Goal: Task Accomplishment & Management: Use online tool/utility

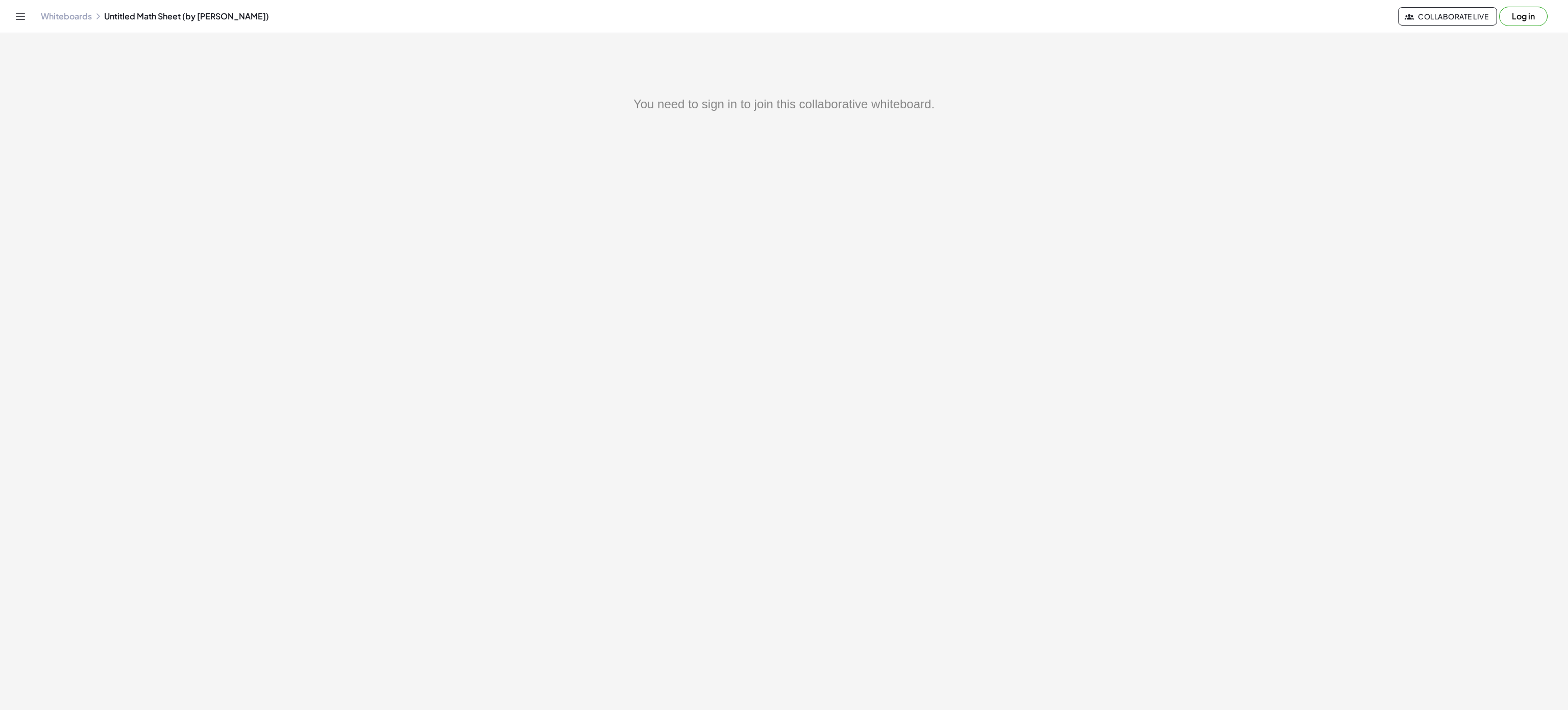
click at [1535, 18] on button "Log in" at bounding box center [1524, 16] width 49 height 19
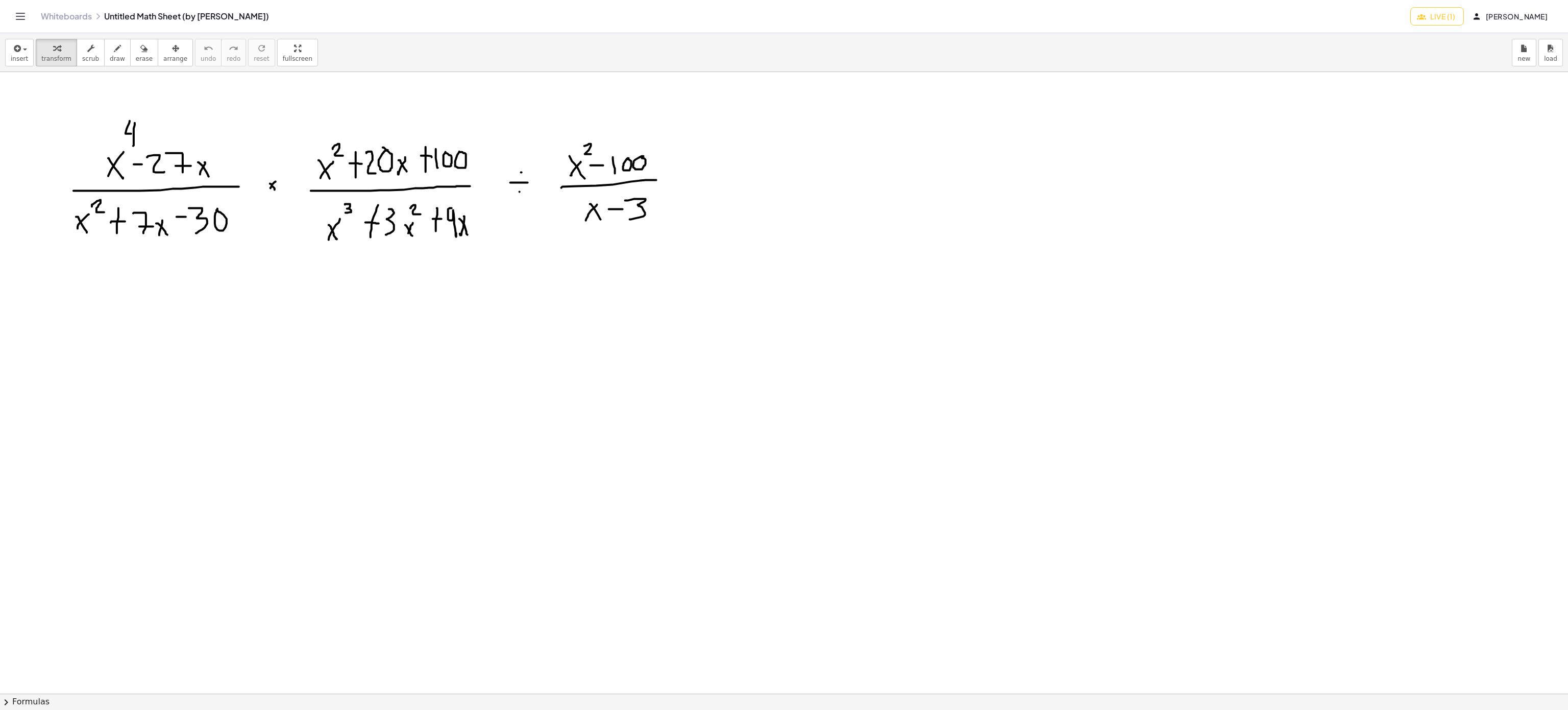
click at [653, 139] on div at bounding box center [784, 694] width 1568 height 1243
click at [115, 51] on div "button" at bounding box center [117, 48] width 15 height 12
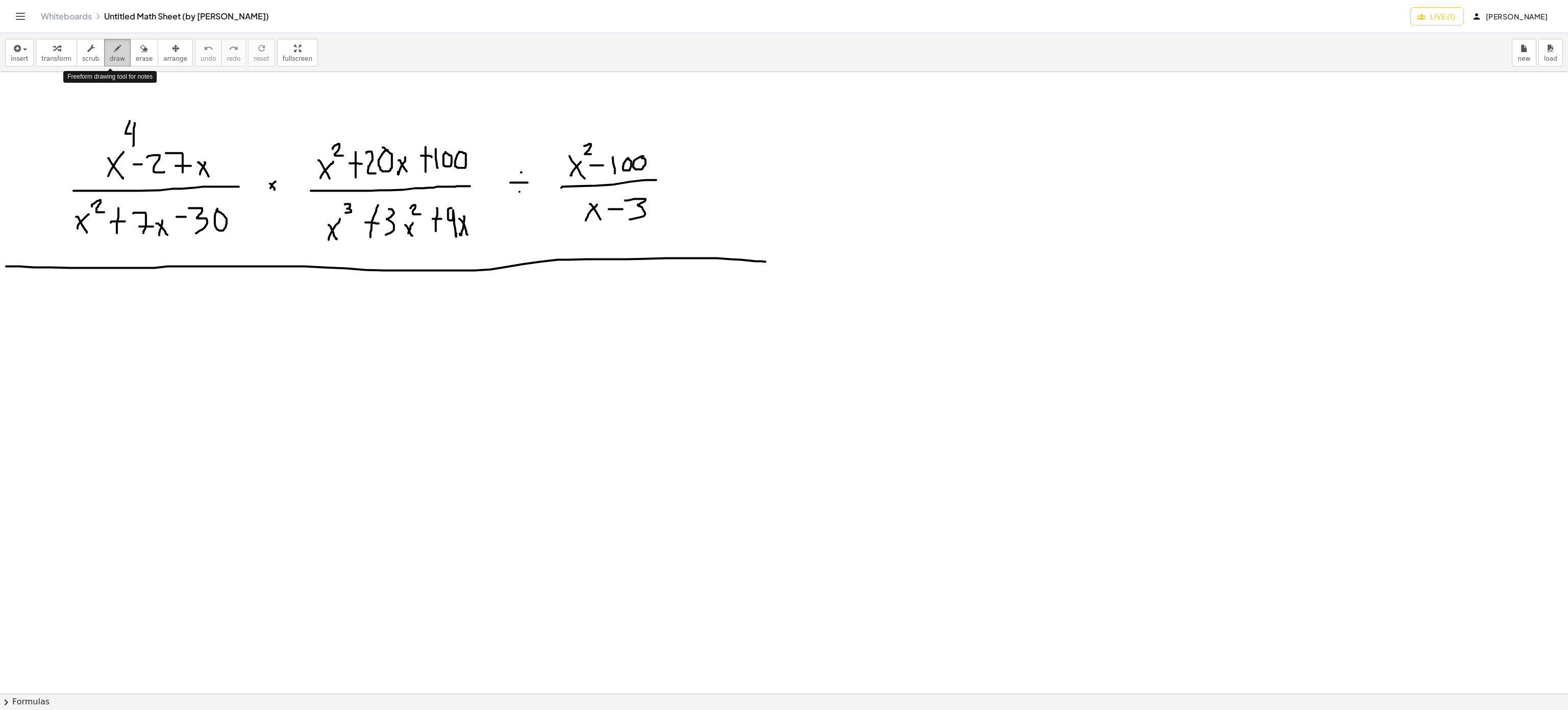
click at [114, 54] on icon "button" at bounding box center [117, 49] width 7 height 12
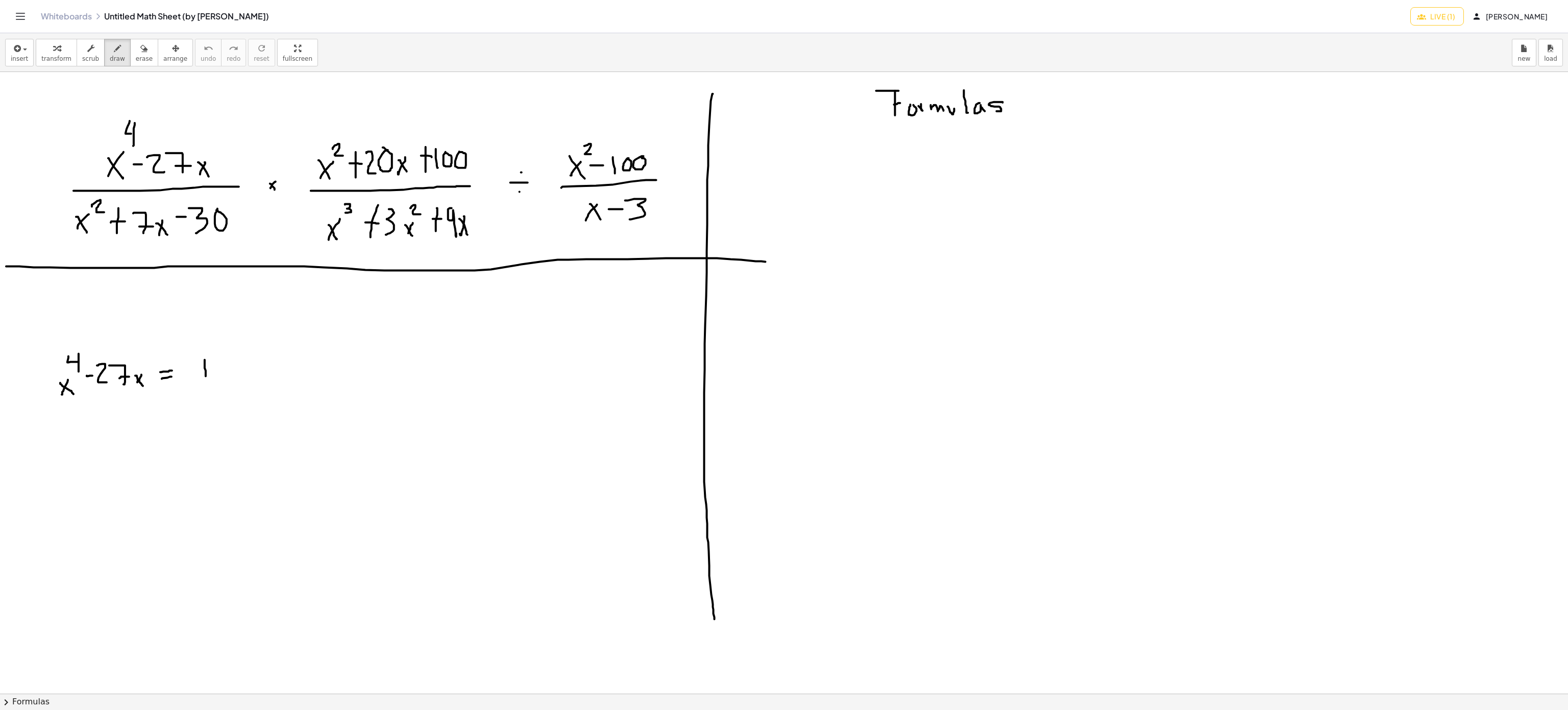
drag, startPoint x: 205, startPoint y: 360, endPoint x: 206, endPoint y: 377, distance: 17.0
click at [206, 377] on div at bounding box center [784, 694] width 1568 height 1243
drag, startPoint x: 195, startPoint y: 359, endPoint x: 217, endPoint y: 360, distance: 22.0
click at [217, 360] on div at bounding box center [784, 694] width 1568 height 1243
drag, startPoint x: 201, startPoint y: 371, endPoint x: 210, endPoint y: 371, distance: 9.0
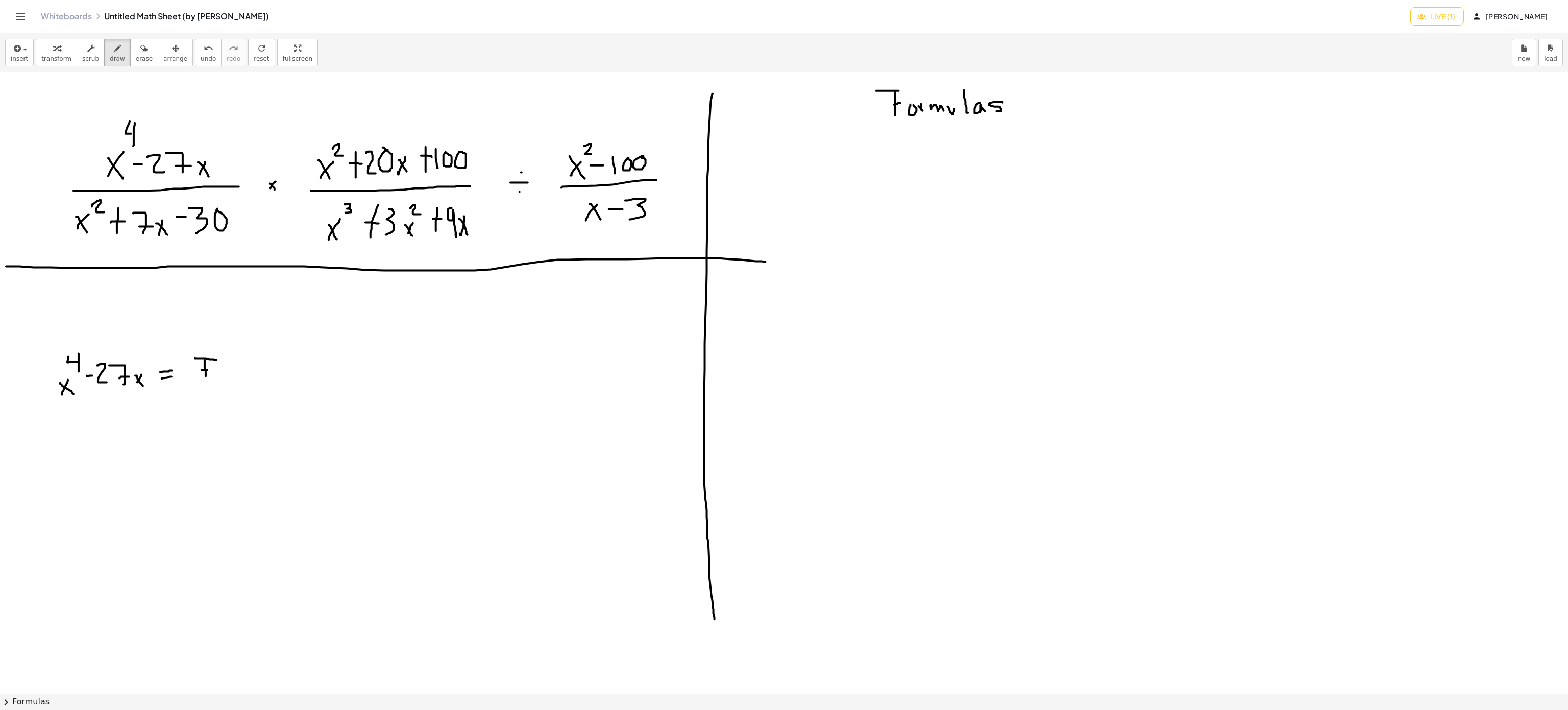
click at [210, 371] on div at bounding box center [784, 694] width 1568 height 1243
drag, startPoint x: 220, startPoint y: 375, endPoint x: 228, endPoint y: 384, distance: 12.0
click at [228, 384] on div at bounding box center [784, 694] width 1568 height 1243
drag, startPoint x: 233, startPoint y: 376, endPoint x: 245, endPoint y: 376, distance: 12.0
click at [244, 376] on div at bounding box center [784, 694] width 1568 height 1243
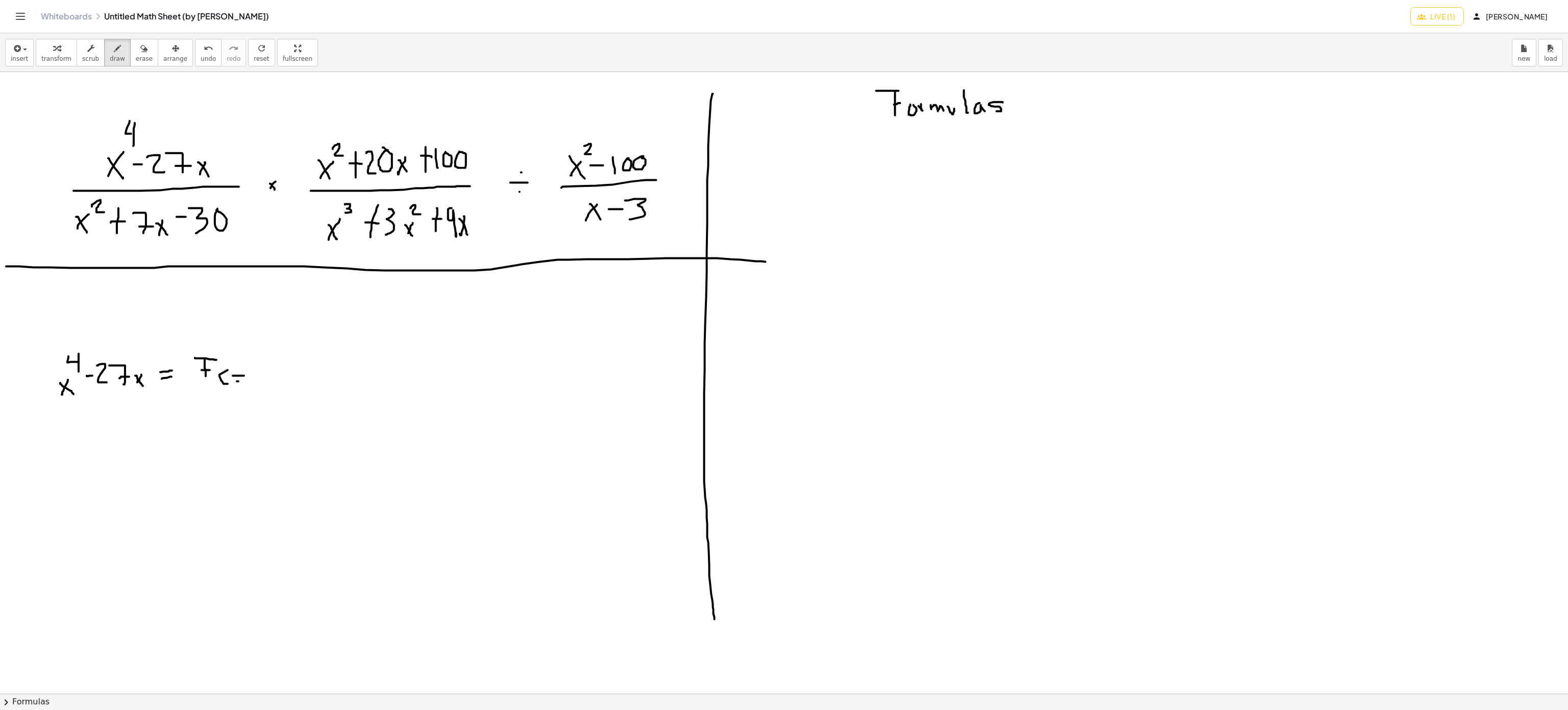
drag, startPoint x: 237, startPoint y: 382, endPoint x: 251, endPoint y: 381, distance: 14.0
click at [248, 381] on div at bounding box center [784, 694] width 1568 height 1243
drag, startPoint x: 278, startPoint y: 363, endPoint x: 263, endPoint y: 381, distance: 23.4
click at [263, 381] on div at bounding box center [784, 694] width 1568 height 1243
drag, startPoint x: 259, startPoint y: 365, endPoint x: 279, endPoint y: 387, distance: 29.7
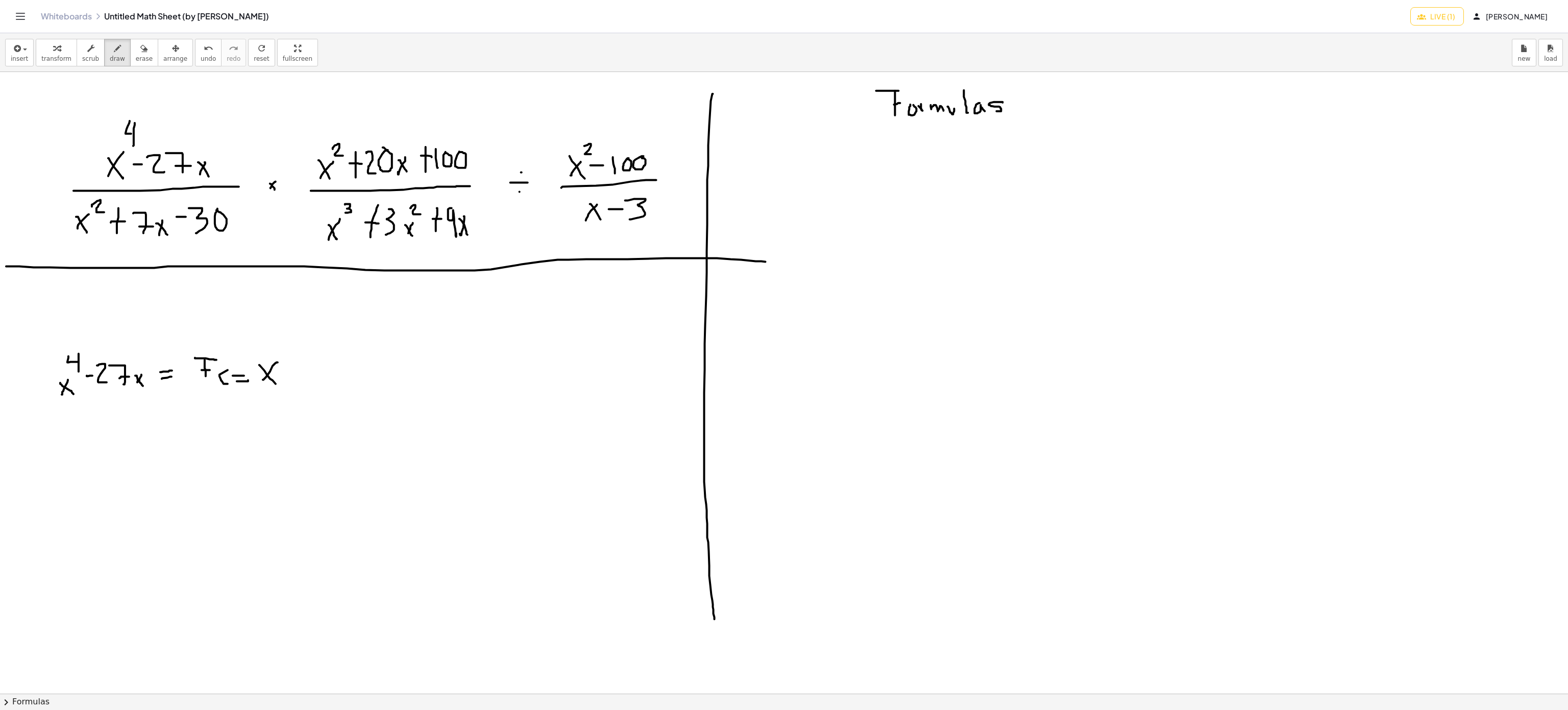
click at [279, 387] on div at bounding box center [784, 694] width 1568 height 1243
drag, startPoint x: 57, startPoint y: 450, endPoint x: 51, endPoint y: 463, distance: 14.3
click at [51, 463] on div at bounding box center [784, 694] width 1568 height 1243
drag, startPoint x: 47, startPoint y: 445, endPoint x: 57, endPoint y: 463, distance: 20.6
click at [57, 463] on div at bounding box center [784, 694] width 1568 height 1243
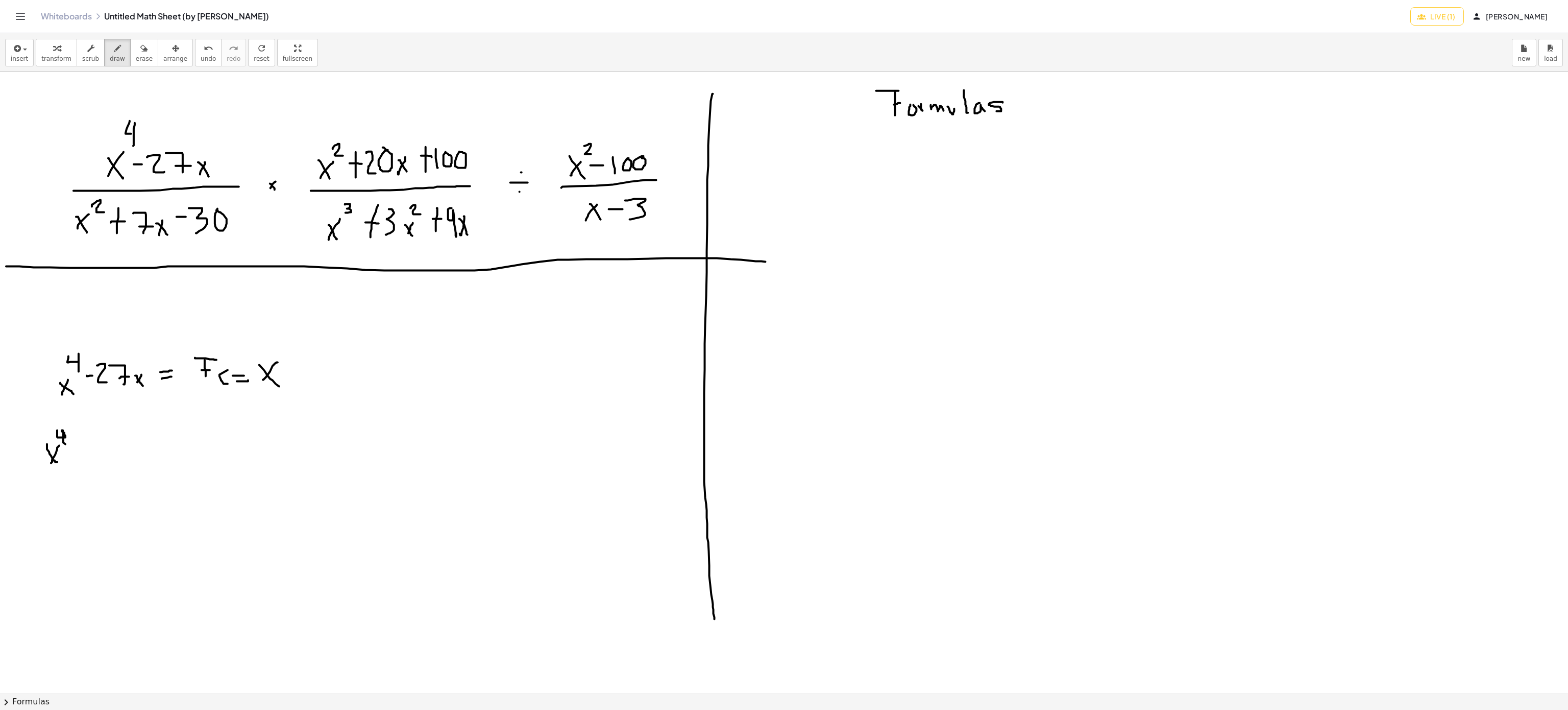
drag, startPoint x: 57, startPoint y: 431, endPoint x: 65, endPoint y: 446, distance: 17.0
click at [65, 446] on div at bounding box center [784, 694] width 1568 height 1243
drag, startPoint x: 40, startPoint y: 469, endPoint x: 66, endPoint y: 466, distance: 26.2
click at [66, 466] on div at bounding box center [784, 694] width 1568 height 1243
drag, startPoint x: 51, startPoint y: 491, endPoint x: 46, endPoint y: 481, distance: 11.2
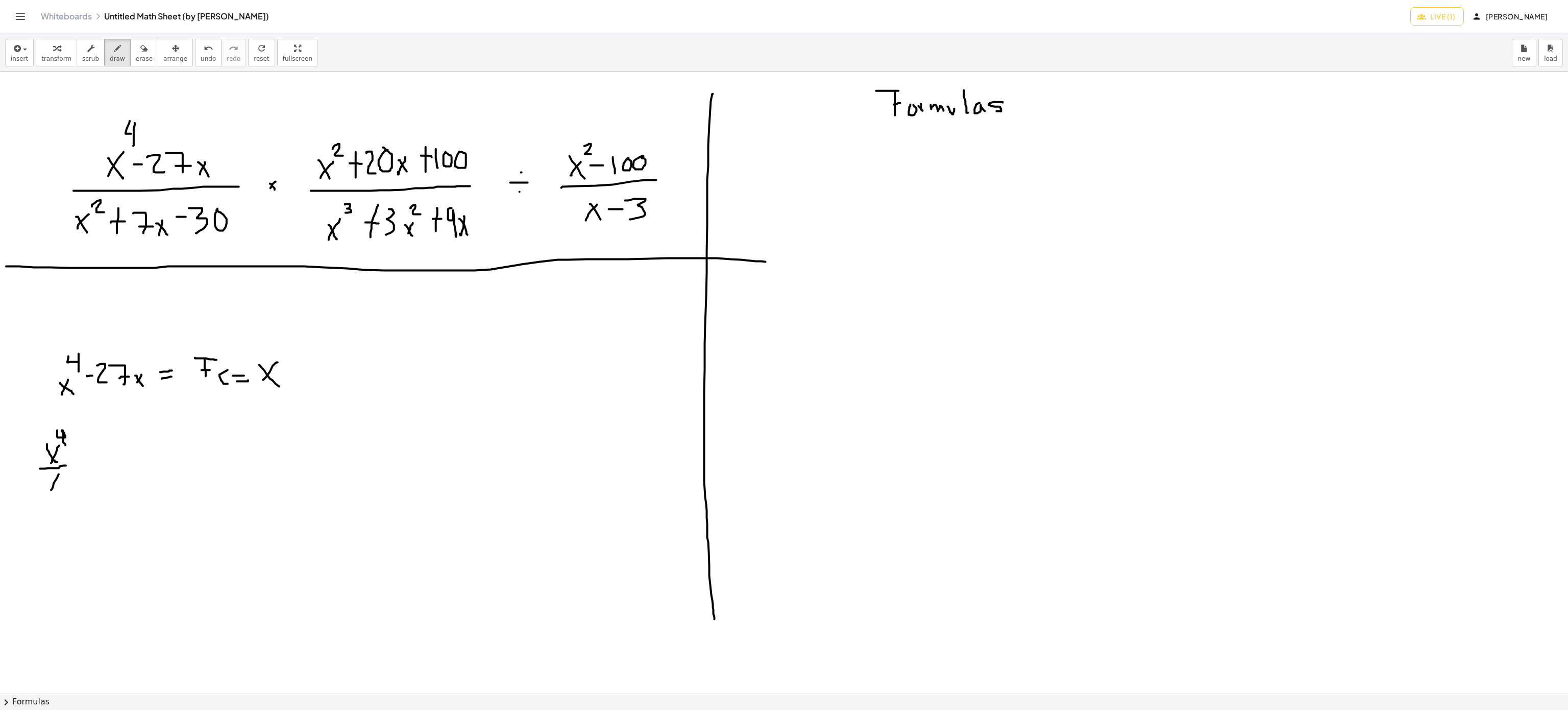
click at [51, 491] on div at bounding box center [784, 694] width 1568 height 1243
drag, startPoint x: 60, startPoint y: 485, endPoint x: 68, endPoint y: 484, distance: 8.1
click at [63, 487] on div at bounding box center [784, 694] width 1568 height 1243
drag, startPoint x: 80, startPoint y: 454, endPoint x: 96, endPoint y: 454, distance: 16.0
click at [96, 454] on div at bounding box center [784, 694] width 1568 height 1243
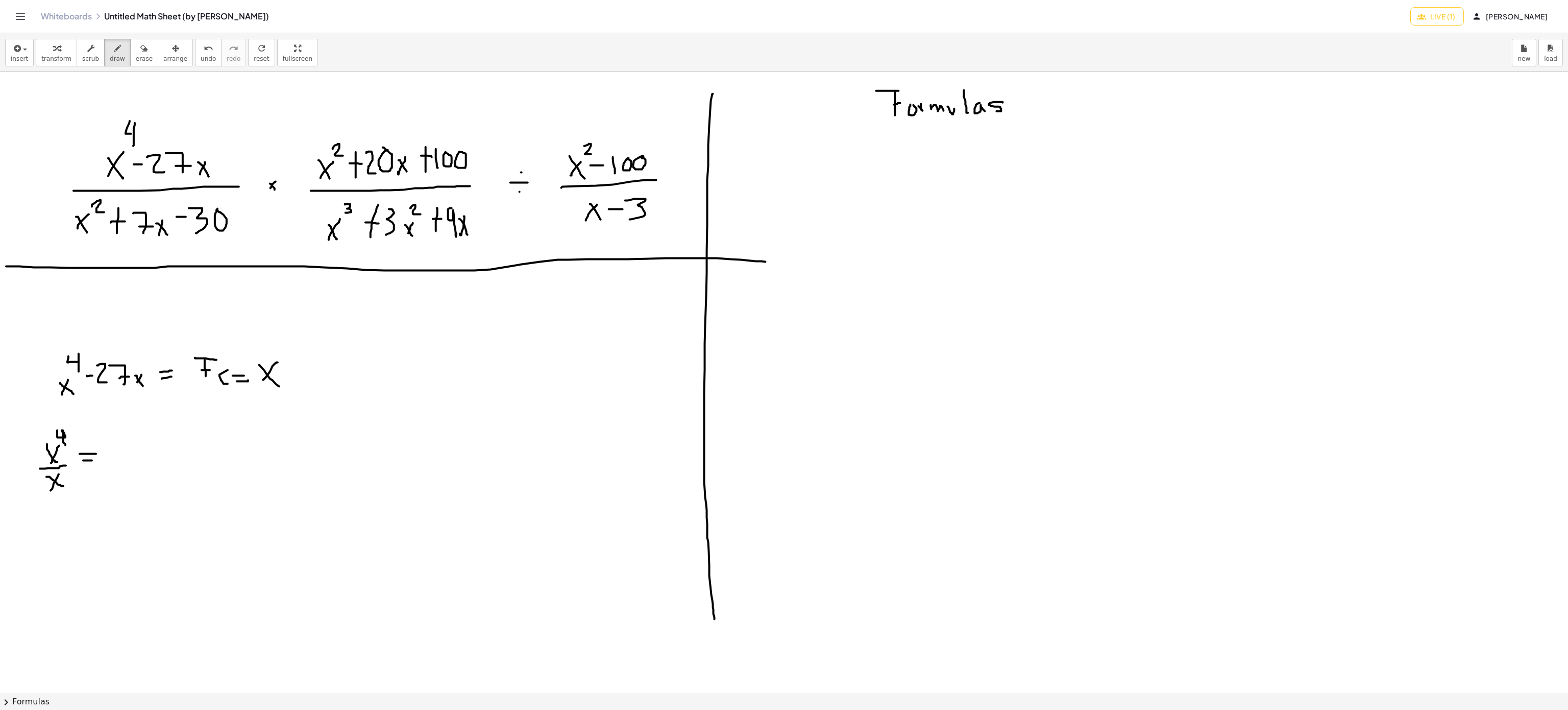
drag, startPoint x: 83, startPoint y: 461, endPoint x: 98, endPoint y: 461, distance: 15.0
click at [98, 461] on div at bounding box center [784, 694] width 1568 height 1243
drag, startPoint x: 135, startPoint y: 443, endPoint x: 119, endPoint y: 457, distance: 21.3
click at [119, 457] on div at bounding box center [784, 694] width 1568 height 1243
drag, startPoint x: 121, startPoint y: 436, endPoint x: 132, endPoint y: 446, distance: 14.9
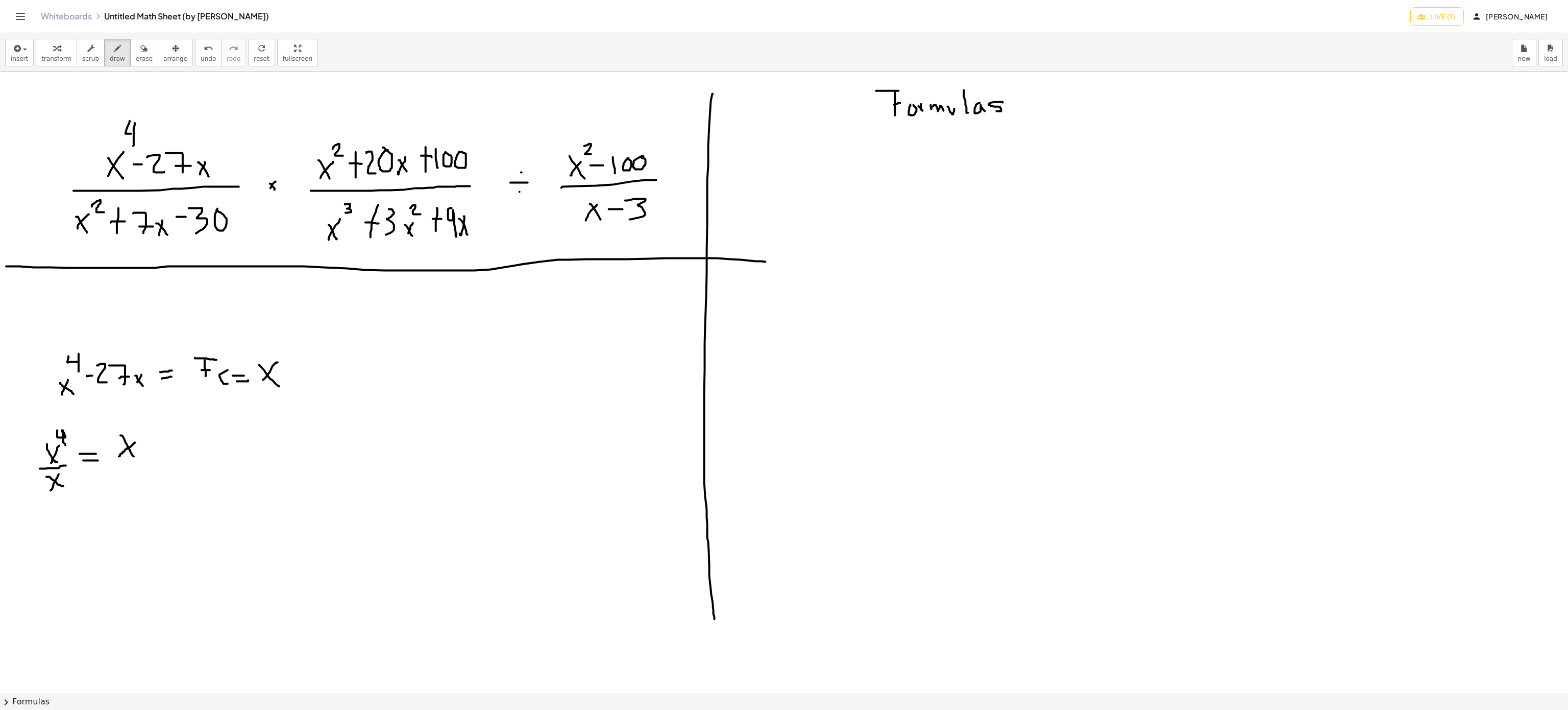
click at [134, 459] on div at bounding box center [784, 694] width 1568 height 1243
drag, startPoint x: 133, startPoint y: 422, endPoint x: 135, endPoint y: 438, distance: 16.1
click at [135, 438] on div at bounding box center [784, 694] width 1568 height 1243
drag, startPoint x: 47, startPoint y: 514, endPoint x: 63, endPoint y: 530, distance: 22.6
click at [63, 530] on div at bounding box center [784, 694] width 1568 height 1243
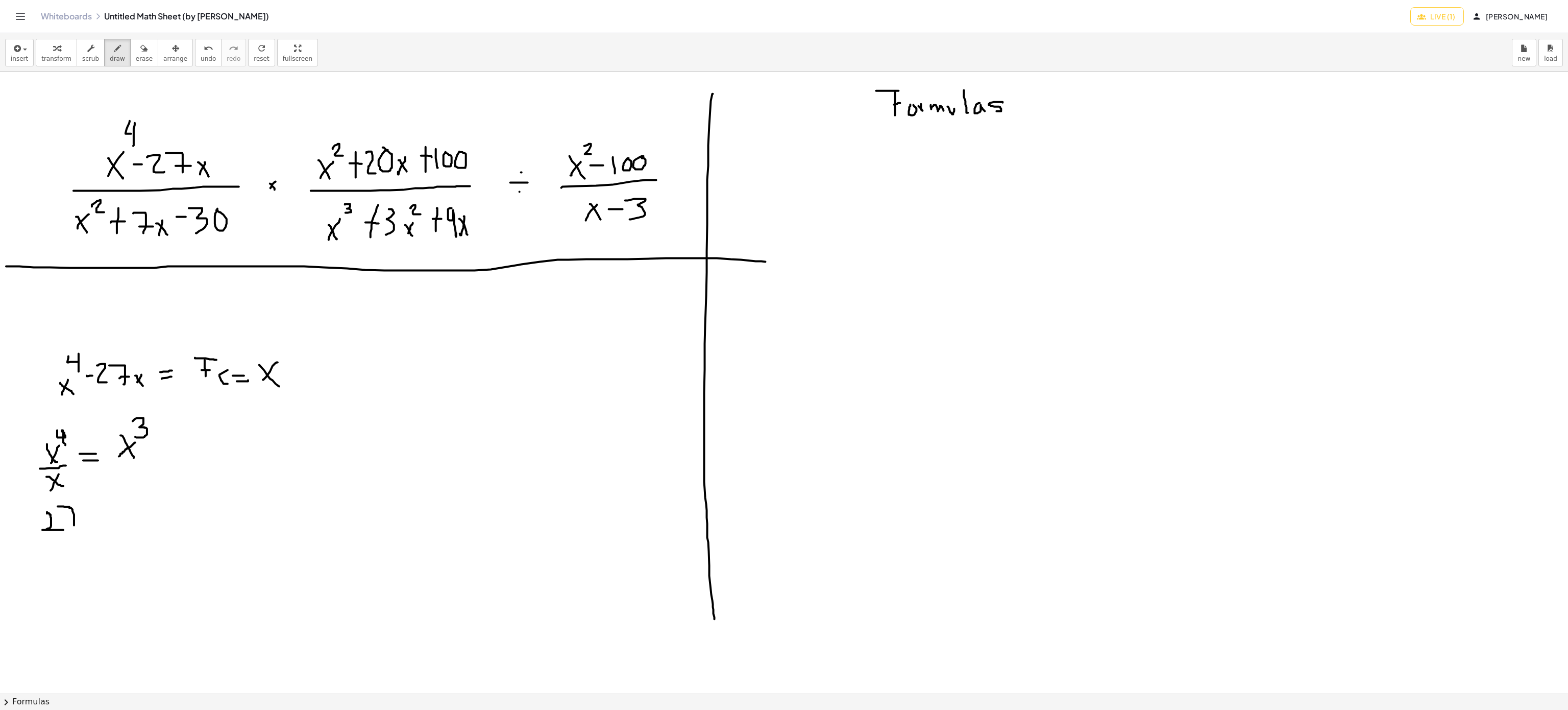
drag, startPoint x: 58, startPoint y: 507, endPoint x: 71, endPoint y: 526, distance: 23.0
click at [74, 527] on div at bounding box center [784, 694] width 1568 height 1243
drag, startPoint x: 66, startPoint y: 519, endPoint x: 84, endPoint y: 514, distance: 18.7
click at [77, 516] on div at bounding box center [784, 694] width 1568 height 1243
drag, startPoint x: 91, startPoint y: 510, endPoint x: 82, endPoint y: 524, distance: 16.6
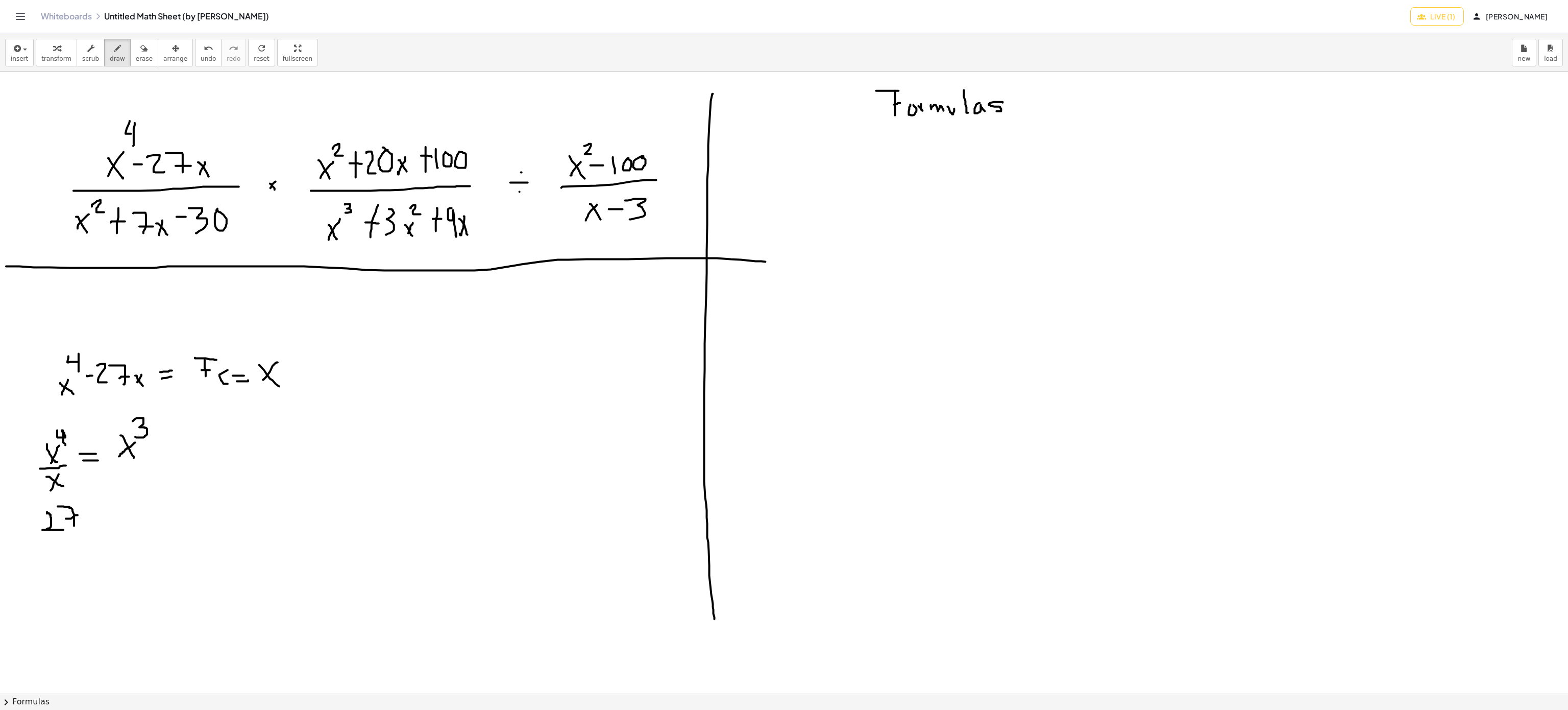
click at [82, 524] on div at bounding box center [784, 694] width 1568 height 1243
drag, startPoint x: 80, startPoint y: 511, endPoint x: 89, endPoint y: 526, distance: 17.5
click at [89, 526] on div at bounding box center [784, 694] width 1568 height 1243
drag, startPoint x: 39, startPoint y: 536, endPoint x: 96, endPoint y: 532, distance: 57.1
click at [96, 532] on div at bounding box center [784, 694] width 1568 height 1243
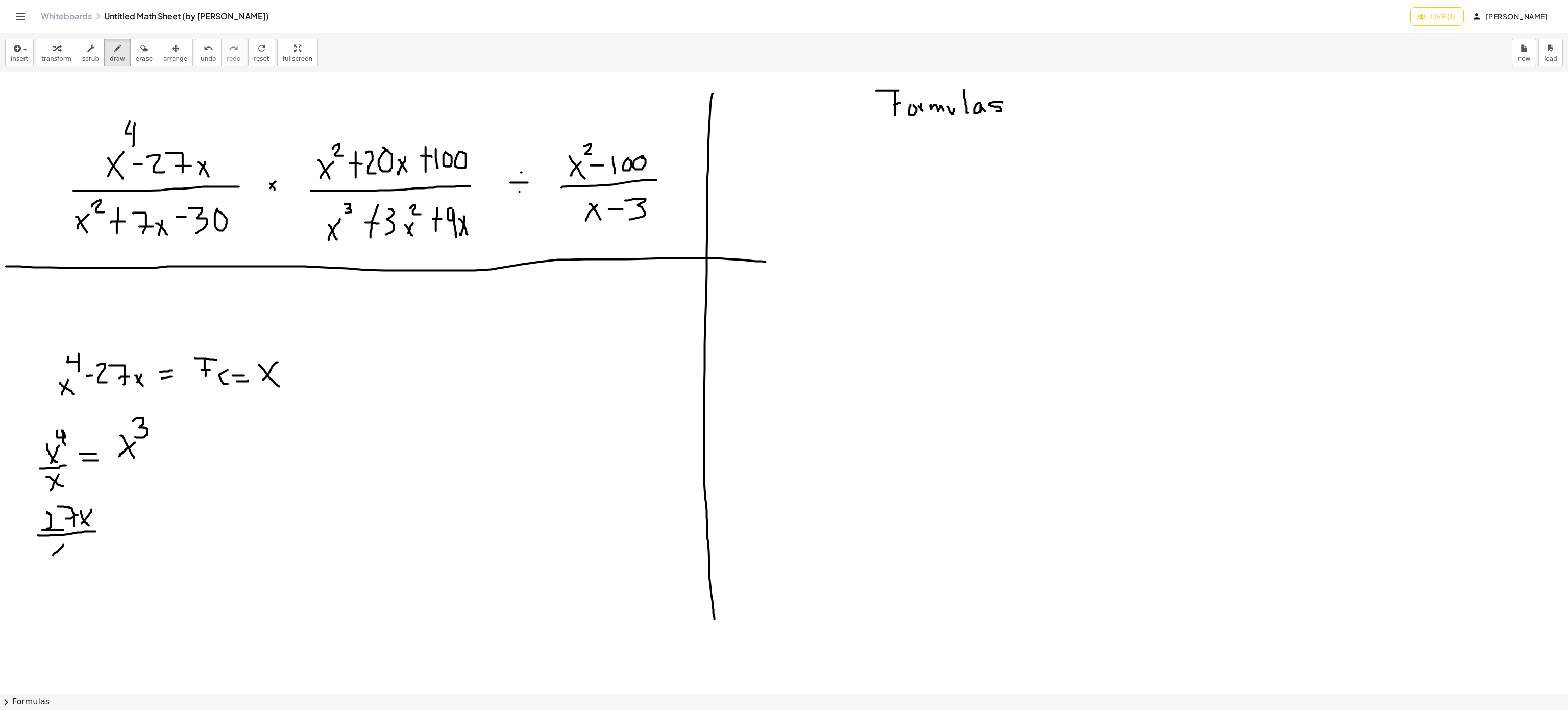
drag, startPoint x: 63, startPoint y: 546, endPoint x: 53, endPoint y: 556, distance: 14.1
click at [53, 556] on div at bounding box center [784, 694] width 1568 height 1243
drag, startPoint x: 51, startPoint y: 549, endPoint x: 72, endPoint y: 556, distance: 22.1
click at [70, 556] on div at bounding box center [784, 694] width 1568 height 1243
drag, startPoint x: 110, startPoint y: 526, endPoint x: 112, endPoint y: 538, distance: 12.2
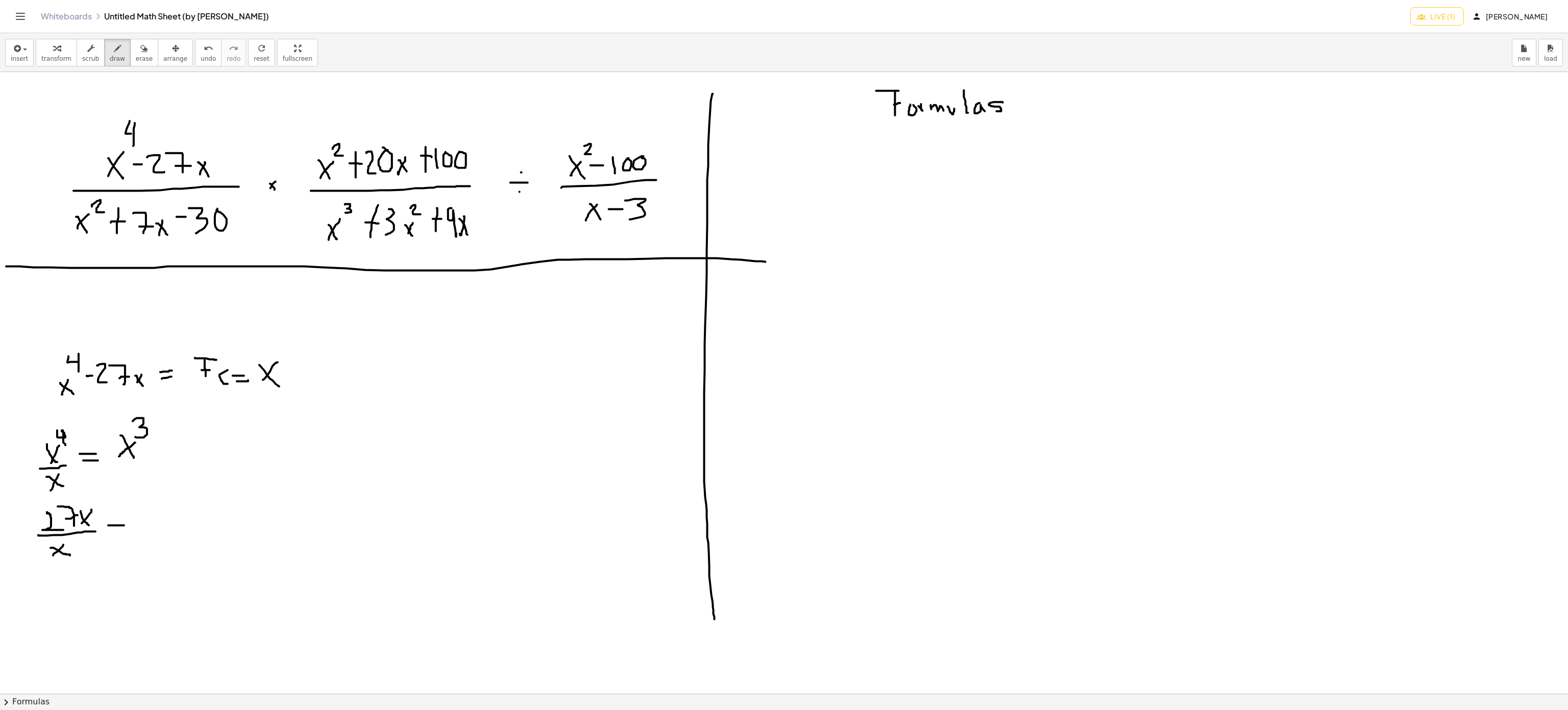
click at [125, 526] on div at bounding box center [784, 694] width 1568 height 1243
click at [127, 539] on div at bounding box center [784, 694] width 1568 height 1243
drag, startPoint x: 103, startPoint y: 501, endPoint x: 86, endPoint y: 530, distance: 33.6
click at [86, 530] on div at bounding box center [784, 694] width 1568 height 1243
drag, startPoint x: 75, startPoint y: 541, endPoint x: 45, endPoint y: 566, distance: 39.1
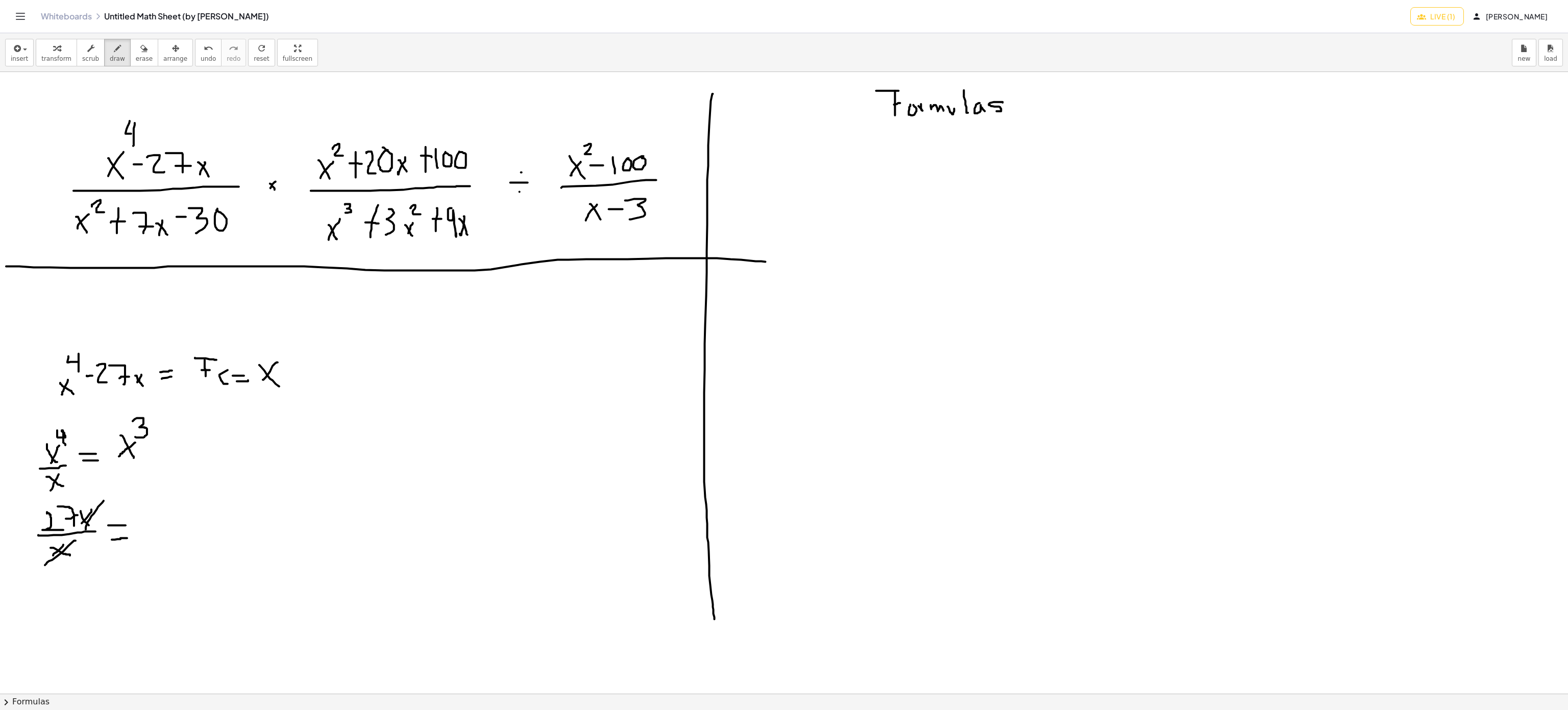
click at [45, 566] on div at bounding box center [784, 694] width 1568 height 1243
drag
click at [153, 541] on div at bounding box center [784, 694] width 1568 height 1243
click at [168, 539] on div at bounding box center [784, 694] width 1568 height 1243
click at [169, 528] on div at bounding box center [784, 694] width 1568 height 1243
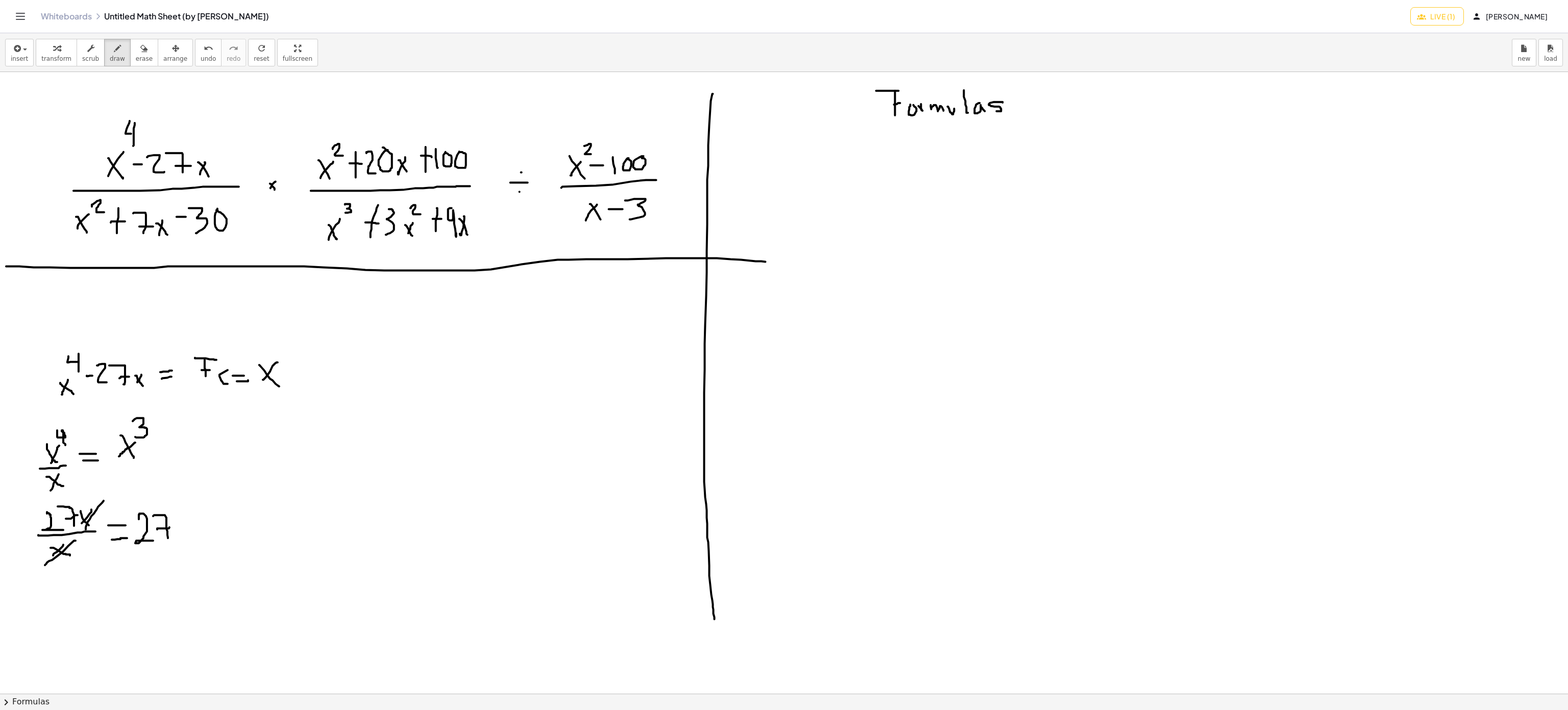
click at [271, 463] on div at bounding box center [784, 694] width 1568 height 1243
click at [264, 470] on div at bounding box center [784, 694] width 1568 height 1243
click at [308, 477] on div at bounding box center [784, 694] width 1568 height 1243
click at [318, 469] on div at bounding box center [784, 694] width 1568 height 1243
click at [332, 466] on div at bounding box center [784, 694] width 1568 height 1243
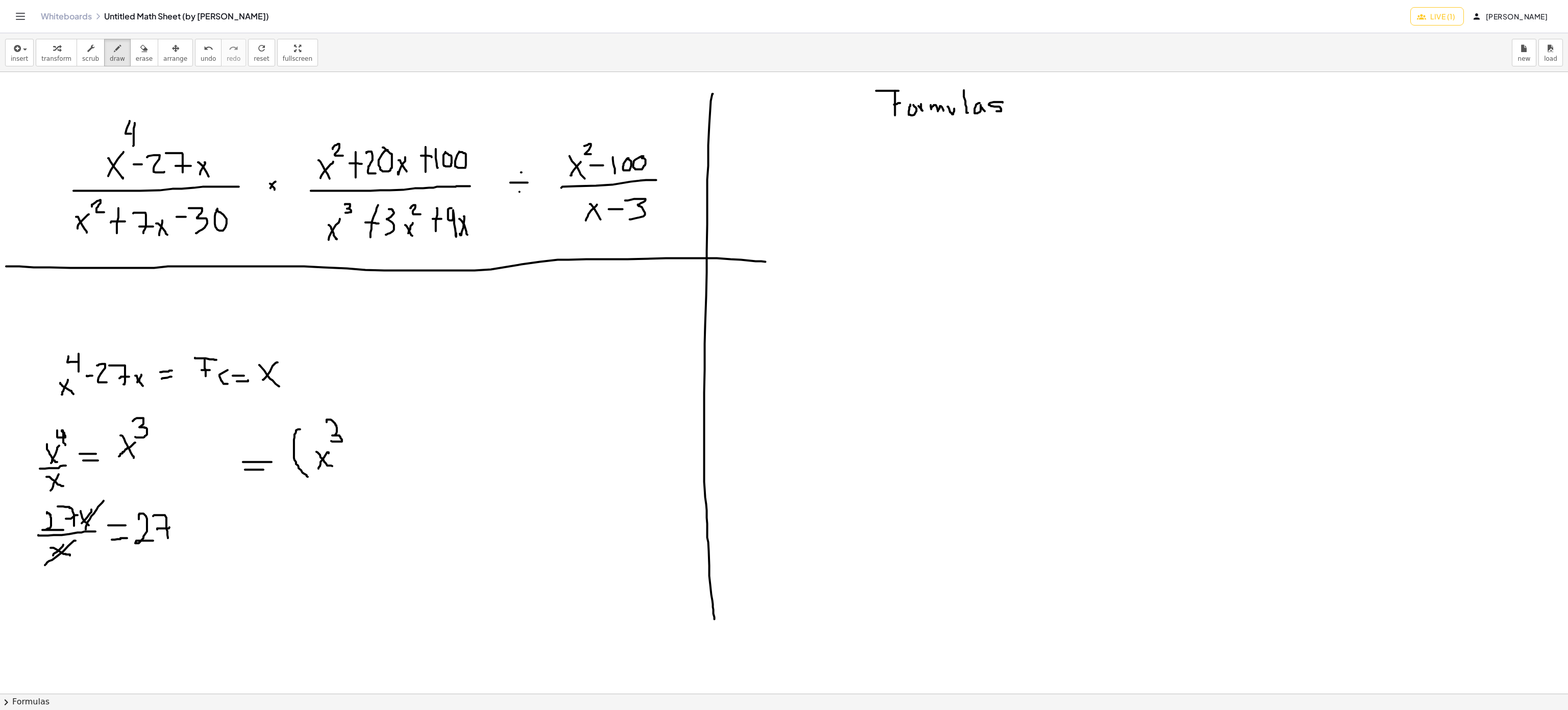
click at [331, 441] on div at bounding box center [784, 694] width 1568 height 1243
click at [352, 458] on div at bounding box center [784, 694] width 1568 height 1243
click at [136, 60] on span "erase" at bounding box center [144, 59] width 17 height 7
click at [257, 473] on div at bounding box center [784, 694] width 1568 height 1243
click at [114, 49] on icon "button" at bounding box center [117, 49] width 7 height 12
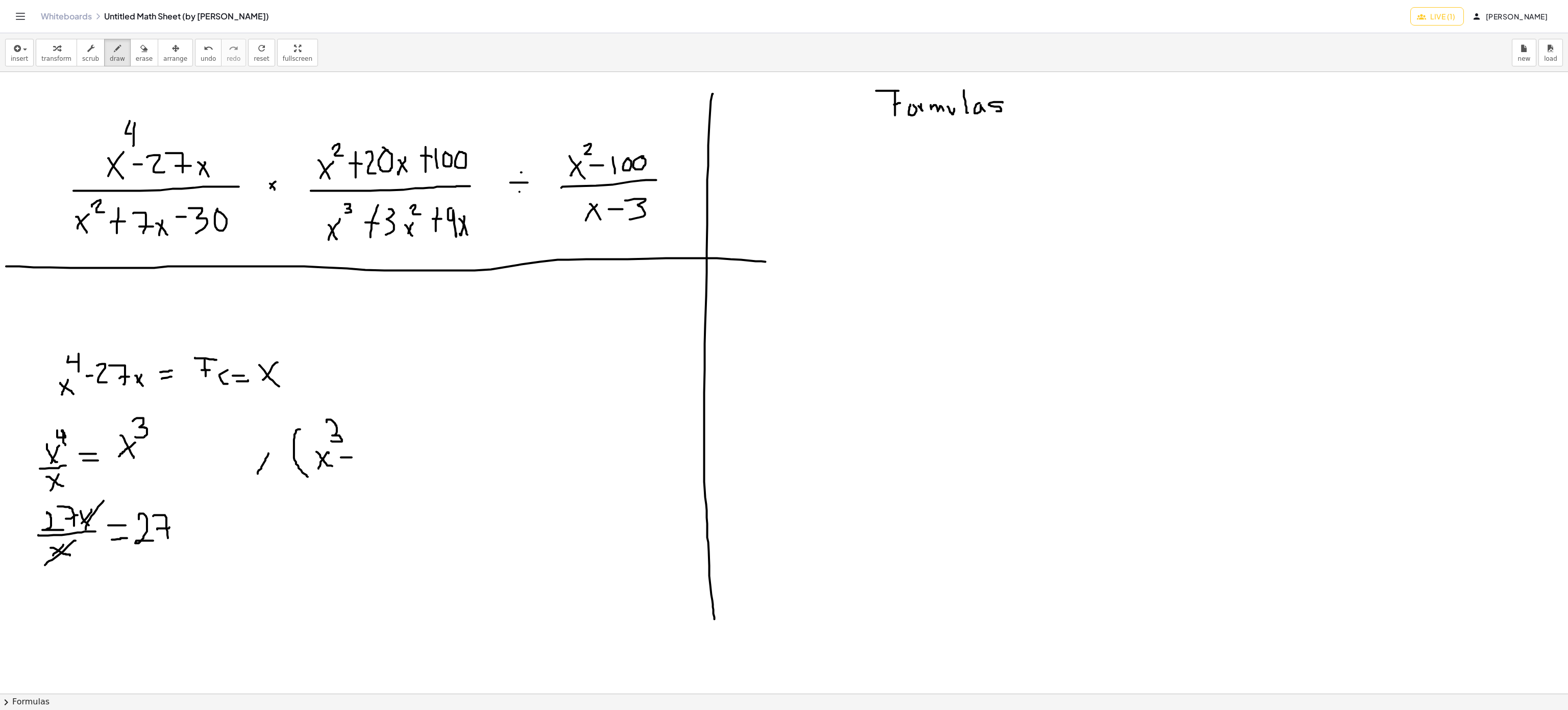
click at [257, 474] on div at bounding box center [784, 694] width 1568 height 1243
click at [275, 479] on div at bounding box center [784, 694] width 1568 height 1243
click at [239, 460] on div at bounding box center [784, 694] width 1568 height 1243
click at [234, 463] on div at bounding box center [784, 694] width 1568 height 1243
click at [382, 461] on div at bounding box center [784, 694] width 1568 height 1243
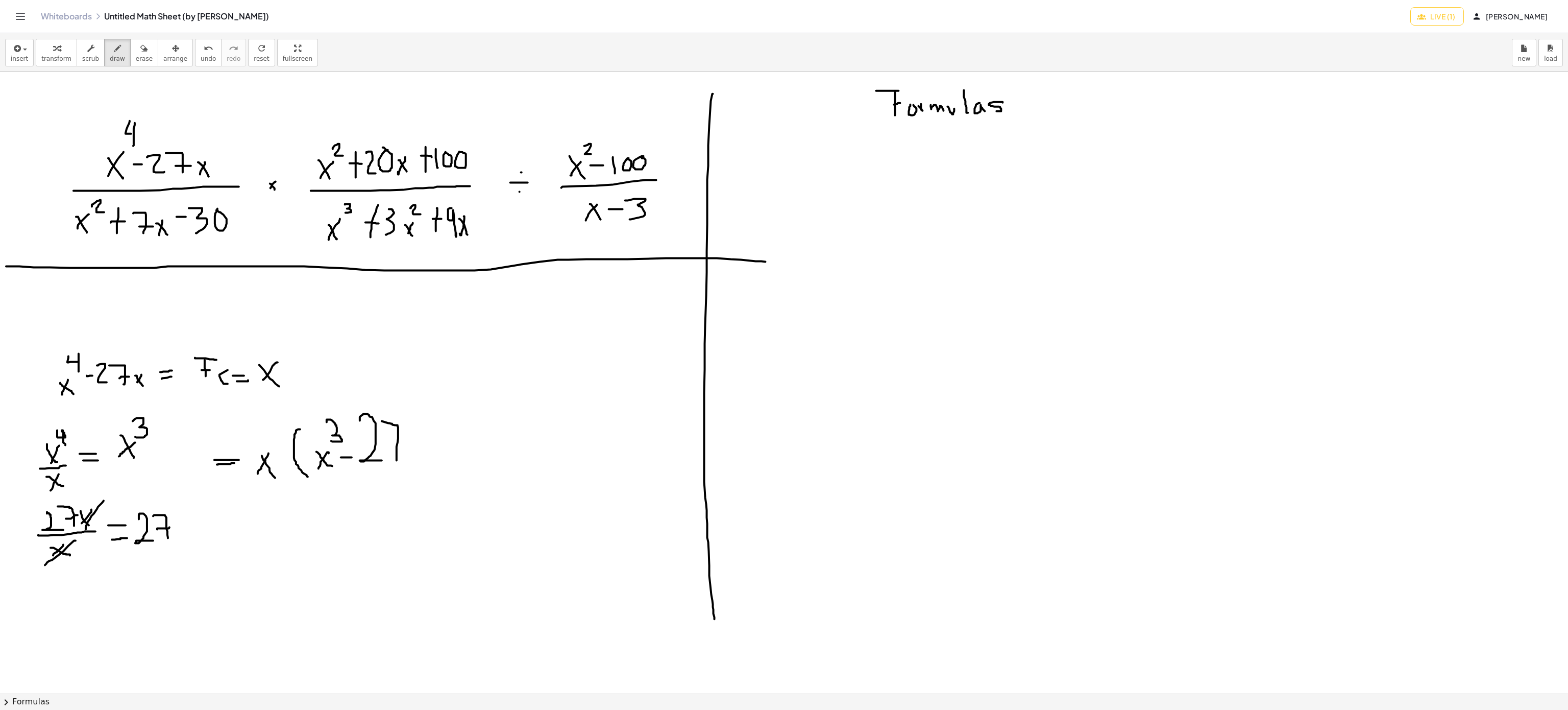
click at [394, 462] on div at bounding box center [784, 694] width 1568 height 1243
click at [394, 448] on div at bounding box center [784, 694] width 1568 height 1243
click at [396, 482] on div at bounding box center [784, 694] width 1568 height 1243
click at [146, 49] on button "erase" at bounding box center [144, 52] width 28 height 27
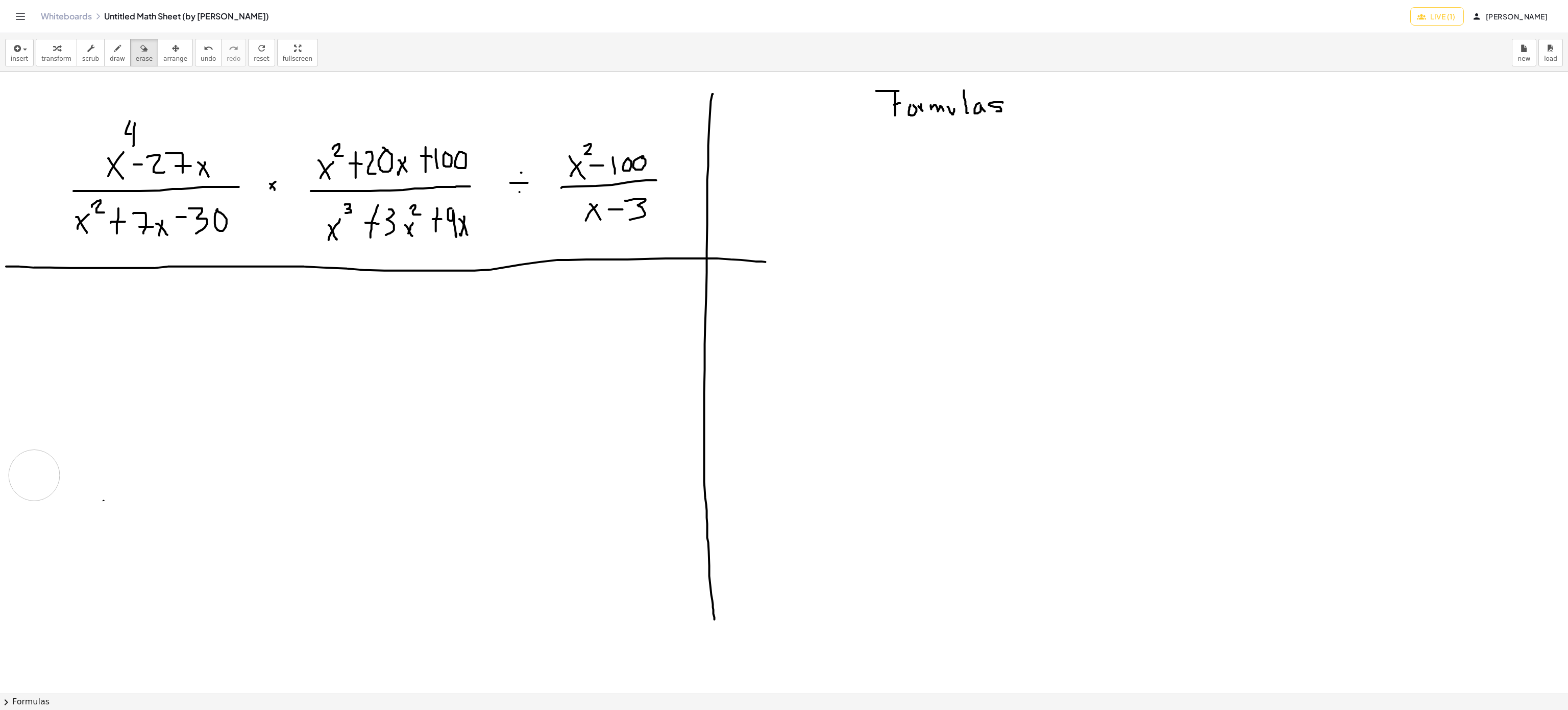
drag, startPoint x: 163, startPoint y: 400, endPoint x: 108, endPoint y: 520, distance: 132.0
click at [143, 437] on div at bounding box center [784, 694] width 1568 height 1243
click at [111, 532] on div at bounding box center [784, 694] width 1568 height 1243
drag, startPoint x: 116, startPoint y: 389, endPoint x: 130, endPoint y: 66, distance: 323.3
click at [127, 485] on div at bounding box center [784, 694] width 1568 height 1243
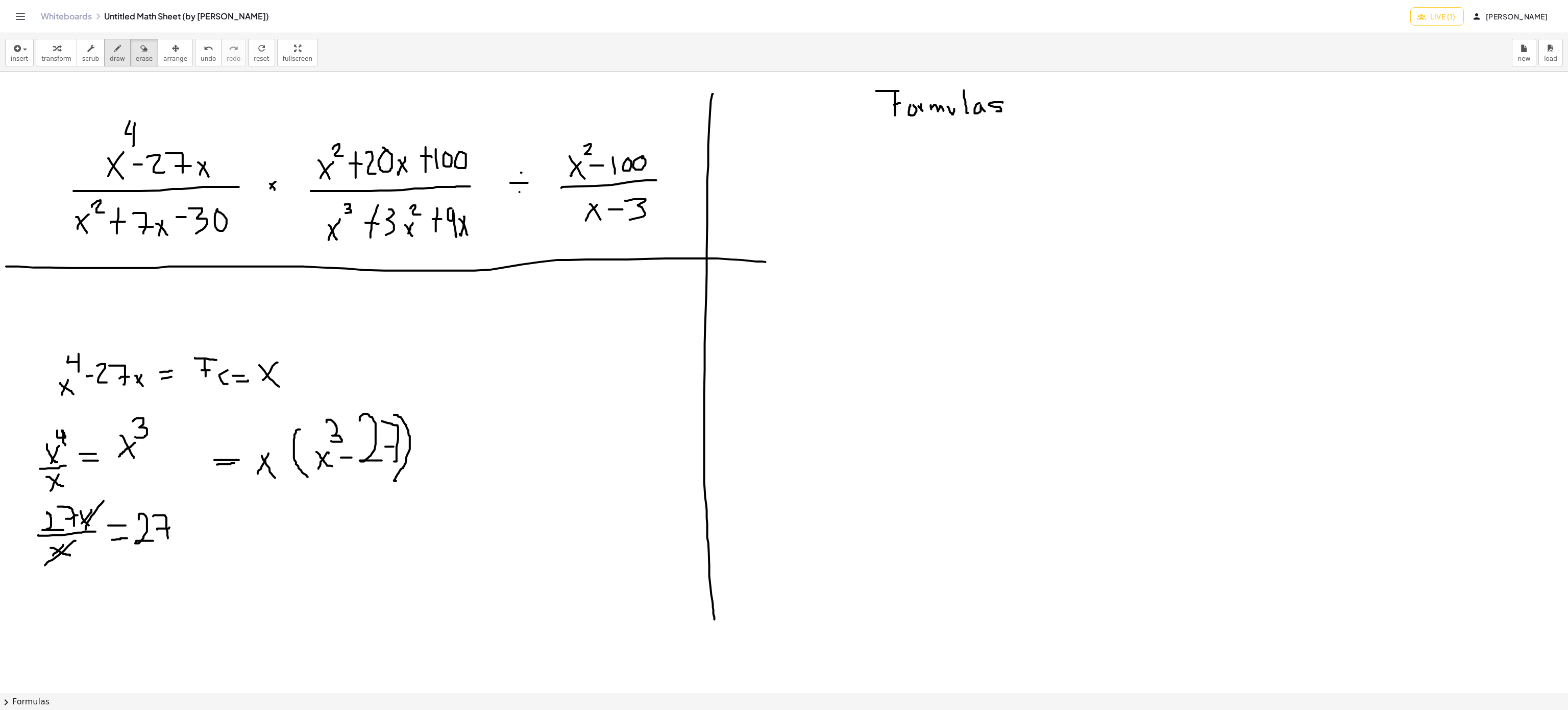
click at [104, 54] on button "draw" at bounding box center [117, 52] width 27 height 27
drag, startPoint x: 161, startPoint y: 364, endPoint x: 168, endPoint y: 390, distance: 26.9
click at [168, 390] on div at bounding box center [784, 694] width 1568 height 1243
click at [141, 54] on icon "button" at bounding box center [144, 49] width 7 height 12
drag, startPoint x: 299, startPoint y: 448, endPoint x: 75, endPoint y: 384, distance: 233.0
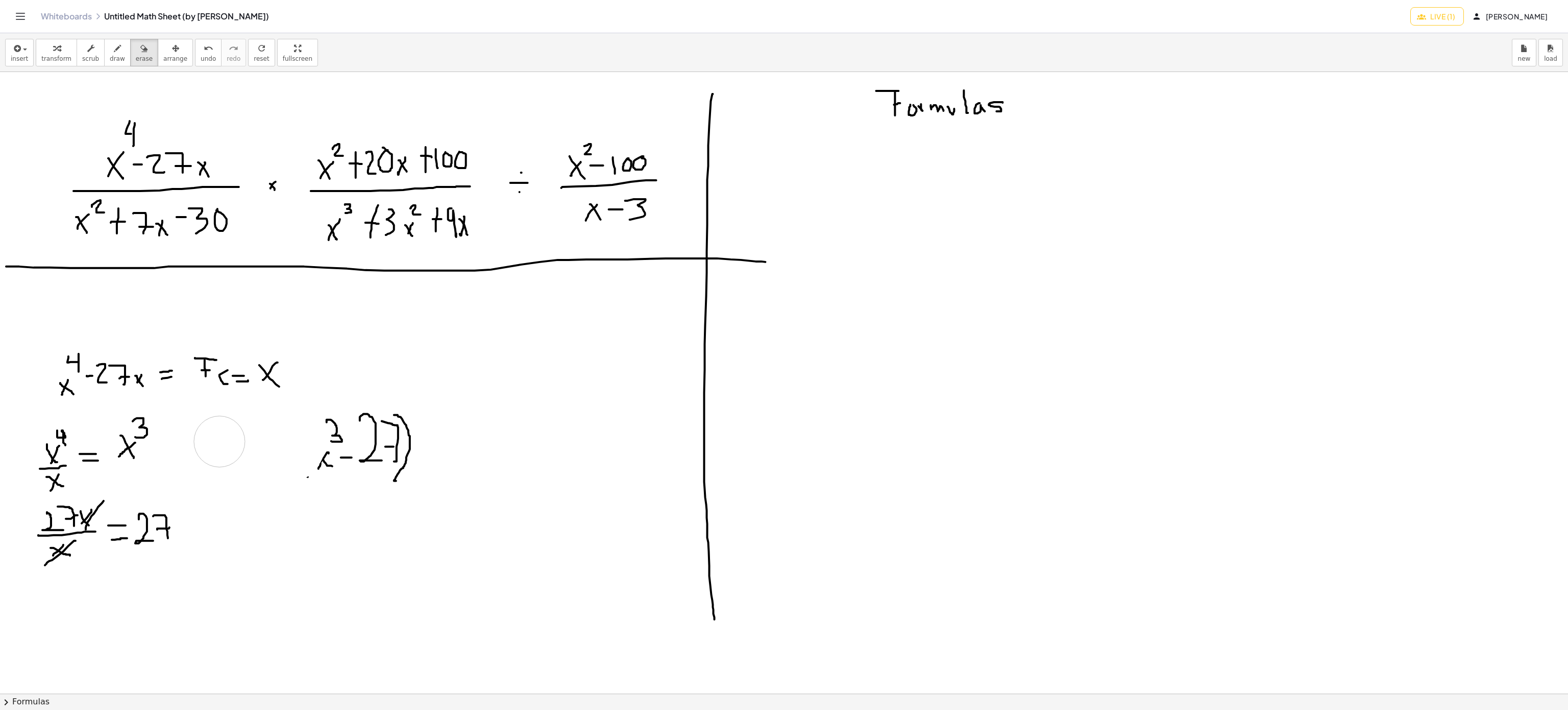
click at [208, 400] on div at bounding box center [784, 694] width 1568 height 1243
drag, startPoint x: 75, startPoint y: 384, endPoint x: 53, endPoint y: 350, distance: 40.5
click at [101, 378] on div at bounding box center [784, 694] width 1568 height 1243
drag, startPoint x: 53, startPoint y: 350, endPoint x: 122, endPoint y: 388, distance: 78.8
click at [105, 375] on div at bounding box center [784, 694] width 1568 height 1243
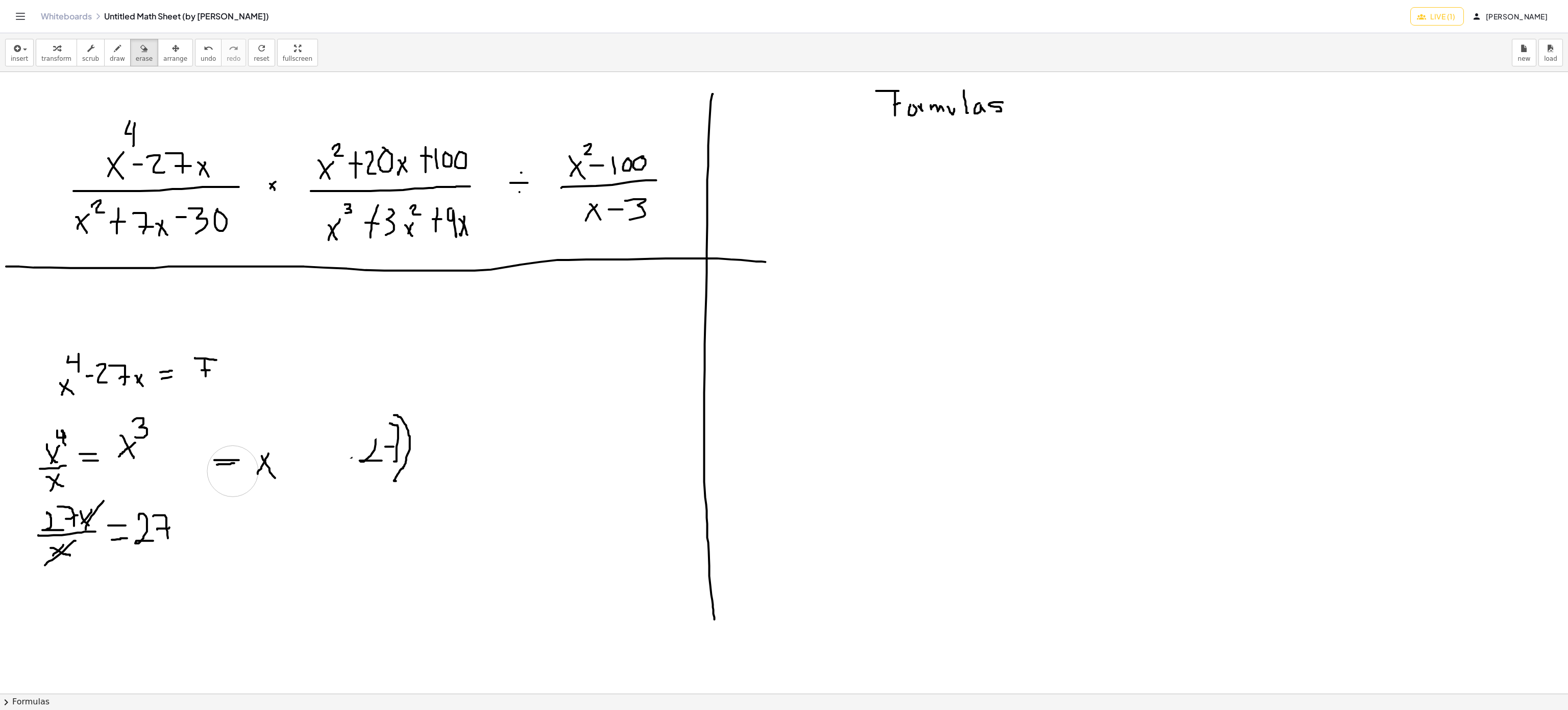
drag, startPoint x: 122, startPoint y: 388, endPoint x: 245, endPoint y: 489, distance: 159.2
click at [235, 469] on div at bounding box center [784, 694] width 1568 height 1243
drag, startPoint x: 245, startPoint y: 489, endPoint x: 368, endPoint y: 457, distance: 127.1
click at [368, 457] on div at bounding box center [784, 694] width 1568 height 1243
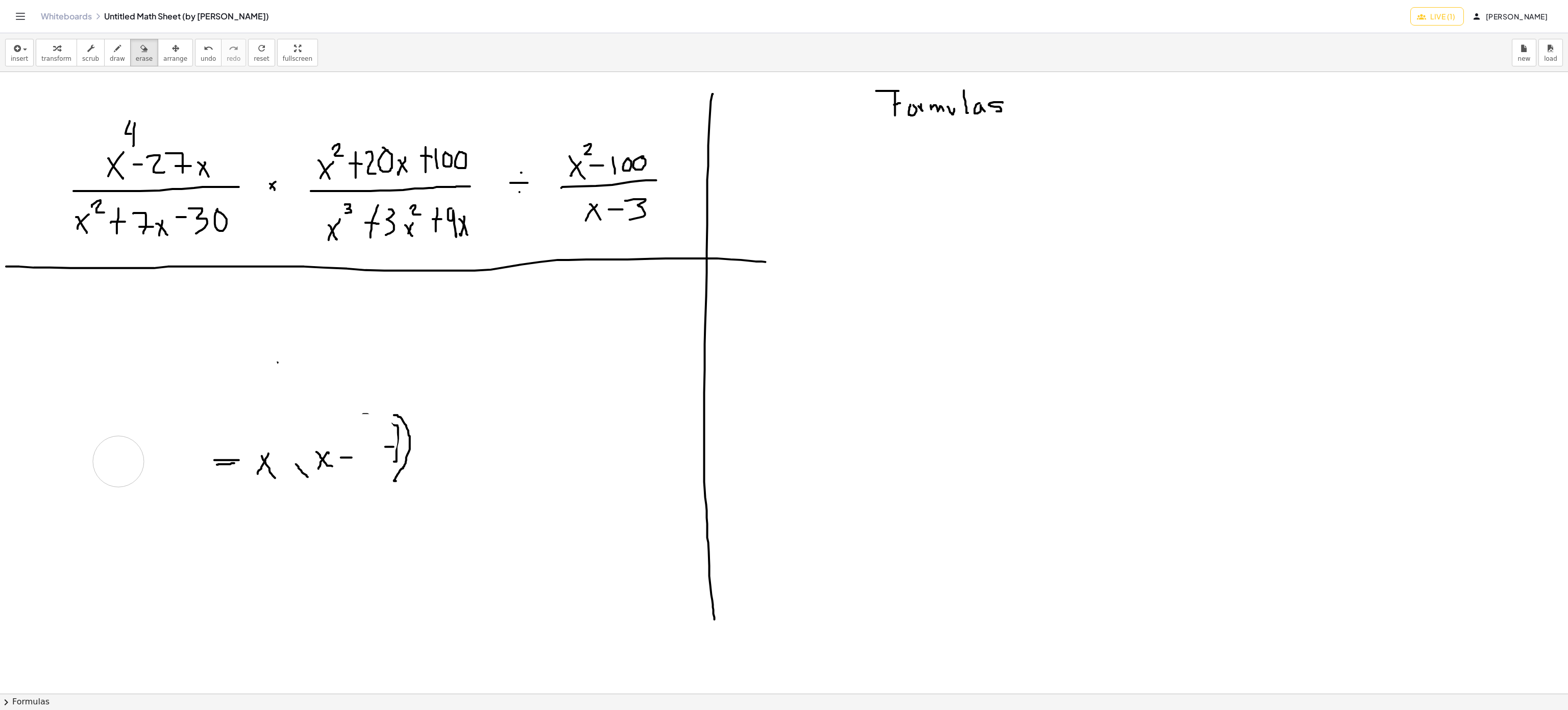
drag, startPoint x: 365, startPoint y: 440, endPoint x: 201, endPoint y: 459, distance: 165.1
click at [165, 466] on div at bounding box center [784, 694] width 1568 height 1243
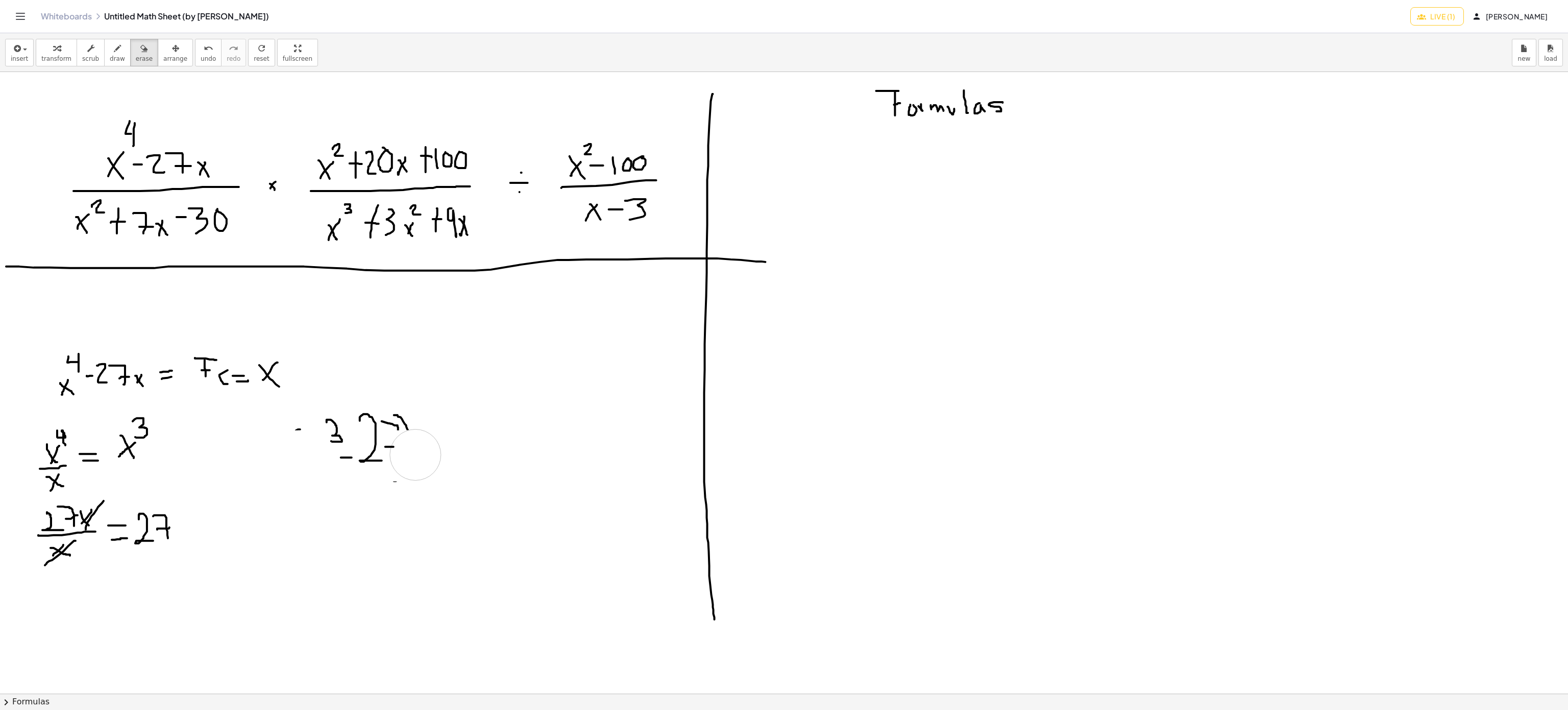
drag, startPoint x: 201, startPoint y: 459, endPoint x: 373, endPoint y: 430, distance: 174.4
click at [409, 457] on div at bounding box center [784, 694] width 1568 height 1243
click at [204, 49] on icon "undo" at bounding box center [209, 49] width 10 height 12
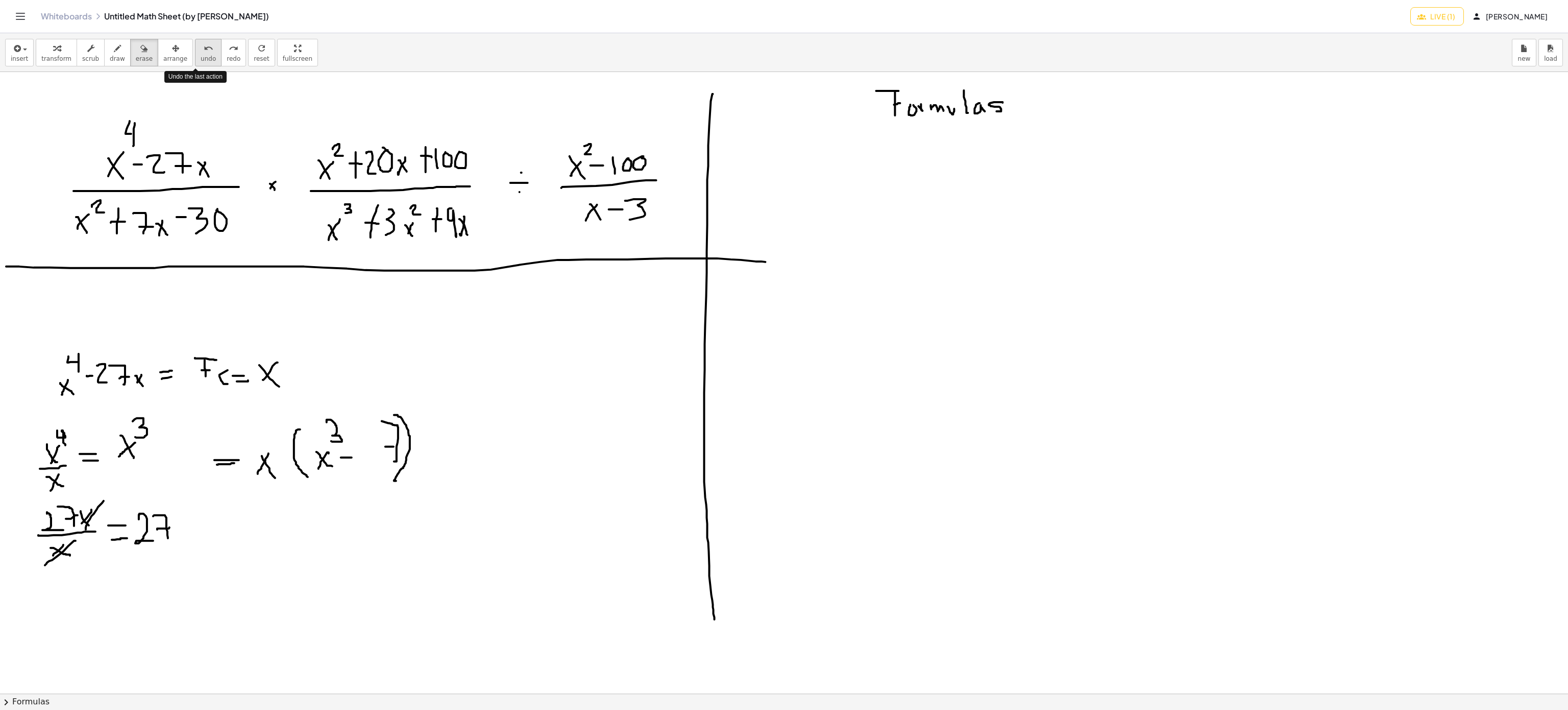
click at [204, 49] on icon "undo" at bounding box center [209, 49] width 10 height 12
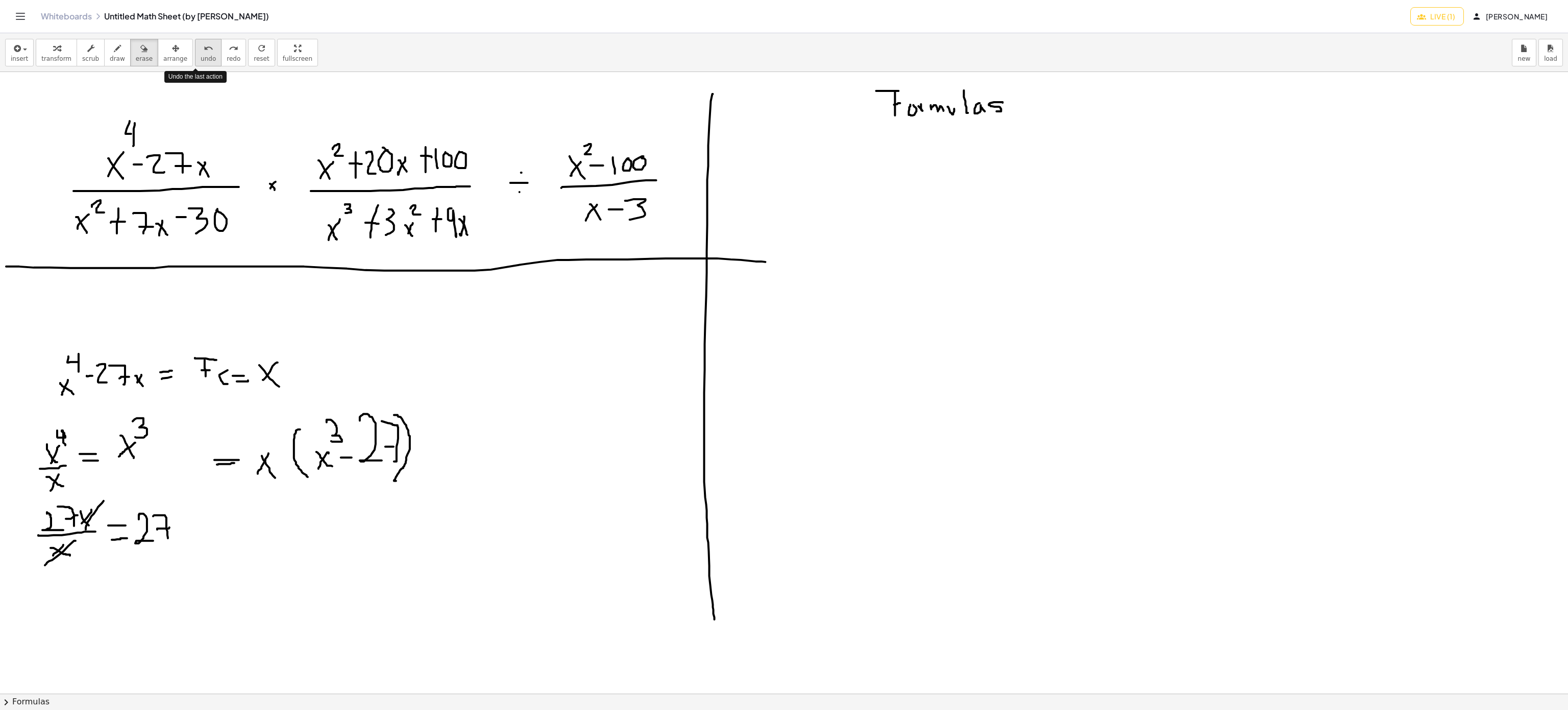
click at [204, 49] on icon "undo" at bounding box center [209, 49] width 10 height 12
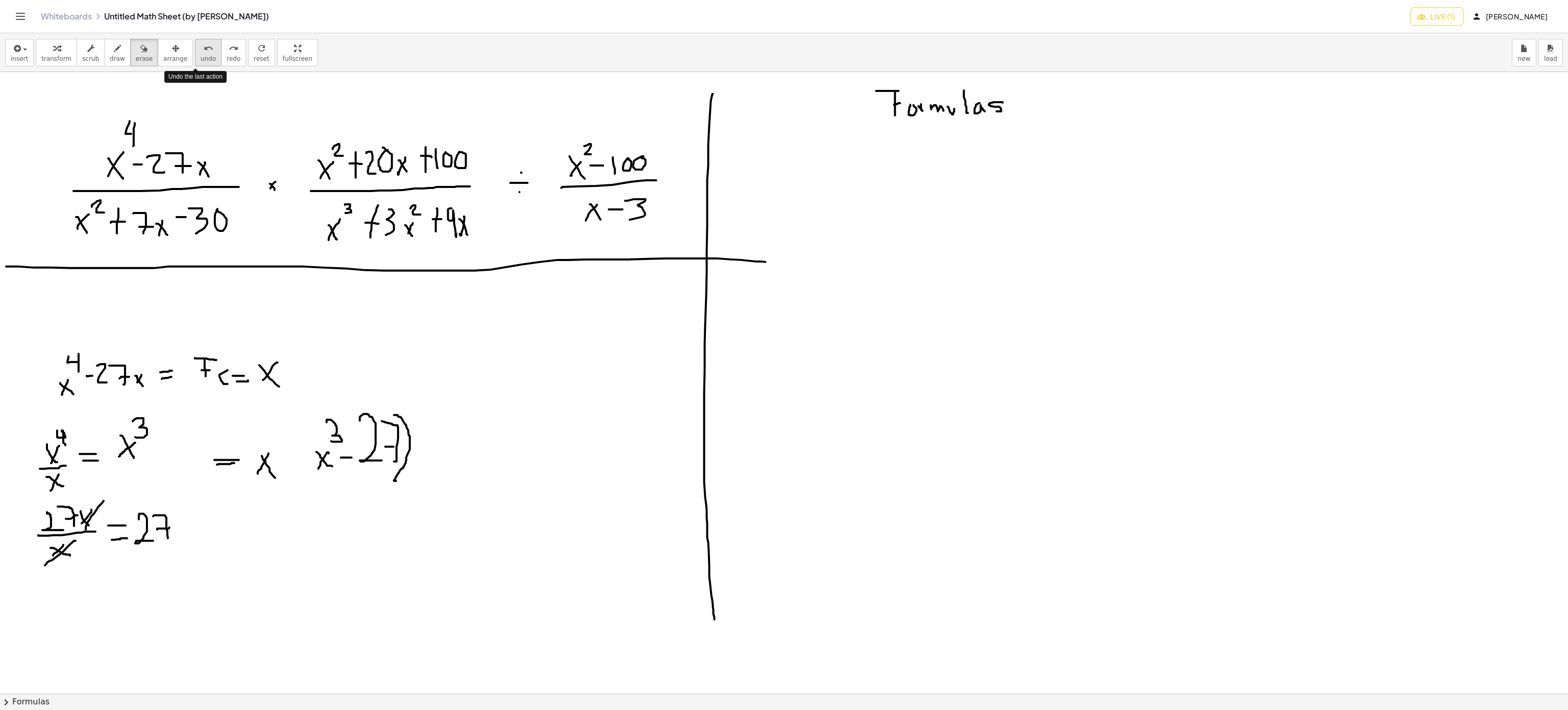
click at [204, 49] on icon "undo" at bounding box center [209, 49] width 10 height 12
click at [136, 55] on span "erase" at bounding box center [144, 59] width 17 height 7
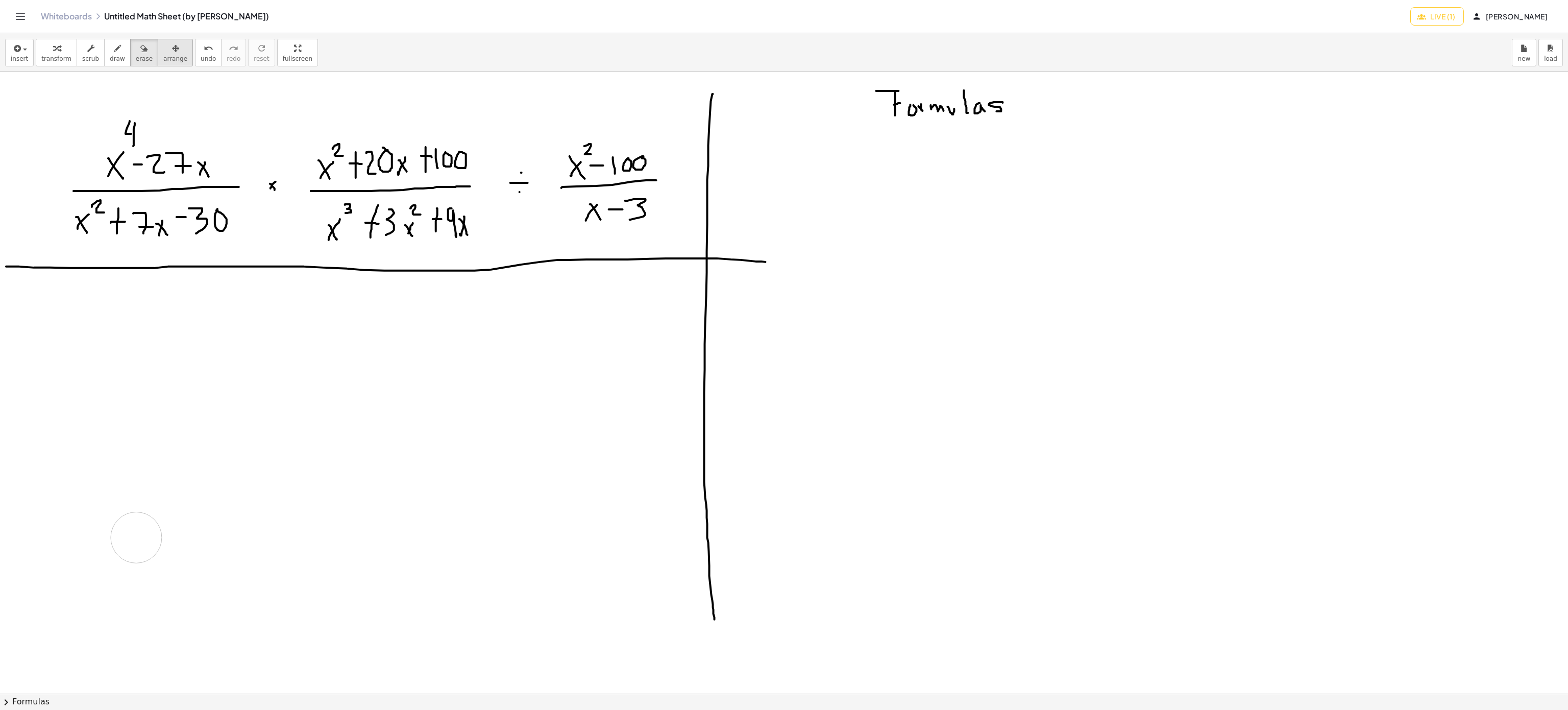
drag, startPoint x: 384, startPoint y: 469, endPoint x: 156, endPoint y: 62, distance: 466.5
click at [145, 502] on div at bounding box center [784, 694] width 1568 height 1243
drag, startPoint x: 108, startPoint y: 52, endPoint x: 165, endPoint y: 255, distance: 210.9
click at [114, 52] on icon "button" at bounding box center [117, 49] width 7 height 12
drag, startPoint x: 85, startPoint y: 323, endPoint x: 74, endPoint y: 346, distance: 25.5
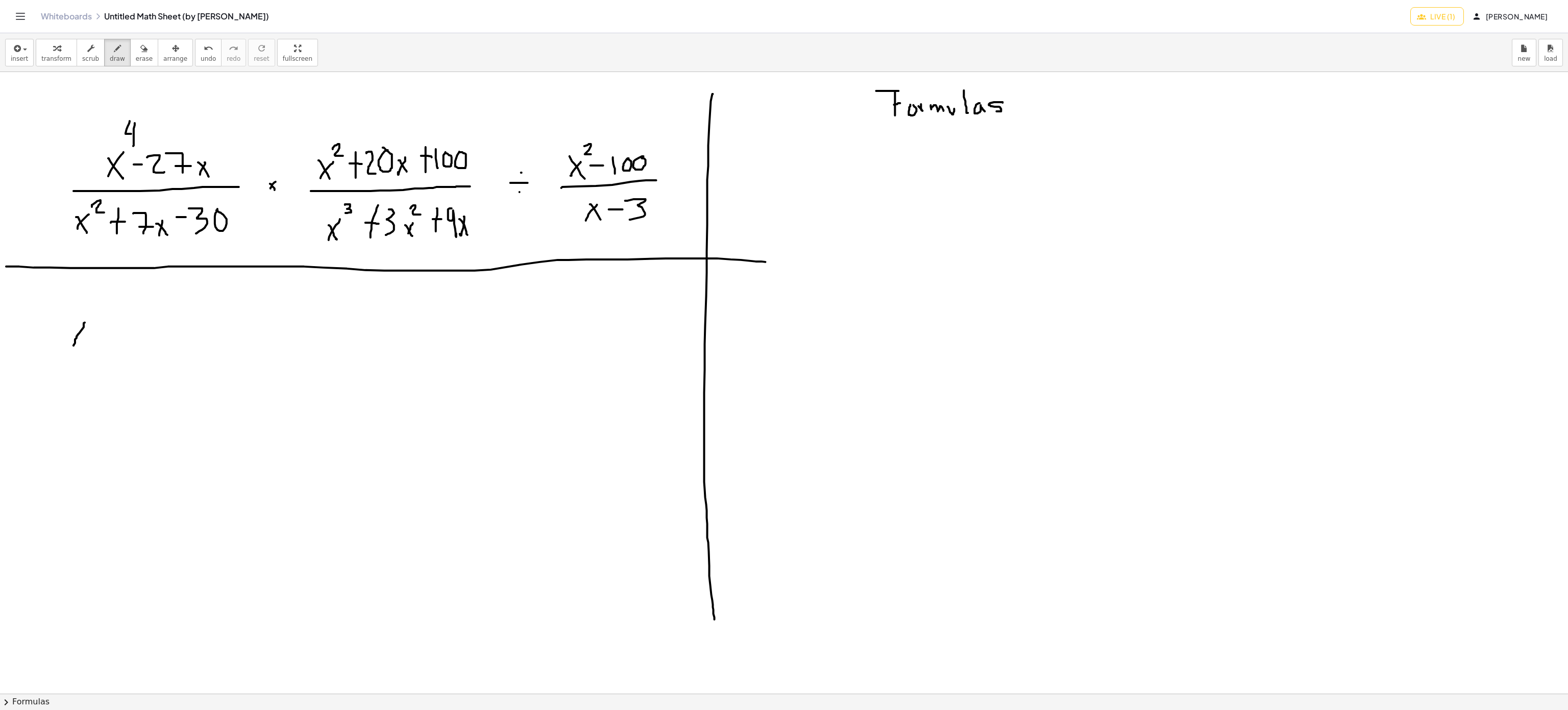
click at [74, 346] on div at bounding box center [784, 694] width 1568 height 1243
drag, startPoint x: 71, startPoint y: 326, endPoint x: 93, endPoint y: 350, distance: 32.6
click at [93, 350] on div at bounding box center [784, 694] width 1568 height 1243
drag, startPoint x: 89, startPoint y: 300, endPoint x: 109, endPoint y: 326, distance: 32.8
click at [109, 326] on div at bounding box center [784, 694] width 1568 height 1243
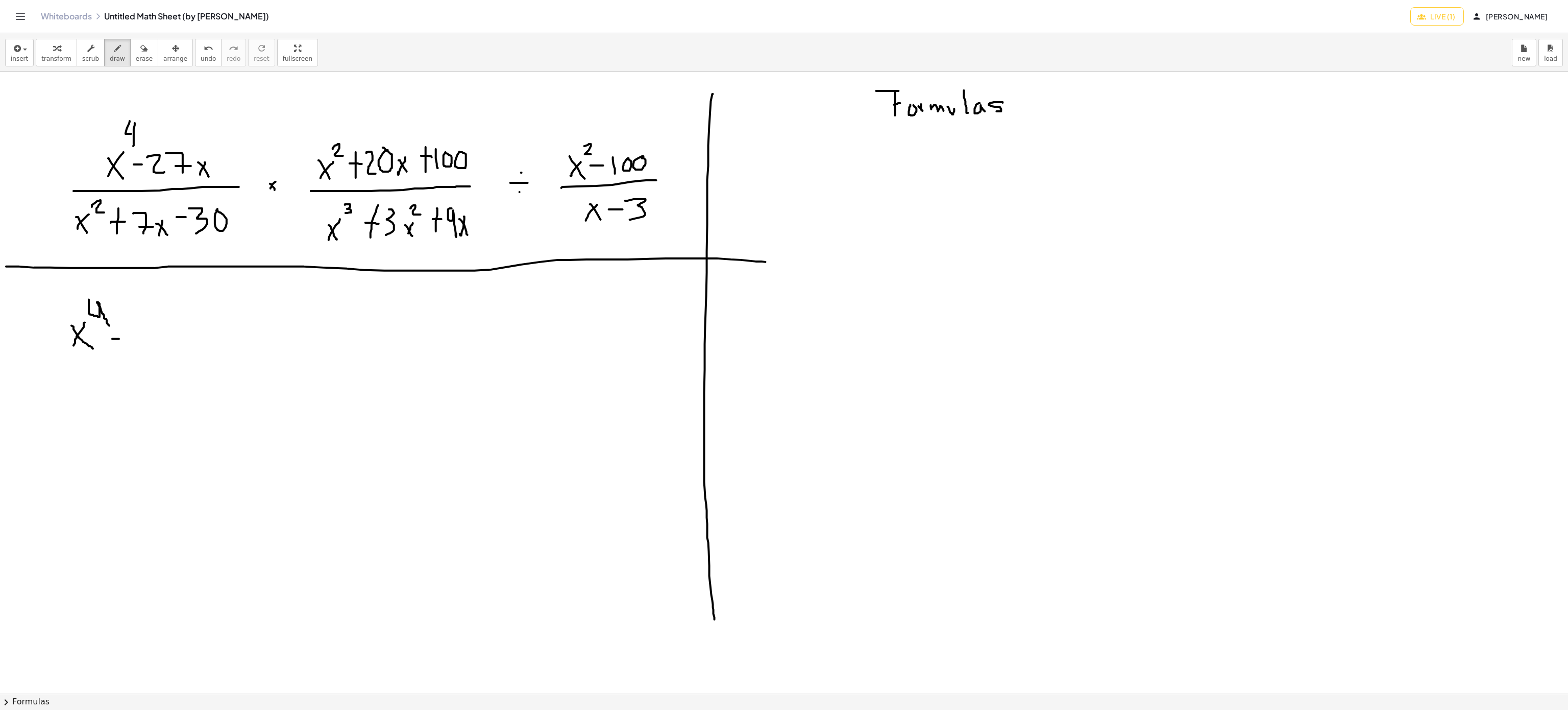
drag, startPoint x: 112, startPoint y: 340, endPoint x: 127, endPoint y: 340, distance: 15.0
click at [127, 340] on div at bounding box center [784, 694] width 1568 height 1243
drag, startPoint x: 131, startPoint y: 328, endPoint x: 155, endPoint y: 350, distance: 32.6
click at [155, 350] on div at bounding box center [784, 694] width 1568 height 1243
drag, startPoint x: 156, startPoint y: 322, endPoint x: 180, endPoint y: 348, distance: 35.4
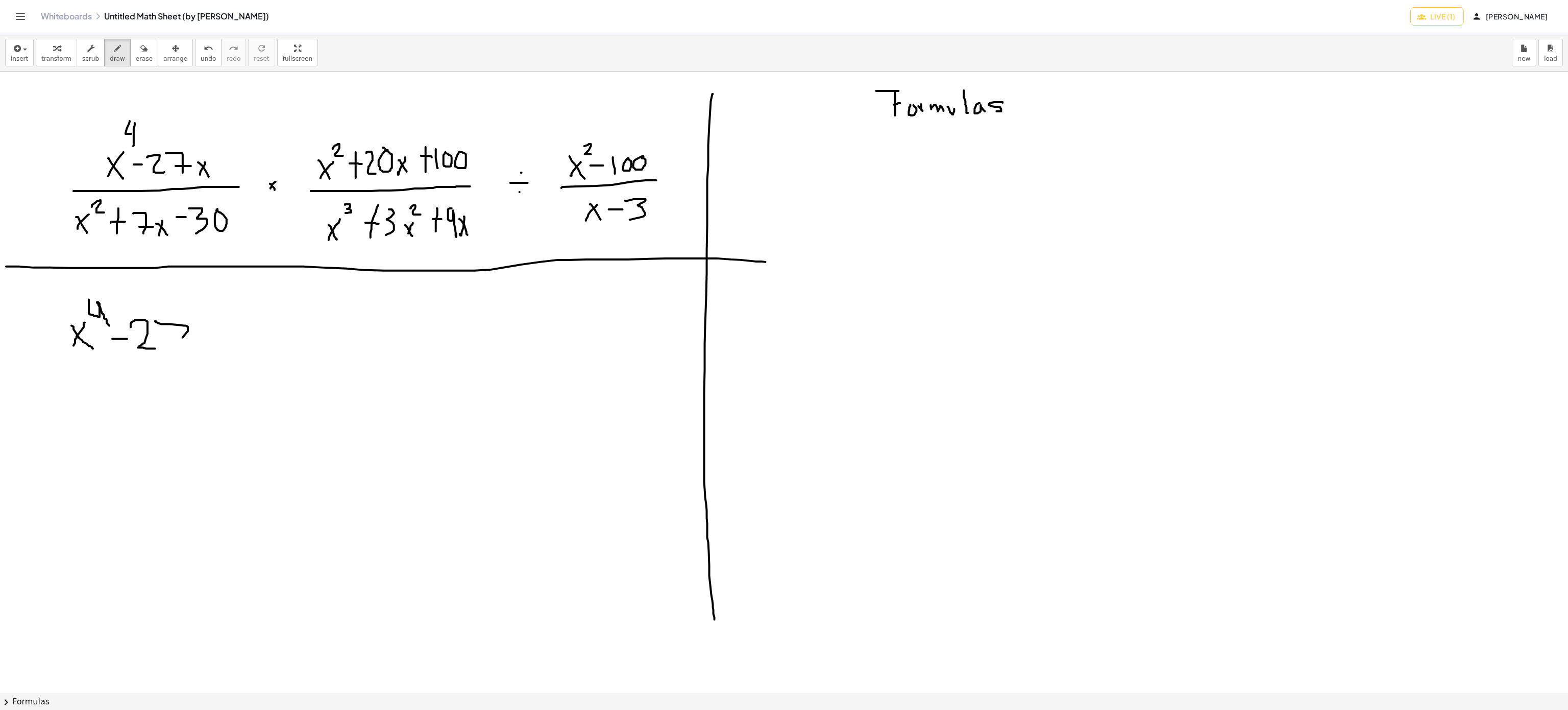
click at [180, 348] on div at bounding box center [784, 694] width 1568 height 1243
drag, startPoint x: 170, startPoint y: 336, endPoint x: 203, endPoint y: 336, distance: 33.0
click at [180, 336] on div at bounding box center [784, 694] width 1568 height 1243
drag, startPoint x: 217, startPoint y: 334, endPoint x: 203, endPoint y: 350, distance: 21.3
click at [203, 350] on div at bounding box center [784, 694] width 1568 height 1243
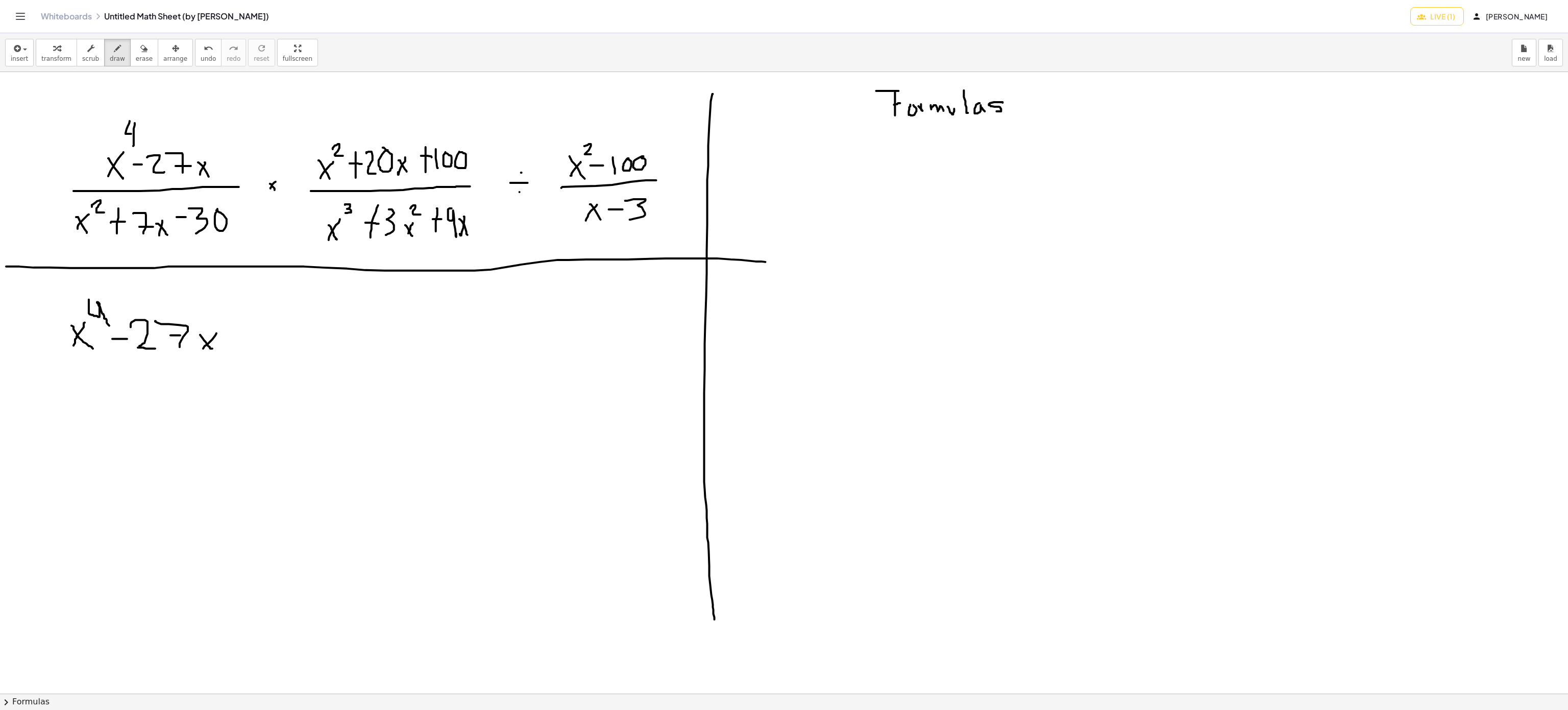
click at [212, 350] on div at bounding box center [784, 694] width 1568 height 1243
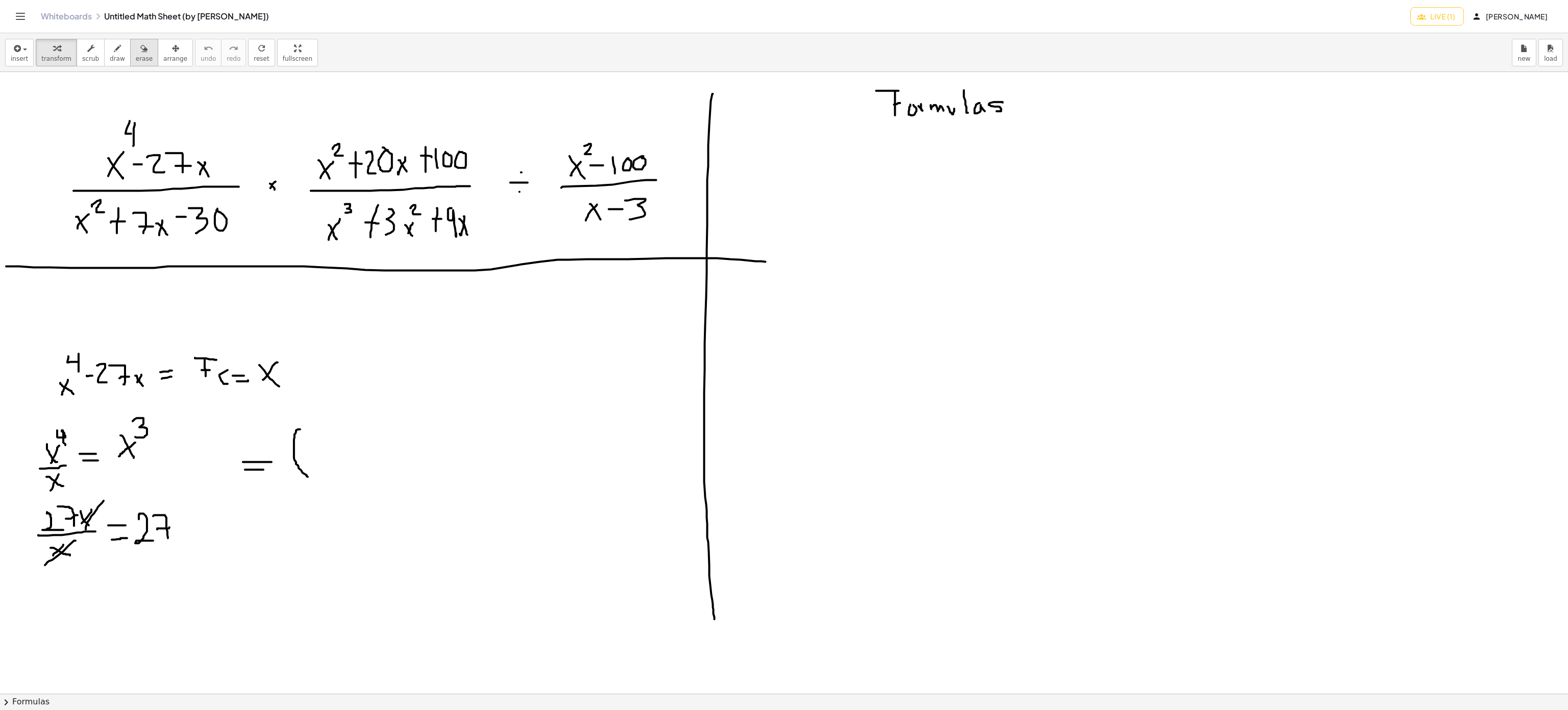
click at [141, 48] on icon "button" at bounding box center [144, 49] width 7 height 12
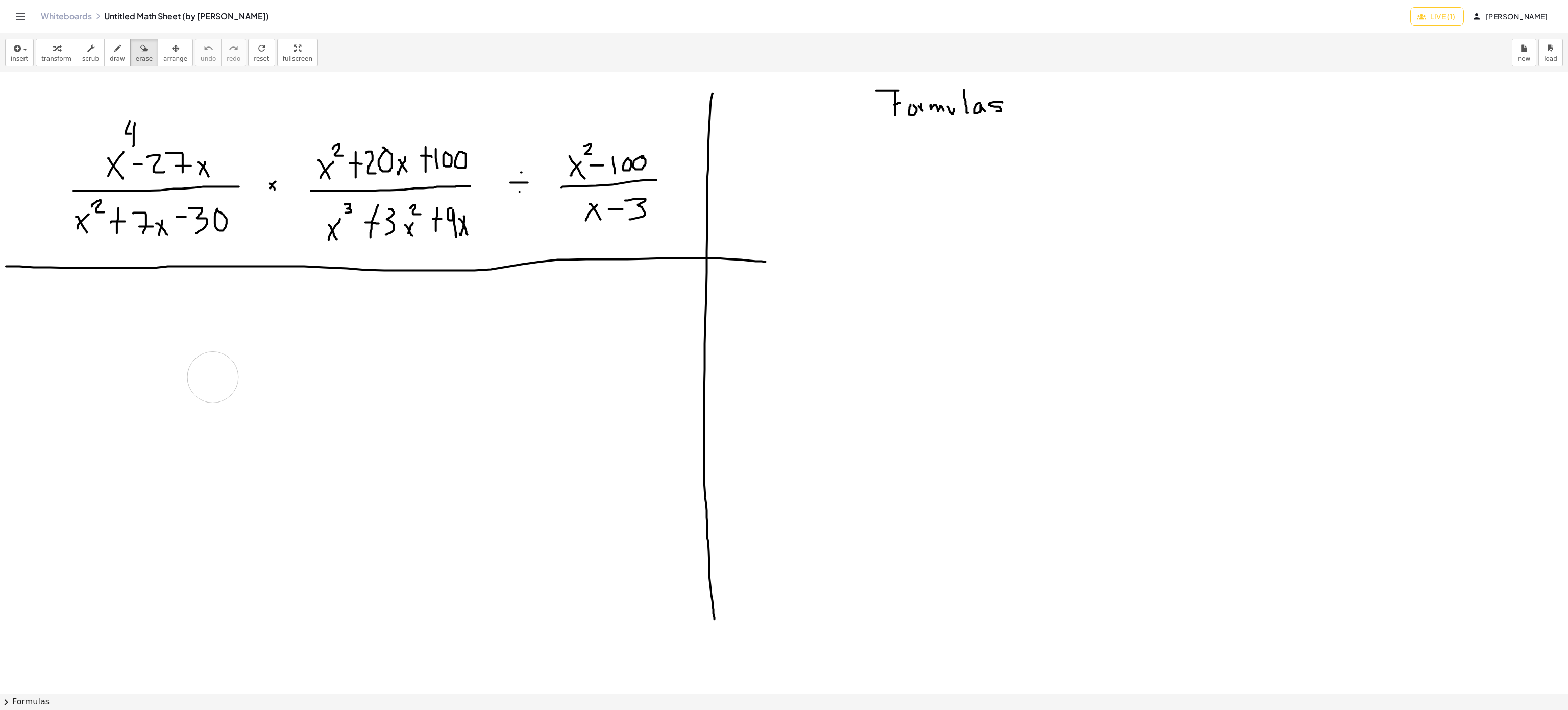
drag, startPoint x: 292, startPoint y: 477, endPoint x: 213, endPoint y: 378, distance: 126.7
click at [213, 378] on div at bounding box center [784, 694] width 1568 height 1243
click at [110, 56] on span "draw" at bounding box center [117, 59] width 15 height 7
drag, startPoint x: 198, startPoint y: 356, endPoint x: 239, endPoint y: 398, distance: 58.7
click at [225, 403] on div at bounding box center [784, 694] width 1568 height 1243
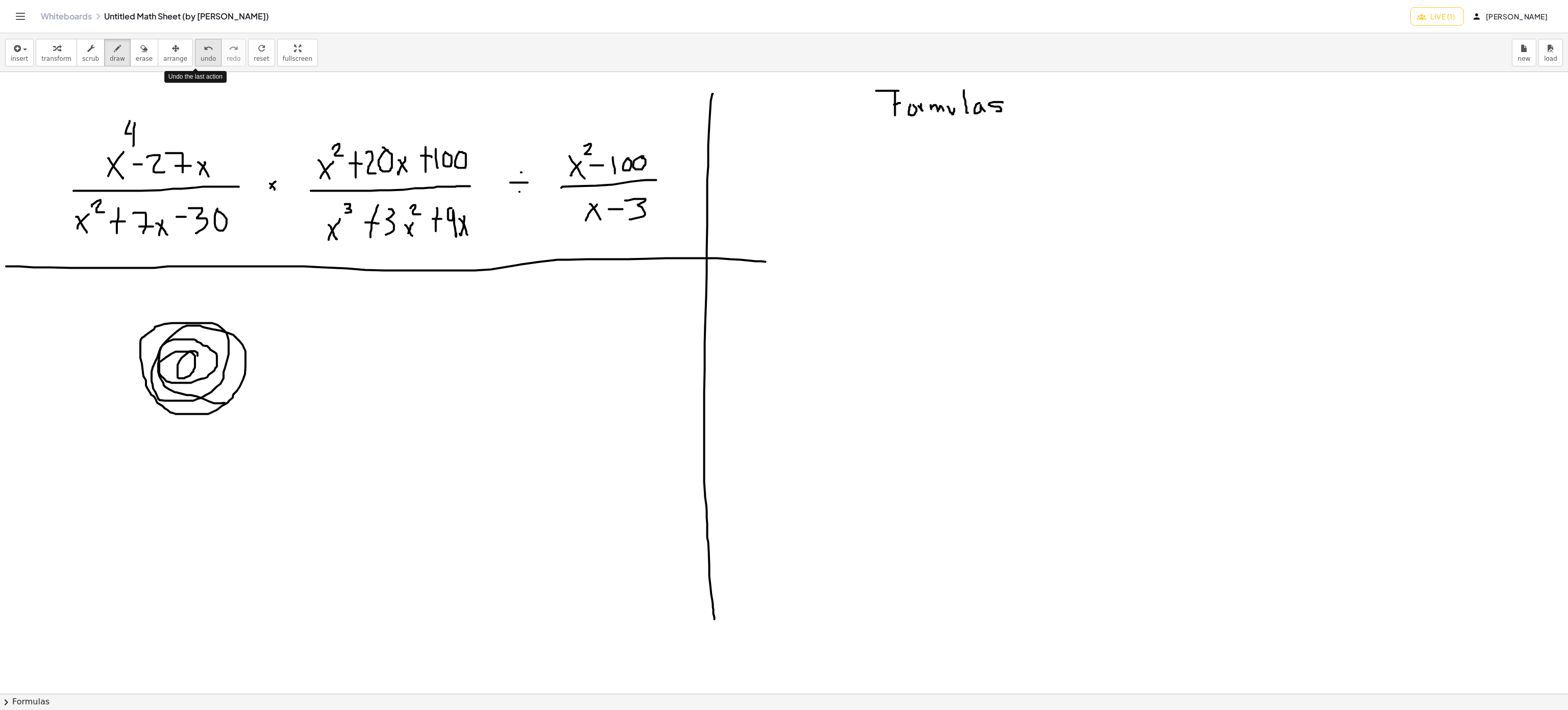
click at [204, 50] on icon "undo" at bounding box center [209, 49] width 10 height 12
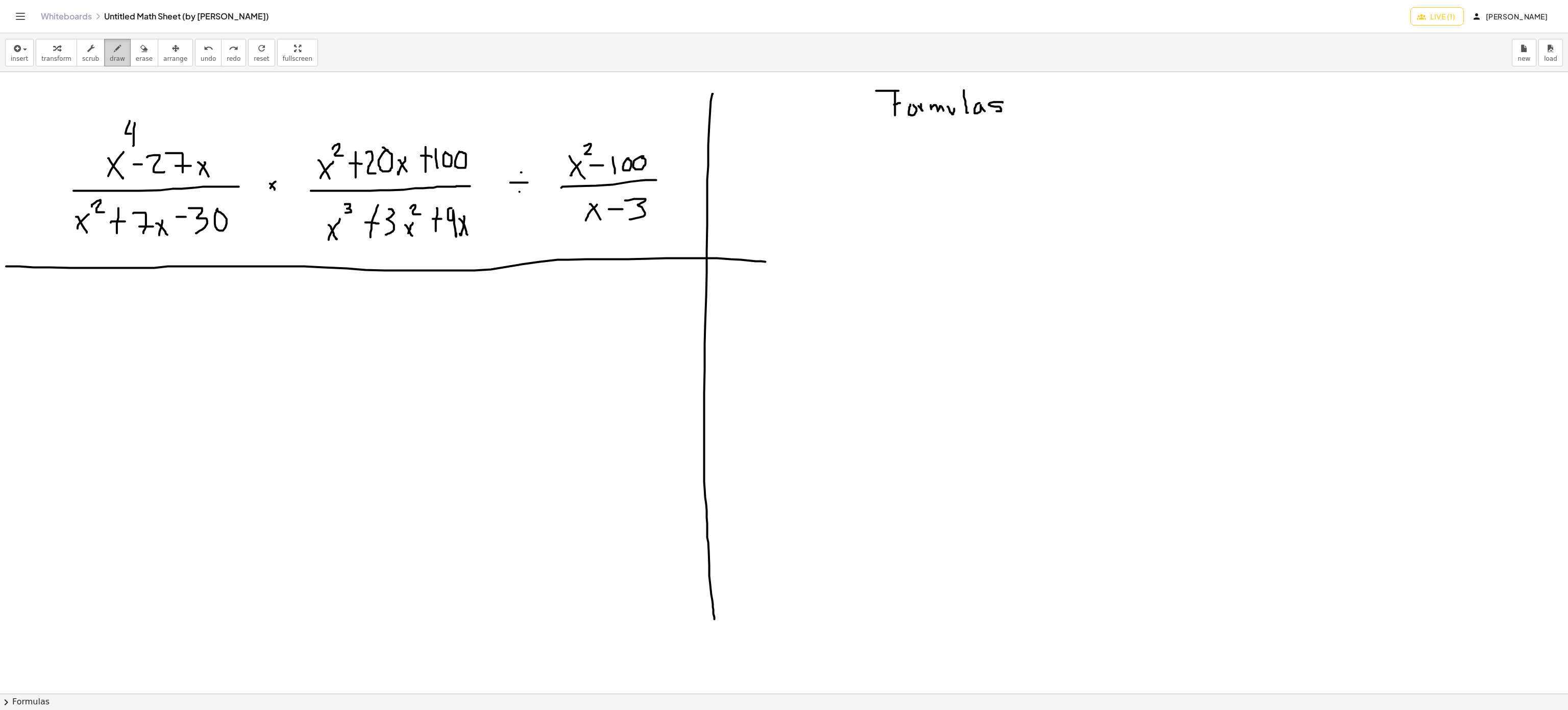
click at [110, 55] on span "draw" at bounding box center [117, 59] width 15 height 7
drag, startPoint x: 96, startPoint y: 328, endPoint x: 80, endPoint y: 359, distance: 34.9
click at [80, 359] on div at bounding box center [784, 694] width 1568 height 1243
drag, startPoint x: 80, startPoint y: 336, endPoint x: 103, endPoint y: 357, distance: 31.1
click at [103, 357] on div at bounding box center [784, 694] width 1568 height 1243
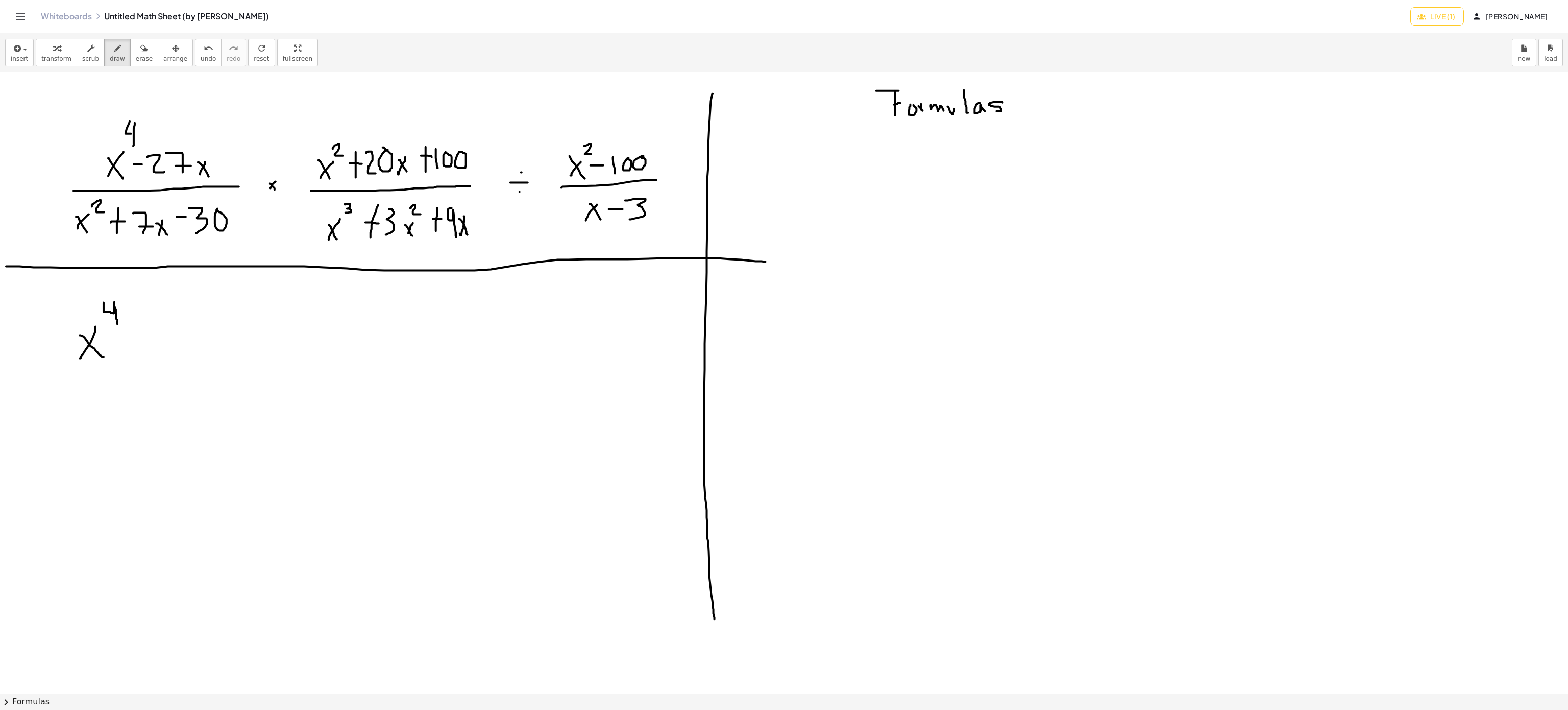
drag, startPoint x: 103, startPoint y: 303, endPoint x: 117, endPoint y: 325, distance: 26.1
click at [117, 325] on div at bounding box center [784, 694] width 1568 height 1243
drag, startPoint x: 123, startPoint y: 343, endPoint x: 136, endPoint y: 343, distance: 13.0
click at [136, 343] on div at bounding box center [784, 694] width 1568 height 1243
drag, startPoint x: 150, startPoint y: 331, endPoint x: 166, endPoint y: 356, distance: 29.7
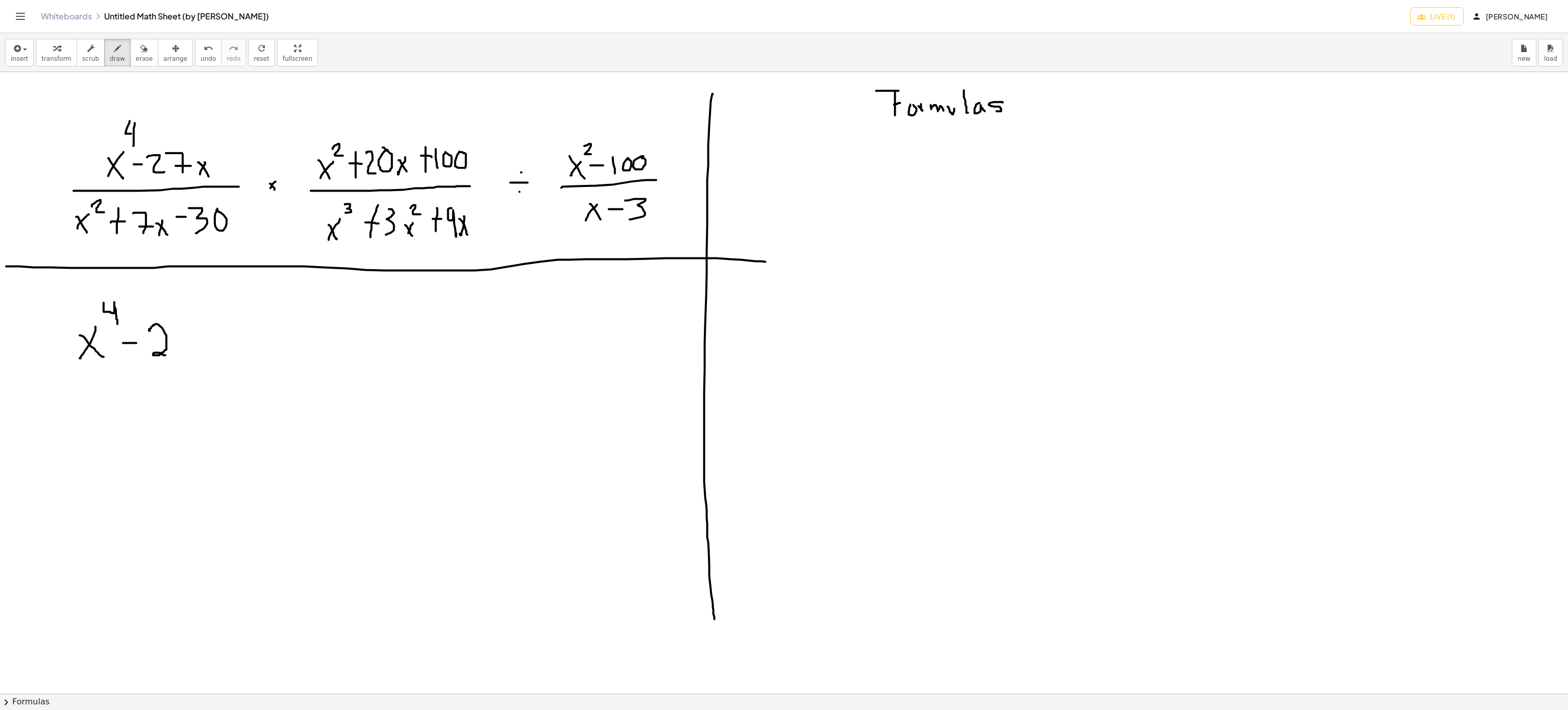
click at [166, 356] on div at bounding box center [784, 694] width 1568 height 1243
drag, startPoint x: 169, startPoint y: 329, endPoint x: 189, endPoint y: 353, distance: 31.2
click at [189, 353] on div at bounding box center [784, 694] width 1568 height 1243
drag, startPoint x: 180, startPoint y: 340, endPoint x: 189, endPoint y: 340, distance: 9.0
click at [189, 340] on div at bounding box center [784, 694] width 1568 height 1243
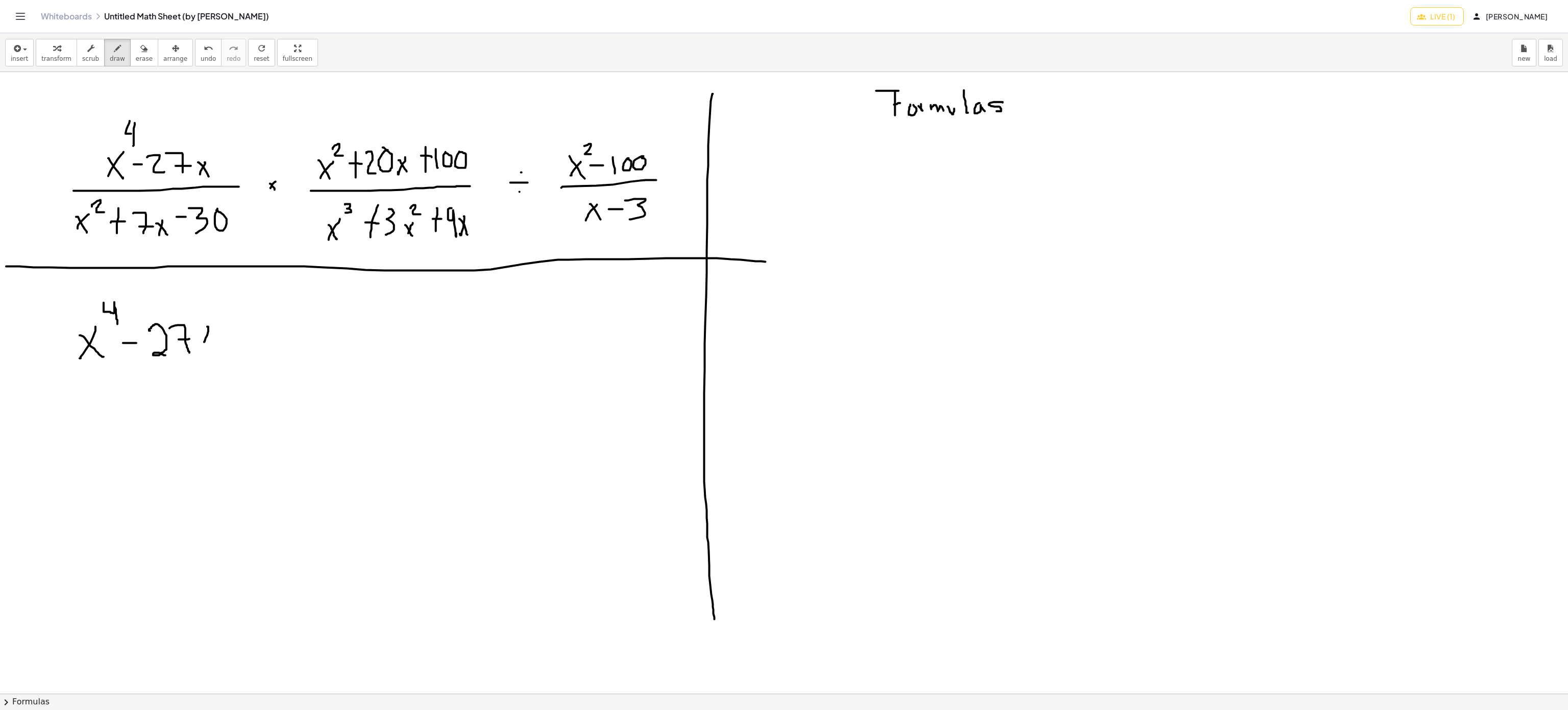
drag, startPoint x: 205, startPoint y: 342, endPoint x: 199, endPoint y: 352, distance: 11.7
click at [199, 352] on div at bounding box center [784, 694] width 1568 height 1243
drag, startPoint x: 194, startPoint y: 337, endPoint x: 205, endPoint y: 350, distance: 17.0
click at [205, 350] on div at bounding box center [784, 694] width 1568 height 1243
drag, startPoint x: 89, startPoint y: 446, endPoint x: 65, endPoint y: 473, distance: 36.1
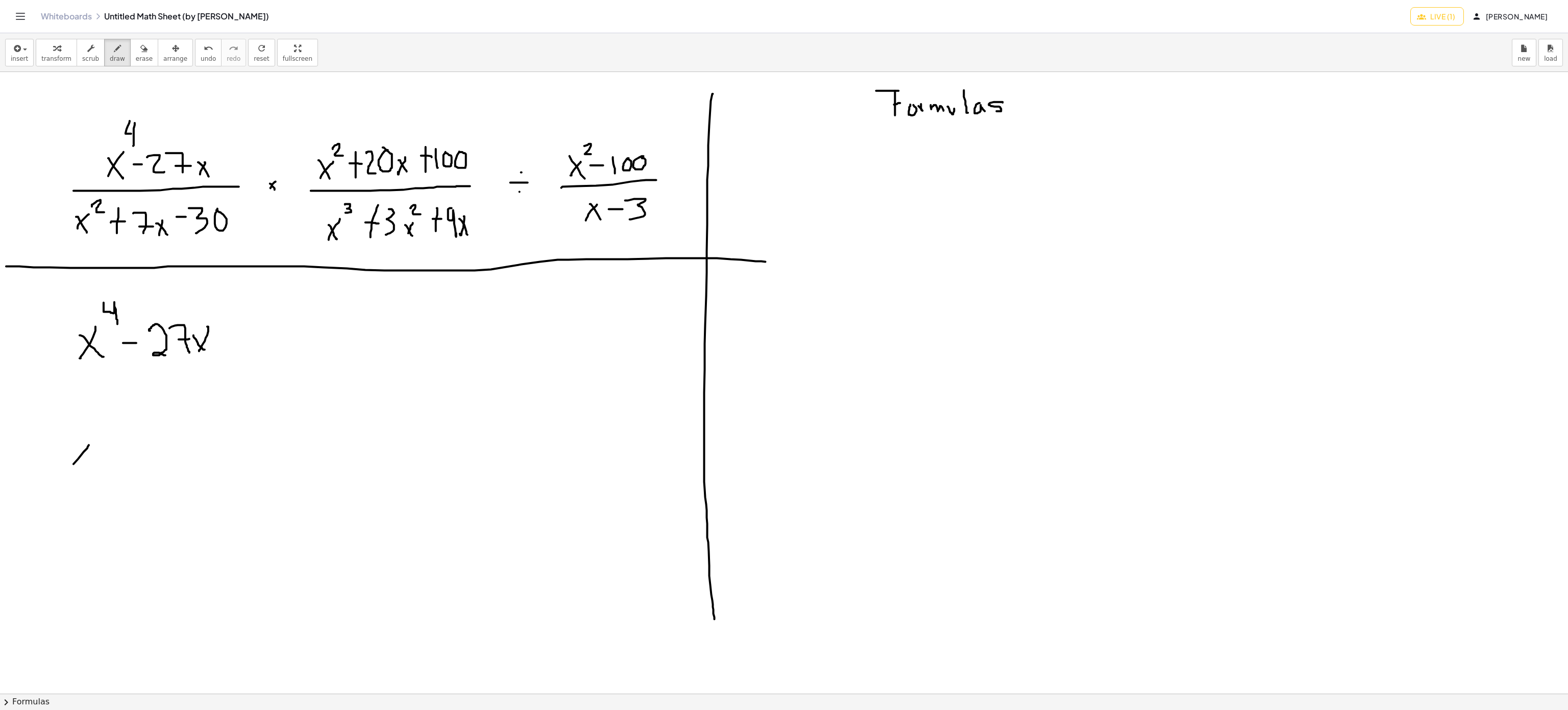
click at [65, 473] on div at bounding box center [784, 694] width 1568 height 1243
drag, startPoint x: 68, startPoint y: 454, endPoint x: 85, endPoint y: 469, distance: 22.7
click at [87, 470] on div at bounding box center [784, 694] width 1568 height 1243
drag, startPoint x: 41, startPoint y: 440, endPoint x: 114, endPoint y: 432, distance: 73.4
click at [114, 432] on div at bounding box center [784, 694] width 1568 height 1243
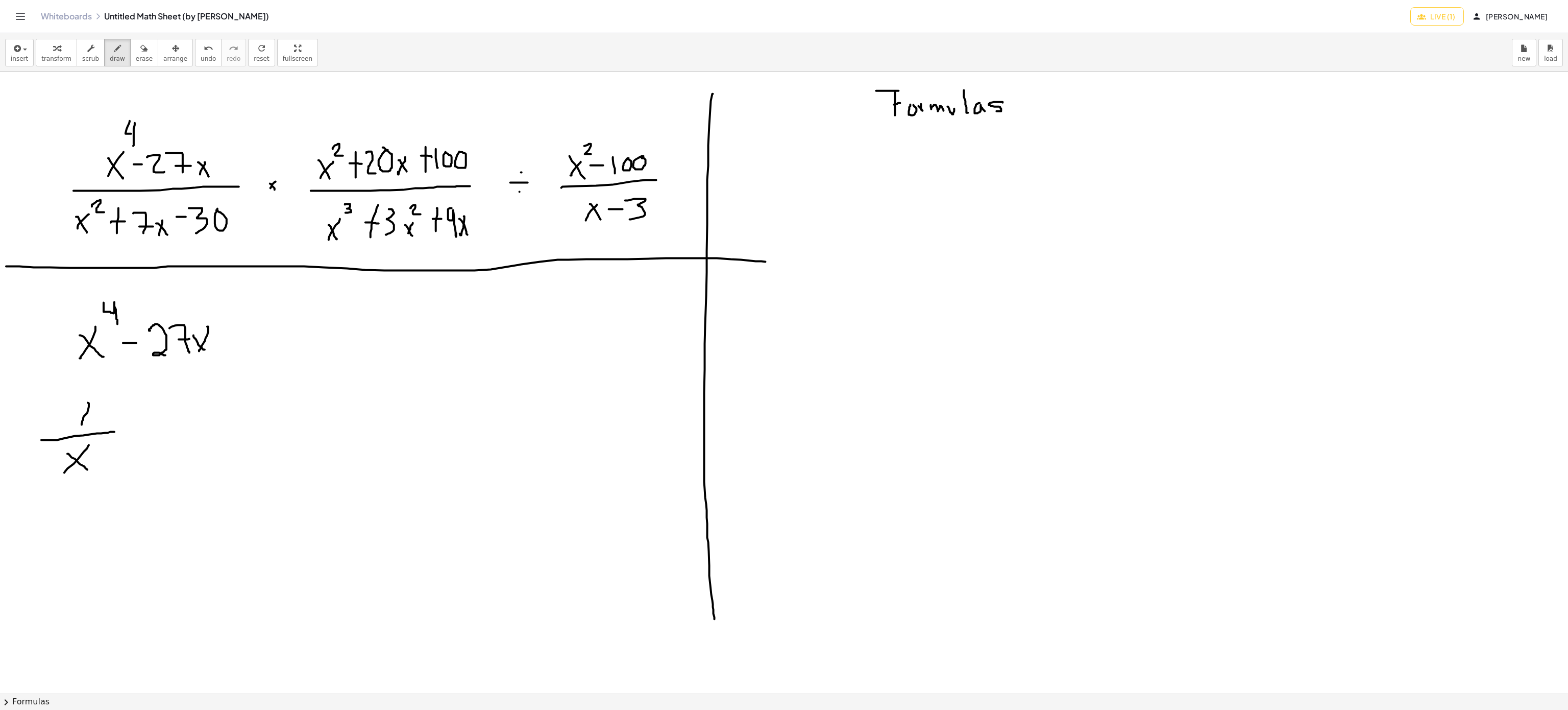
drag, startPoint x: 89, startPoint y: 407, endPoint x: 82, endPoint y: 426, distance: 20.2
click at [82, 426] on div at bounding box center [784, 694] width 1568 height 1243
drag, startPoint x: 77, startPoint y: 409, endPoint x: 90, endPoint y: 419, distance: 16.4
click at [90, 422] on div at bounding box center [784, 694] width 1568 height 1243
drag, startPoint x: 94, startPoint y: 384, endPoint x: 105, endPoint y: 409, distance: 27.3
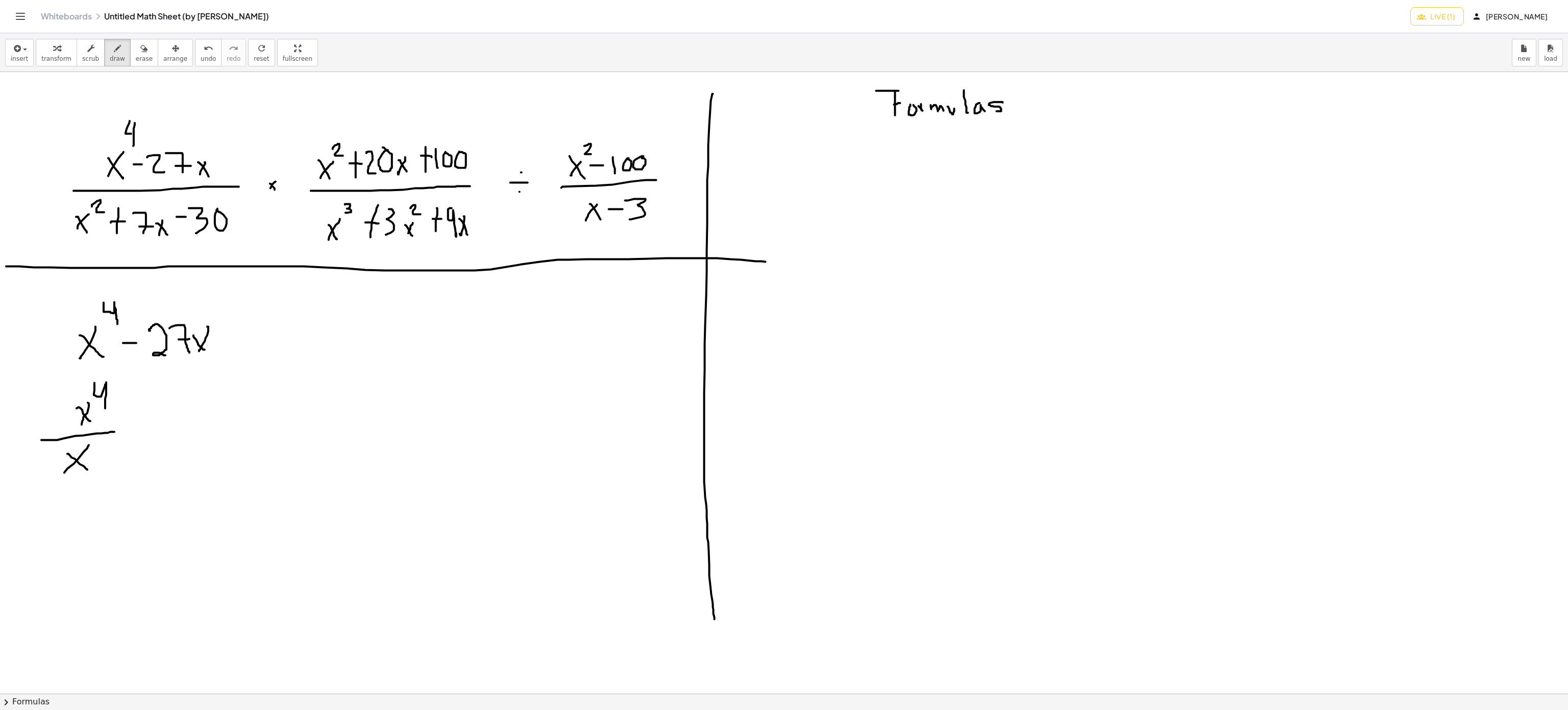
click at [105, 409] on div at bounding box center [784, 694] width 1568 height 1243
drag, startPoint x: 127, startPoint y: 437, endPoint x: 163, endPoint y: 436, distance: 36.0
click at [163, 436] on div at bounding box center [784, 694] width 1568 height 1243
drag, startPoint x: 131, startPoint y: 446, endPoint x: 154, endPoint y: 448, distance: 23.1
click at [154, 448] on div at bounding box center [784, 694] width 1568 height 1243
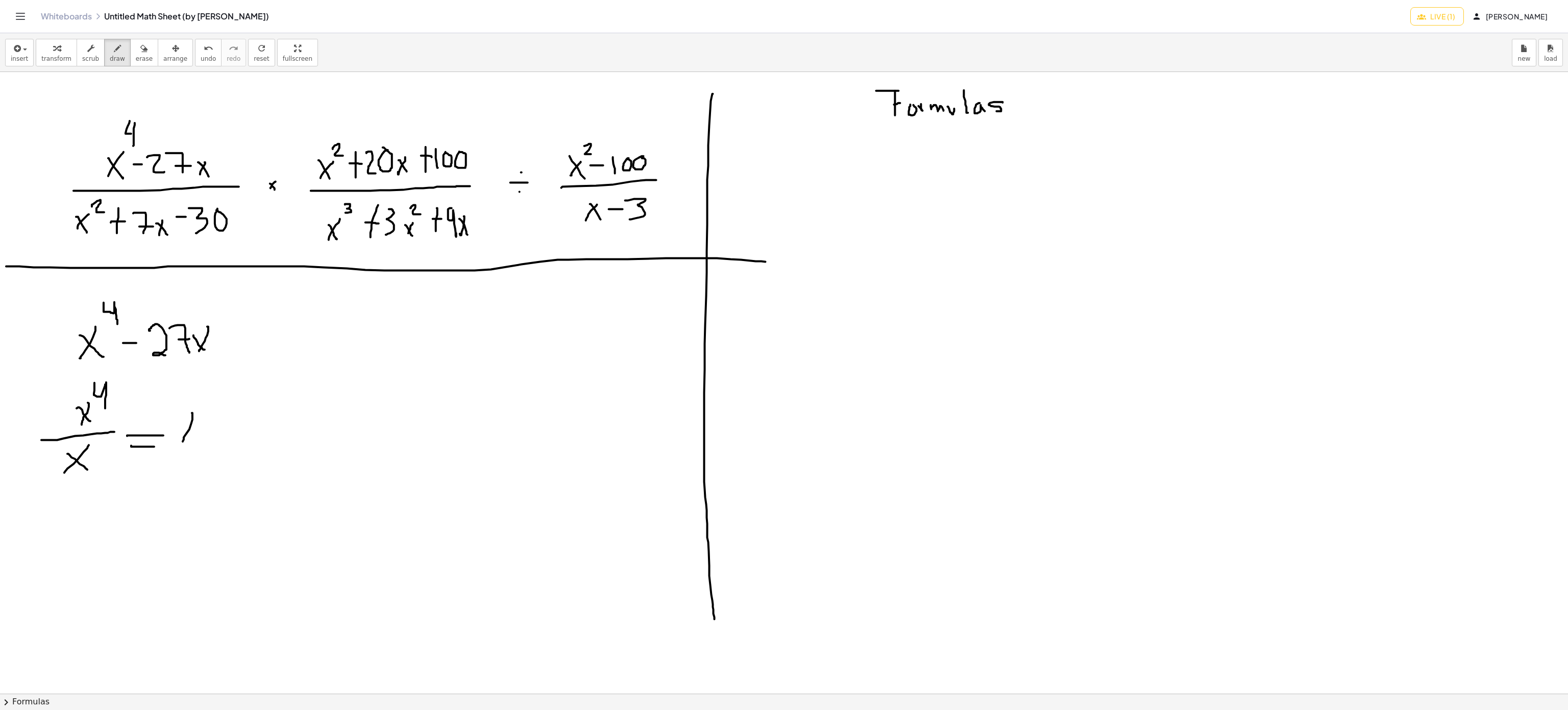
drag, startPoint x: 192, startPoint y: 416, endPoint x: 183, endPoint y: 442, distance: 27.5
click at [183, 442] on div at bounding box center [784, 694] width 1568 height 1243
drag, startPoint x: 178, startPoint y: 424, endPoint x: 190, endPoint y: 434, distance: 15.6
click at [192, 435] on div at bounding box center [784, 694] width 1568 height 1243
drag, startPoint x: 187, startPoint y: 388, endPoint x: 197, endPoint y: 401, distance: 16.4
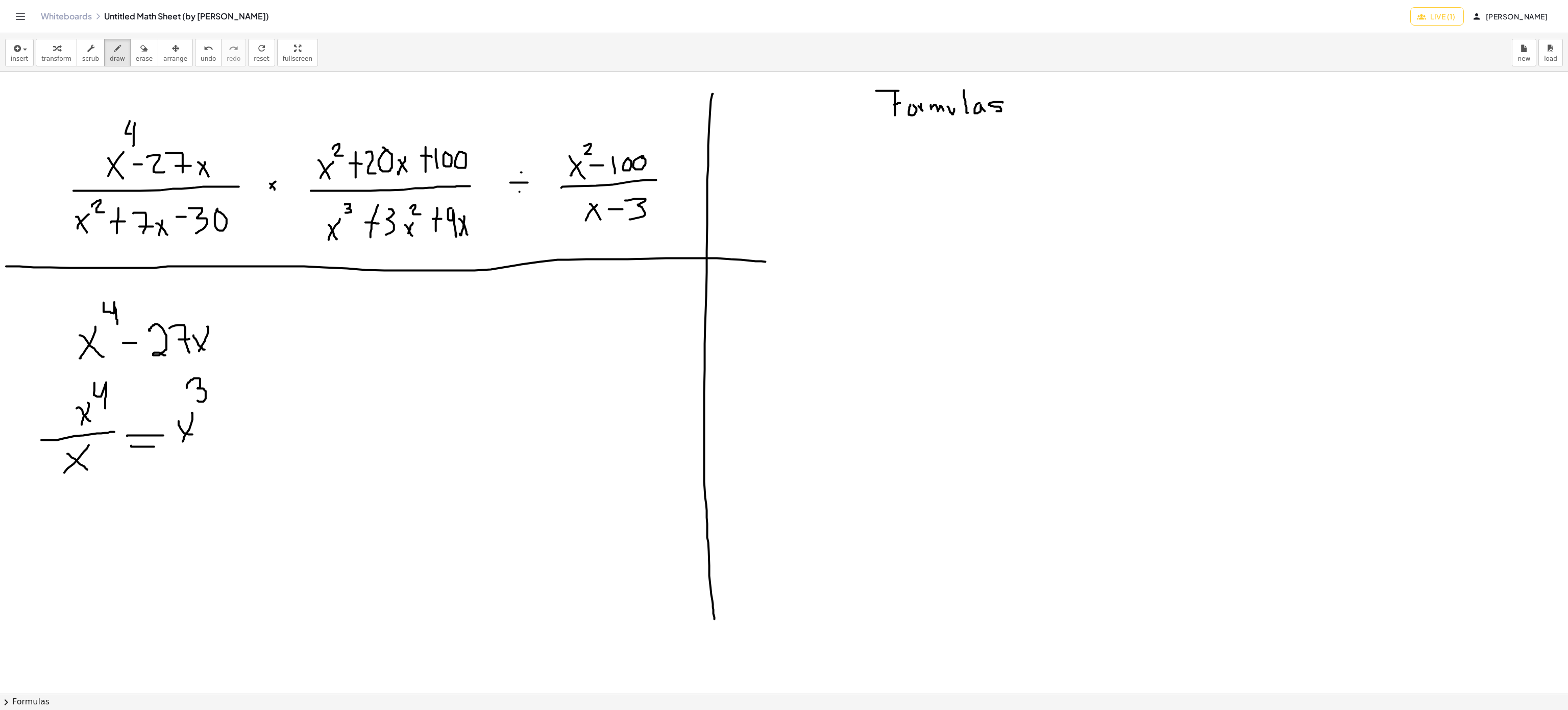
click at [197, 401] on div at bounding box center [784, 694] width 1568 height 1243
drag, startPoint x: 306, startPoint y: 383, endPoint x: 331, endPoint y: 401, distance: 30.8
click at [331, 401] on div at bounding box center [784, 694] width 1568 height 1243
drag, startPoint x: 334, startPoint y: 374, endPoint x: 355, endPoint y: 401, distance: 34.2
click at [359, 405] on div at bounding box center [784, 694] width 1568 height 1243
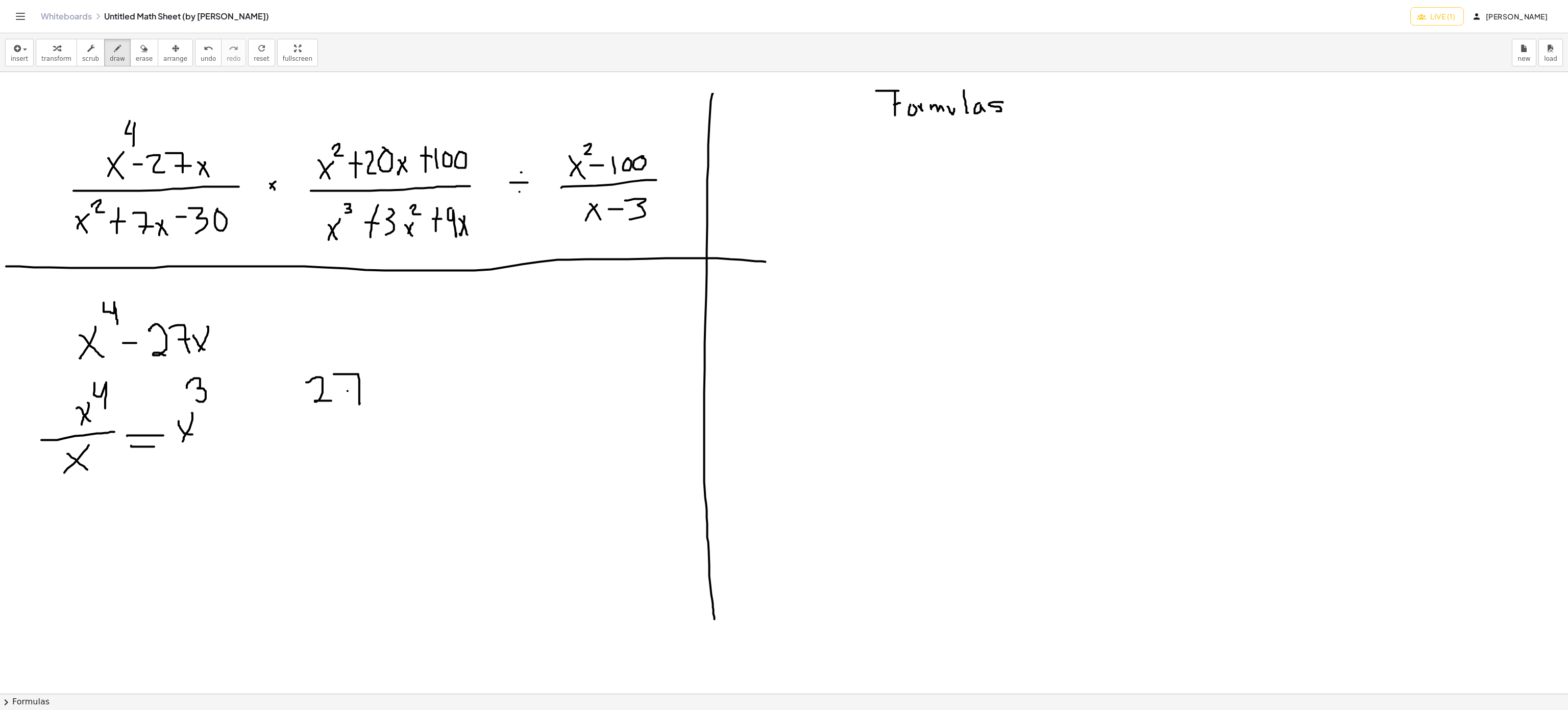
drag, startPoint x: 348, startPoint y: 392, endPoint x: 363, endPoint y: 391, distance: 15.0
click at [363, 391] on div at bounding box center [784, 694] width 1568 height 1243
drag, startPoint x: 379, startPoint y: 394, endPoint x: 373, endPoint y: 402, distance: 10.0
click at [373, 402] on div at bounding box center [784, 694] width 1568 height 1243
drag, startPoint x: 376, startPoint y: 385, endPoint x: 383, endPoint y: 406, distance: 22.1
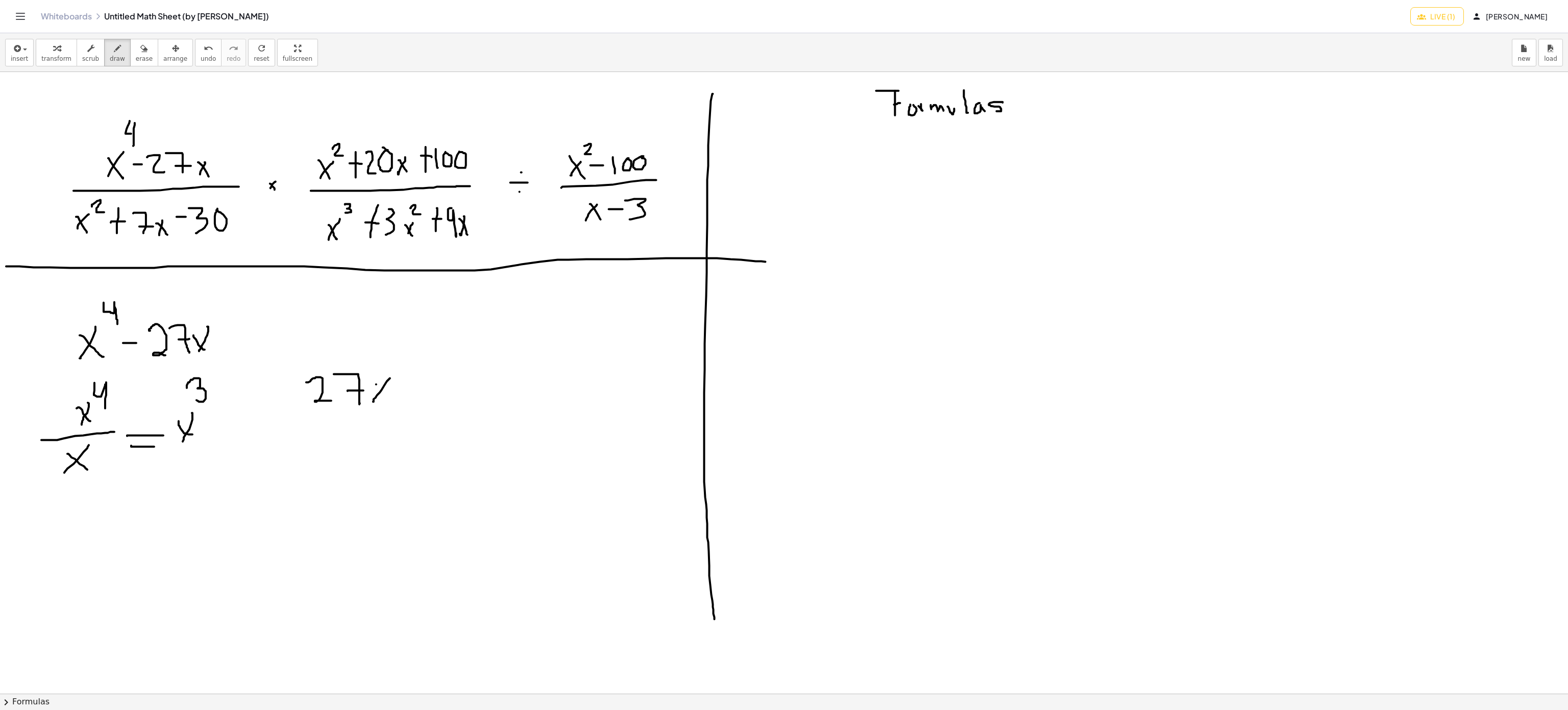
click at [384, 401] on div at bounding box center [784, 694] width 1568 height 1243
drag, startPoint x: 309, startPoint y: 413, endPoint x: 411, endPoint y: 413, distance: 102.0
click at [411, 413] on div at bounding box center [784, 694] width 1568 height 1243
drag, startPoint x: 347, startPoint y: 416, endPoint x: 324, endPoint y: 445, distance: 37.0
click at [324, 445] on div at bounding box center [784, 694] width 1568 height 1243
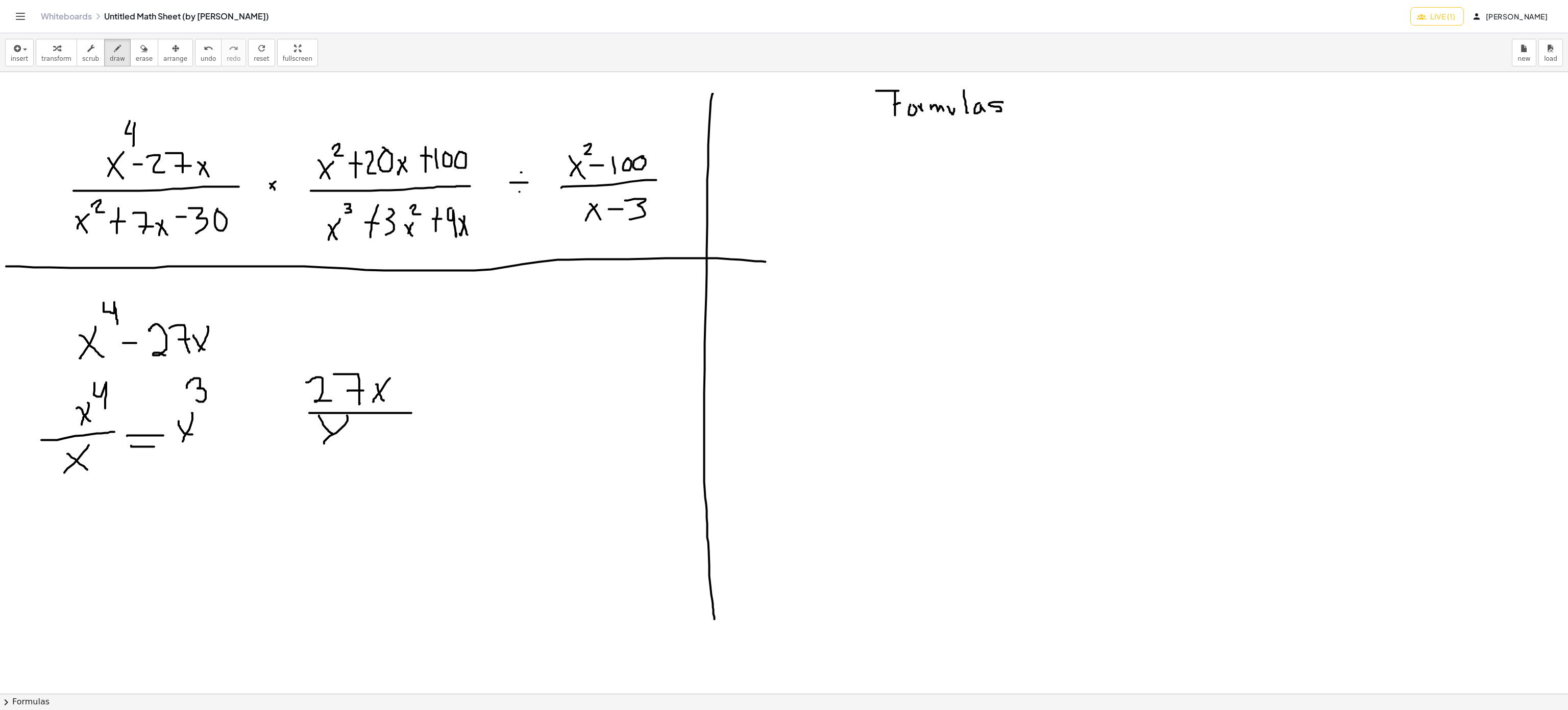
drag, startPoint x: 319, startPoint y: 416, endPoint x: 338, endPoint y: 436, distance: 27.6
click at [338, 436] on div at bounding box center [784, 694] width 1568 height 1243
drag
click at [422, 390] on div at bounding box center [784, 694] width 1568 height 1243
click at [424, 398] on div at bounding box center [784, 694] width 1568 height 1243
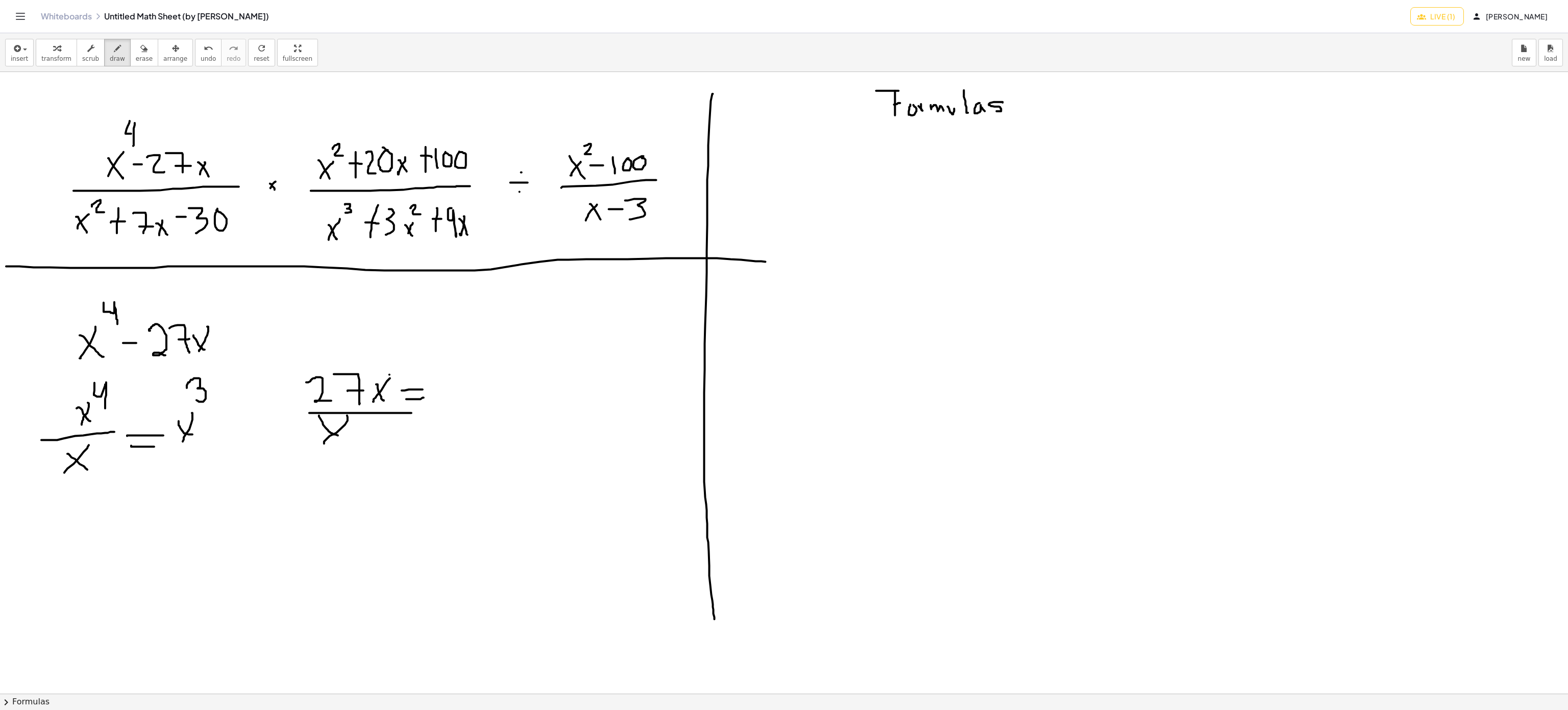
click at [337, 424] on div at bounding box center [784, 694] width 1568 height 1243
click at [289, 441] on div at bounding box center [784, 694] width 1568 height 1243
click at [459, 413] on div at bounding box center [784, 694] width 1568 height 1243
click at [486, 419] on div at bounding box center [784, 694] width 1568 height 1243
click at [490, 395] on div at bounding box center [784, 694] width 1568 height 1243
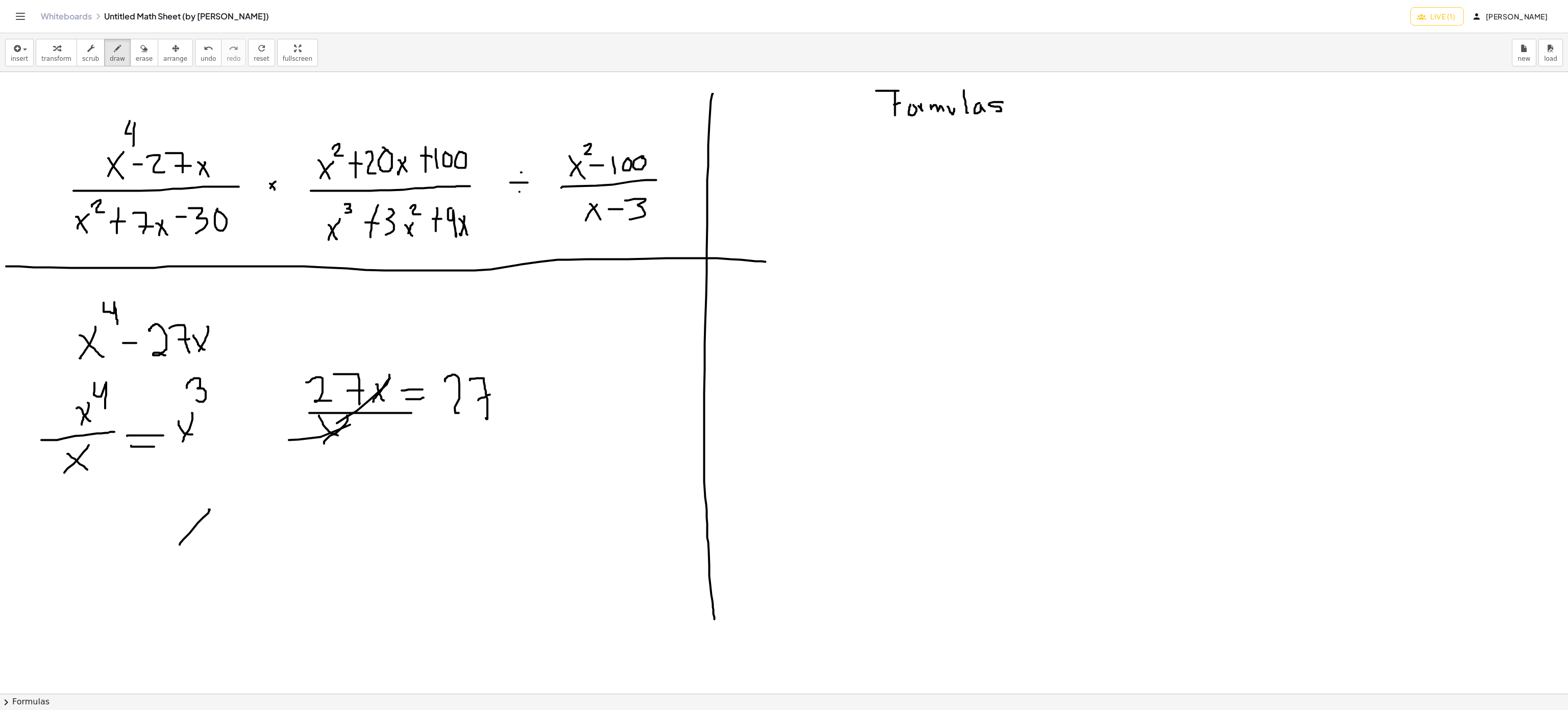
click at [180, 546] on div at bounding box center [784, 694] width 1568 height 1243
click at [201, 546] on div at bounding box center [784, 694] width 1568 height 1243
click at [164, 526] on div at bounding box center [784, 694] width 1568 height 1243
click at [153, 535] on div at bounding box center [784, 694] width 1568 height 1243
click at [237, 550] on div at bounding box center [784, 694] width 1568 height 1243
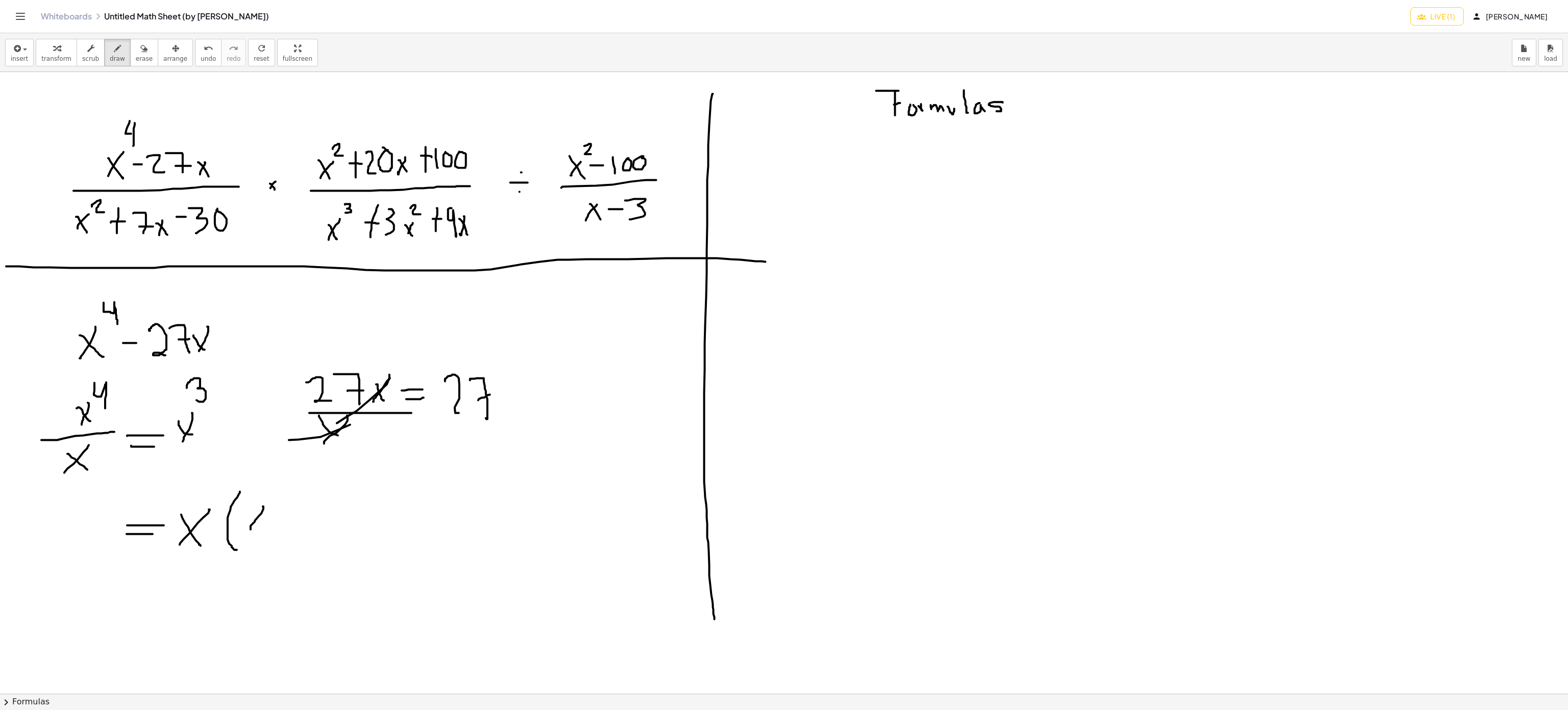
click at [247, 532] on div at bounding box center [784, 694] width 1568 height 1243
click at [259, 535] on div at bounding box center [784, 694] width 1568 height 1243
click at [285, 508] on div at bounding box center [784, 694] width 1568 height 1243
click at [299, 527] on div at bounding box center [784, 694] width 1568 height 1243
click at [329, 538] on div at bounding box center [784, 694] width 1568 height 1243
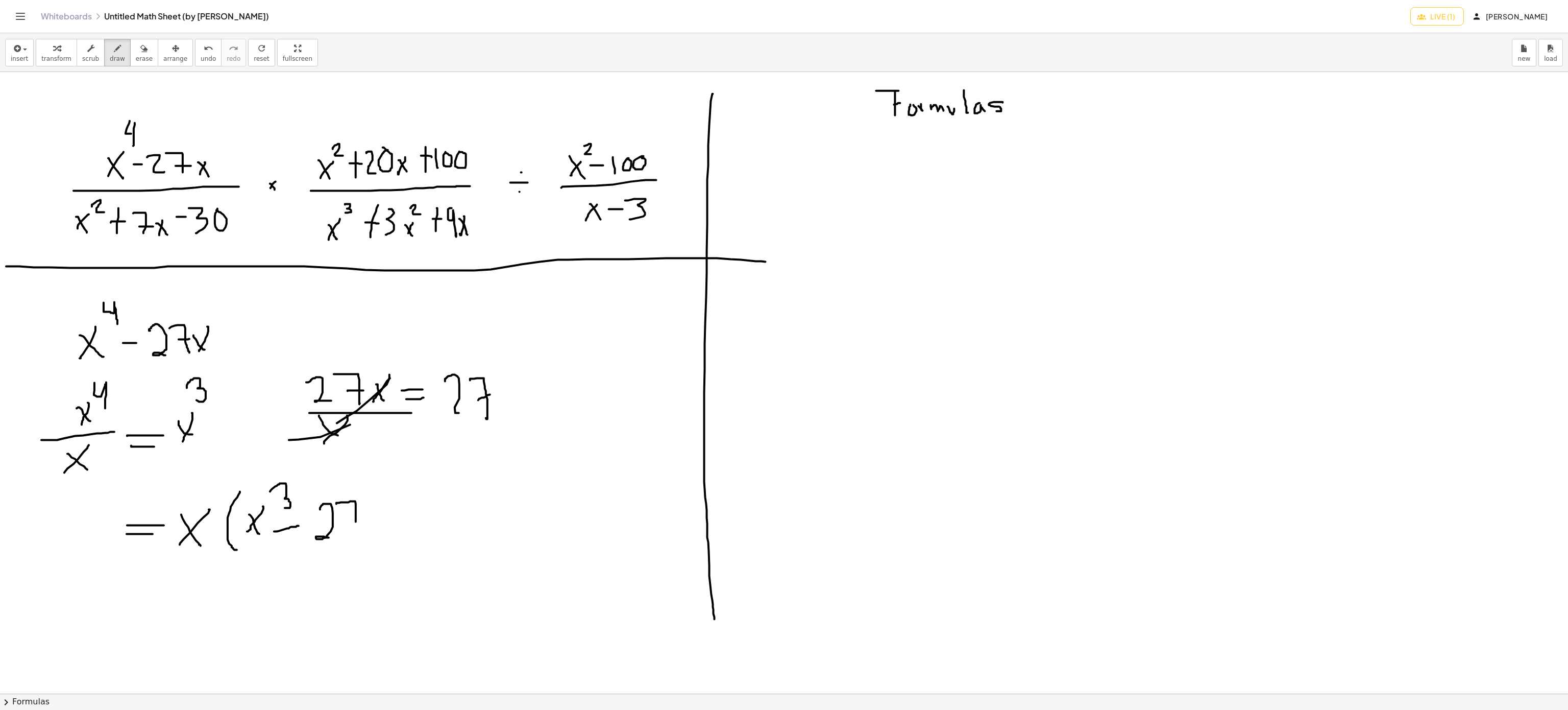
click at [357, 537] on div at bounding box center [784, 694] width 1568 height 1243
click at [359, 520] on div at bounding box center [784, 694] width 1568 height 1243
click at [363, 547] on div at bounding box center [784, 694] width 1568 height 1243
drag, startPoint x: 135, startPoint y: 612, endPoint x: 159, endPoint y: 615, distance: 24.2
click at [159, 615] on div at bounding box center [784, 694] width 1568 height 1243
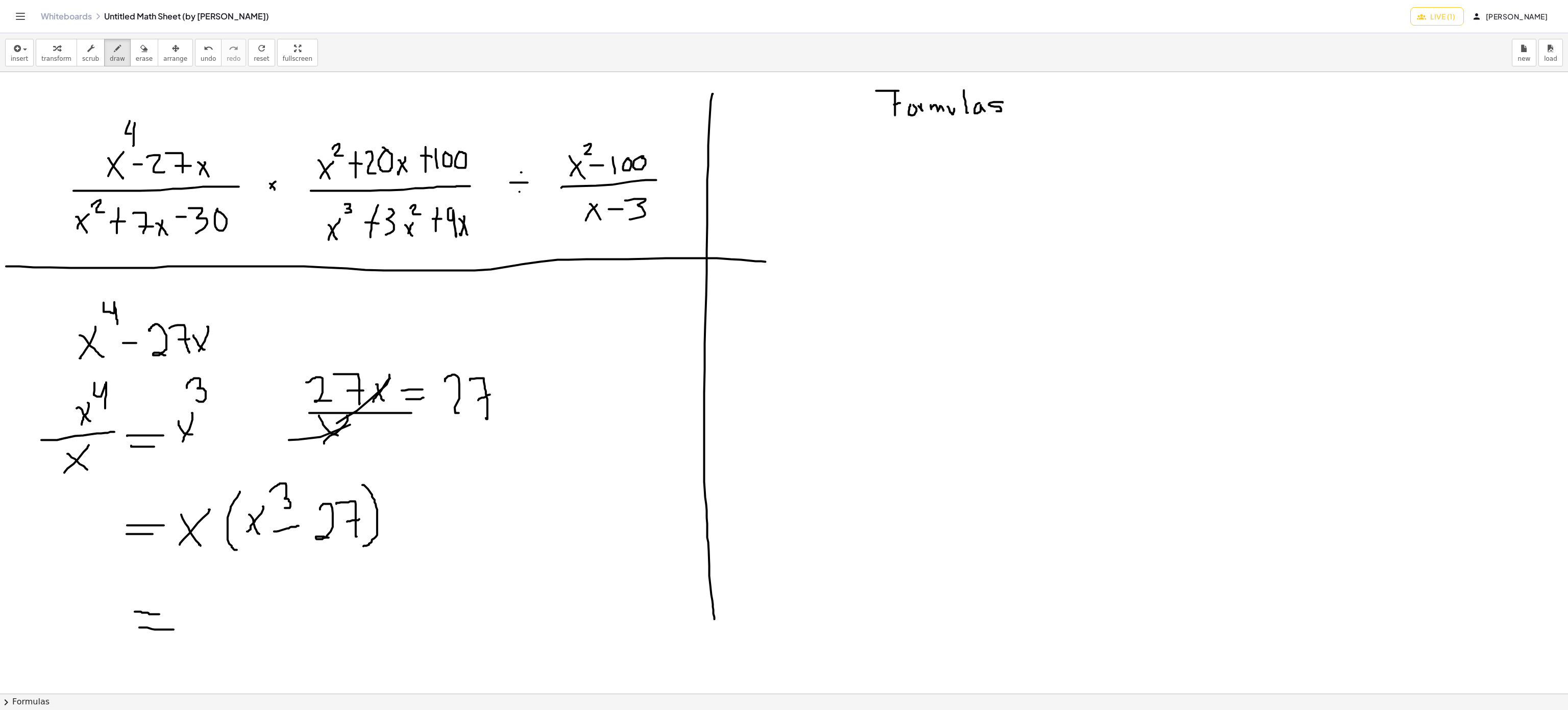
drag, startPoint x: 139, startPoint y: 628, endPoint x: 175, endPoint y: 630, distance: 36.1
click at [175, 630] on div at bounding box center [784, 694] width 1568 height 1243
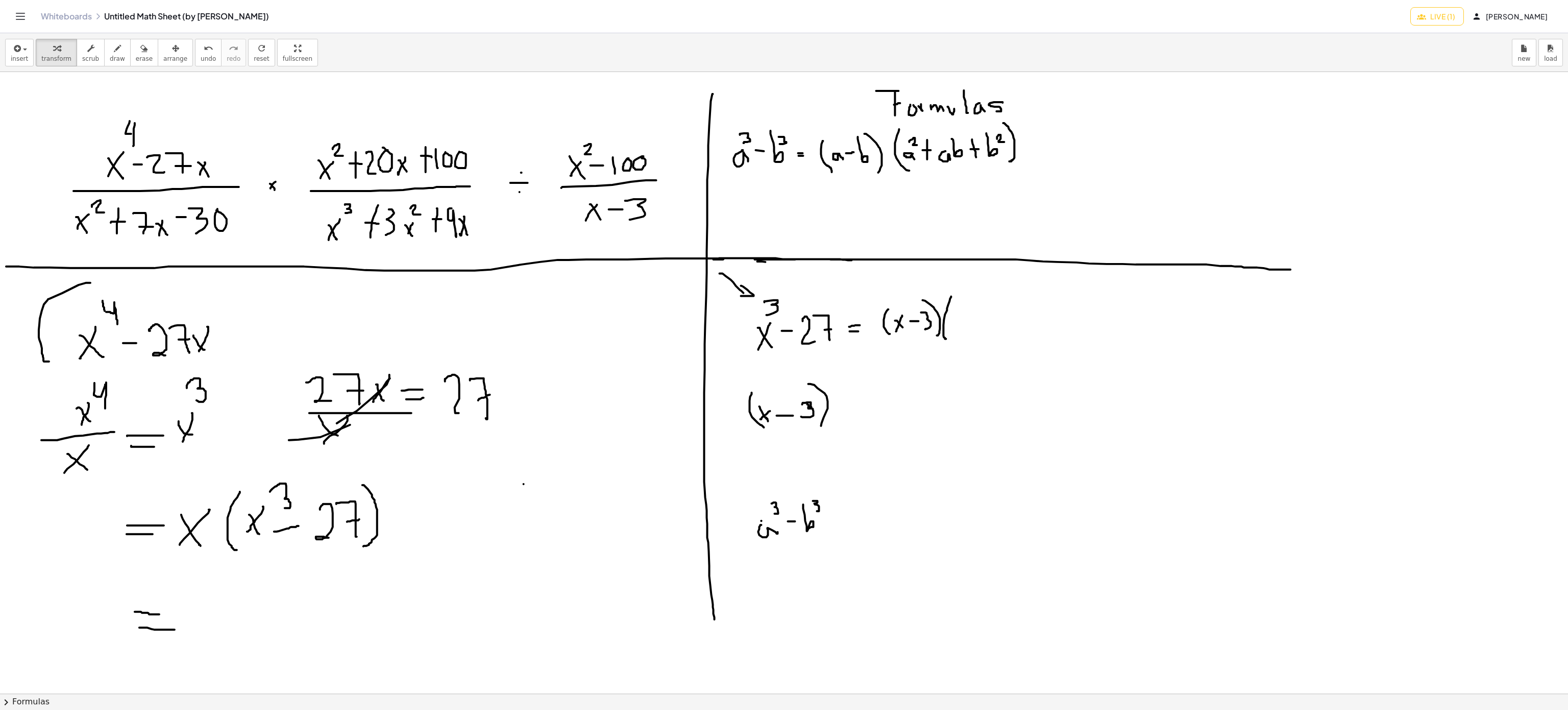
drag, startPoint x: 861, startPoint y: 383, endPoint x: 851, endPoint y: 397, distance: 17.2
click at [851, 399] on div at bounding box center [784, 694] width 1568 height 1243
click at [110, 57] on span "draw" at bounding box center [117, 59] width 15 height 7
drag, startPoint x: 856, startPoint y: 387, endPoint x: 856, endPoint y: 441, distance: 54.0
click at [856, 441] on div at bounding box center [784, 694] width 1568 height 1243
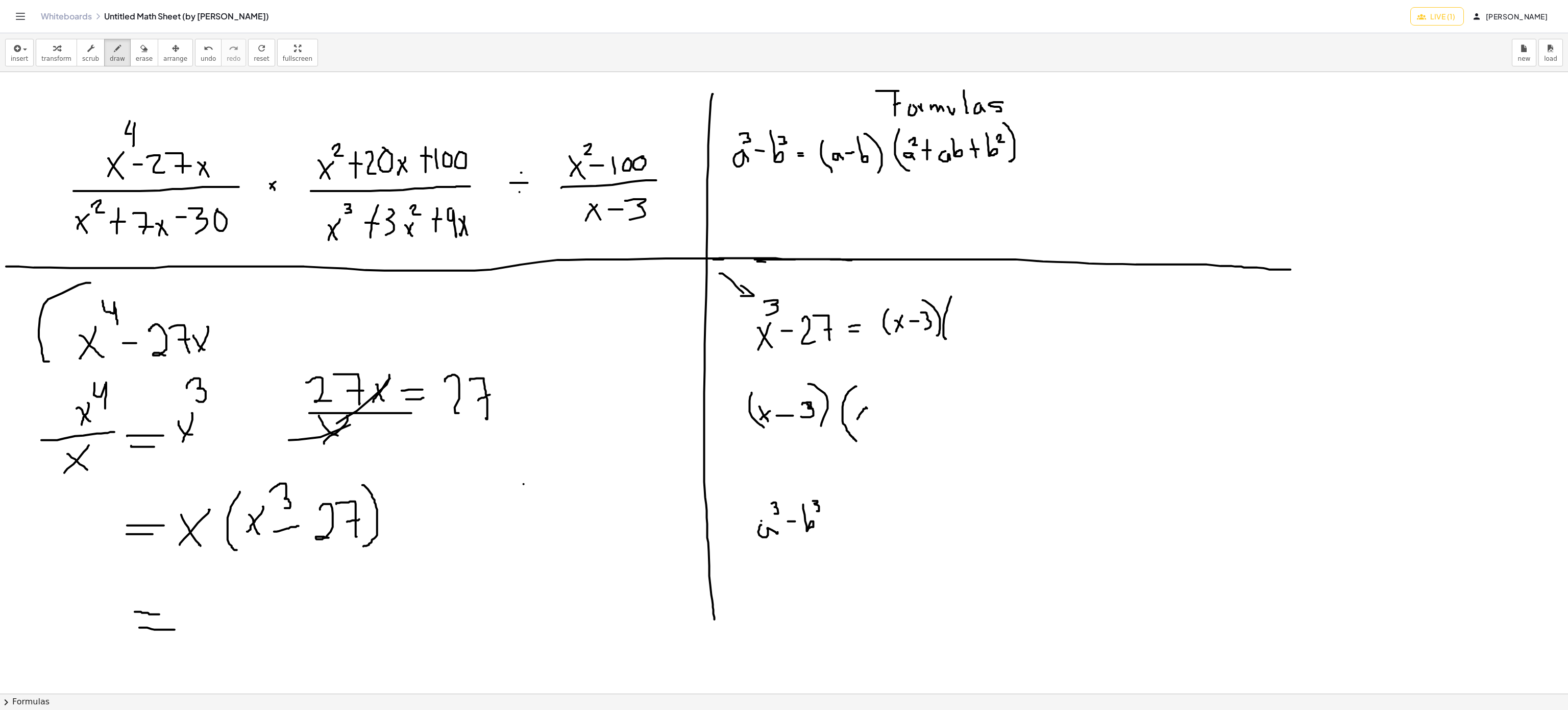
drag, startPoint x: 867, startPoint y: 409, endPoint x: 858, endPoint y: 420, distance: 14.2
click at [858, 420] on div at bounding box center [784, 694] width 1568 height 1243
drag, startPoint x: 856, startPoint y: 410, endPoint x: 870, endPoint y: 421, distance: 17.8
click at [870, 421] on div at bounding box center [784, 694] width 1568 height 1243
drag, startPoint x: 864, startPoint y: 393, endPoint x: 874, endPoint y: 402, distance: 13.5
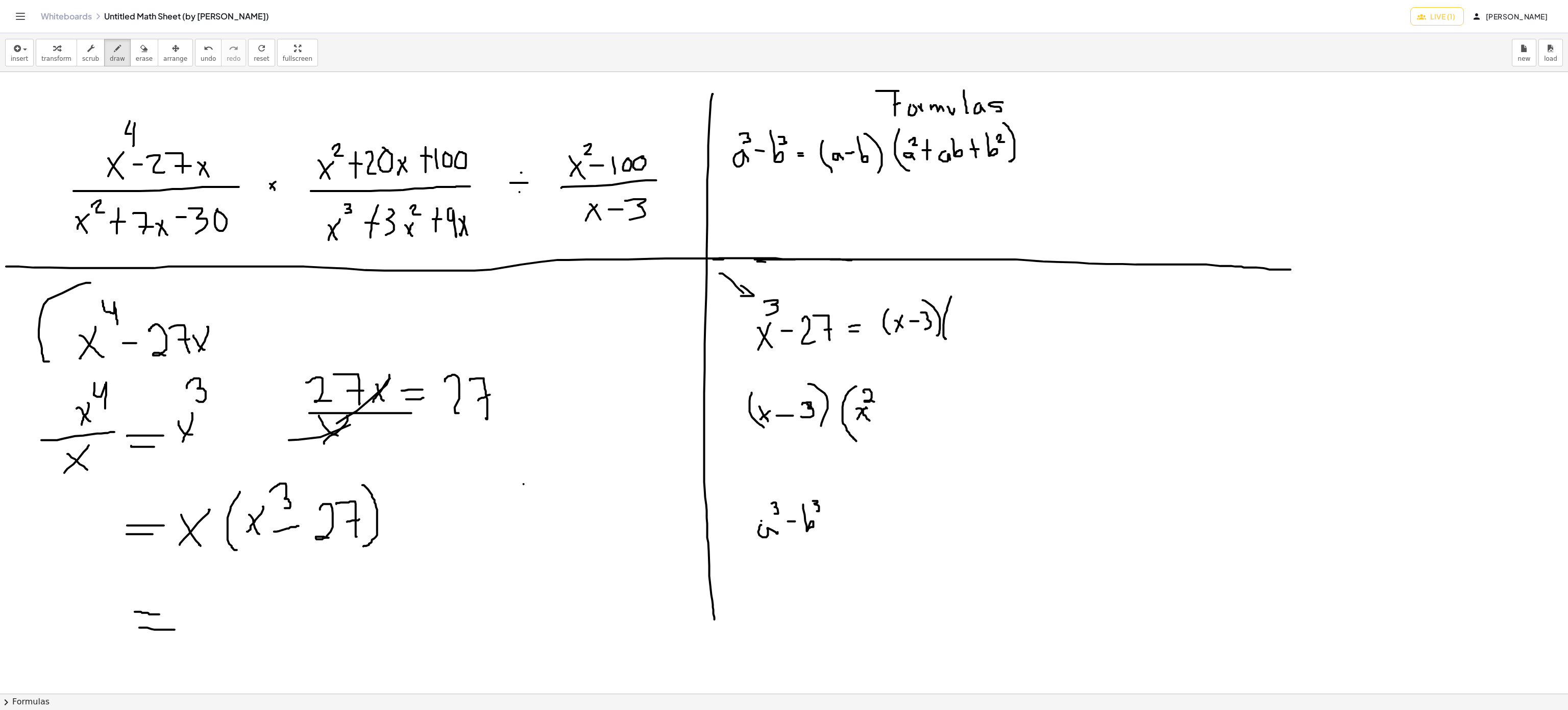
click at [874, 402] on div at bounding box center [784, 694] width 1568 height 1243
drag, startPoint x: 884, startPoint y: 406, endPoint x: 882, endPoint y: 413, distance: 7.3
click at [884, 420] on div at bounding box center [784, 694] width 1568 height 1243
drag, startPoint x: 878, startPoint y: 410, endPoint x: 895, endPoint y: 412, distance: 17.1
click at [895, 412] on div at bounding box center [784, 694] width 1568 height 1243
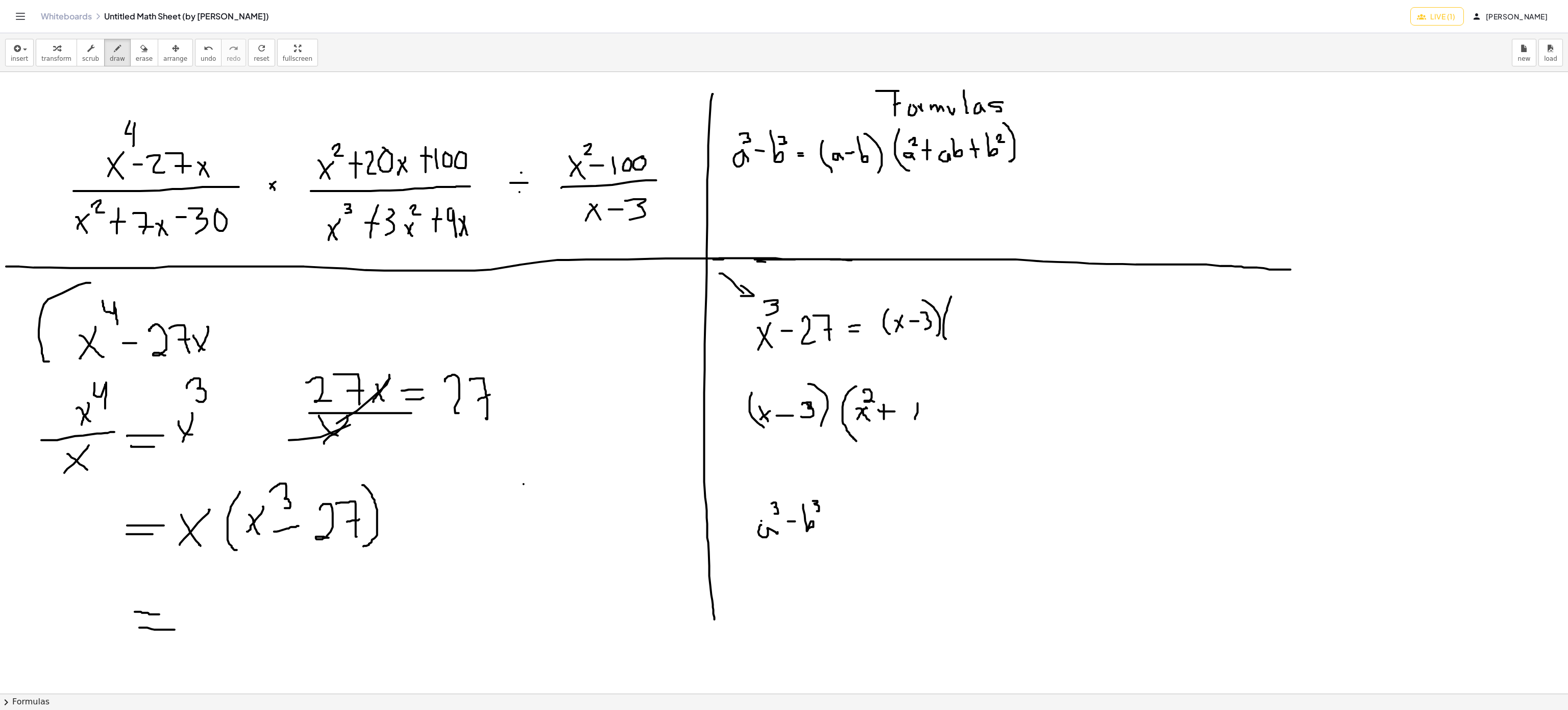
drag, startPoint x: 918, startPoint y: 404, endPoint x: 914, endPoint y: 423, distance: 19.4
click at [914, 423] on div at bounding box center [784, 694] width 1568 height 1243
click at [141, 54] on icon "button" at bounding box center [144, 49] width 7 height 12
click at [926, 412] on div at bounding box center [784, 694] width 1568 height 1243
click at [114, 54] on icon "button" at bounding box center [117, 49] width 7 height 12
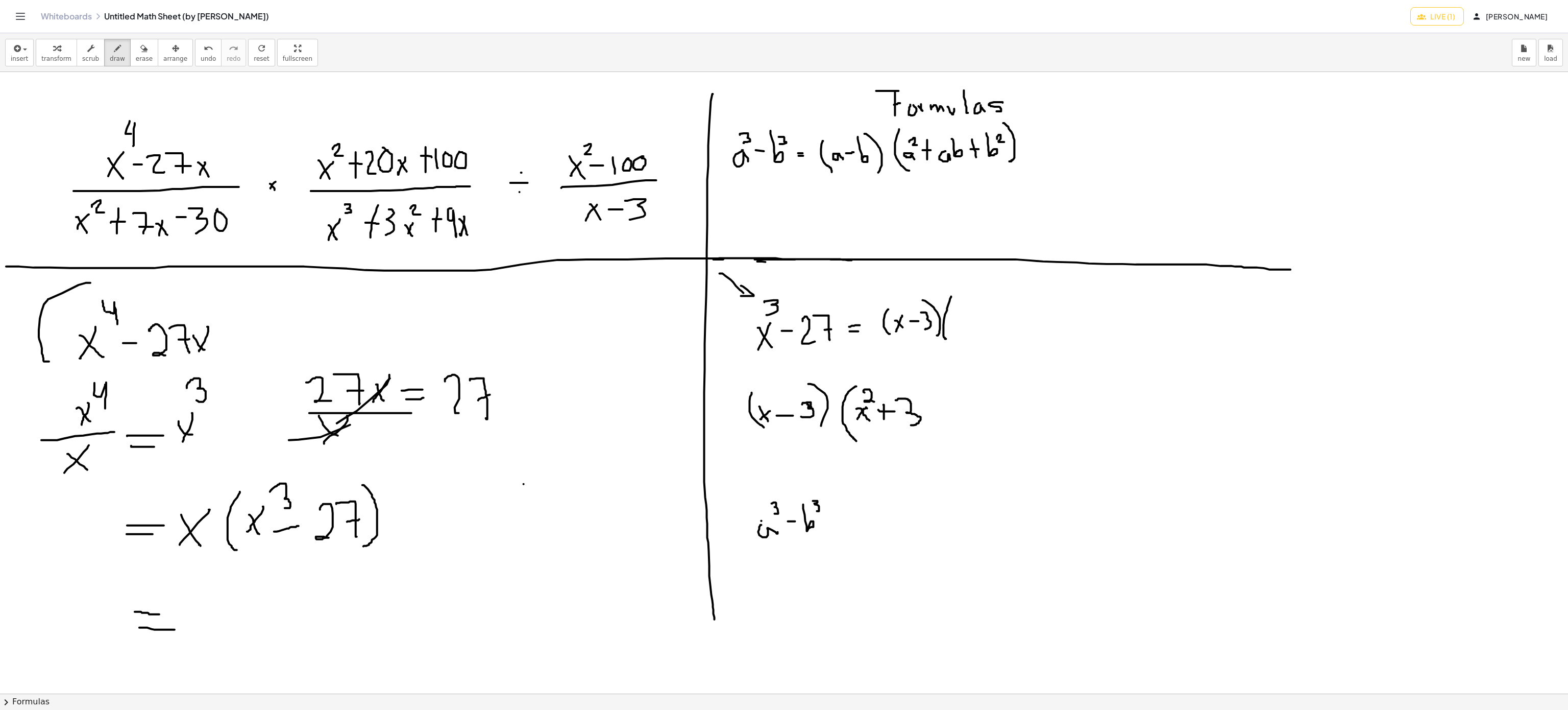
drag, startPoint x: 896, startPoint y: 401, endPoint x: 906, endPoint y: 426, distance: 26.9
click at [906, 426] on div at bounding box center [784, 694] width 1568 height 1243
drag, startPoint x: 937, startPoint y: 410, endPoint x: 931, endPoint y: 424, distance: 15.2
click at [931, 424] on div at bounding box center [784, 694] width 1568 height 1243
drag, startPoint x: 929, startPoint y: 412, endPoint x: 945, endPoint y: 423, distance: 19.4
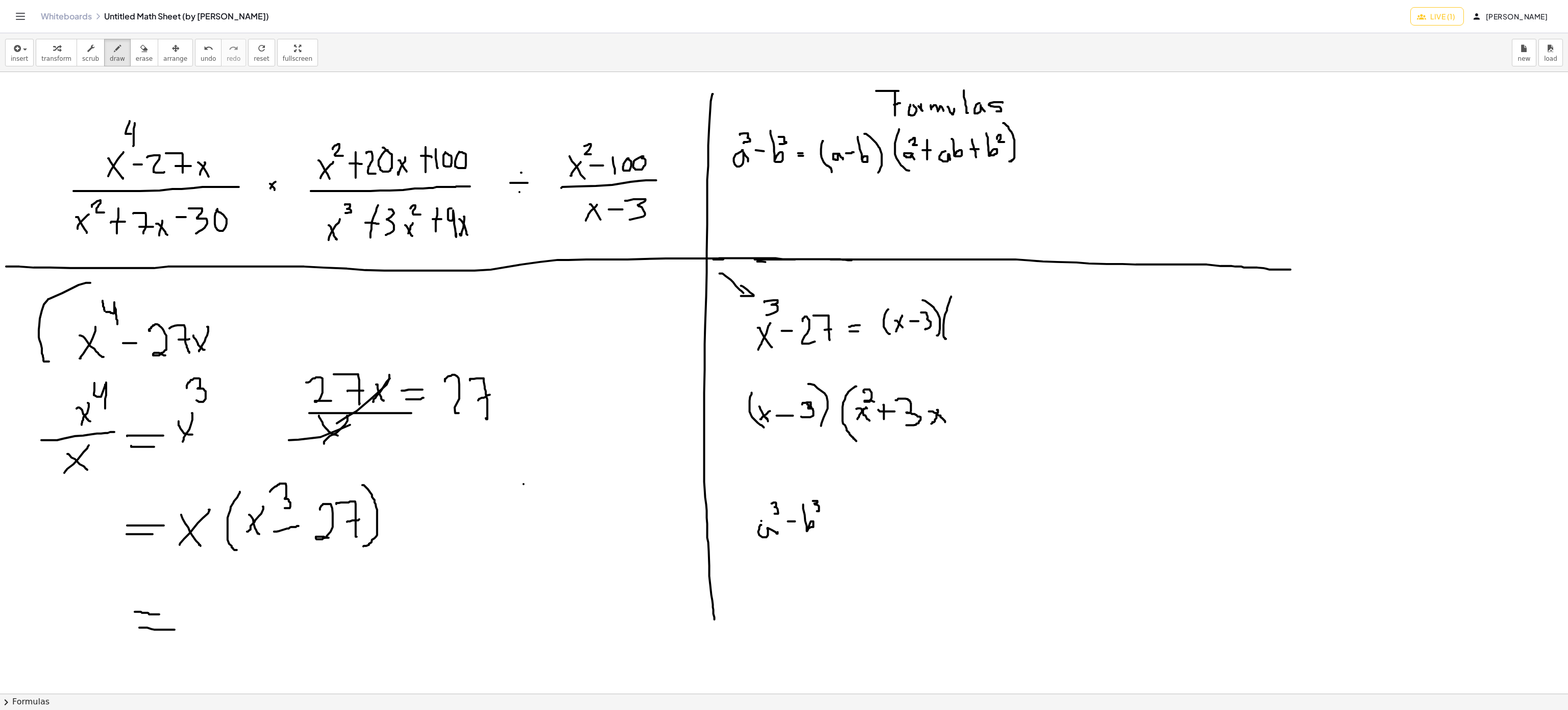
click at [945, 423] on div at bounding box center [784, 694] width 1568 height 1243
drag, startPoint x: 961, startPoint y: 420, endPoint x: 964, endPoint y: 431, distance: 11.4
click at [964, 430] on div at bounding box center [784, 694] width 1568 height 1243
drag, startPoint x: 956, startPoint y: 417, endPoint x: 966, endPoint y: 417, distance: 10.0
click at [966, 417] on div at bounding box center [784, 694] width 1568 height 1243
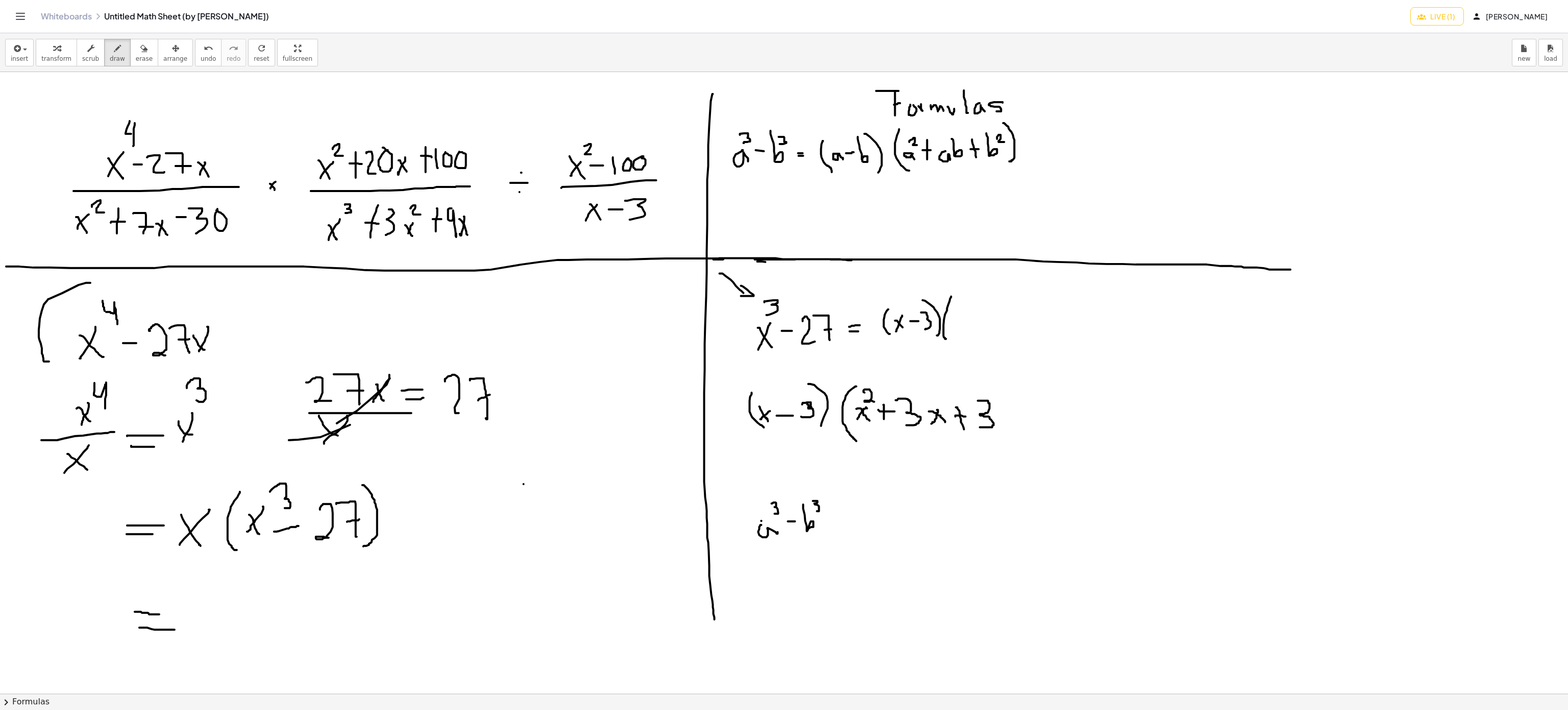
drag, startPoint x: 978, startPoint y: 401, endPoint x: 980, endPoint y: 428, distance: 27.1
click at [980, 428] on div at bounding box center [784, 694] width 1568 height 1243
drag, startPoint x: 994, startPoint y: 391, endPoint x: 1005, endPoint y: 402, distance: 15.6
click at [1007, 401] on div at bounding box center [784, 694] width 1568 height 1243
drag, startPoint x: 1001, startPoint y: 375, endPoint x: 1005, endPoint y: 431, distance: 56.1
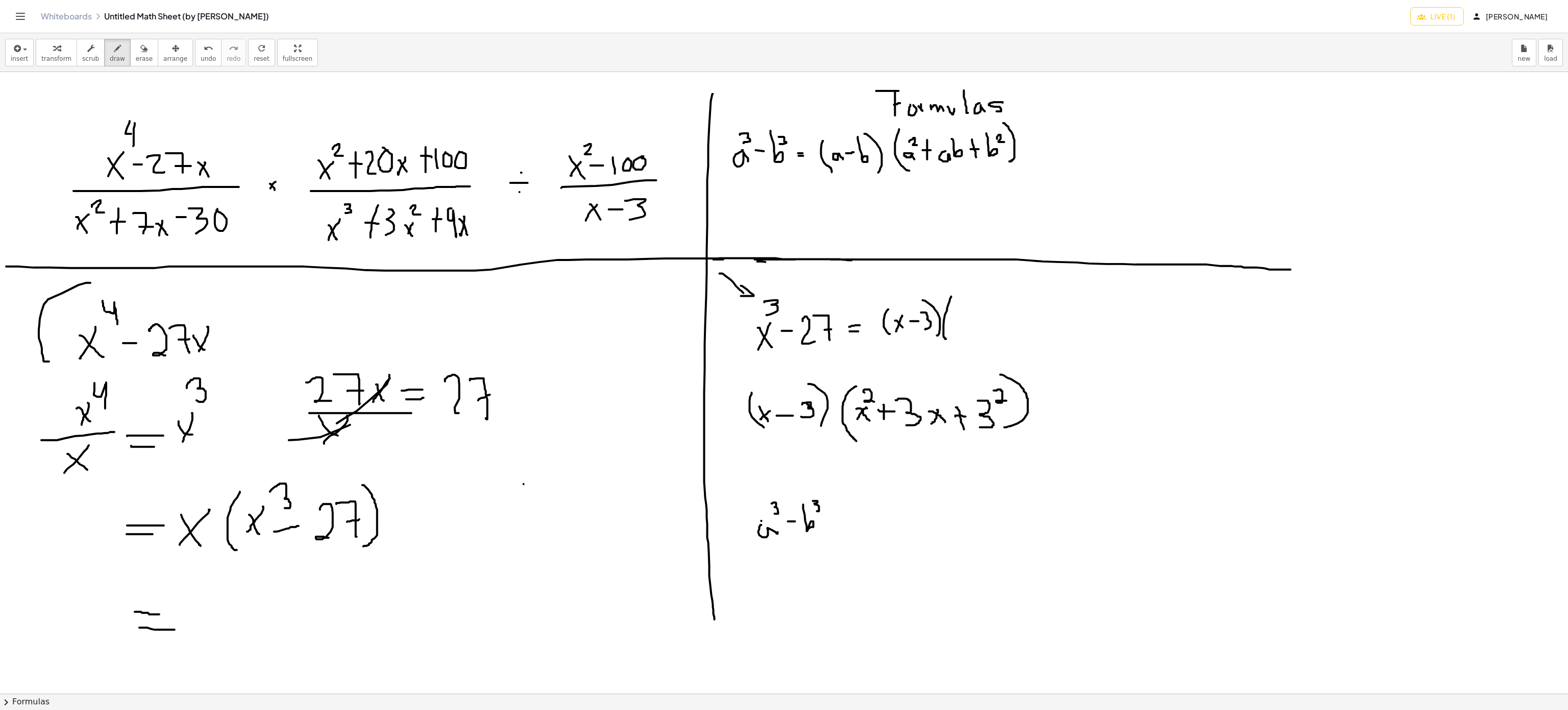
click at [1004, 429] on div at bounding box center [784, 694] width 1568 height 1243
drag, startPoint x: 777, startPoint y: 453, endPoint x: 766, endPoint y: 465, distance: 16.3
click at [766, 465] on div at bounding box center [784, 694] width 1568 height 1243
drag, startPoint x: 771, startPoint y: 455, endPoint x: 779, endPoint y: 462, distance: 10.6
click at [779, 462] on div at bounding box center [784, 694] width 1568 height 1243
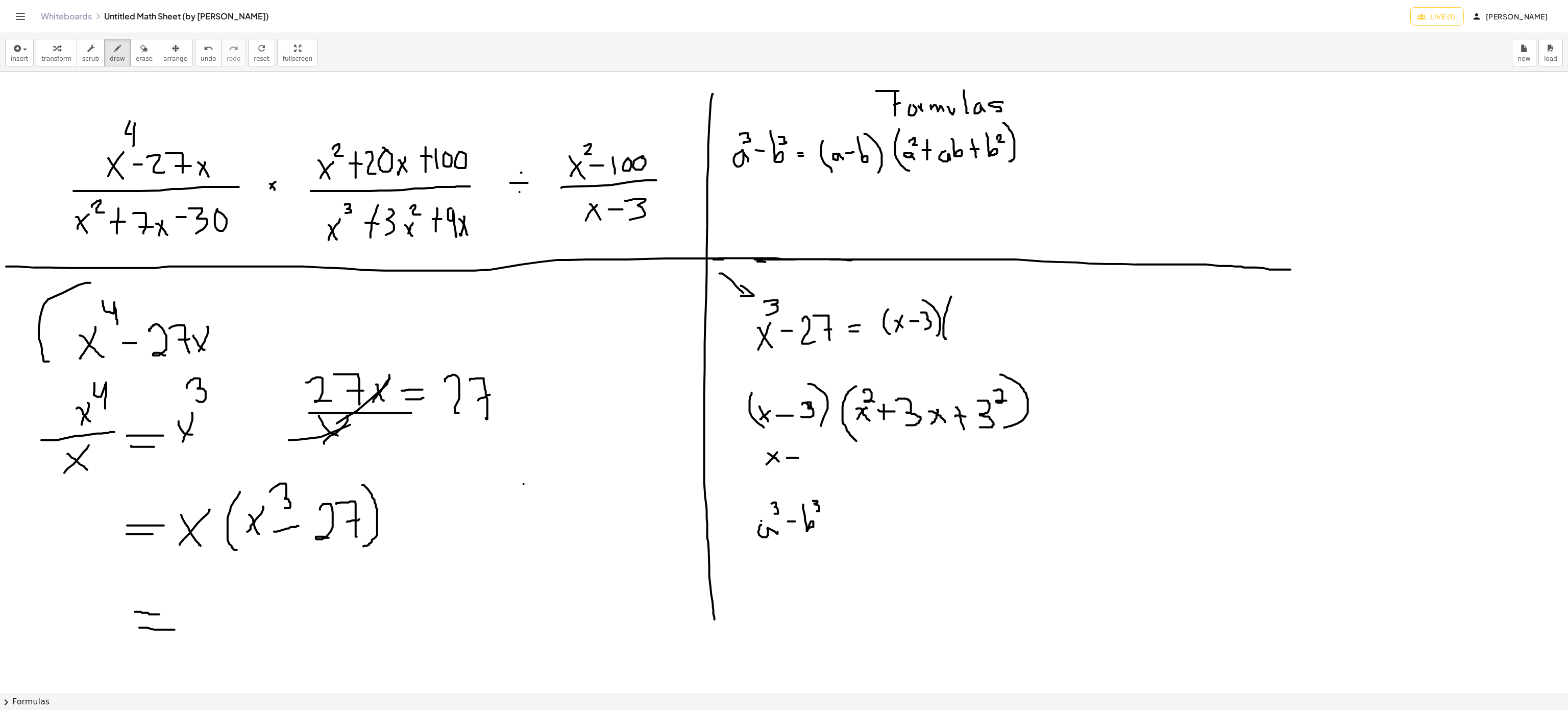
drag, startPoint x: 788, startPoint y: 459, endPoint x: 799, endPoint y: 459, distance: 11.0
click at [799, 459] on div at bounding box center [784, 694] width 1568 height 1243
drag, startPoint x: 800, startPoint y: 454, endPoint x: 809, endPoint y: 461, distance: 11.4
click at [809, 461] on div at bounding box center [784, 694] width 1568 height 1243
click at [202, 54] on button "undo undo" at bounding box center [208, 52] width 27 height 27
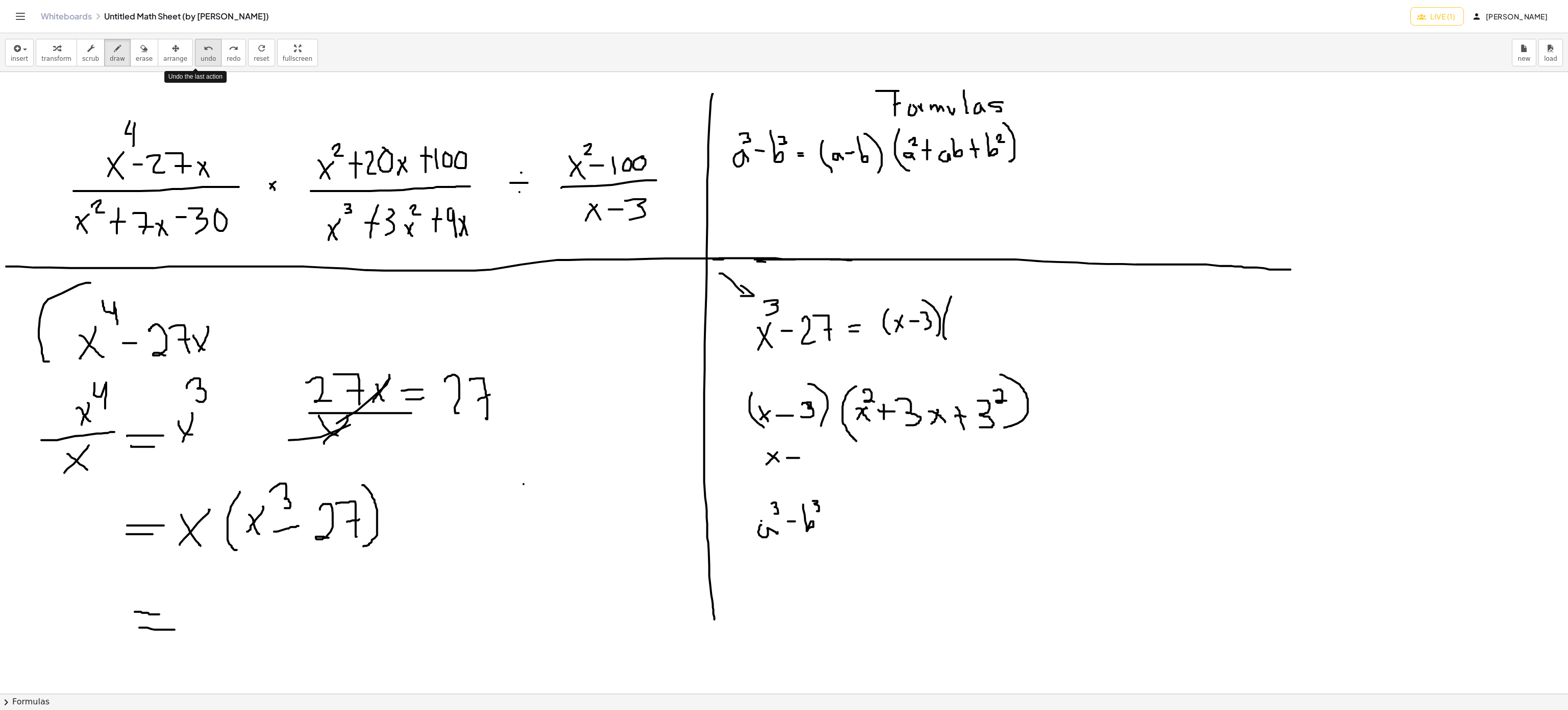
click at [201, 55] on span "undo" at bounding box center [208, 59] width 15 height 7
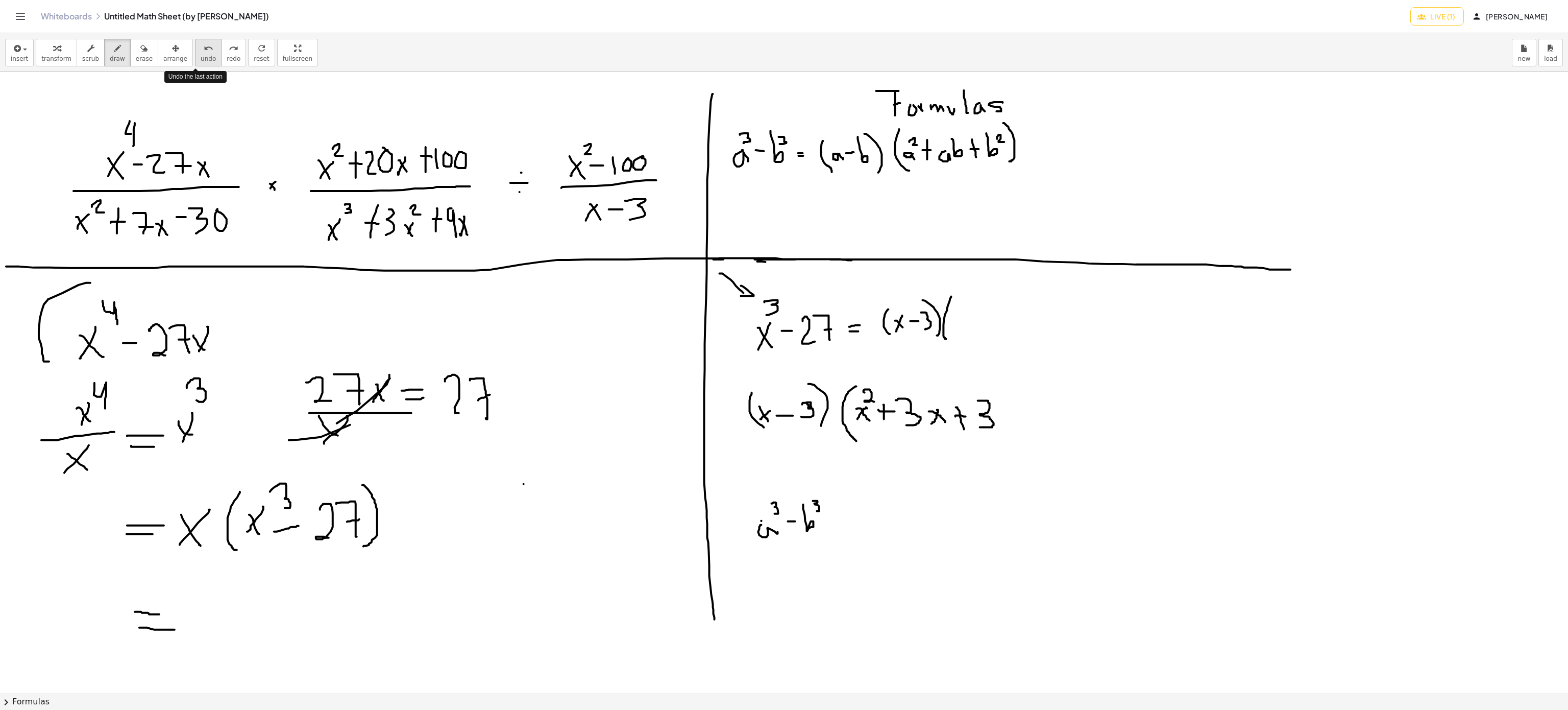
click at [201, 55] on span "undo" at bounding box center [208, 59] width 15 height 7
click at [110, 55] on span "draw" at bounding box center [117, 59] width 15 height 7
drag, startPoint x: 993, startPoint y: 394, endPoint x: 993, endPoint y: 424, distance: 30.0
click at [993, 424] on div at bounding box center [784, 694] width 1568 height 1243
drag, startPoint x: 993, startPoint y: 379, endPoint x: 991, endPoint y: 435, distance: 56.0
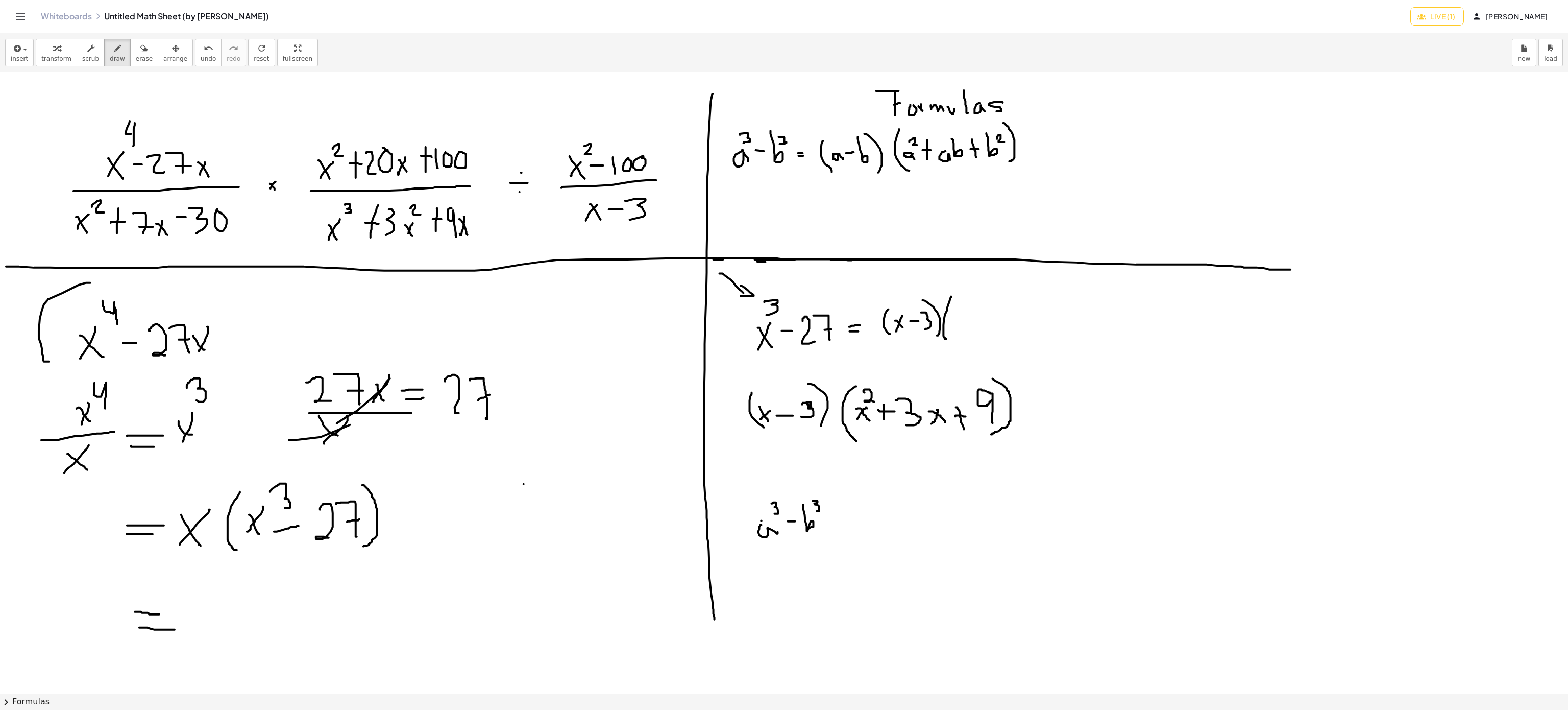
click at [991, 435] on div at bounding box center [784, 694] width 1568 height 1243
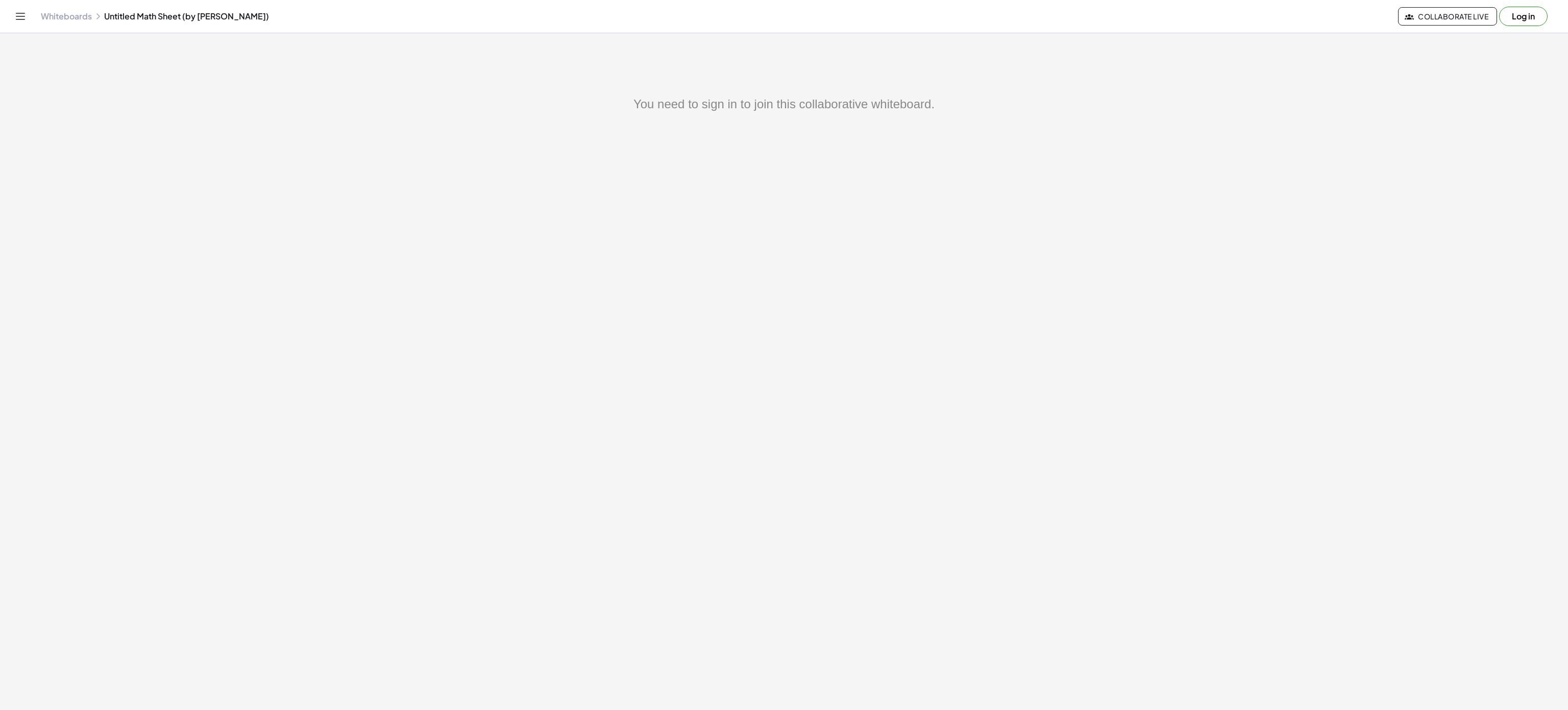
click at [1531, 18] on button "Log in" at bounding box center [1524, 16] width 49 height 19
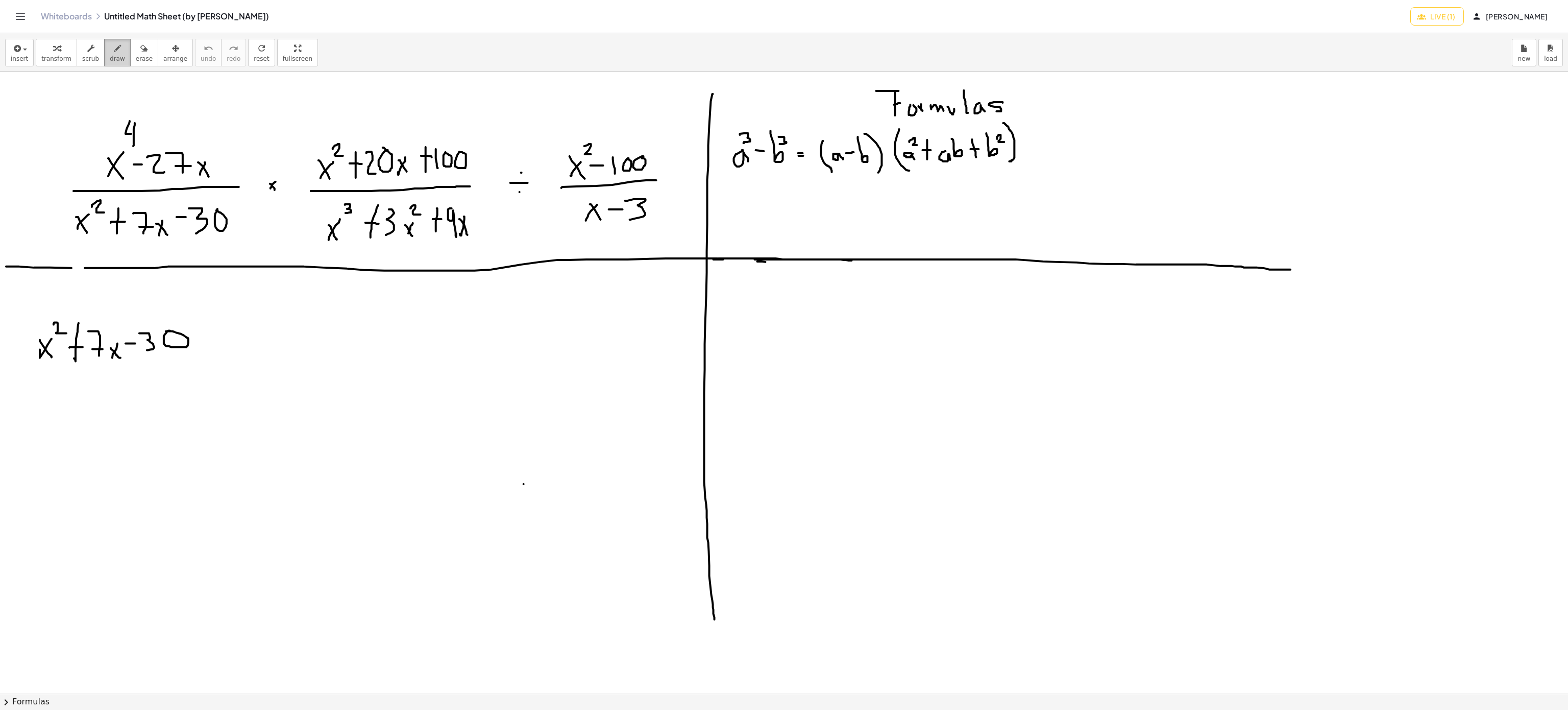
click at [114, 54] on icon "button" at bounding box center [117, 49] width 7 height 12
drag, startPoint x: 780, startPoint y: 304, endPoint x: 782, endPoint y: 355, distance: 51.0
click at [782, 355] on div at bounding box center [784, 694] width 1568 height 1243
drag, startPoint x: 800, startPoint y: 306, endPoint x: 803, endPoint y: 356, distance: 50.1
click at [803, 356] on div at bounding box center [784, 694] width 1568 height 1243
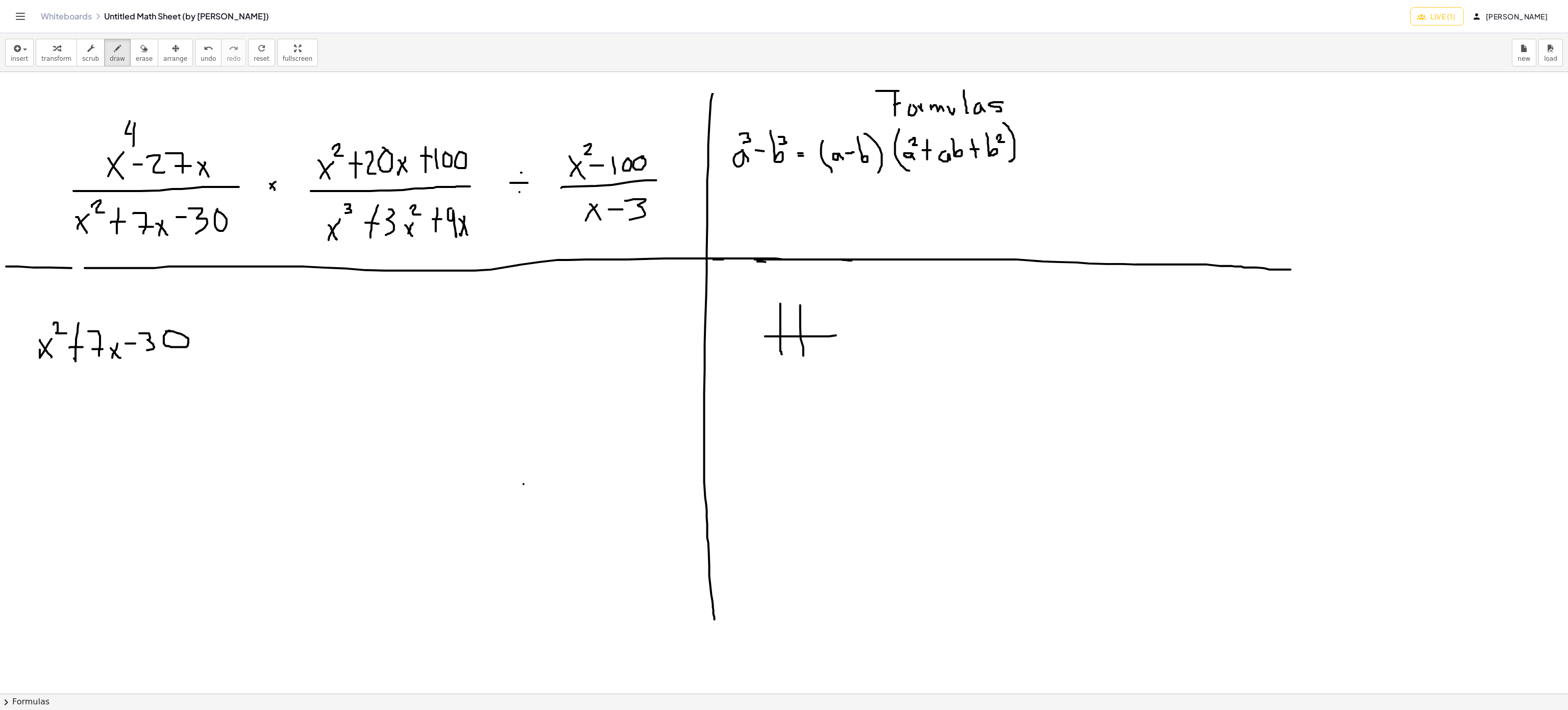
drag, startPoint x: 780, startPoint y: 337, endPoint x: 849, endPoint y: 334, distance: 69.1
click at [849, 334] on div at bounding box center [784, 694] width 1568 height 1243
click at [855, 341] on div at bounding box center [784, 694] width 1568 height 1243
click at [201, 55] on span "undo" at bounding box center [208, 59] width 15 height 7
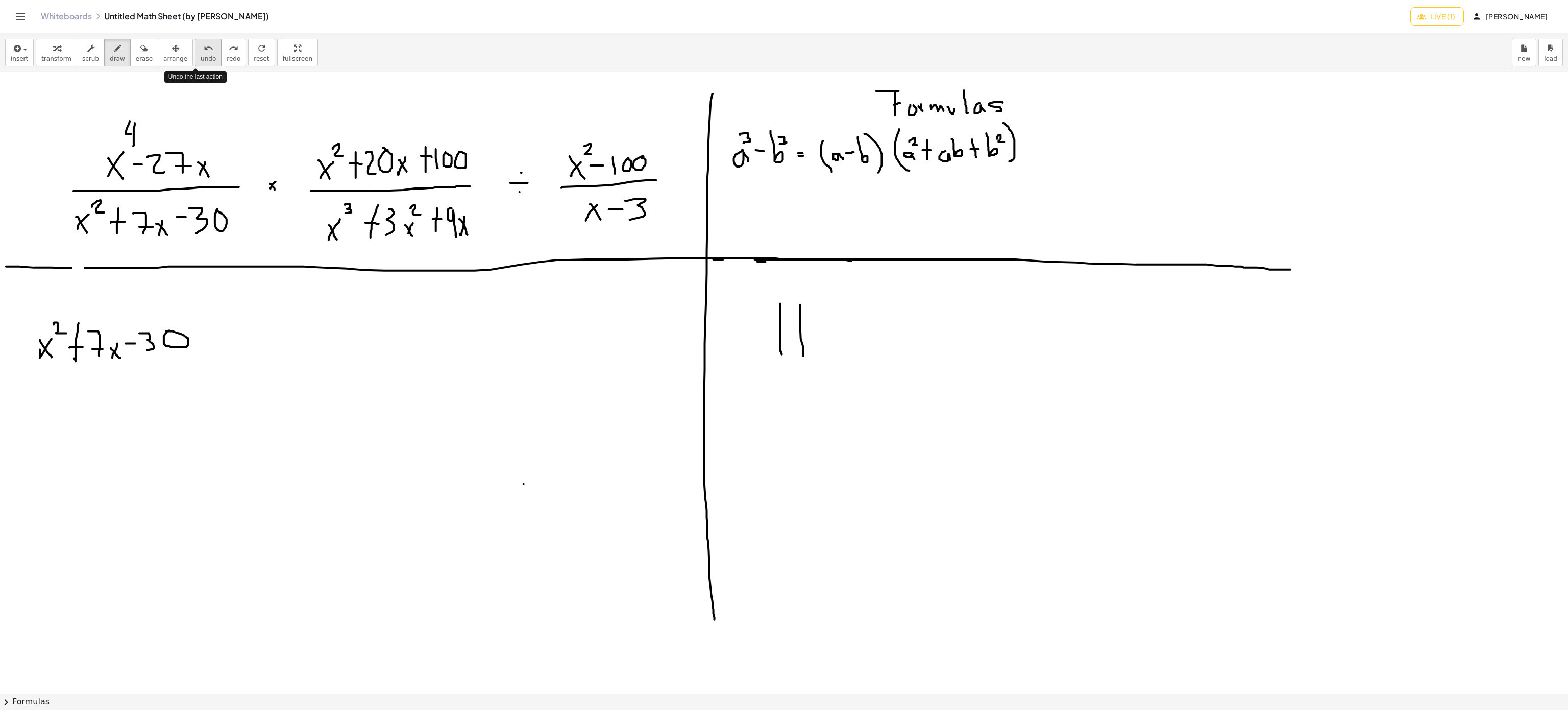
click at [201, 55] on span "undo" at bounding box center [208, 59] width 15 height 7
drag, startPoint x: 196, startPoint y: 340, endPoint x: 212, endPoint y: 339, distance: 16.0
click at [212, 339] on div at bounding box center [784, 694] width 1568 height 1243
drag, startPoint x: 205, startPoint y: 351, endPoint x: 210, endPoint y: 351, distance: 5.0
click at [210, 351] on div at bounding box center [784, 694] width 1568 height 1243
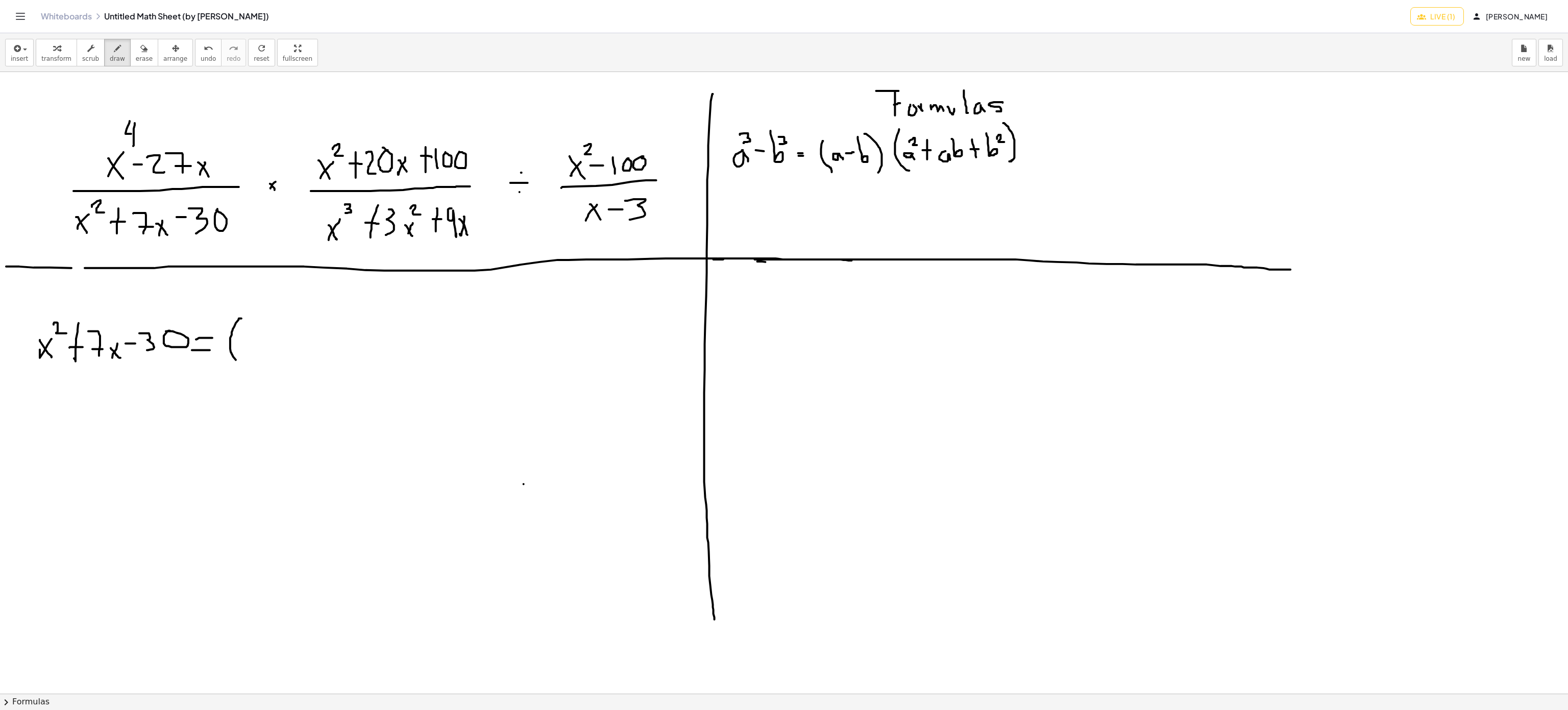
drag, startPoint x: 241, startPoint y: 319, endPoint x: 245, endPoint y: 367, distance: 48.2
click at [245, 367] on div at bounding box center [784, 694] width 1568 height 1243
drag, startPoint x: 345, startPoint y: 315, endPoint x: 354, endPoint y: 353, distance: 39.1
click at [354, 353] on div at bounding box center [784, 694] width 1568 height 1243
drag, startPoint x: 394, startPoint y: 315, endPoint x: 417, endPoint y: 355, distance: 46.1
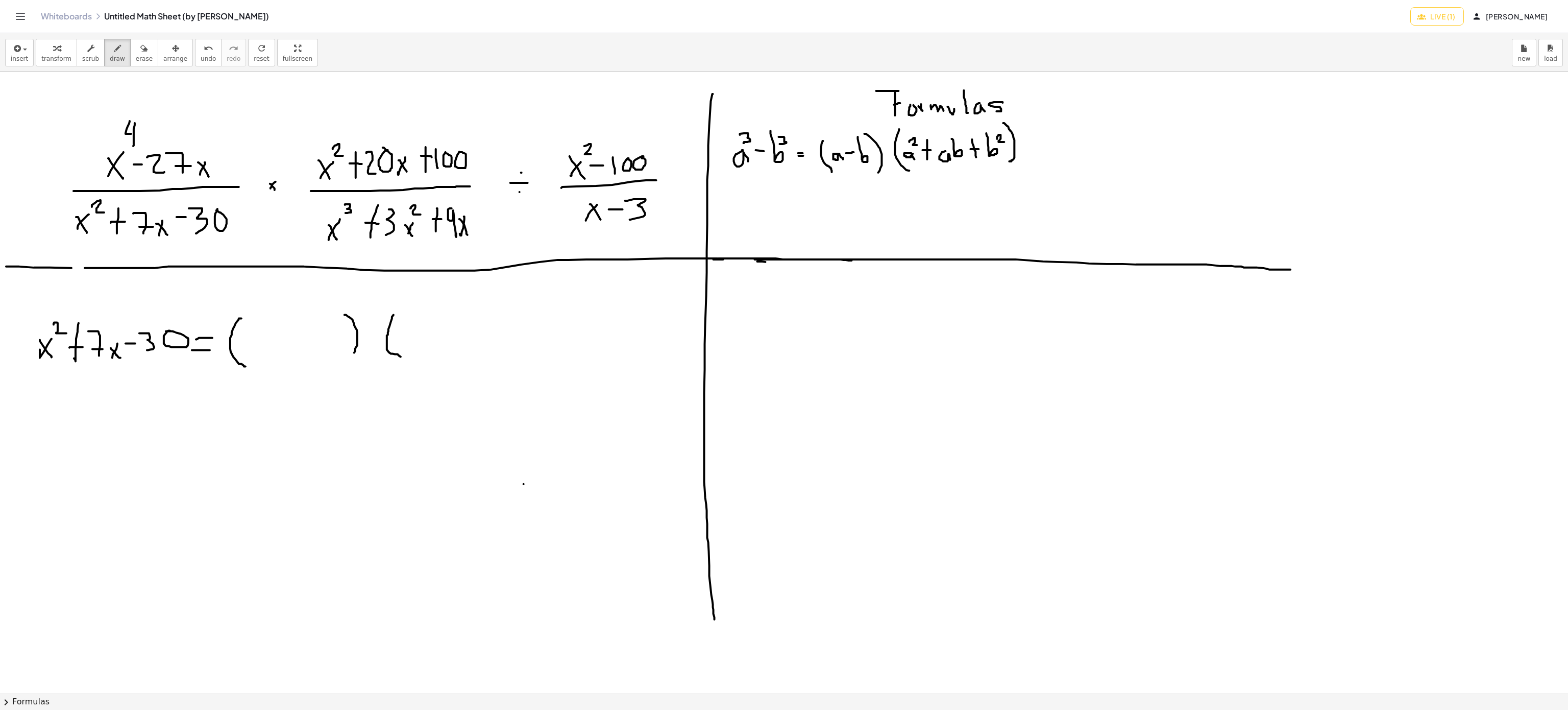
click at [405, 360] on div at bounding box center [784, 694] width 1568 height 1243
drag, startPoint x: 536, startPoint y: 297, endPoint x: 519, endPoint y: 346, distance: 51.9
click at [535, 346] on div at bounding box center [784, 694] width 1568 height 1243
drag, startPoint x: 264, startPoint y: 337, endPoint x: 247, endPoint y: 353, distance: 23.3
click at [247, 353] on div at bounding box center [784, 694] width 1568 height 1243
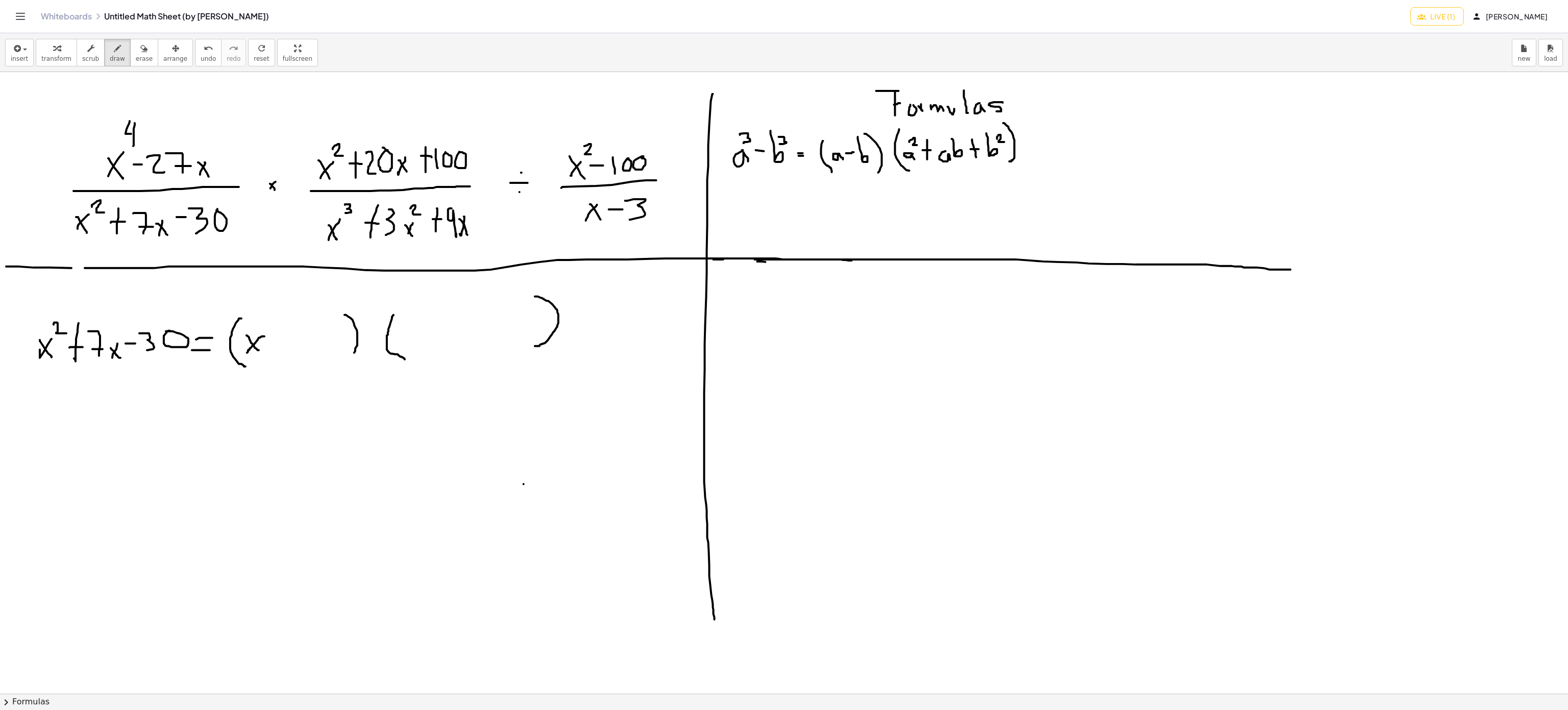
drag, startPoint x: 249, startPoint y: 338, endPoint x: 261, endPoint y: 351, distance: 17.7
click at [261, 351] on div at bounding box center [784, 694] width 1568 height 1243
drag, startPoint x: 422, startPoint y: 330, endPoint x: 404, endPoint y: 353, distance: 29.2
click at [404, 353] on div at bounding box center [784, 694] width 1568 height 1243
click at [422, 354] on div at bounding box center [784, 694] width 1568 height 1243
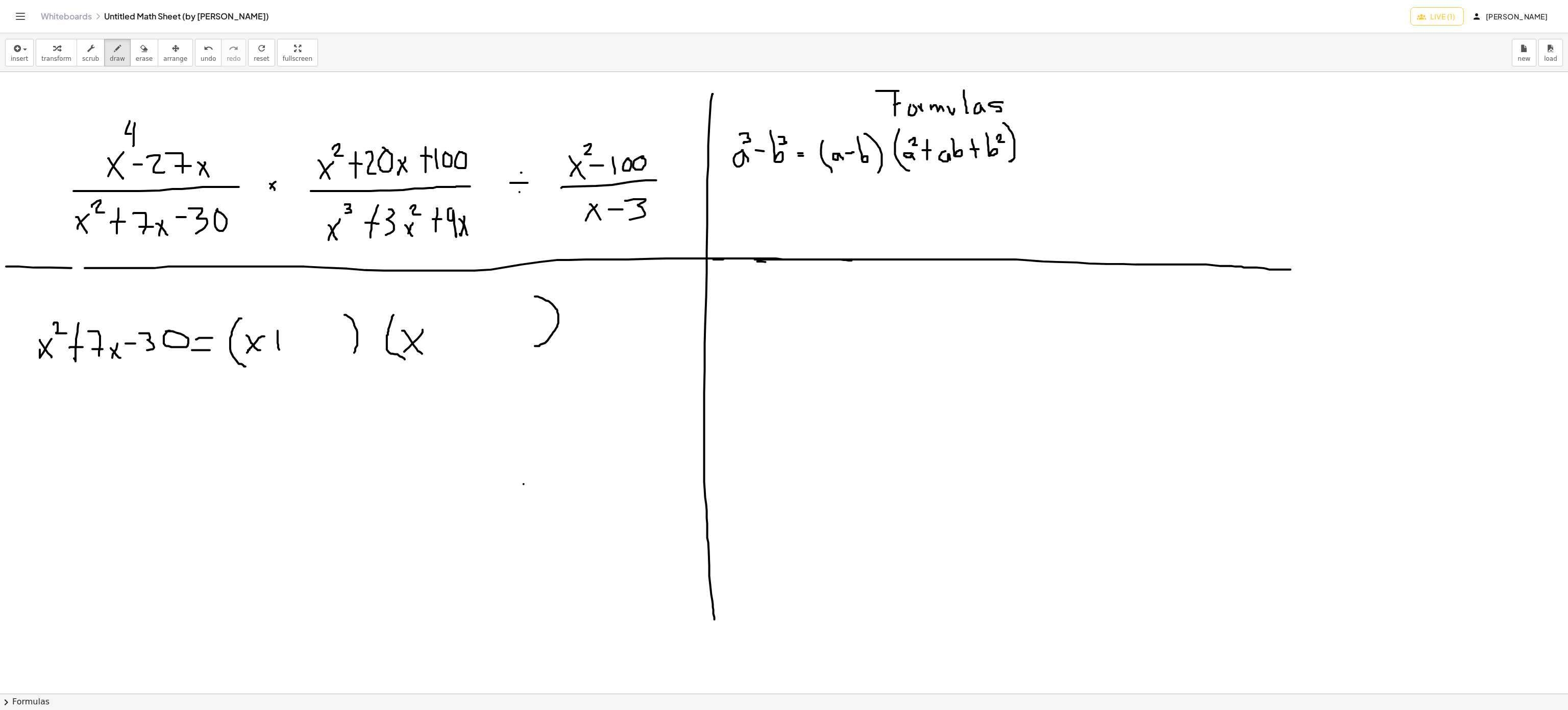
drag, startPoint x: 278, startPoint y: 345, endPoint x: 279, endPoint y: 350, distance: 5.1
click at [279, 350] on div at bounding box center [784, 694] width 1568 height 1243
drag, startPoint x: 267, startPoint y: 344, endPoint x: 284, endPoint y: 343, distance: 17.0
click at [284, 343] on div at bounding box center [784, 694] width 1568 height 1243
drag, startPoint x: 300, startPoint y: 329, endPoint x: 297, endPoint y: 350, distance: 21.2
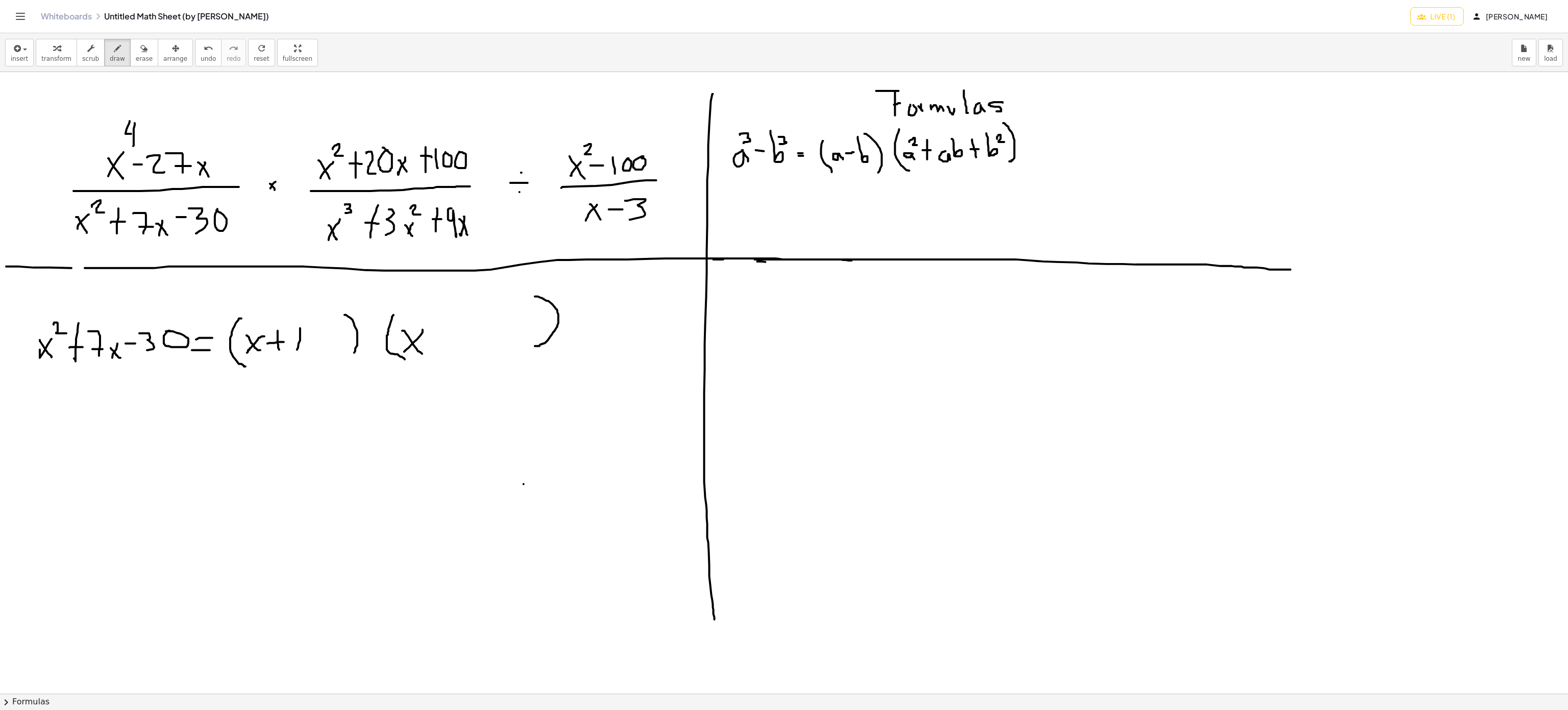
click at [297, 350] on div at bounding box center [784, 694] width 1568 height 1243
click at [315, 331] on div at bounding box center [784, 694] width 1568 height 1243
drag, startPoint x: 443, startPoint y: 340, endPoint x: 462, endPoint y: 339, distance: 19.0
click at [462, 339] on div at bounding box center [784, 694] width 1568 height 1243
drag, startPoint x: 488, startPoint y: 326, endPoint x: 477, endPoint y: 350, distance: 26.4
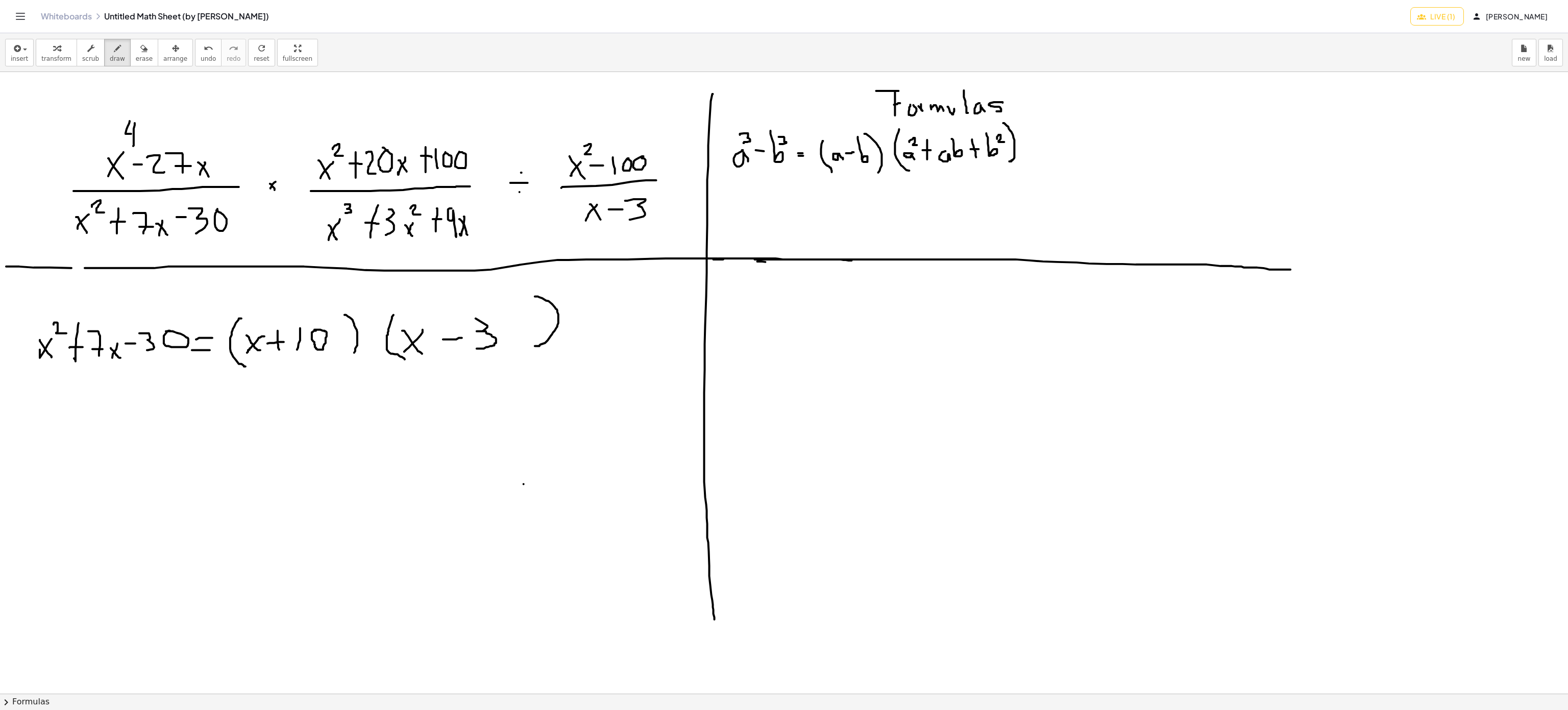
click at [477, 350] on div at bounding box center [784, 694] width 1568 height 1243
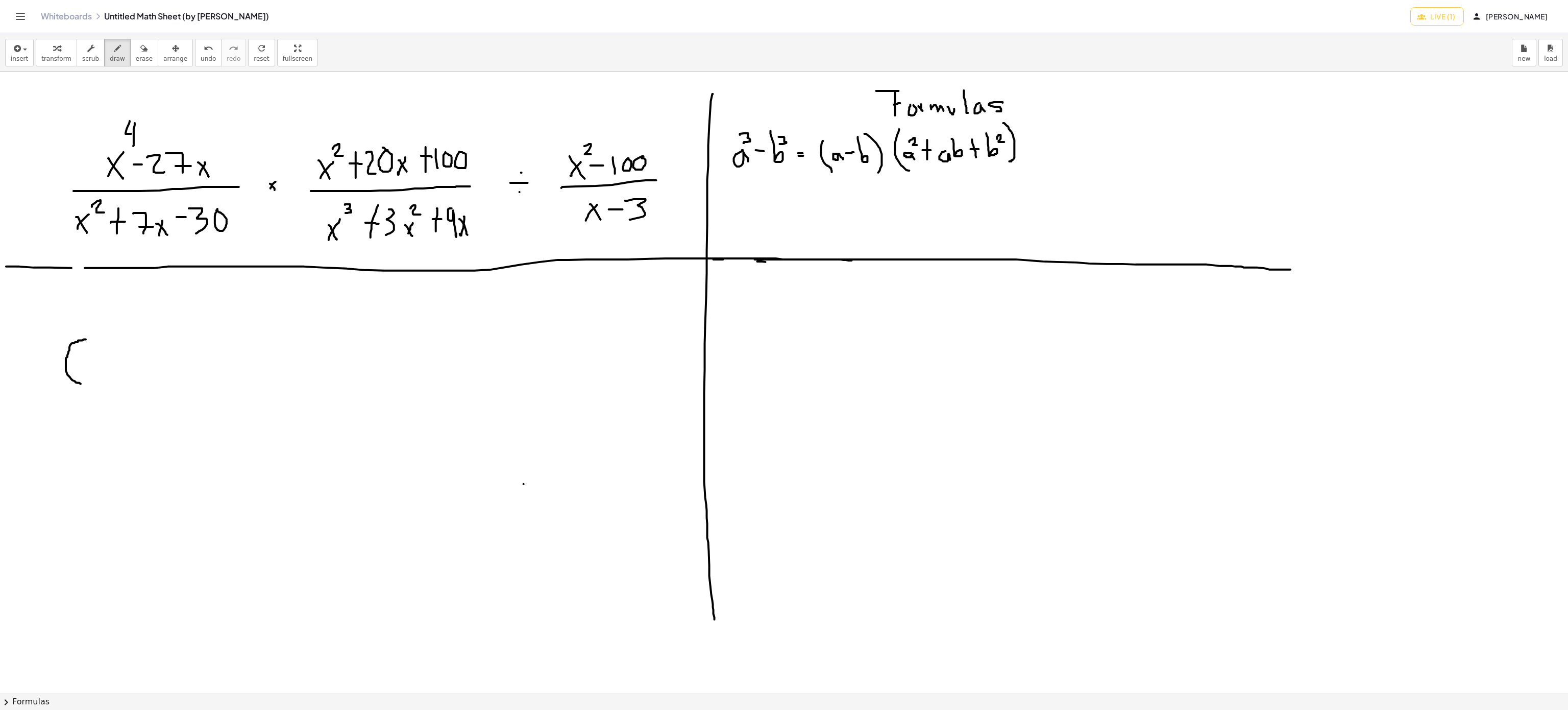
drag, startPoint x: 86, startPoint y: 340, endPoint x: 82, endPoint y: 385, distance: 45.2
click at [82, 385] on div at bounding box center [784, 694] width 1568 height 1243
drag, startPoint x: 226, startPoint y: 334, endPoint x: 244, endPoint y: 378, distance: 47.5
click at [244, 378] on div at bounding box center [784, 694] width 1568 height 1243
drag, startPoint x: 293, startPoint y: 328, endPoint x: 304, endPoint y: 374, distance: 47.3
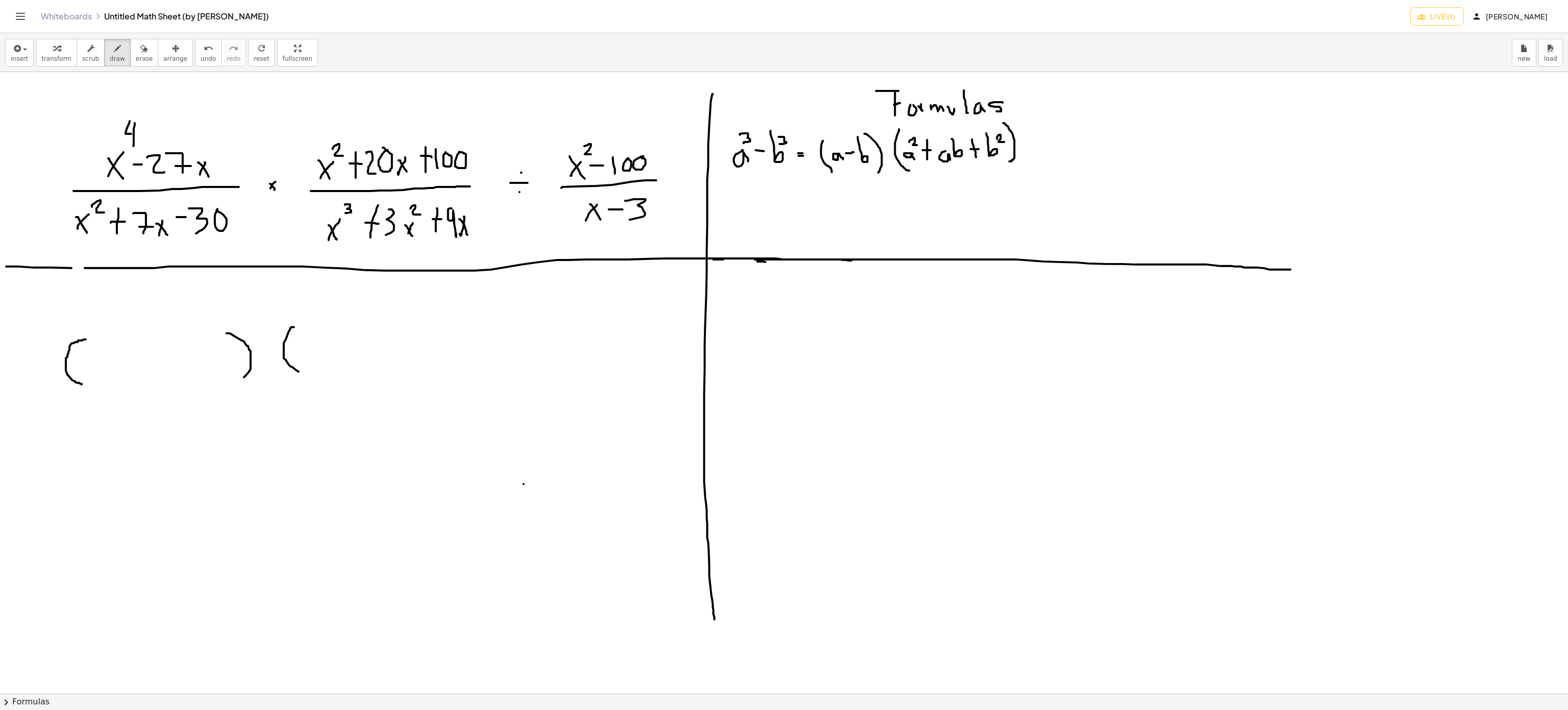
click at [304, 374] on div at bounding box center [784, 694] width 1568 height 1243
drag, startPoint x: 428, startPoint y: 312, endPoint x: 441, endPoint y: 368, distance: 57.5
click at [441, 368] on div at bounding box center [784, 694] width 1568 height 1243
drag, startPoint x: 102, startPoint y: 351, endPoint x: 84, endPoint y: 376, distance: 30.8
click at [84, 376] on div at bounding box center [784, 694] width 1568 height 1243
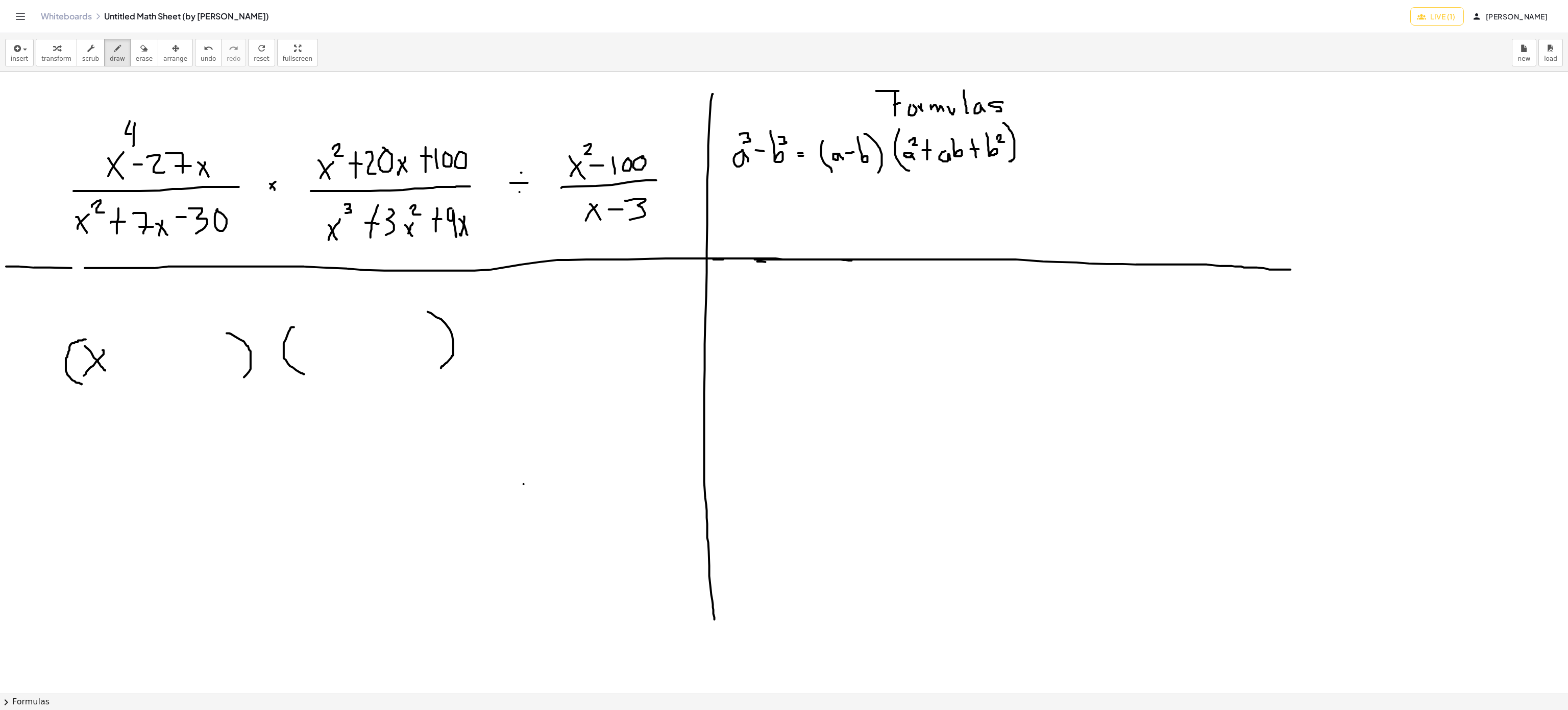
drag, startPoint x: 101, startPoint y: 367, endPoint x: 116, endPoint y: 374, distance: 16.6
click at [109, 374] on div at bounding box center [784, 694] width 1568 height 1243
drag, startPoint x: 323, startPoint y: 343, endPoint x: 304, endPoint y: 367, distance: 30.6
click at [304, 367] on div at bounding box center [784, 694] width 1568 height 1243
drag, startPoint x: 300, startPoint y: 340, endPoint x: 326, endPoint y: 365, distance: 36.1
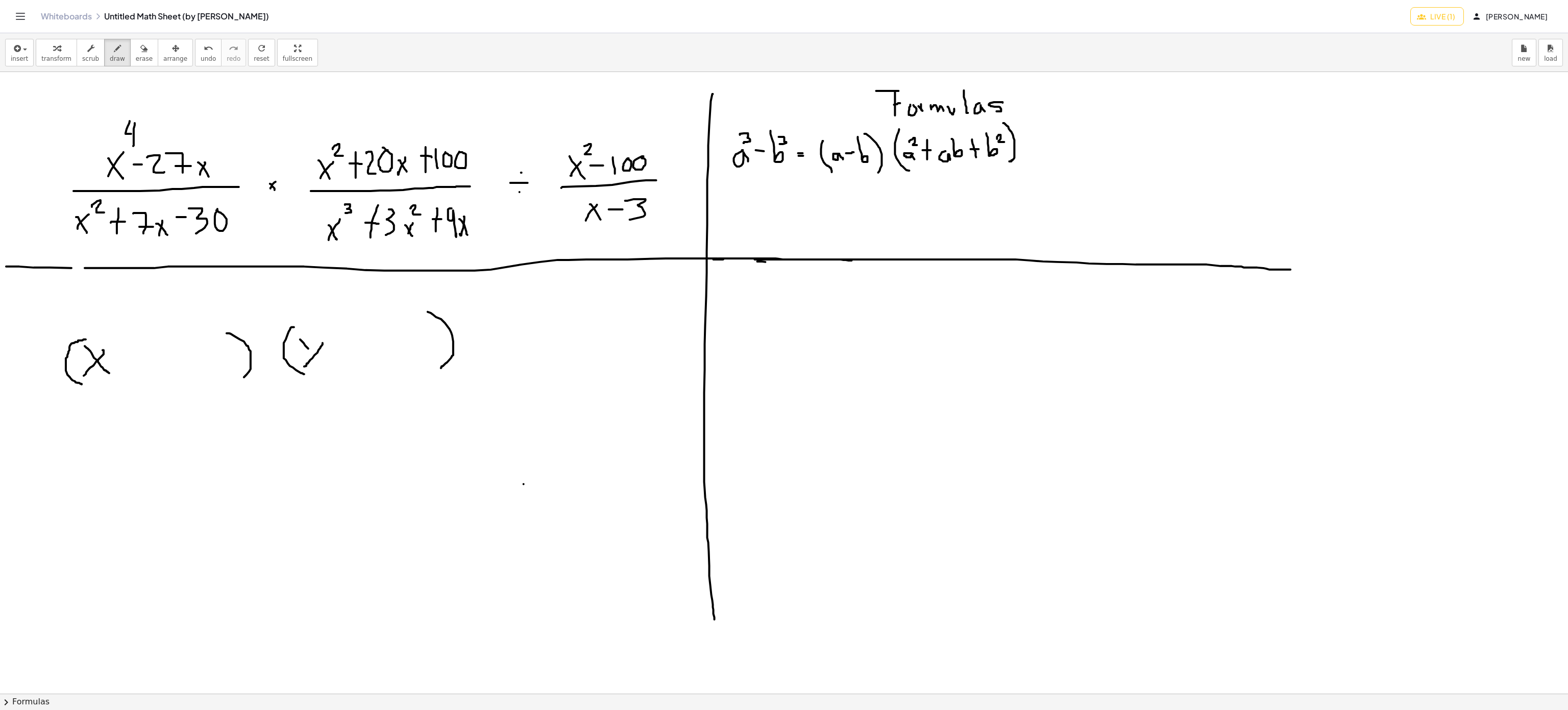
click at [326, 365] on div at bounding box center [784, 694] width 1568 height 1243
drag, startPoint x: 117, startPoint y: 367, endPoint x: 134, endPoint y: 367, distance: 17.0
click at [134, 367] on div at bounding box center [784, 694] width 1568 height 1243
drag, startPoint x: 123, startPoint y: 356, endPoint x: 132, endPoint y: 370, distance: 16.6
click at [125, 374] on div at bounding box center [784, 694] width 1568 height 1243
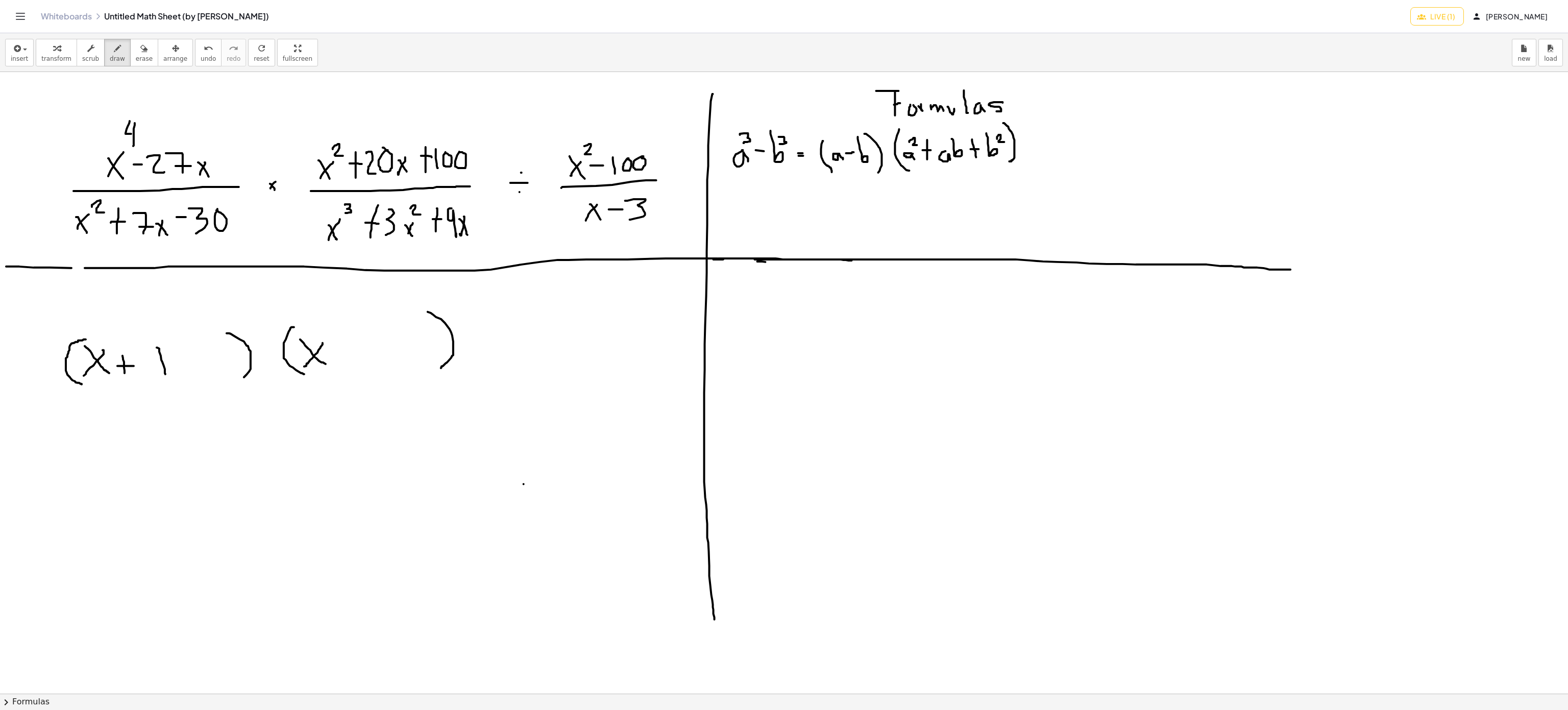
drag, startPoint x: 156, startPoint y: 348, endPoint x: 166, endPoint y: 374, distance: 27.9
click at [166, 374] on div at bounding box center [784, 694] width 1568 height 1243
click at [191, 346] on div at bounding box center [784, 694] width 1568 height 1243
drag, startPoint x: 343, startPoint y: 344, endPoint x: 343, endPoint y: 362, distance: 18.0
click at [343, 362] on div at bounding box center [784, 694] width 1568 height 1243
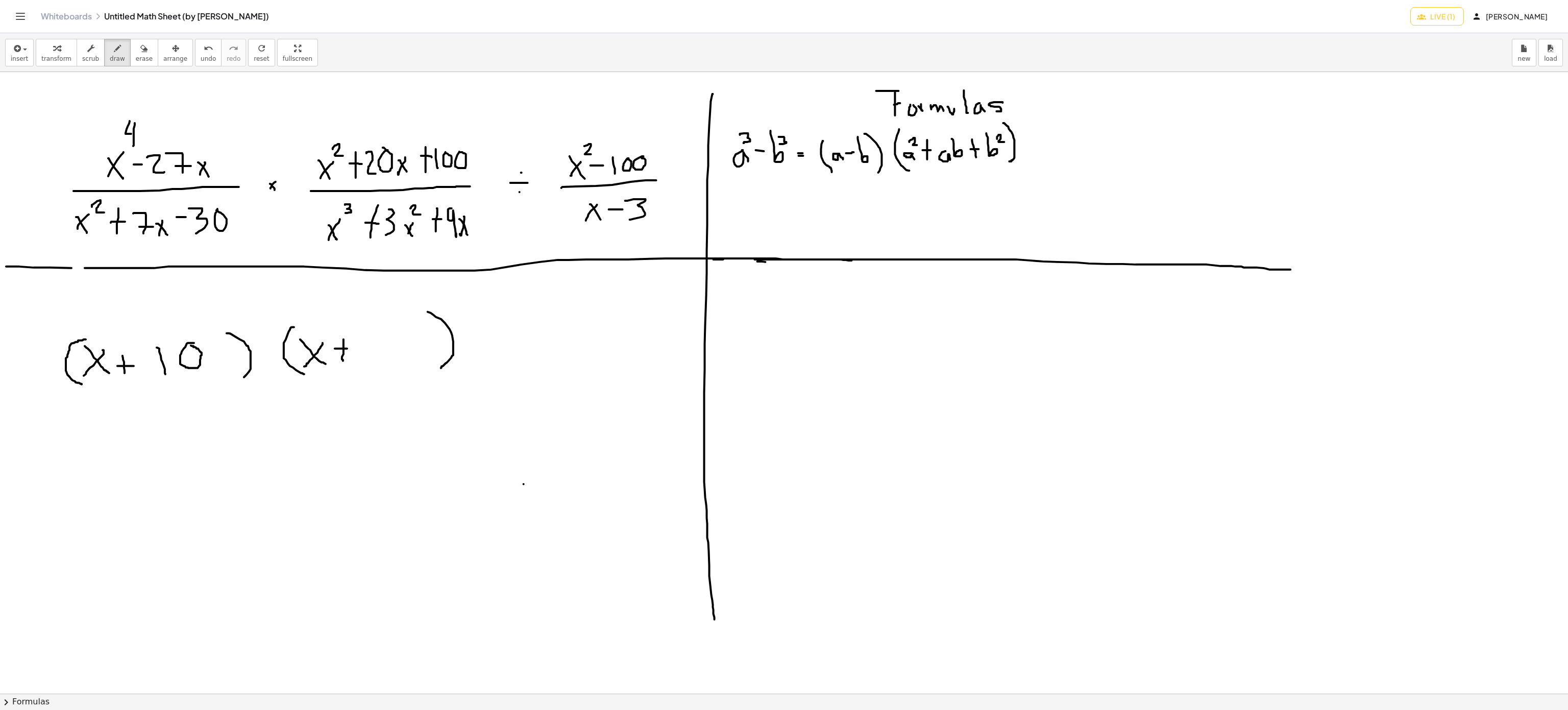
drag, startPoint x: 335, startPoint y: 350, endPoint x: 352, endPoint y: 348, distance: 17.1
click at [352, 348] on div at bounding box center [784, 694] width 1568 height 1243
drag, startPoint x: 363, startPoint y: 351, endPoint x: 364, endPoint y: 356, distance: 5.1
click at [364, 356] on div at bounding box center [784, 694] width 1568 height 1243
click at [380, 334] on div at bounding box center [784, 694] width 1568 height 1243
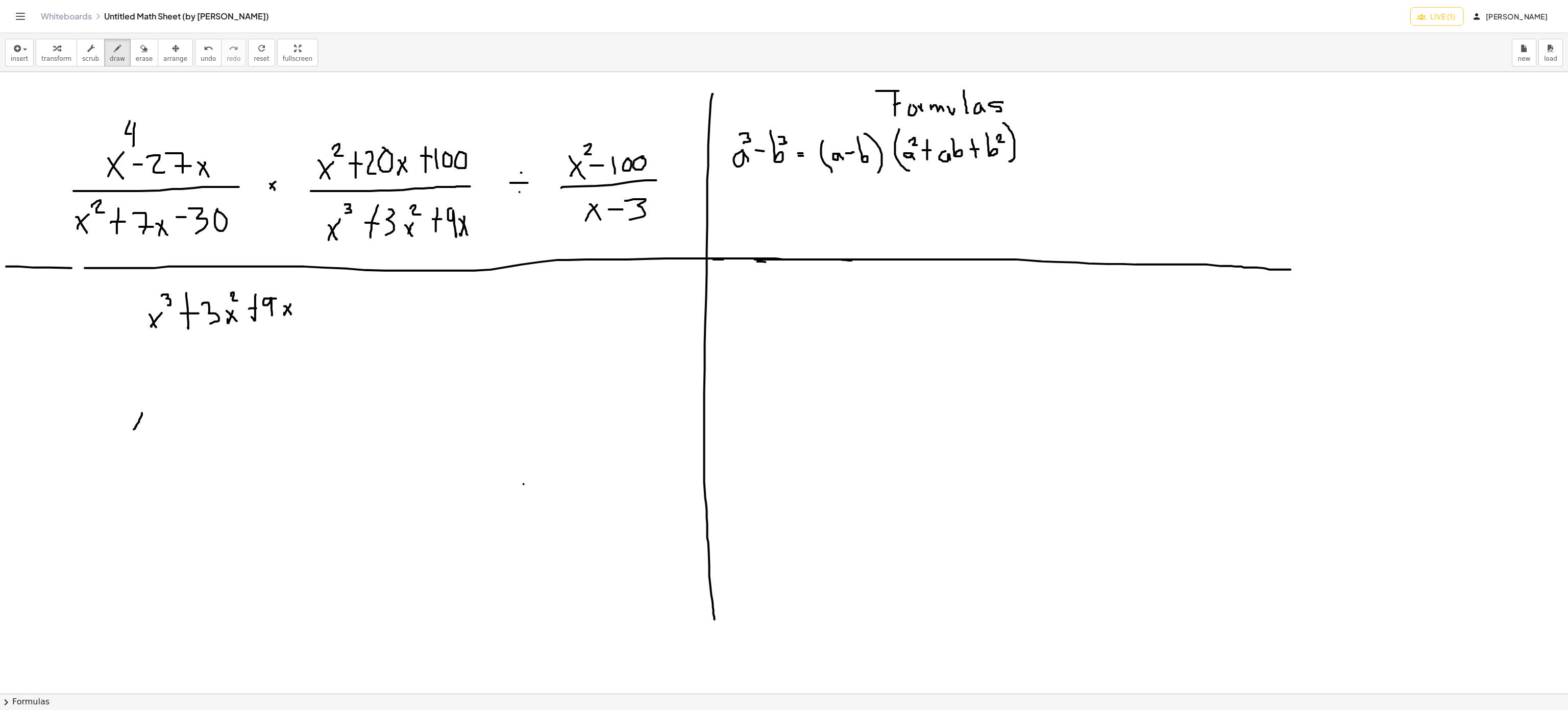
drag, startPoint x: 142, startPoint y: 413, endPoint x: 134, endPoint y: 430, distance: 18.8
click at [134, 430] on div at bounding box center [784, 694] width 1568 height 1243
drag, startPoint x: 135, startPoint y: 413, endPoint x: 149, endPoint y: 431, distance: 22.8
click at [149, 435] on div at bounding box center [784, 694] width 1568 height 1243
drag, startPoint x: 141, startPoint y: 398, endPoint x: 143, endPoint y: 410, distance: 12.2
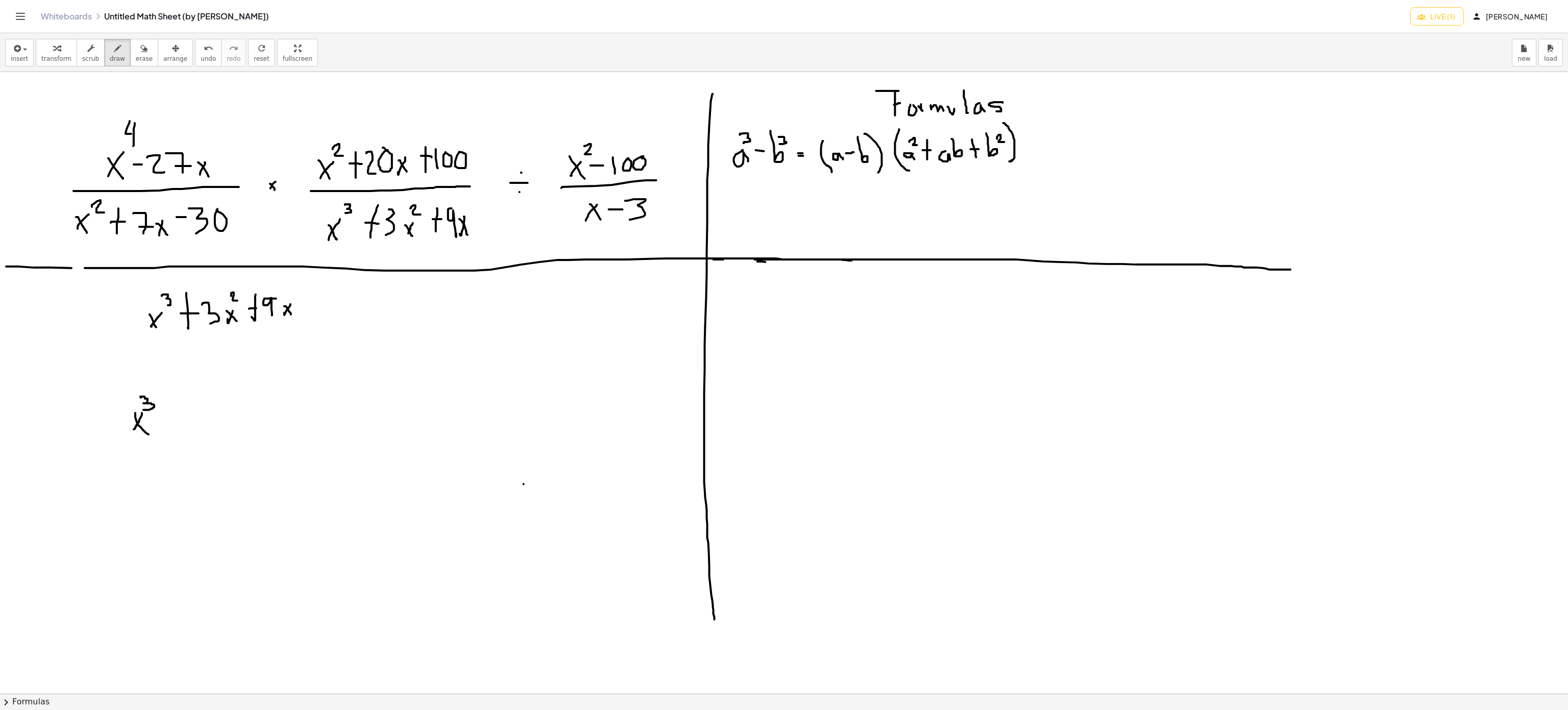
click at [143, 410] on div at bounding box center [784, 694] width 1568 height 1243
drag, startPoint x: 147, startPoint y: 442, endPoint x: 185, endPoint y: 445, distance: 38.1
click at [187, 443] on div at bounding box center [784, 694] width 1568 height 1243
drag, startPoint x: 142, startPoint y: 441, endPoint x: 149, endPoint y: 446, distance: 8.6
click at [123, 442] on div at bounding box center [784, 694] width 1568 height 1243
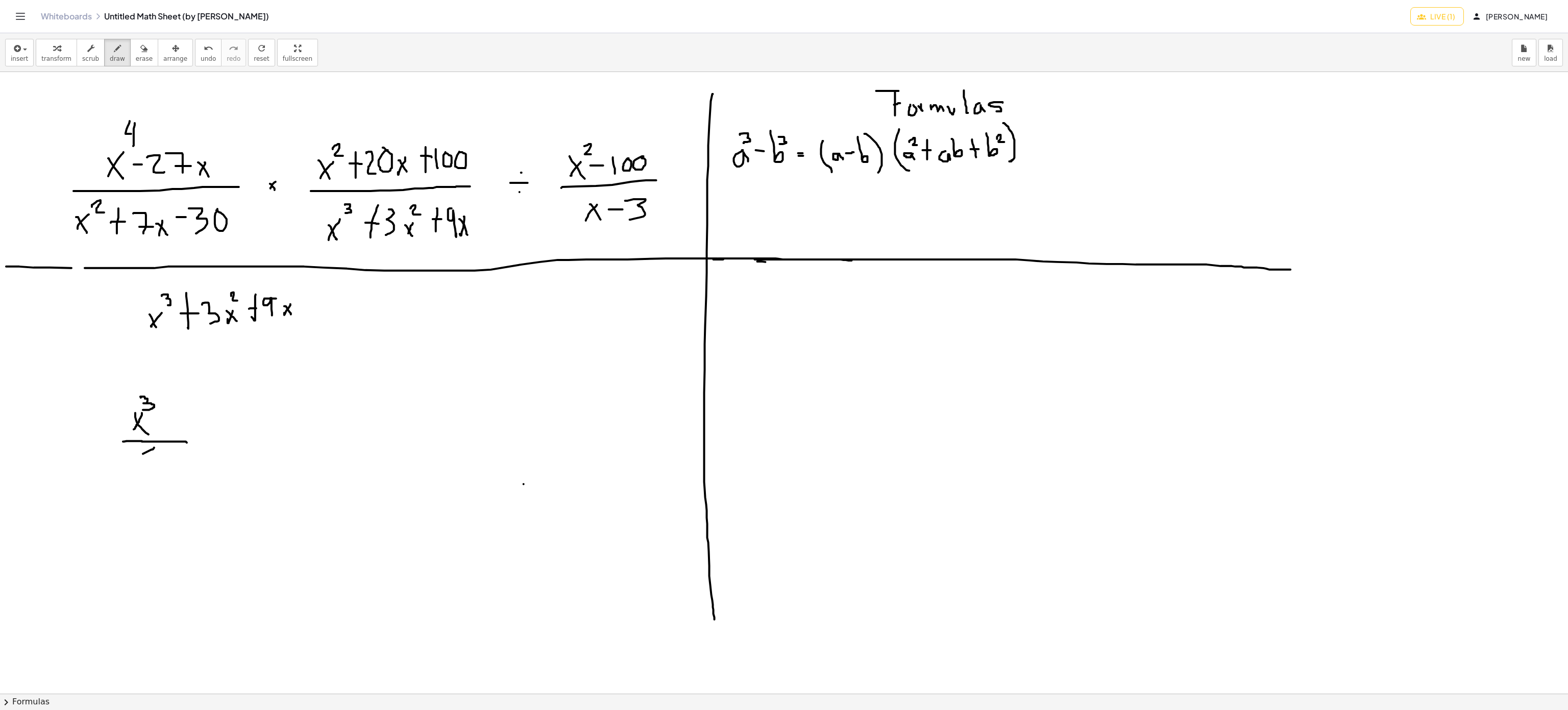
drag, startPoint x: 154, startPoint y: 448, endPoint x: 127, endPoint y: 462, distance: 30.4
click at [127, 462] on div at bounding box center [784, 694] width 1568 height 1243
drag, startPoint x: 127, startPoint y: 448, endPoint x: 180, endPoint y: 439, distance: 53.8
click at [163, 471] on div at bounding box center [784, 694] width 1568 height 1243
drag, startPoint x: 192, startPoint y: 426, endPoint x: 210, endPoint y: 426, distance: 18.0
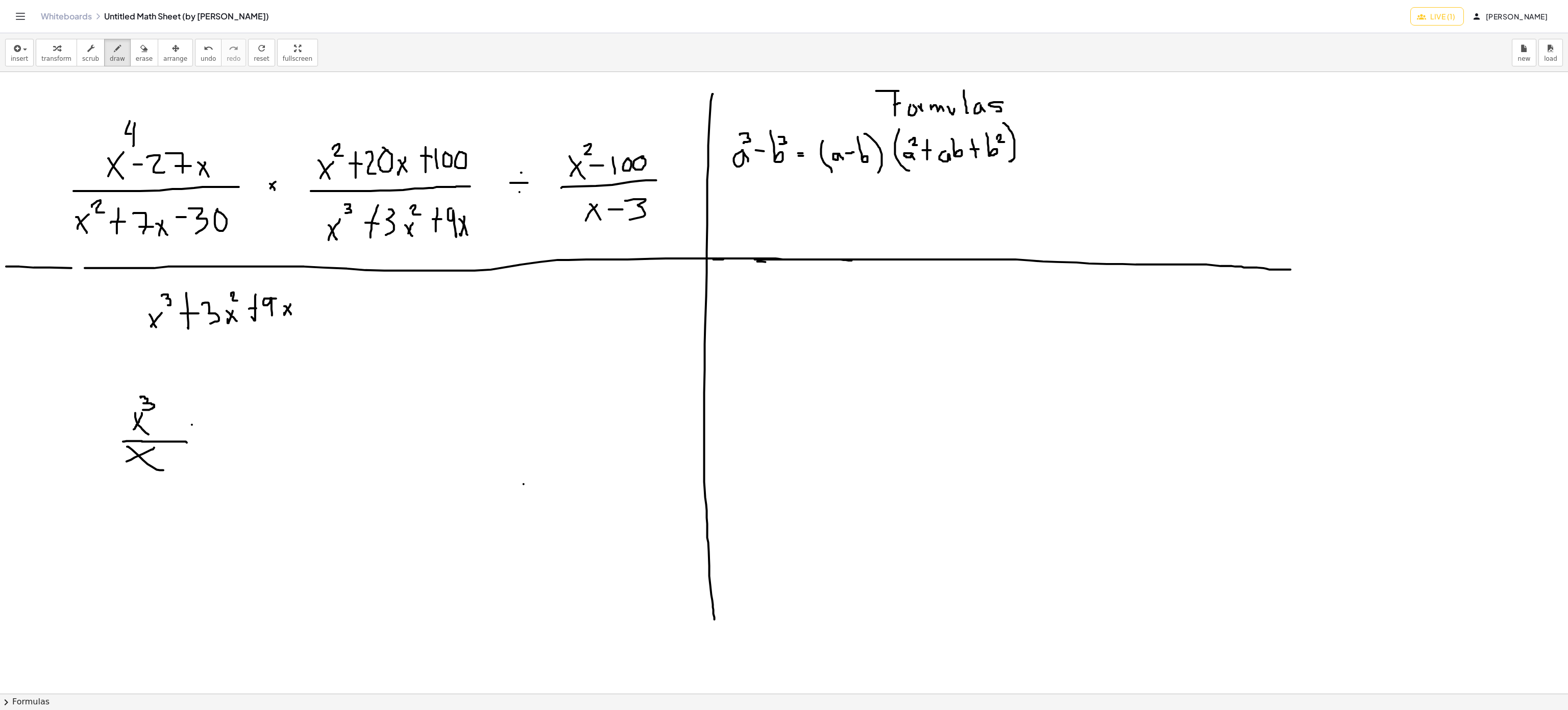
click at [210, 426] on div at bounding box center [784, 694] width 1568 height 1243
drag, startPoint x: 194, startPoint y: 428, endPoint x: 223, endPoint y: 432, distance: 29.3
click at [223, 432] on div at bounding box center [784, 694] width 1568 height 1243
drag, startPoint x: 248, startPoint y: 413, endPoint x: 237, endPoint y: 431, distance: 21.1
click at [239, 434] on div at bounding box center [784, 694] width 1568 height 1243
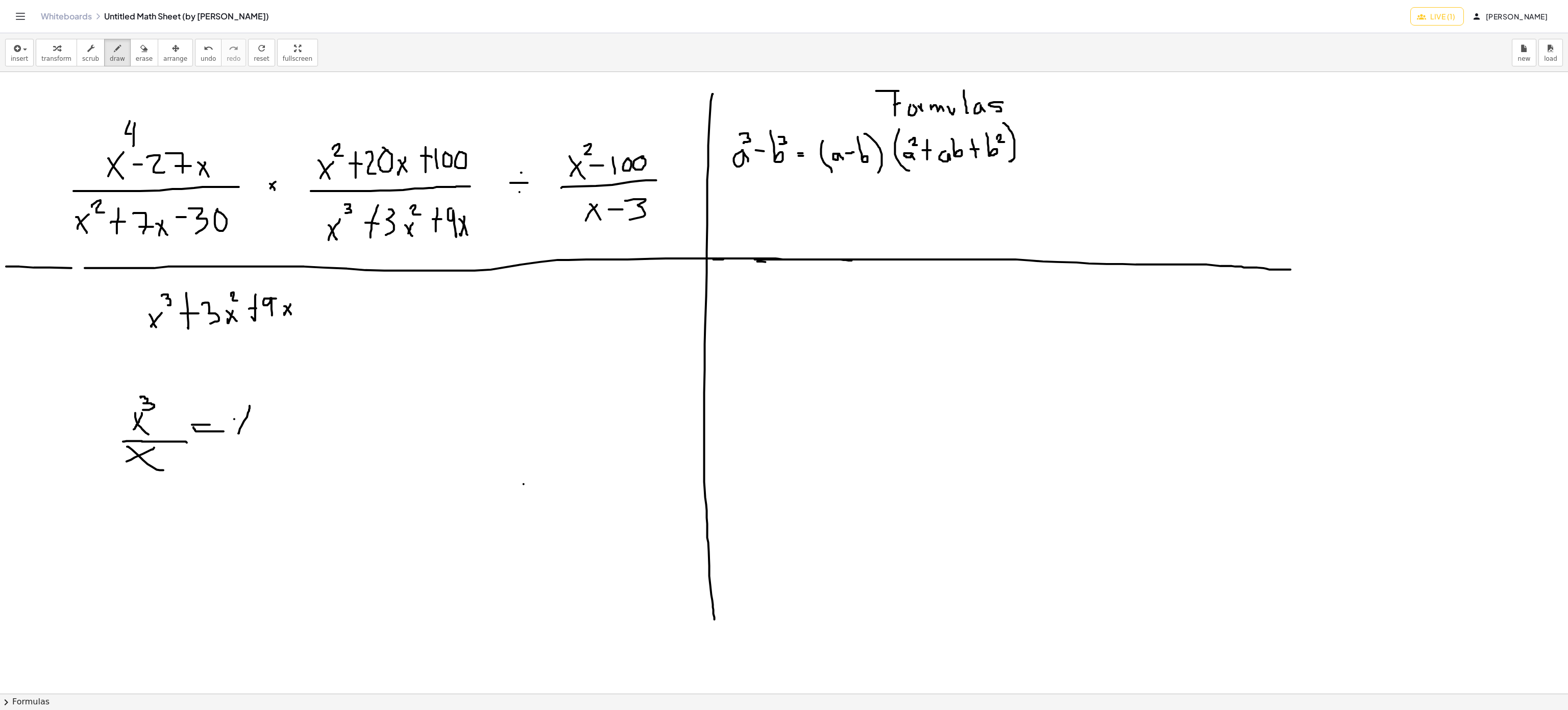
click at [235, 420] on div at bounding box center [784, 694] width 1568 height 1243
drag, startPoint x: 235, startPoint y: 420, endPoint x: 252, endPoint y: 432, distance: 20.8
click at [252, 432] on div at bounding box center [784, 694] width 1568 height 1243
drag, startPoint x: 254, startPoint y: 398, endPoint x: 270, endPoint y: 412, distance: 21.3
click at [270, 410] on div at bounding box center [784, 694] width 1568 height 1243
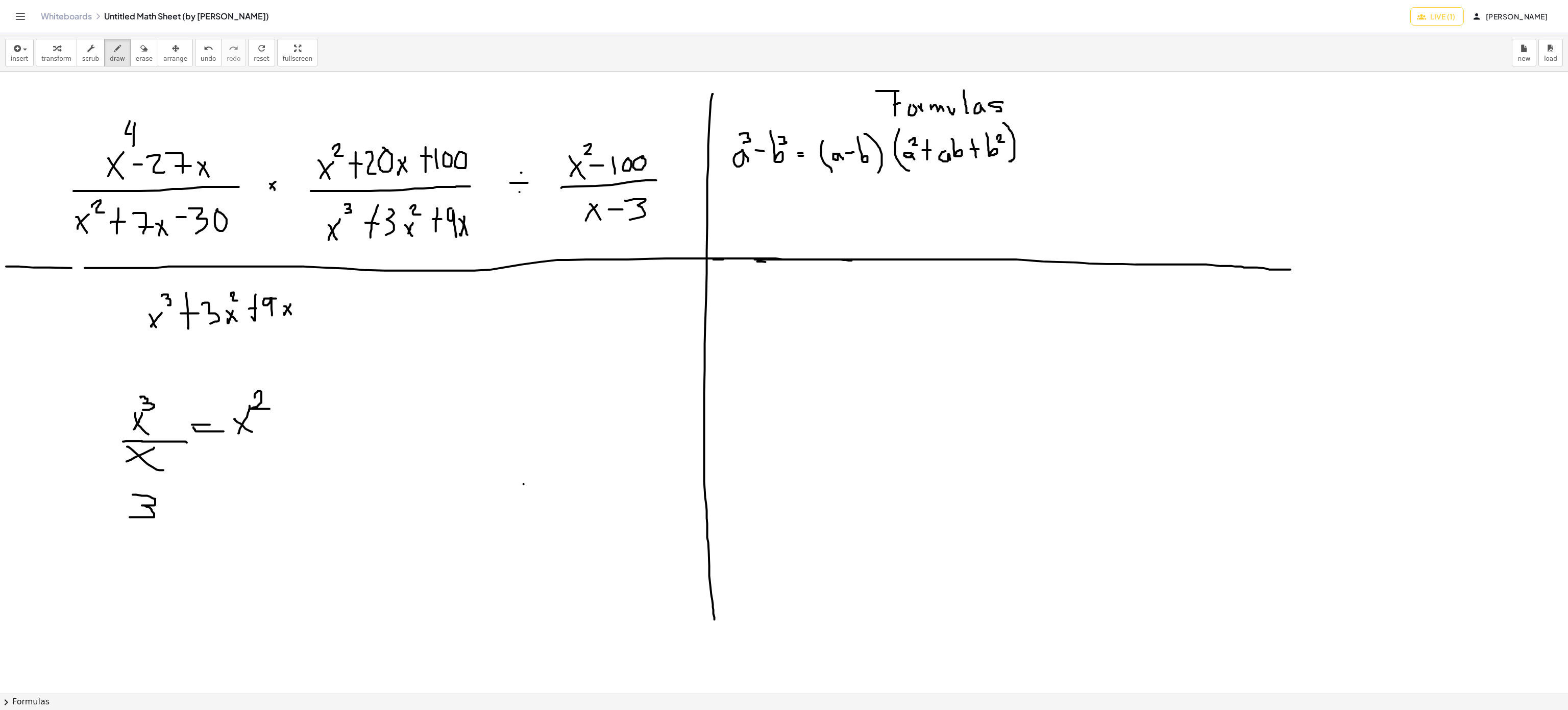
drag, startPoint x: 133, startPoint y: 495, endPoint x: 130, endPoint y: 518, distance: 23.2
click at [130, 518] on div at bounding box center [784, 694] width 1568 height 1243
click at [163, 518] on div at bounding box center [784, 694] width 1568 height 1243
click at [191, 517] on div at bounding box center [784, 694] width 1568 height 1243
drag, startPoint x: 185, startPoint y: 485, endPoint x: 199, endPoint y: 493, distance: 16.1
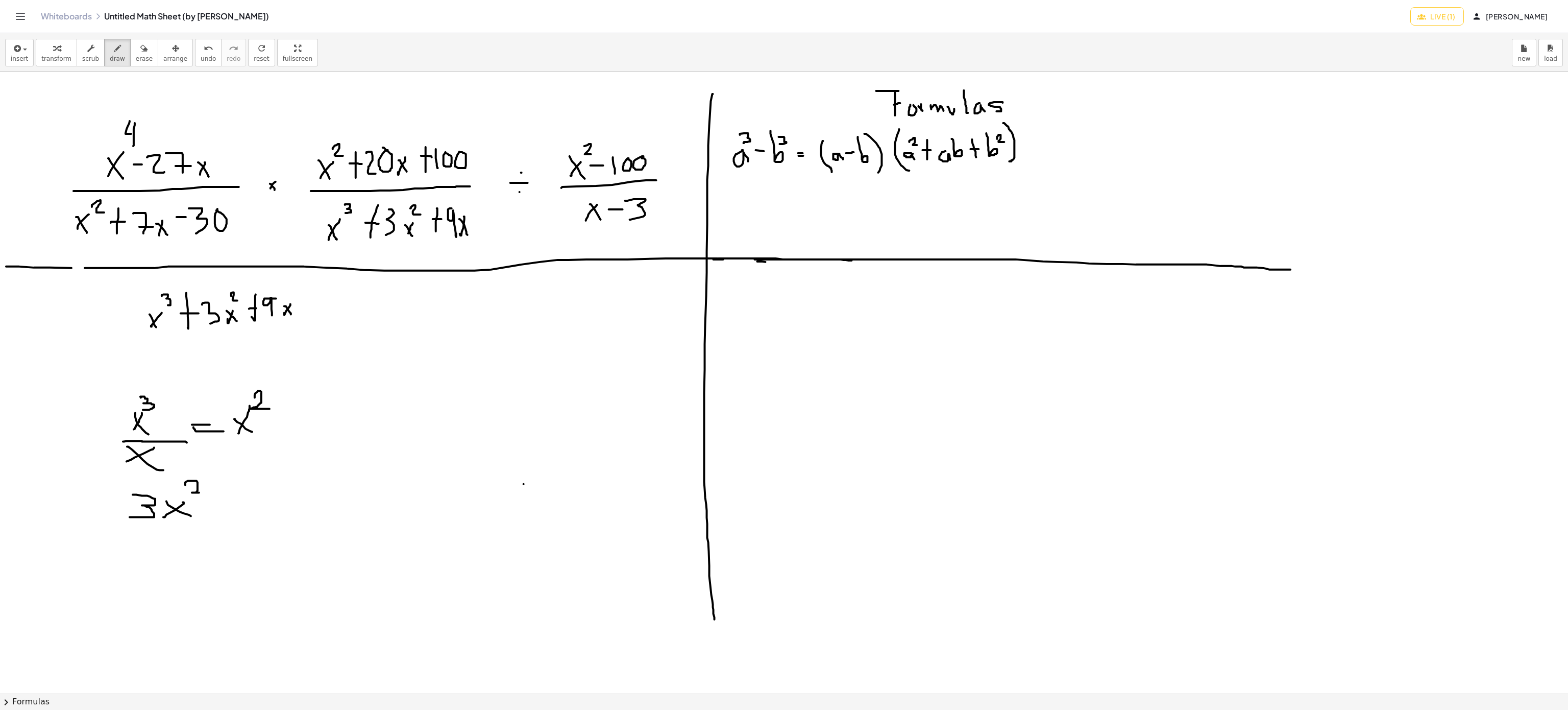
click at [199, 493] on div at bounding box center [784, 694] width 1568 height 1243
drag, startPoint x: 125, startPoint y: 527, endPoint x: 164, endPoint y: 548, distance: 44.3
click at [188, 528] on div at bounding box center [784, 694] width 1568 height 1243
drag, startPoint x: 170, startPoint y: 540, endPoint x: 135, endPoint y: 558, distance: 39.4
click at [135, 558] on div at bounding box center [784, 694] width 1568 height 1243
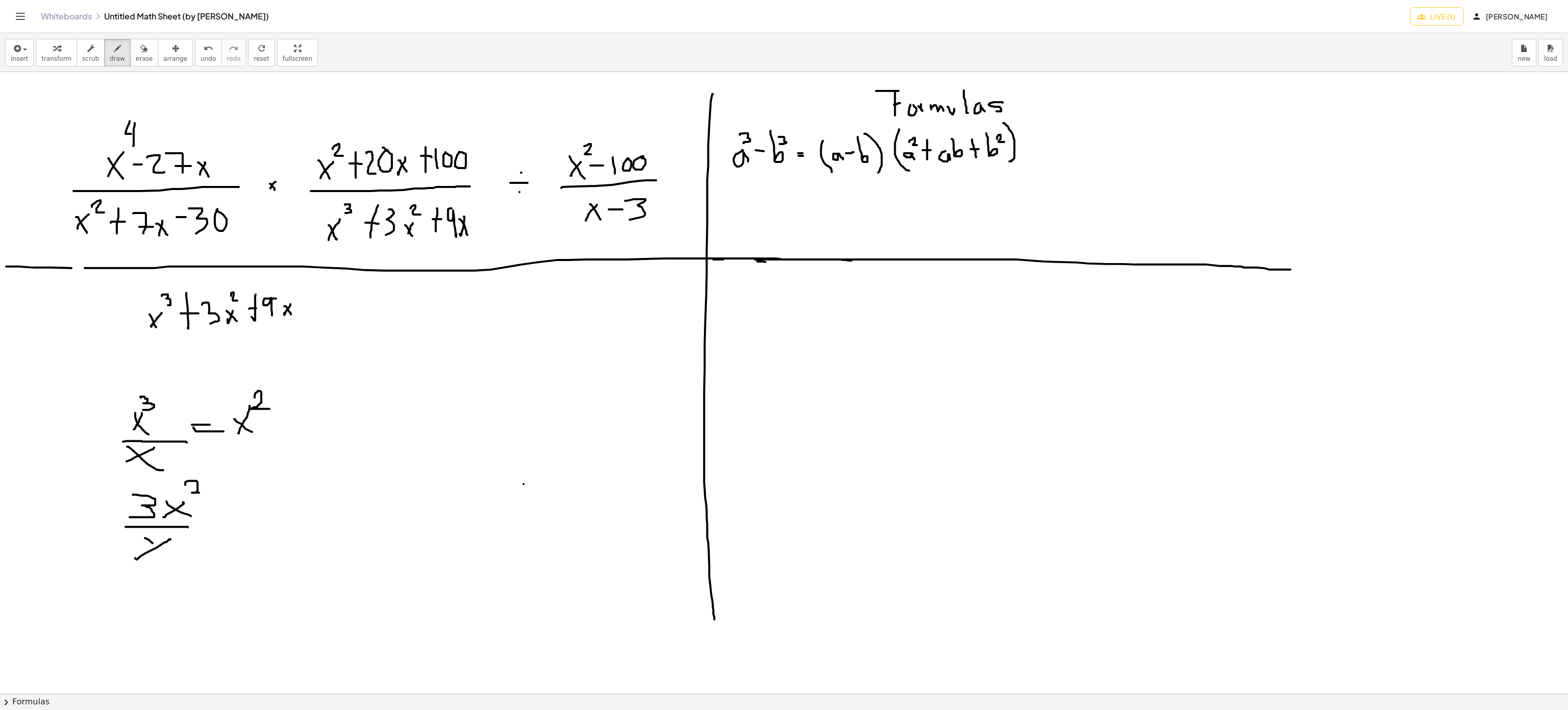
drag, startPoint x: 149, startPoint y: 540, endPoint x: 199, endPoint y: 536, distance: 50.2
click at [181, 555] on div at bounding box center [784, 694] width 1568 height 1243
drag, startPoint x: 225, startPoint y: 508, endPoint x: 249, endPoint y: 508, distance: 24.0
click at [249, 508] on div at bounding box center [784, 694] width 1568 height 1243
drag, startPoint x: 214, startPoint y: 518, endPoint x: 247, endPoint y: 518, distance: 33.0
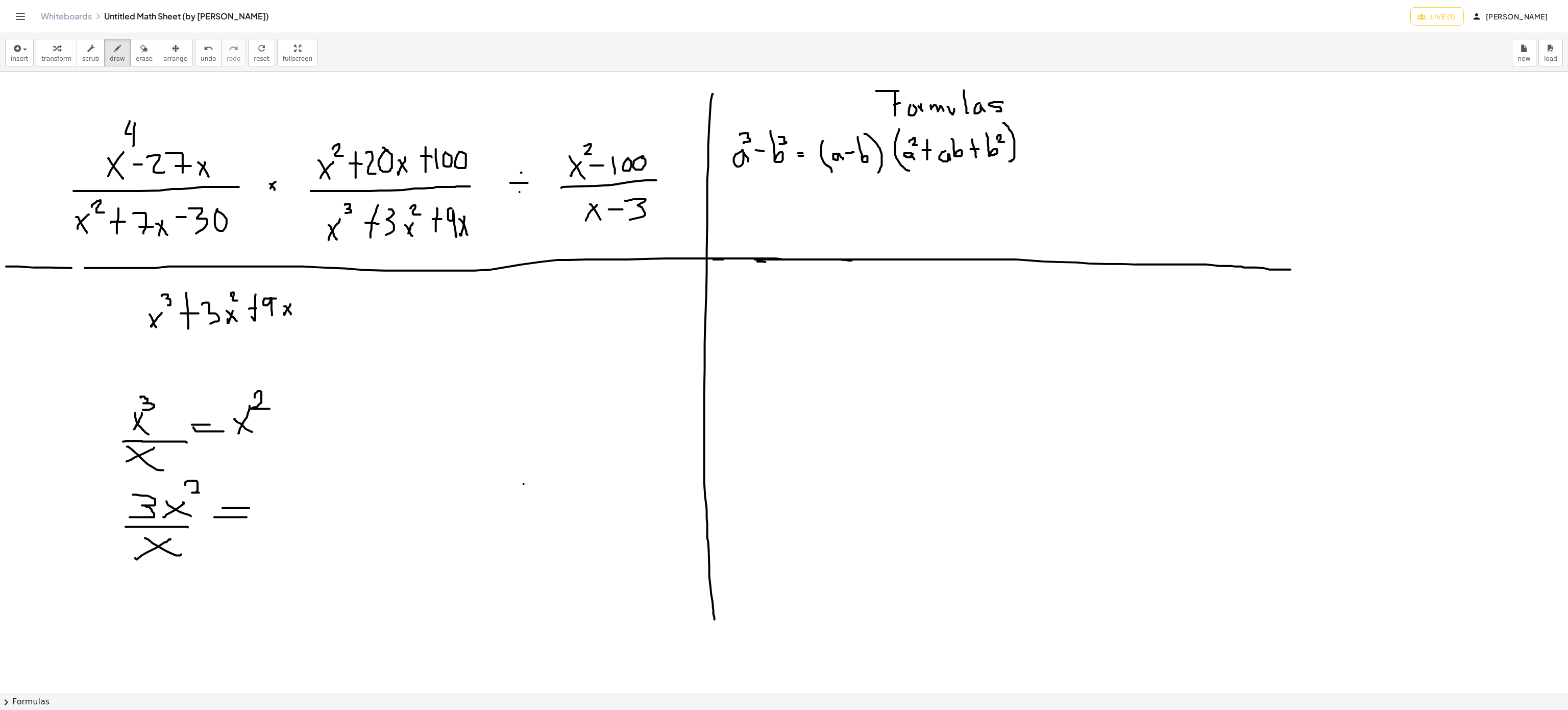
click at [247, 518] on div at bounding box center [784, 694] width 1568 height 1243
drag, startPoint x: 212, startPoint y: 479, endPoint x: 182, endPoint y: 499, distance: 36.1
click at [192, 495] on div at bounding box center [784, 694] width 1568 height 1243
drag, startPoint x: 184, startPoint y: 539, endPoint x: 223, endPoint y: 549, distance: 40.3
click at [158, 558] on div at bounding box center [784, 694] width 1568 height 1243
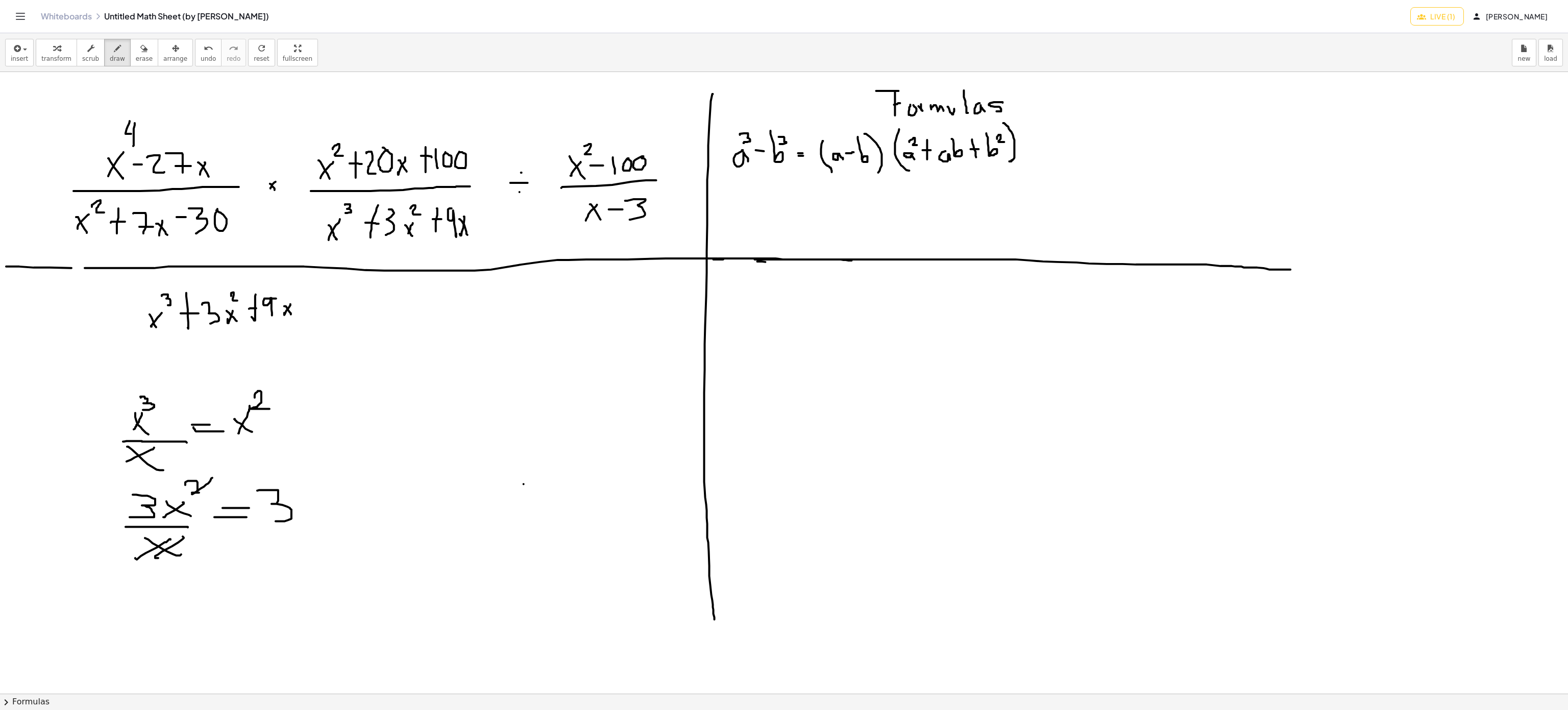
drag, startPoint x: 257, startPoint y: 491, endPoint x: 276, endPoint y: 522, distance: 36.4
click at [276, 522] on div at bounding box center [784, 694] width 1568 height 1243
drag, startPoint x: 304, startPoint y: 511, endPoint x: 298, endPoint y: 515, distance: 7.2
click at [298, 516] on div at bounding box center [784, 694] width 1568 height 1243
drag, startPoint x: 309, startPoint y: 514, endPoint x: 221, endPoint y: 546, distance: 93.6
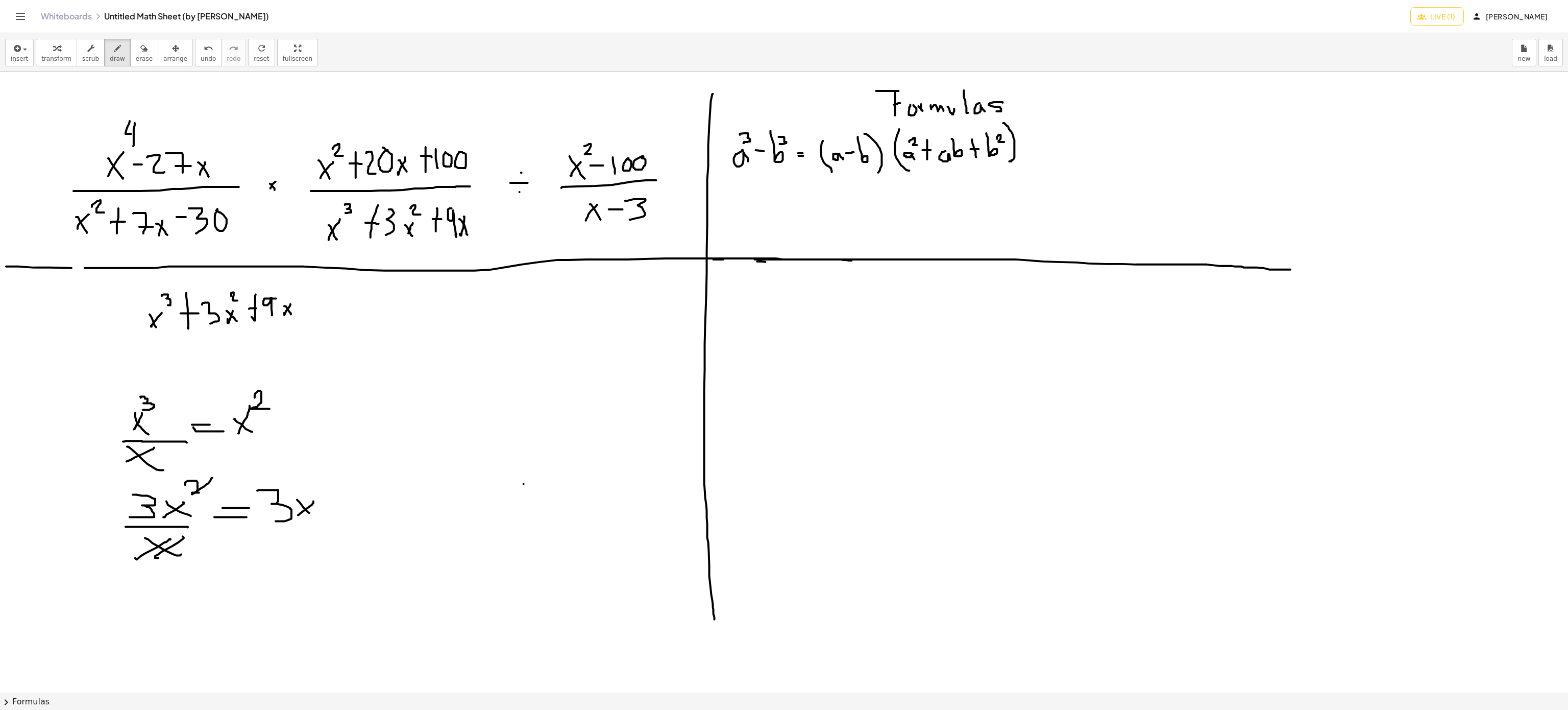
click at [310, 514] on div at bounding box center [784, 694] width 1568 height 1243
drag, startPoint x: 152, startPoint y: 589, endPoint x: 146, endPoint y: 589, distance: 6.0
click at [146, 593] on div at bounding box center [784, 694] width 1568 height 1243
drag, startPoint x: 146, startPoint y: 589, endPoint x: 149, endPoint y: 610, distance: 21.2
click at [149, 610] on div at bounding box center [784, 694] width 1568 height 1243
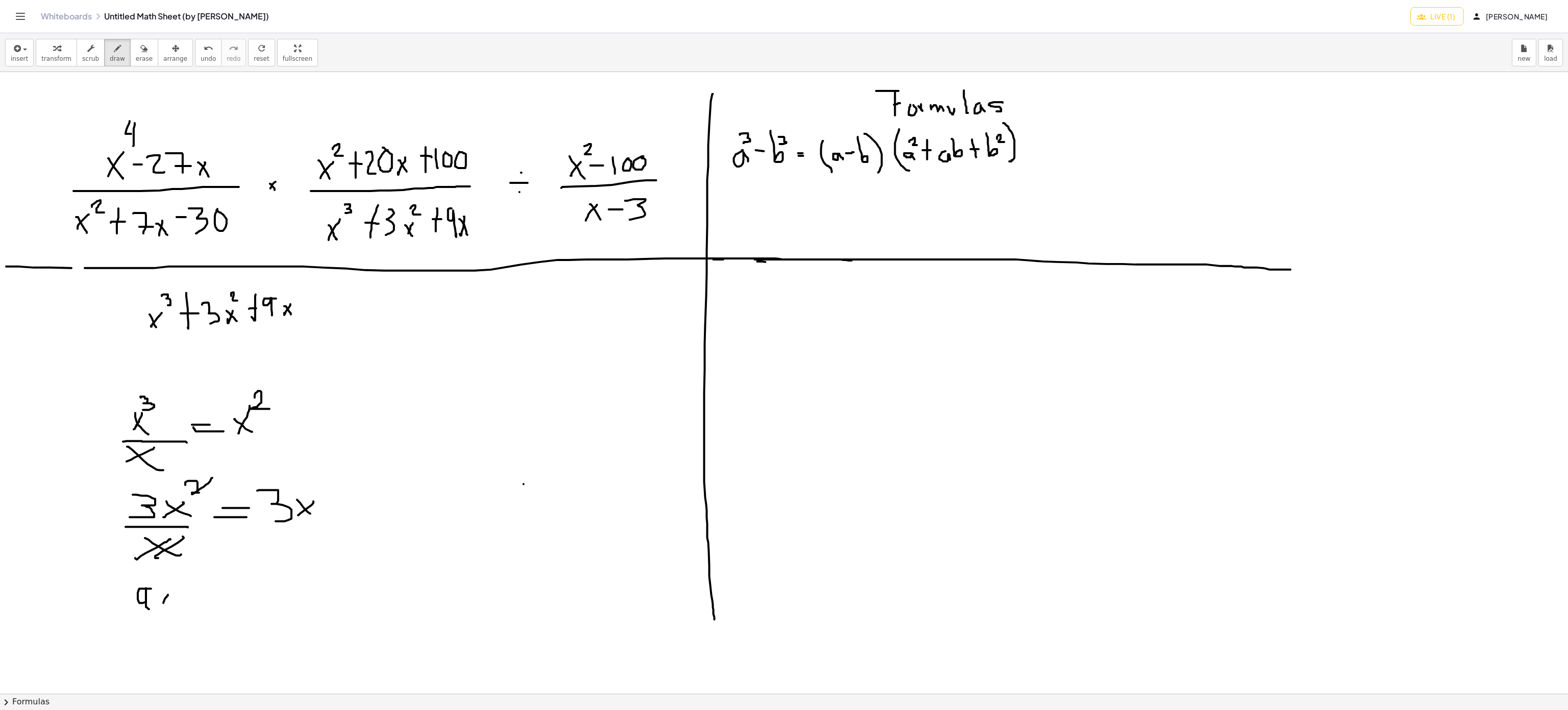
drag, startPoint x: 168, startPoint y: 596, endPoint x: 149, endPoint y: 601, distance: 19.6
click at [149, 614] on div at bounding box center [784, 694] width 1568 height 1243
drag, startPoint x: 152, startPoint y: 594, endPoint x: 151, endPoint y: 612, distance: 18.0
click at [167, 608] on div at bounding box center [784, 694] width 1568 height 1243
drag, startPoint x: 107, startPoint y: 614, endPoint x: 173, endPoint y: 615, distance: 66.0
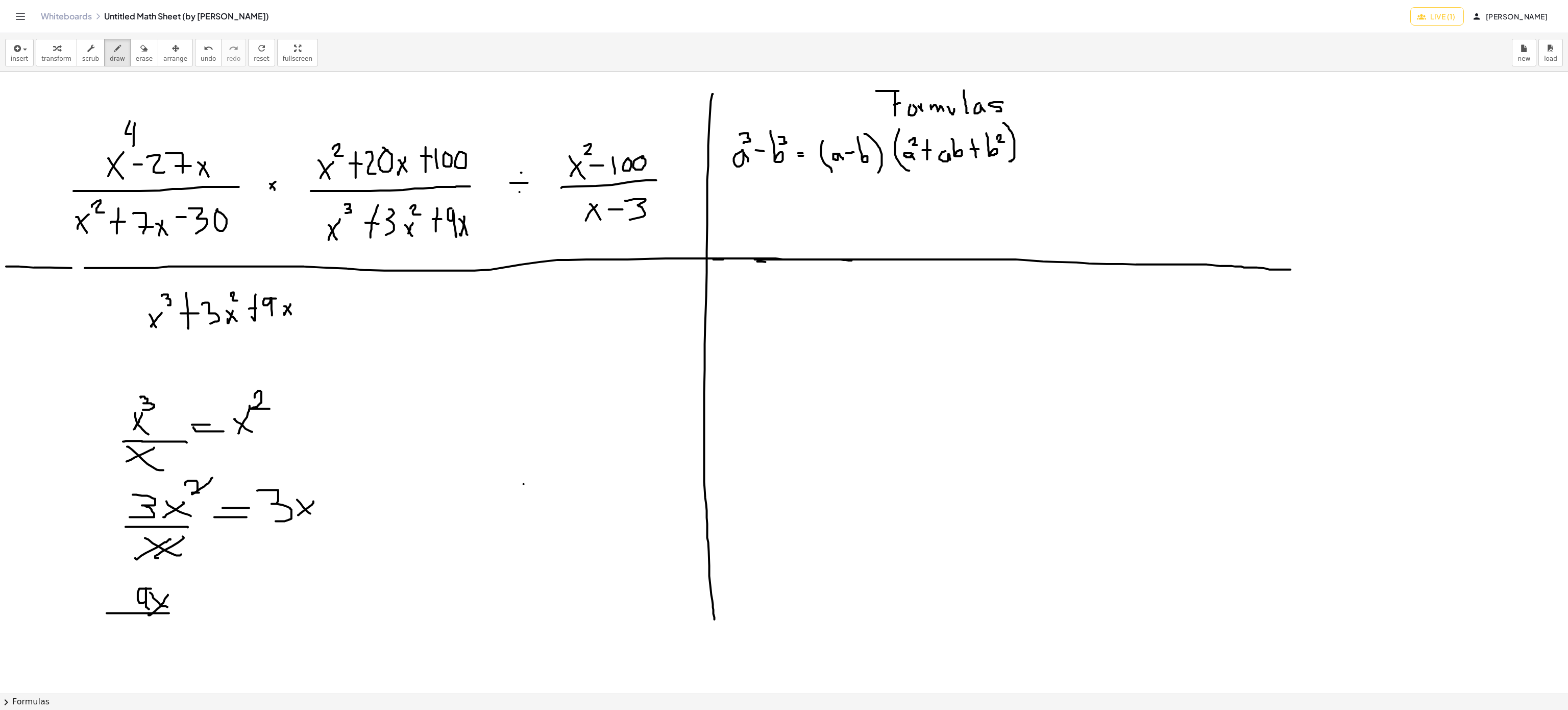
click at [173, 615] on div at bounding box center [784, 694] width 1568 height 1243
click at [134, 644] on div at bounding box center [784, 694] width 1568 height 1243
drag, startPoint x: 154, startPoint y: 642, endPoint x: 161, endPoint y: 645, distance: 7.6
click at [159, 644] on div at bounding box center [784, 694] width 1568 height 1243
click at [184, 628] on div at bounding box center [784, 694] width 1568 height 1243
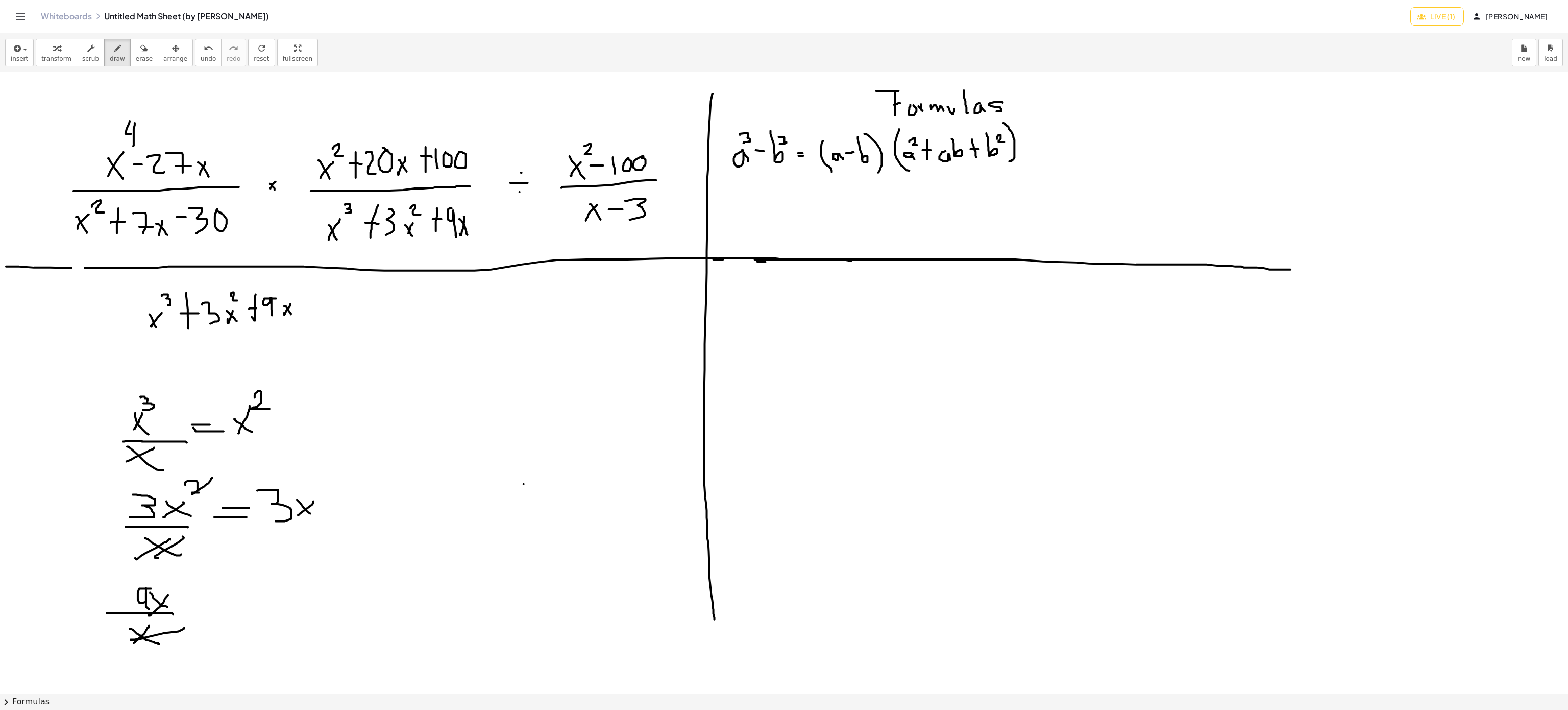
click at [192, 583] on div at bounding box center [784, 694] width 1568 height 1243
click at [242, 610] on div at bounding box center [784, 694] width 1568 height 1243
click at [247, 619] on div at bounding box center [784, 694] width 1568 height 1243
click at [292, 626] on div at bounding box center [784, 694] width 1568 height 1243
click at [376, 419] on div at bounding box center [784, 694] width 1568 height 1243
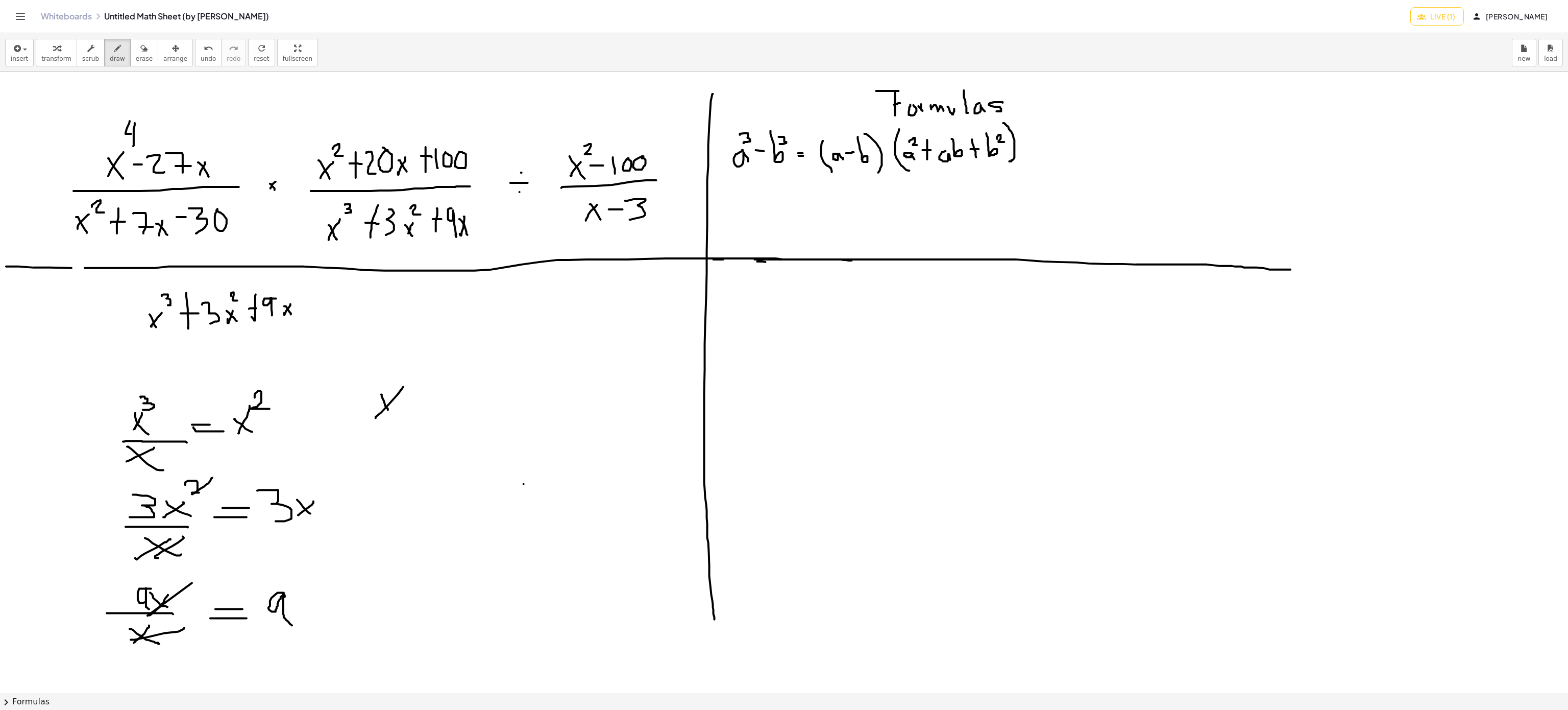
click at [395, 415] on div at bounding box center [784, 694] width 1568 height 1243
click at [422, 426] on div at bounding box center [784, 694] width 1568 height 1243
click at [426, 415] on div at bounding box center [784, 694] width 1568 height 1243
click at [445, 410] on div at bounding box center [784, 694] width 1568 height 1243
click at [462, 381] on div at bounding box center [784, 694] width 1568 height 1243
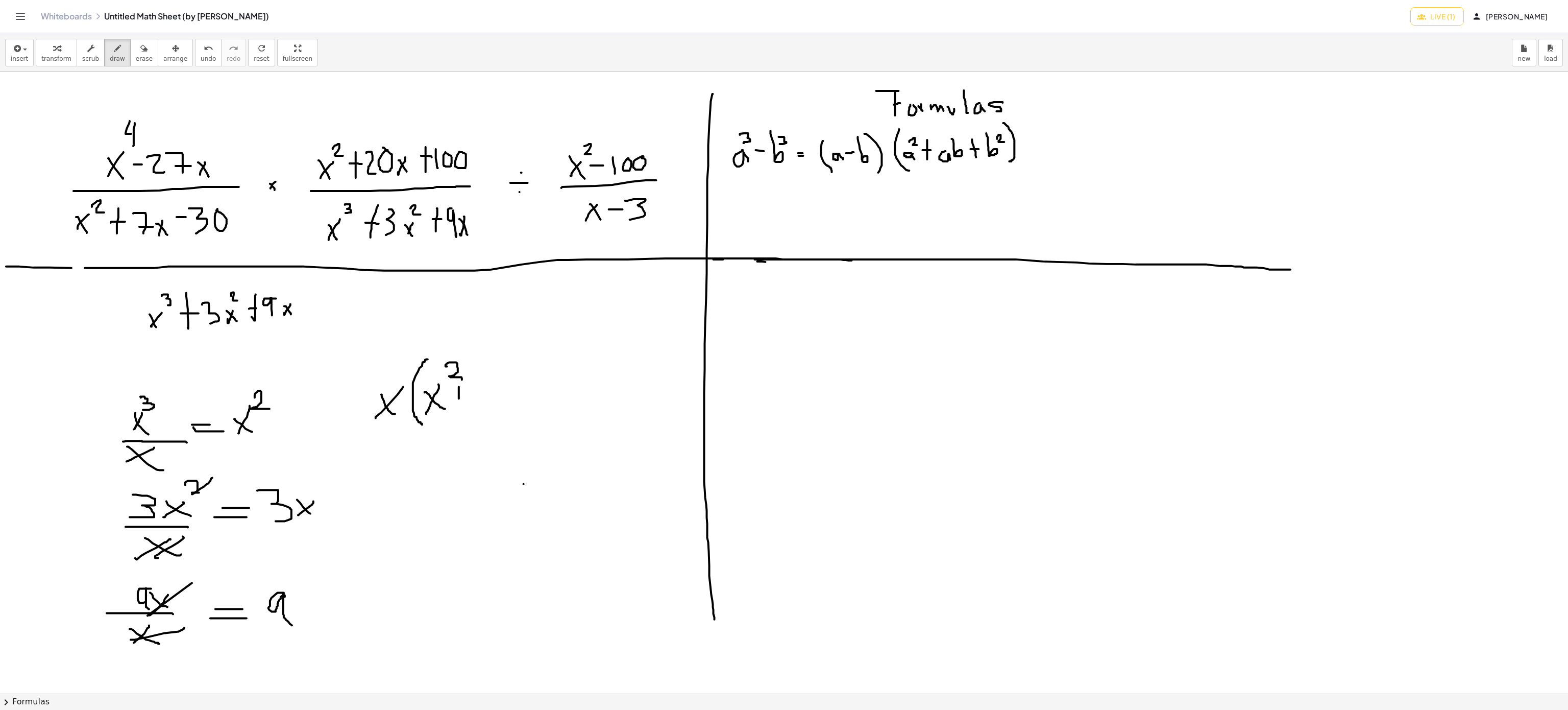
click at [459, 407] on div at bounding box center [784, 694] width 1568 height 1243
click at [461, 399] on div at bounding box center [784, 694] width 1568 height 1243
click at [475, 408] on div at bounding box center [784, 694] width 1568 height 1243
click at [496, 401] on div at bounding box center [784, 694] width 1568 height 1243
click at [512, 404] on div at bounding box center [784, 694] width 1568 height 1243
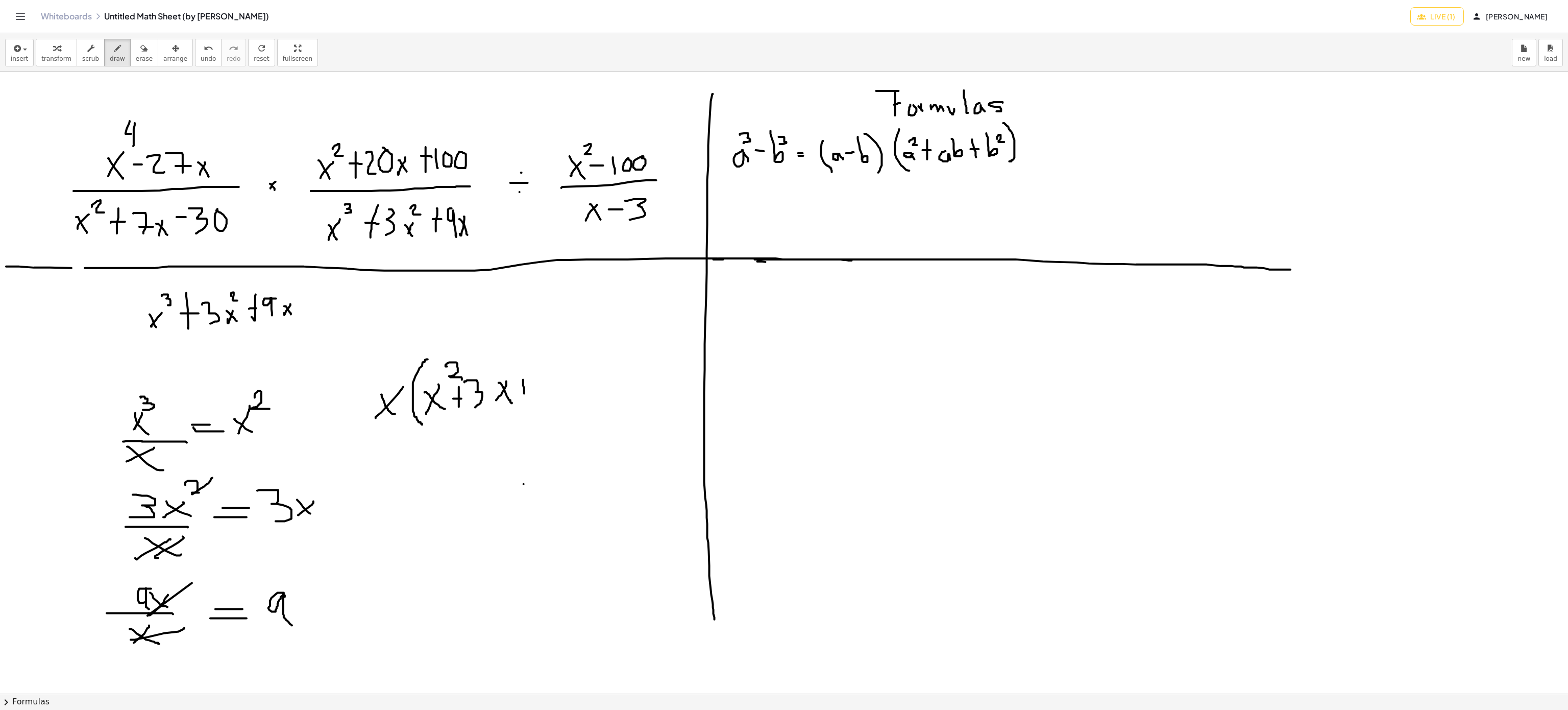
click at [524, 397] on div at bounding box center [784, 694] width 1568 height 1243
click at [530, 392] on div at bounding box center [784, 694] width 1568 height 1243
click at [559, 401] on div at bounding box center [784, 694] width 1568 height 1243
click at [562, 412] on div at bounding box center [784, 694] width 1568 height 1243
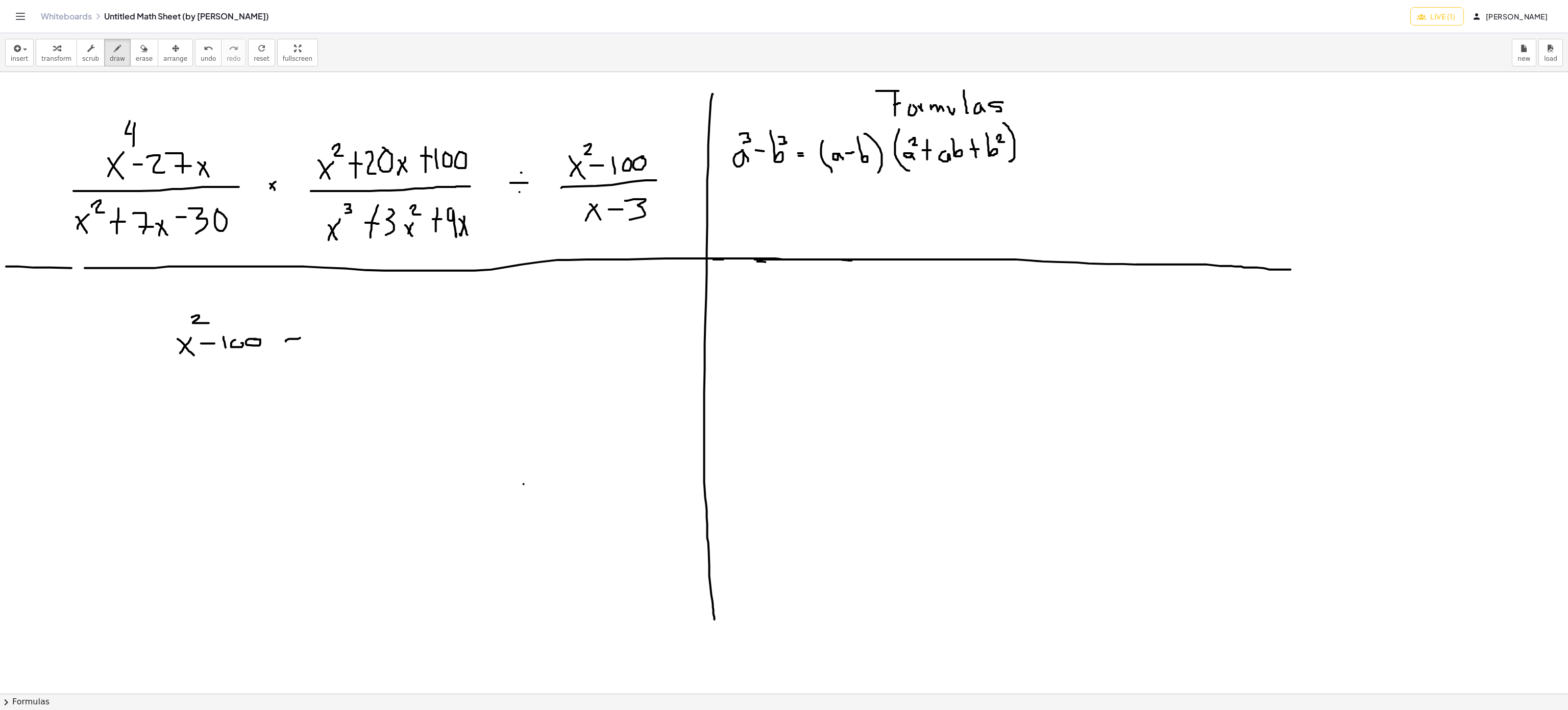
drag, startPoint x: 286, startPoint y: 343, endPoint x: 301, endPoint y: 338, distance: 15.8
click at [301, 338] on div at bounding box center [784, 694] width 1568 height 1243
drag, startPoint x: 290, startPoint y: 348, endPoint x: 305, endPoint y: 348, distance: 15.0
click at [305, 348] on div at bounding box center [784, 694] width 1568 height 1243
drag, startPoint x: 753, startPoint y: 189, endPoint x: 760, endPoint y: 208, distance: 20.2
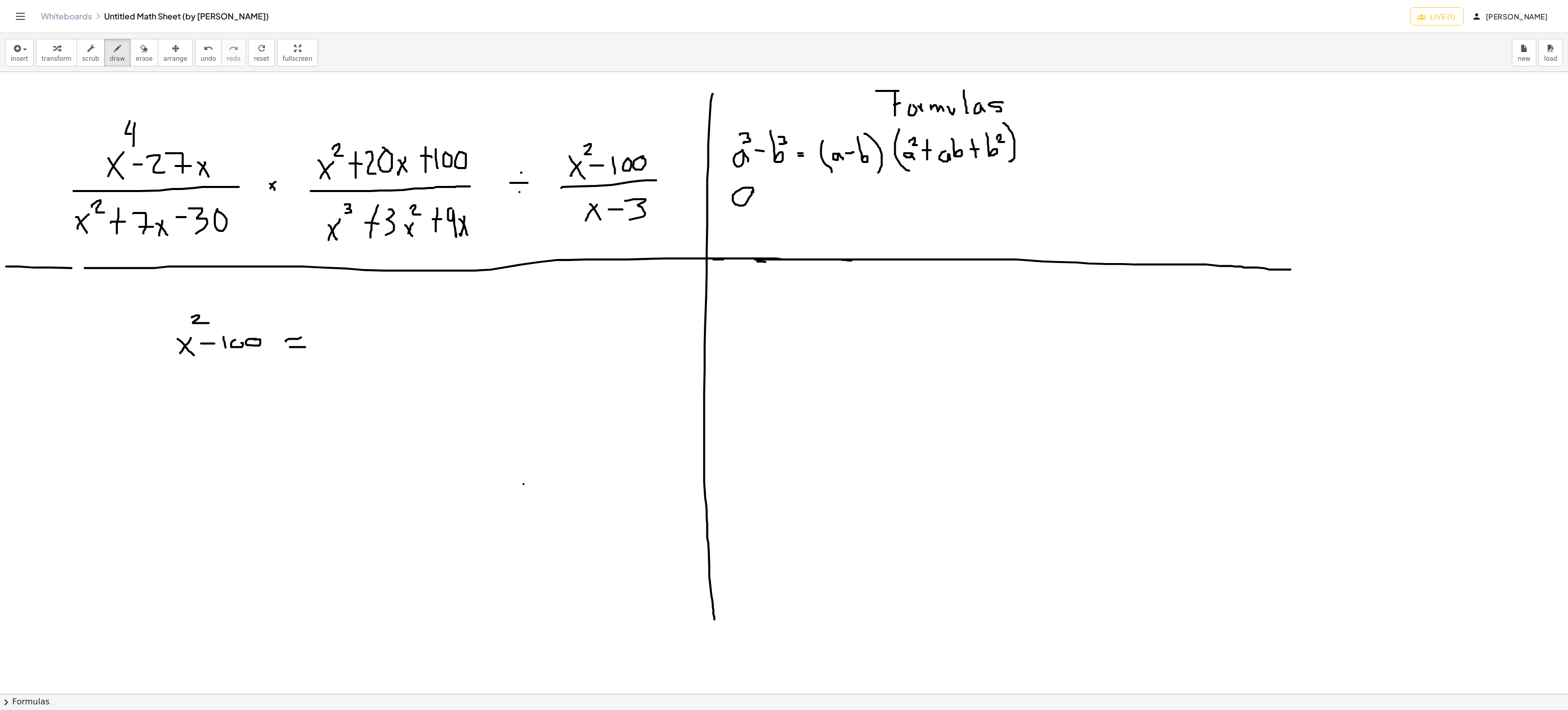
click at [760, 208] on div at bounding box center [784, 694] width 1568 height 1243
drag, startPoint x: 761, startPoint y: 178, endPoint x: 775, endPoint y: 197, distance: 23.6
click at [775, 194] on div at bounding box center [784, 694] width 1568 height 1243
drag, startPoint x: 773, startPoint y: 204, endPoint x: 790, endPoint y: 201, distance: 17.3
click at [790, 201] on div at bounding box center [784, 694] width 1568 height 1243
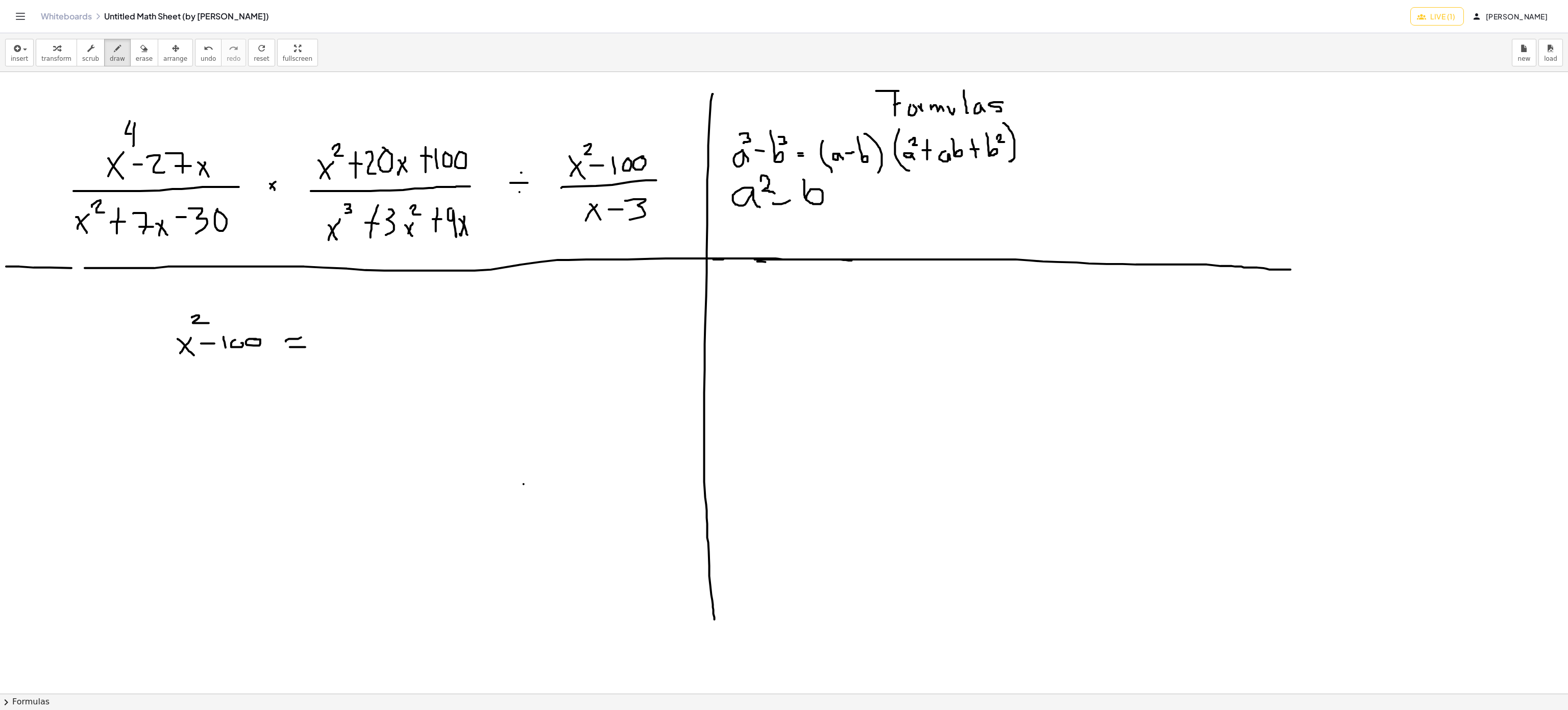
drag, startPoint x: 803, startPoint y: 180, endPoint x: 819, endPoint y: 195, distance: 21.9
click at [808, 201] on div at bounding box center [784, 694] width 1568 height 1243
drag, startPoint x: 827, startPoint y: 179, endPoint x: 838, endPoint y: 191, distance: 16.3
click at [837, 189] on div at bounding box center [784, 694] width 1568 height 1243
drag, startPoint x: 841, startPoint y: 205, endPoint x: 861, endPoint y: 205, distance: 20.0
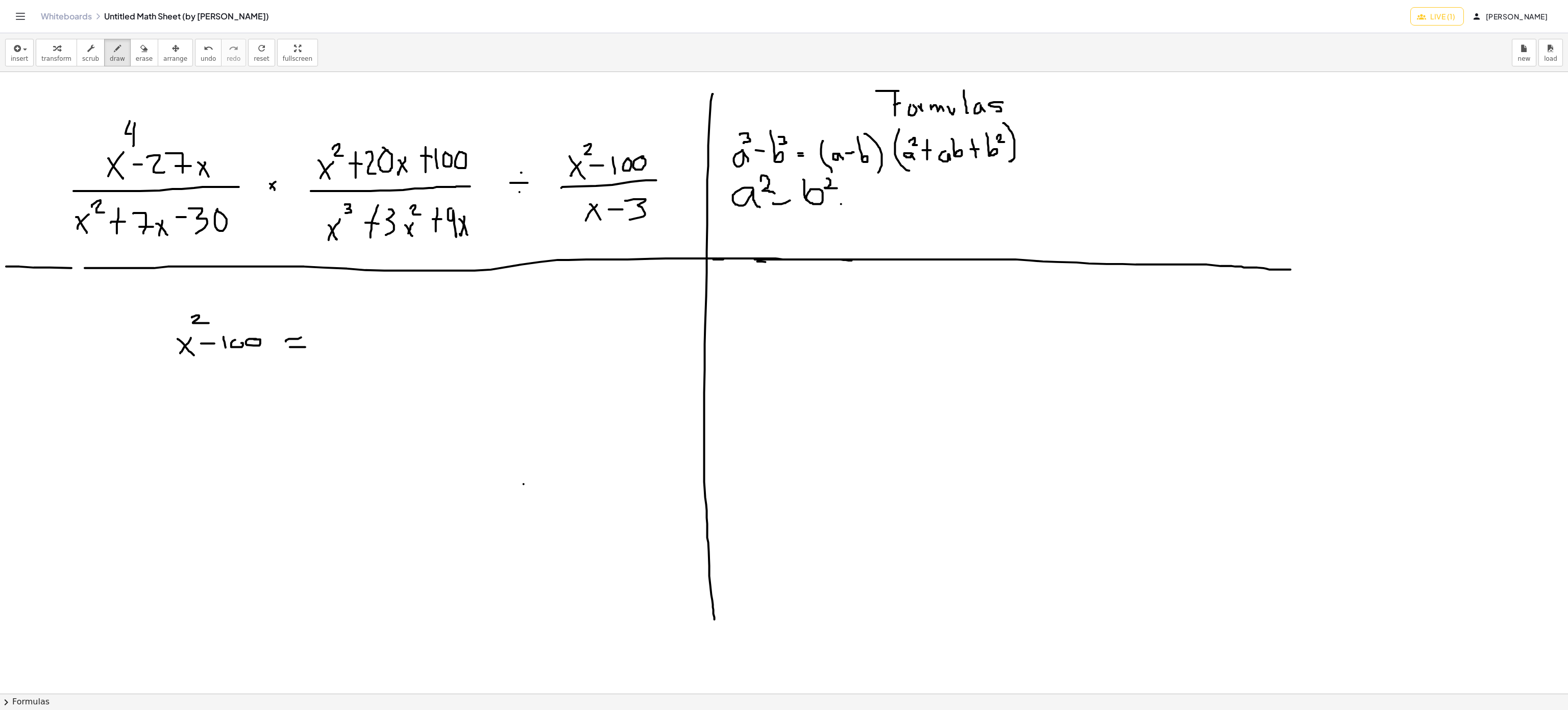
click at [861, 205] on div at bounding box center [784, 694] width 1568 height 1243
drag, startPoint x: 843, startPoint y: 216, endPoint x: 856, endPoint y: 216, distance: 13.0
click at [856, 216] on div at bounding box center [784, 694] width 1568 height 1243
drag, startPoint x: 888, startPoint y: 183, endPoint x: 908, endPoint y: 205, distance: 29.7
click at [895, 211] on div at bounding box center [784, 694] width 1568 height 1243
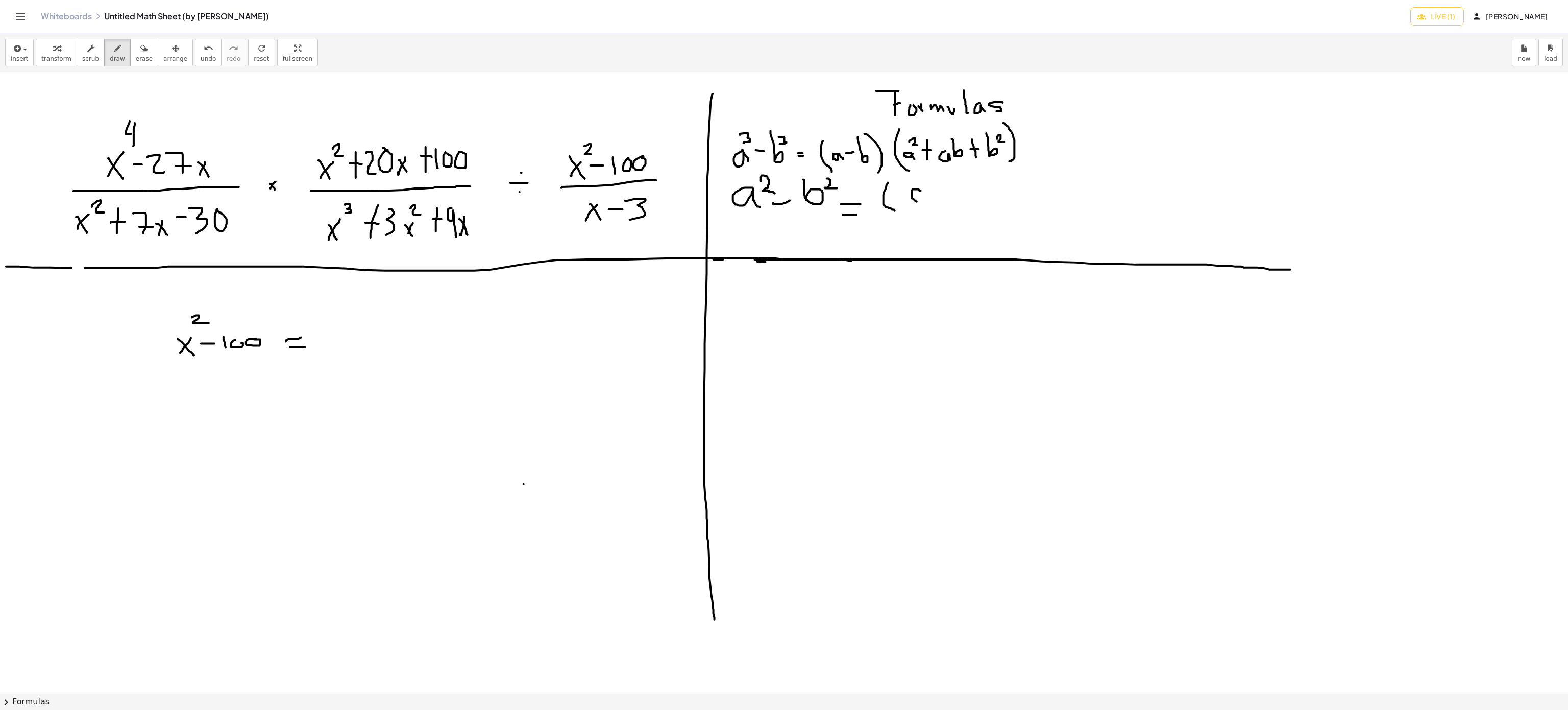
drag, startPoint x: 919, startPoint y: 191, endPoint x: 938, endPoint y: 190, distance: 19.0
click at [934, 202] on div at bounding box center [784, 694] width 1568 height 1243
drag, startPoint x: 937, startPoint y: 185, endPoint x: 940, endPoint y: 201, distance: 16.3
click at [940, 201] on div at bounding box center [784, 694] width 1568 height 1243
drag, startPoint x: 936, startPoint y: 195, endPoint x: 942, endPoint y: 195, distance: 6.0
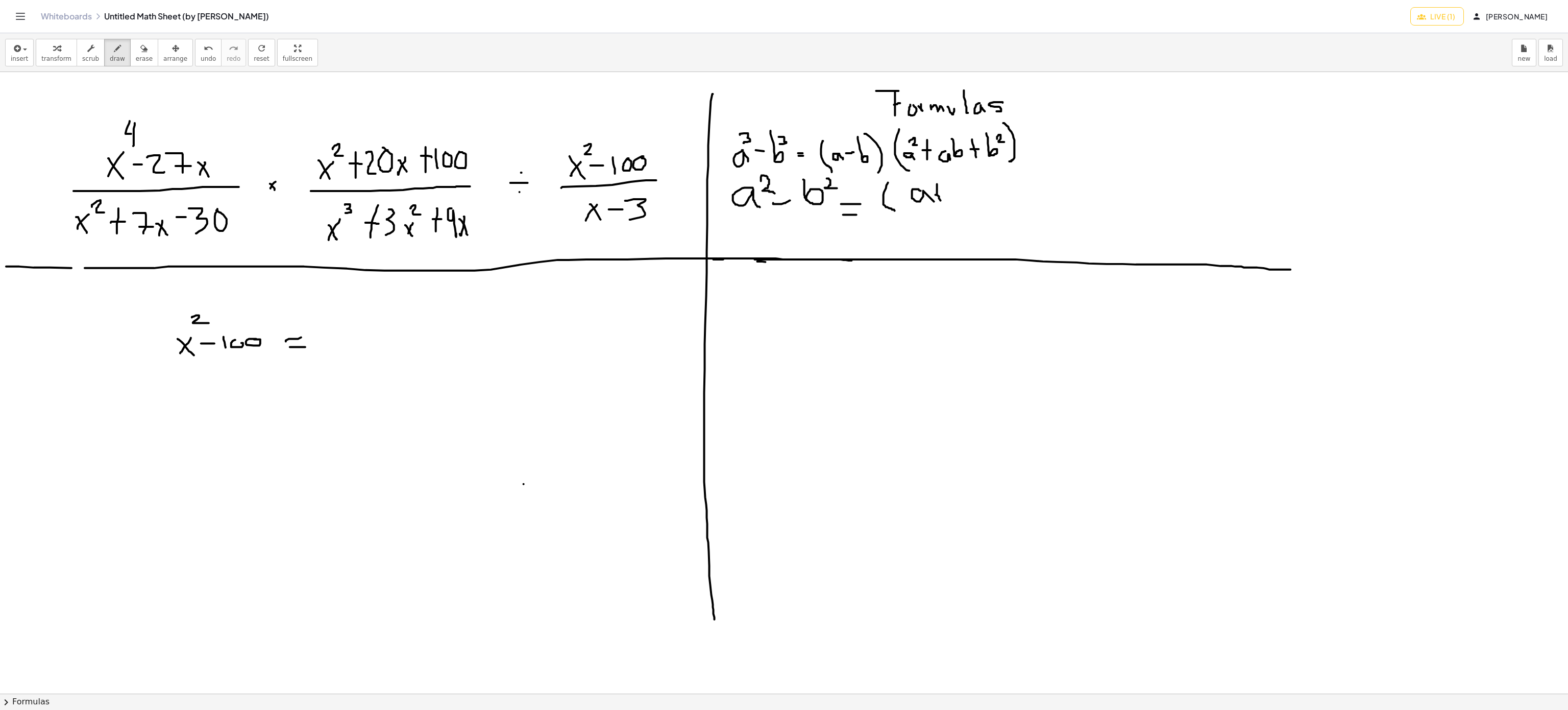
click at [942, 195] on div at bounding box center [784, 694] width 1568 height 1243
drag, startPoint x: 957, startPoint y: 177, endPoint x: 959, endPoint y: 201, distance: 24.1
click at [959, 202] on div at bounding box center [784, 694] width 1568 height 1243
drag, startPoint x: 973, startPoint y: 176, endPoint x: 979, endPoint y: 200, distance: 24.7
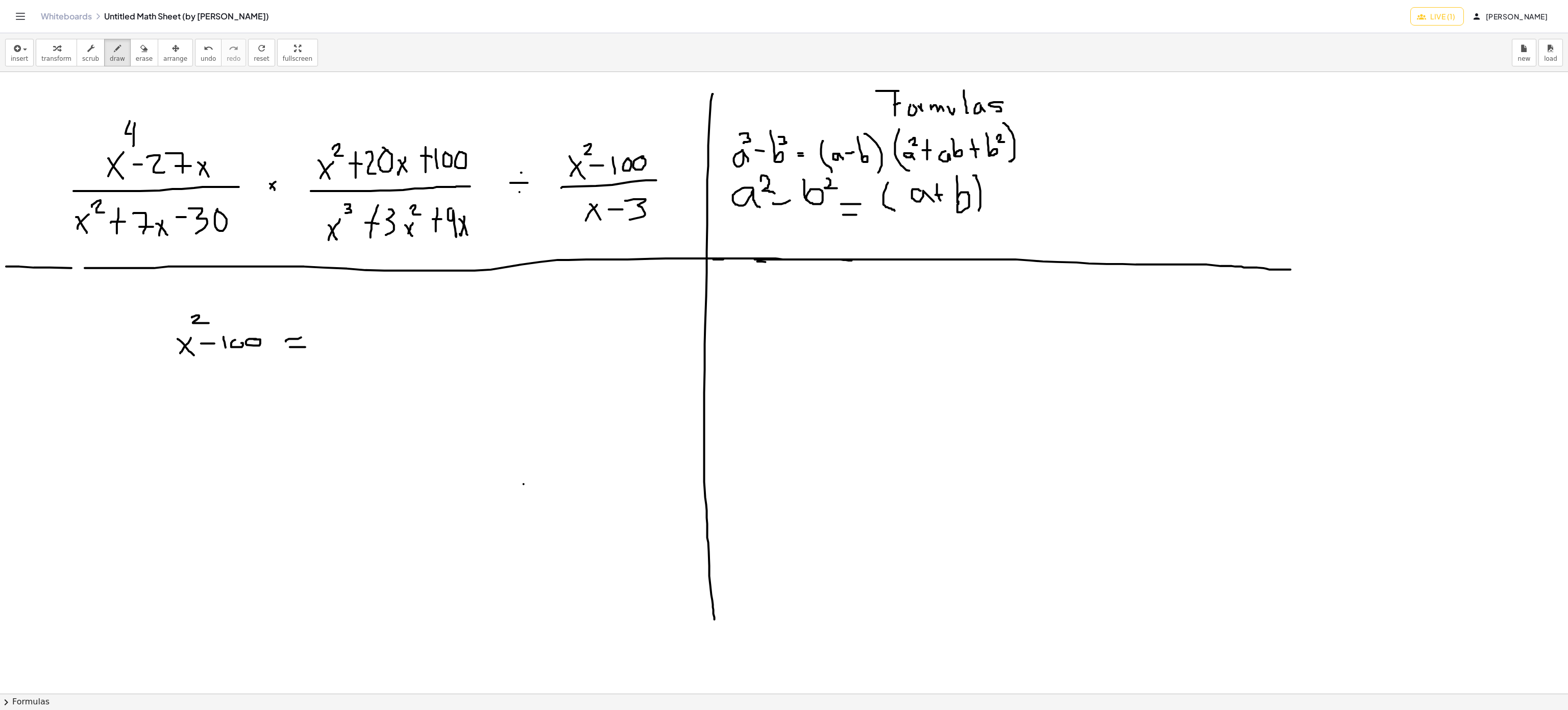
click at [978, 211] on div at bounding box center [784, 694] width 1568 height 1243
drag, startPoint x: 1001, startPoint y: 175, endPoint x: 1004, endPoint y: 206, distance: 31.1
click at [1004, 206] on div at bounding box center [784, 694] width 1568 height 1243
drag, startPoint x: 1029, startPoint y: 183, endPoint x: 1037, endPoint y: 195, distance: 14.4
click at [1037, 195] on div at bounding box center [784, 694] width 1568 height 1243
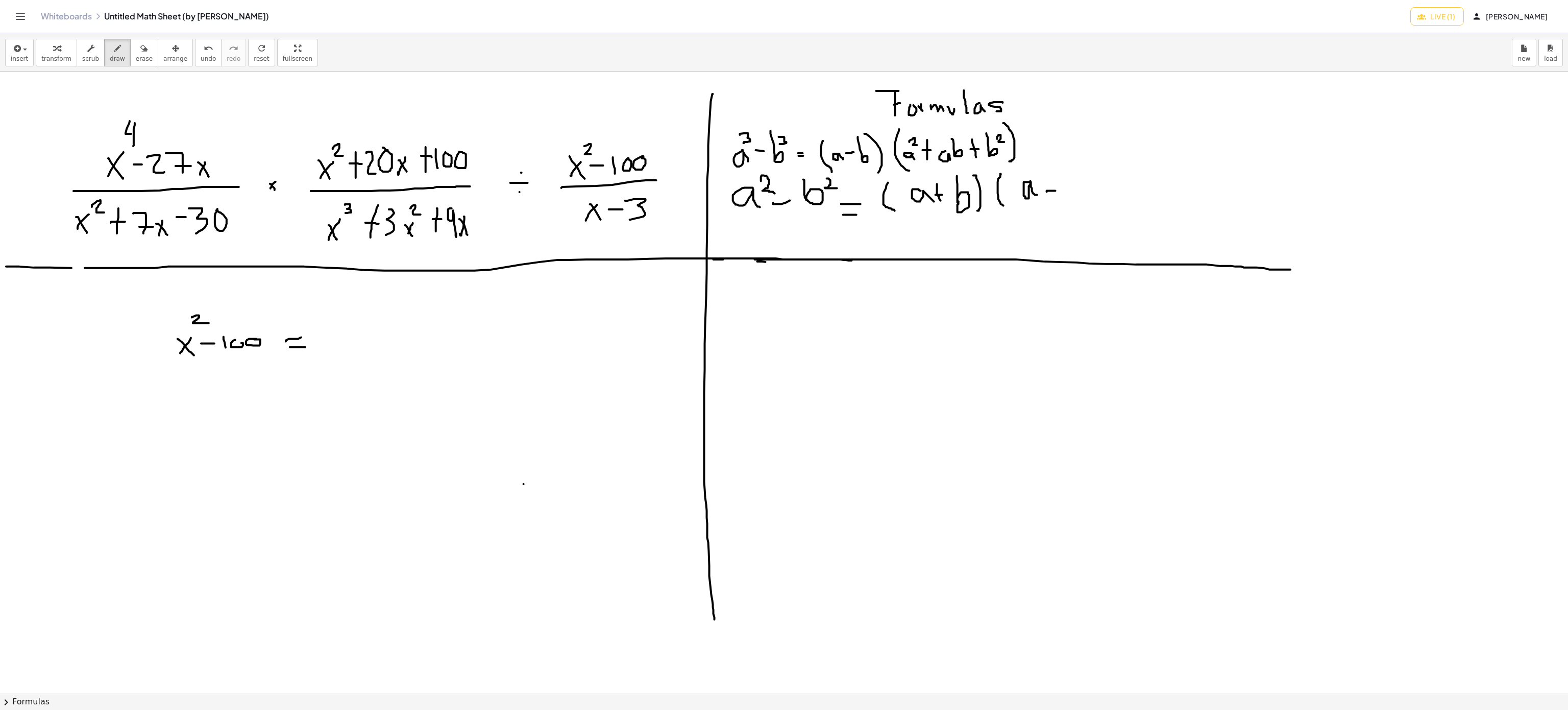
drag, startPoint x: 1047, startPoint y: 192, endPoint x: 1057, endPoint y: 191, distance: 10.0
click at [1057, 191] on div at bounding box center [784, 694] width 1568 height 1243
drag, startPoint x: 1060, startPoint y: 176, endPoint x: 1064, endPoint y: 198, distance: 22.4
click at [1064, 198] on div at bounding box center [784, 694] width 1568 height 1243
drag, startPoint x: 1070, startPoint y: 170, endPoint x: 490, endPoint y: 220, distance: 582.2
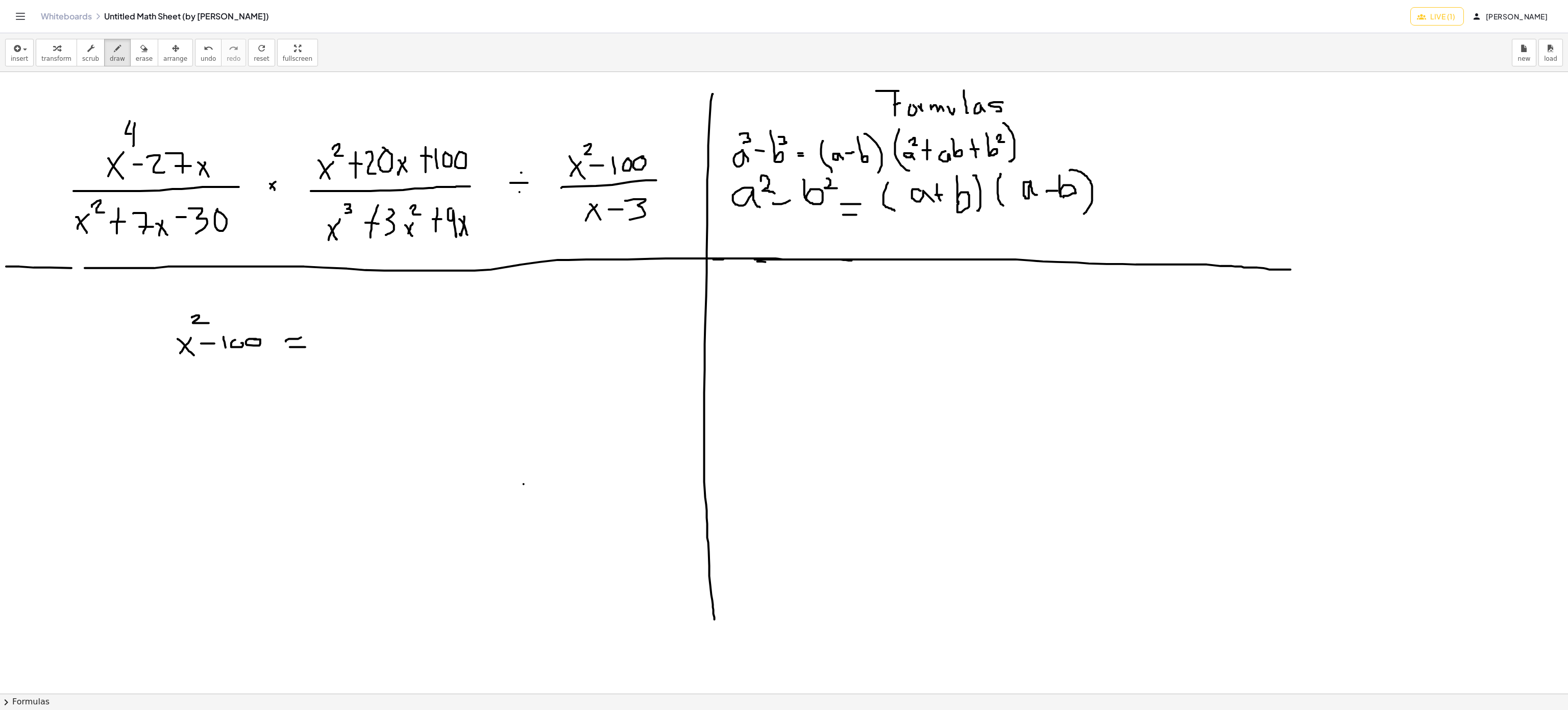
click at [1083, 214] on div at bounding box center [784, 694] width 1568 height 1243
drag, startPoint x: 333, startPoint y: 322, endPoint x: 373, endPoint y: 346, distance: 46.6
click at [345, 362] on div at bounding box center [784, 694] width 1568 height 1243
drag, startPoint x: 399, startPoint y: 312, endPoint x: 413, endPoint y: 352, distance: 42.4
click at [413, 351] on div at bounding box center [784, 694] width 1568 height 1243
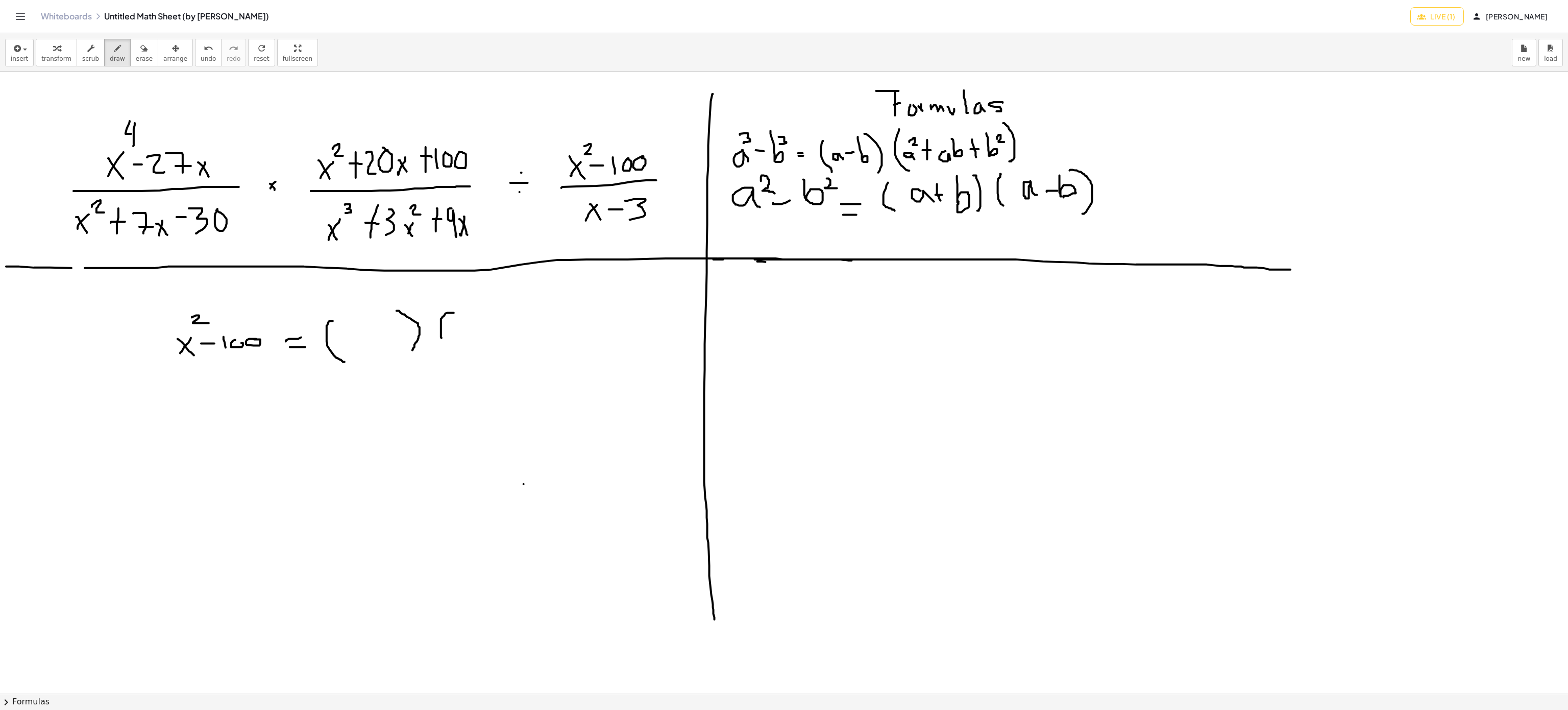
drag, startPoint x: 453, startPoint y: 314, endPoint x: 453, endPoint y: 357, distance: 43.0
click at [453, 357] on div at bounding box center [784, 694] width 1568 height 1243
drag, startPoint x: 535, startPoint y: 302, endPoint x: 528, endPoint y: 344, distance: 42.6
click at [528, 344] on div at bounding box center [784, 694] width 1568 height 1243
drag, startPoint x: 357, startPoint y: 334, endPoint x: 349, endPoint y: 353, distance: 20.6
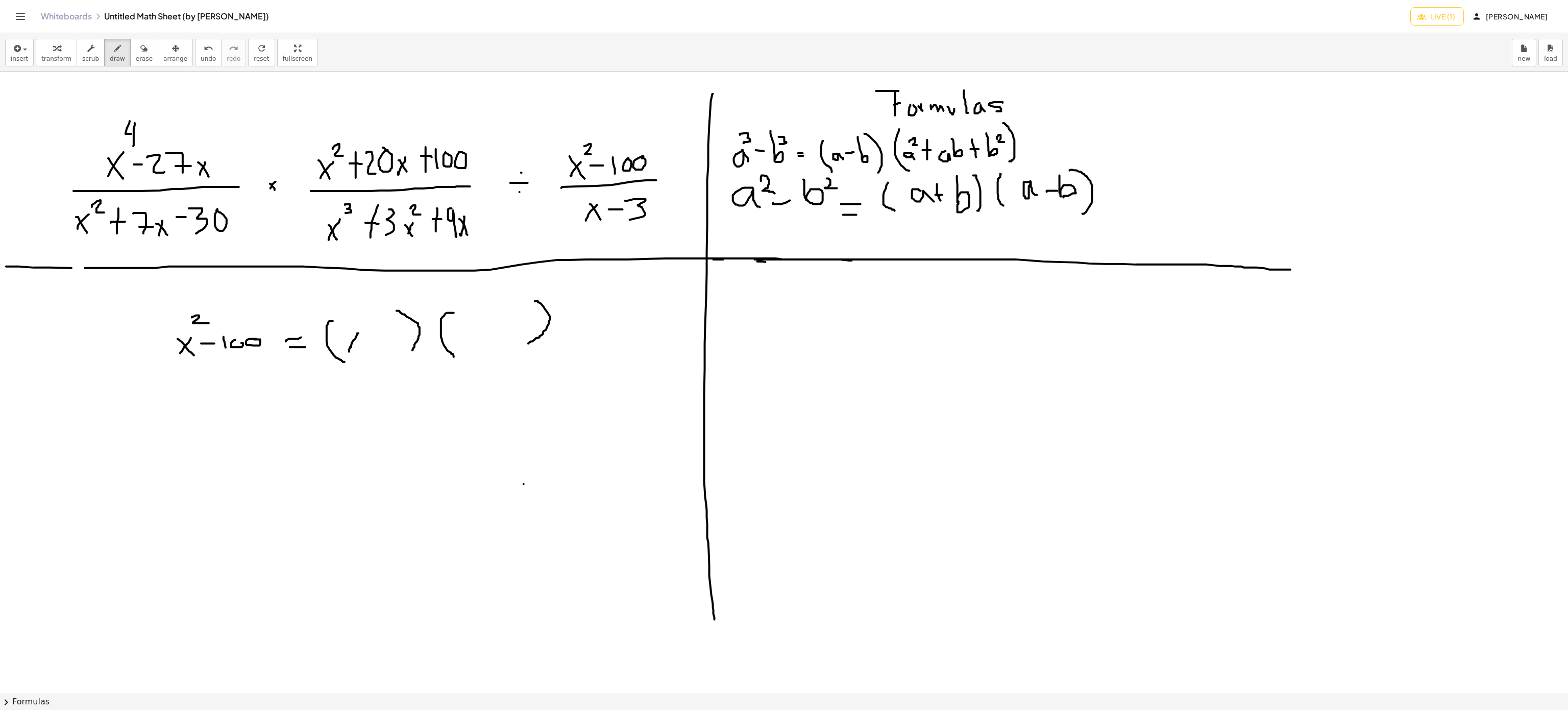
click at [349, 353] on div at bounding box center [784, 694] width 1568 height 1243
drag, startPoint x: 347, startPoint y: 334, endPoint x: 363, endPoint y: 348, distance: 21.3
click at [362, 346] on div at bounding box center [784, 694] width 1568 height 1243
drag, startPoint x: 474, startPoint y: 328, endPoint x: 453, endPoint y: 343, distance: 25.8
click at [453, 343] on div at bounding box center [784, 694] width 1568 height 1243
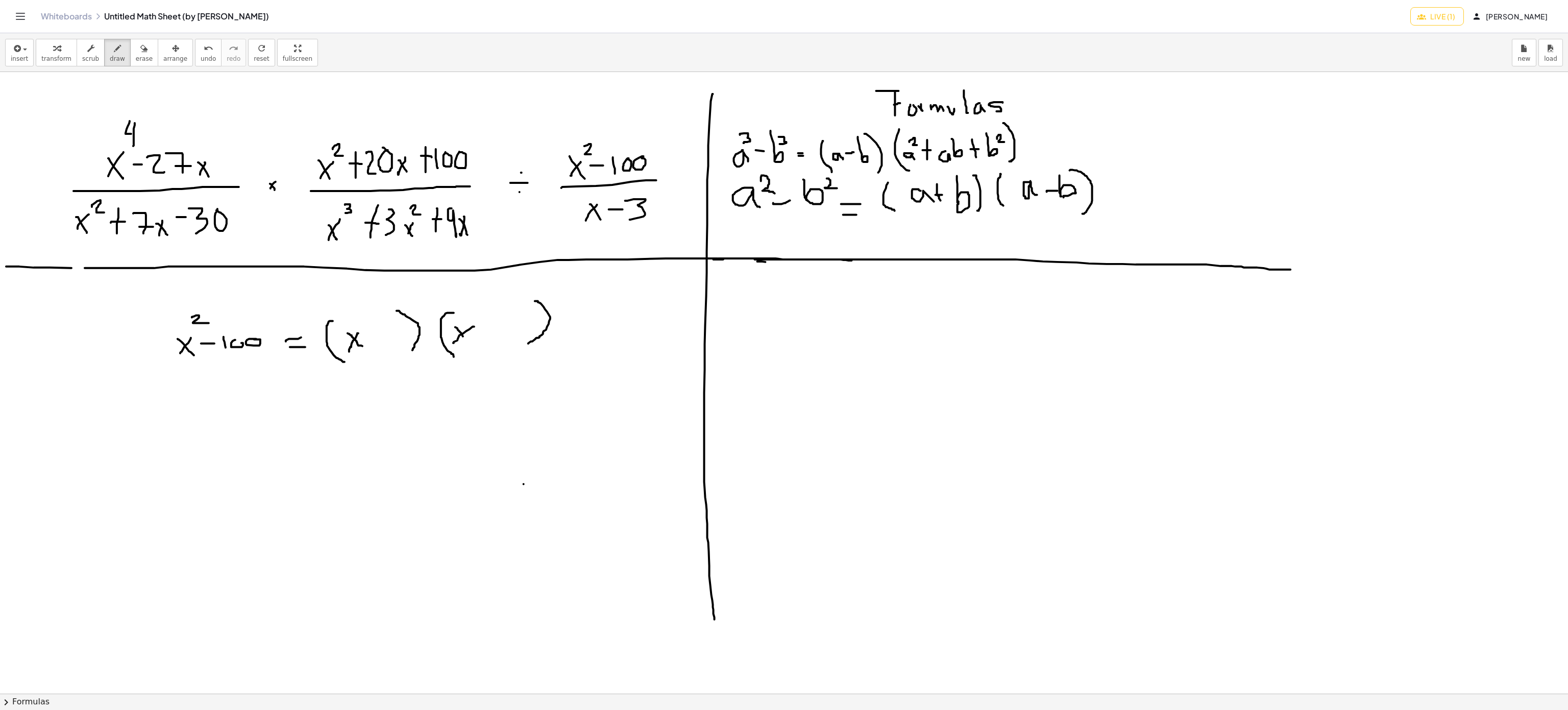
drag, startPoint x: 463, startPoint y: 337, endPoint x: 469, endPoint y: 350, distance: 14.3
click at [469, 346] on div at bounding box center [784, 694] width 1568 height 1243
drag, startPoint x: 364, startPoint y: 336, endPoint x: 379, endPoint y: 336, distance: 15.0
click at [379, 336] on div at bounding box center [784, 694] width 1568 height 1243
drag, startPoint x: 478, startPoint y: 326, endPoint x: 483, endPoint y: 342, distance: 16.8
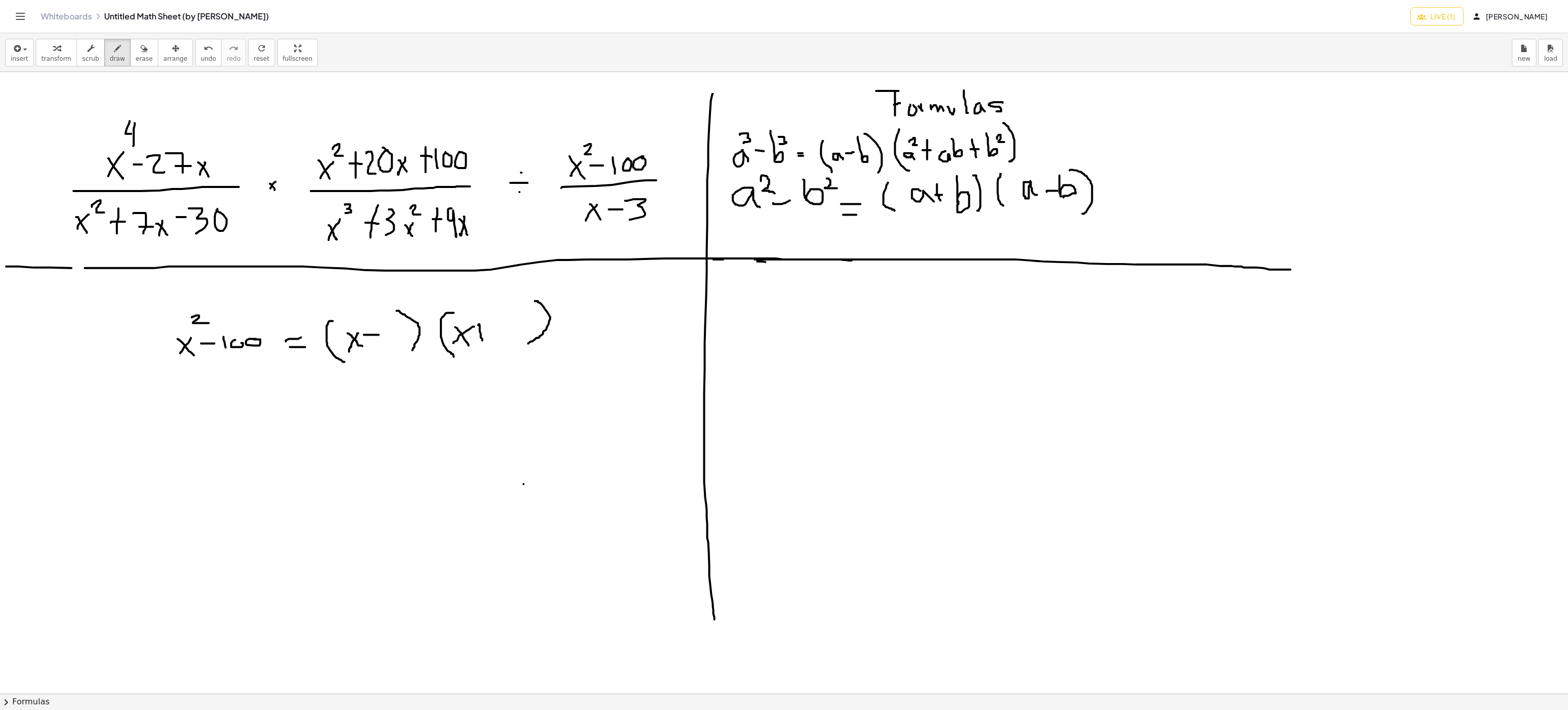
click at [483, 342] on div at bounding box center [784, 694] width 1568 height 1243
click at [484, 332] on div at bounding box center [784, 694] width 1568 height 1243
click at [391, 337] on div at bounding box center [784, 694] width 1568 height 1243
click at [400, 328] on div at bounding box center [784, 694] width 1568 height 1243
click at [502, 331] on div at bounding box center [784, 694] width 1568 height 1243
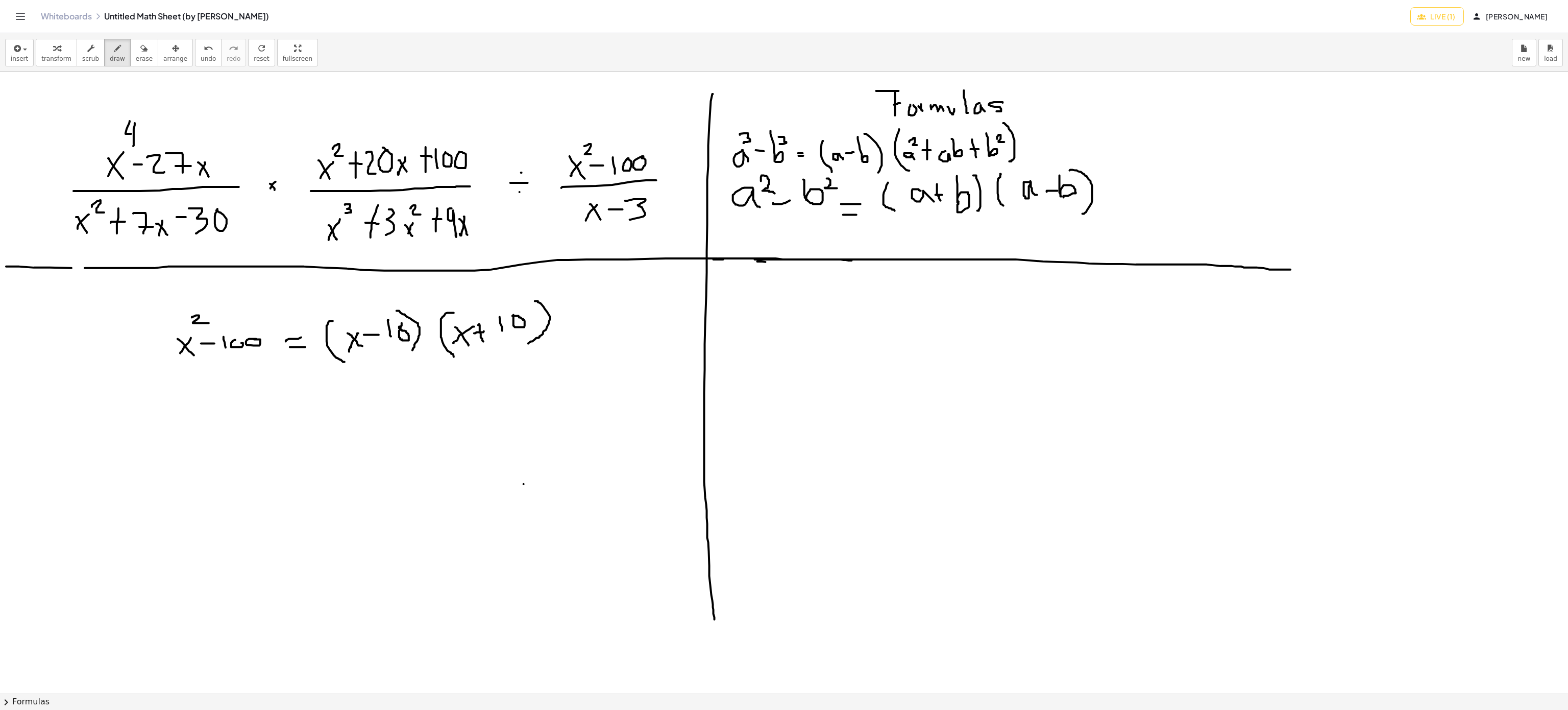
click at [513, 317] on div at bounding box center [784, 694] width 1568 height 1243
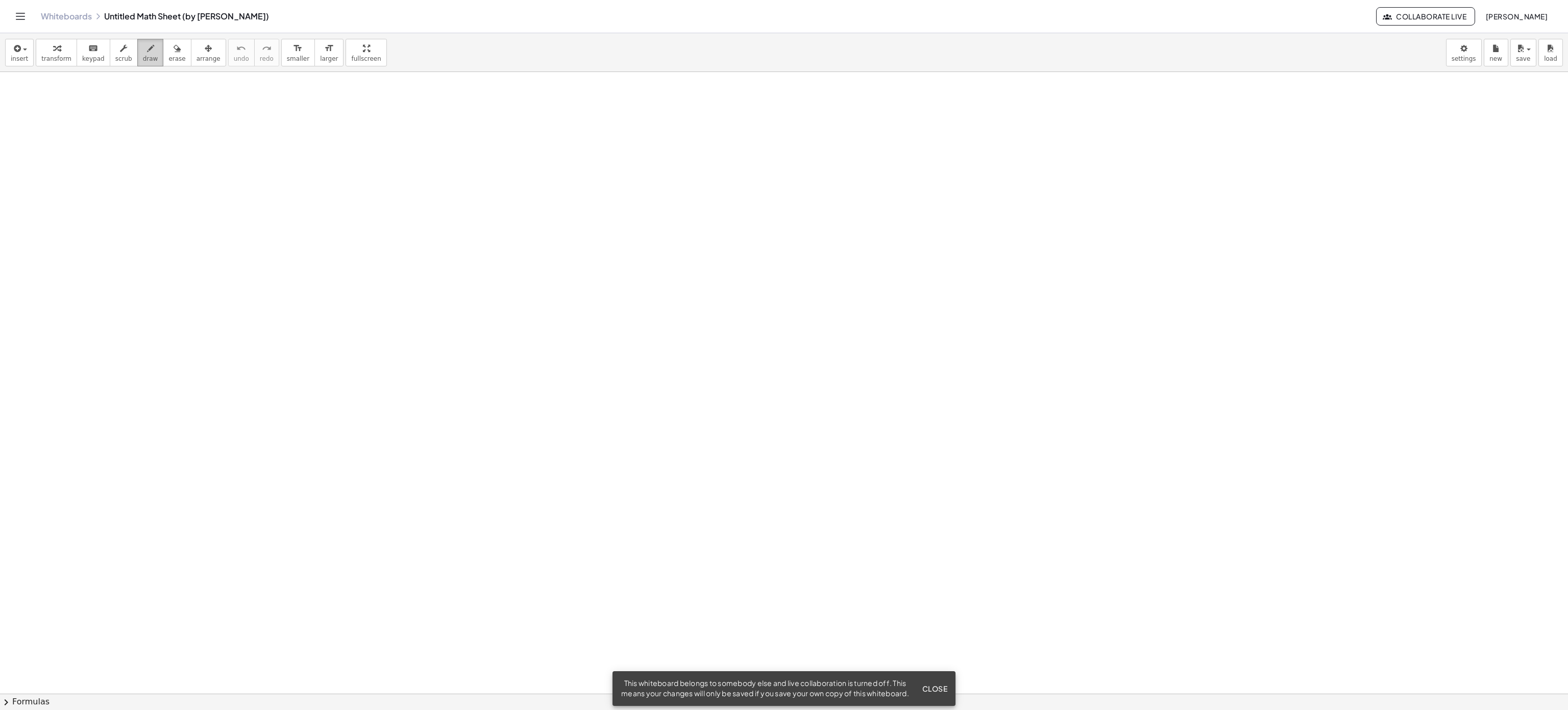
click at [149, 58] on button "draw" at bounding box center [151, 52] width 27 height 27
drag, startPoint x: 229, startPoint y: 212, endPoint x: 226, endPoint y: 259, distance: 47.1
drag, startPoint x: 251, startPoint y: 237, endPoint x: 257, endPoint y: 277, distance: 40.4
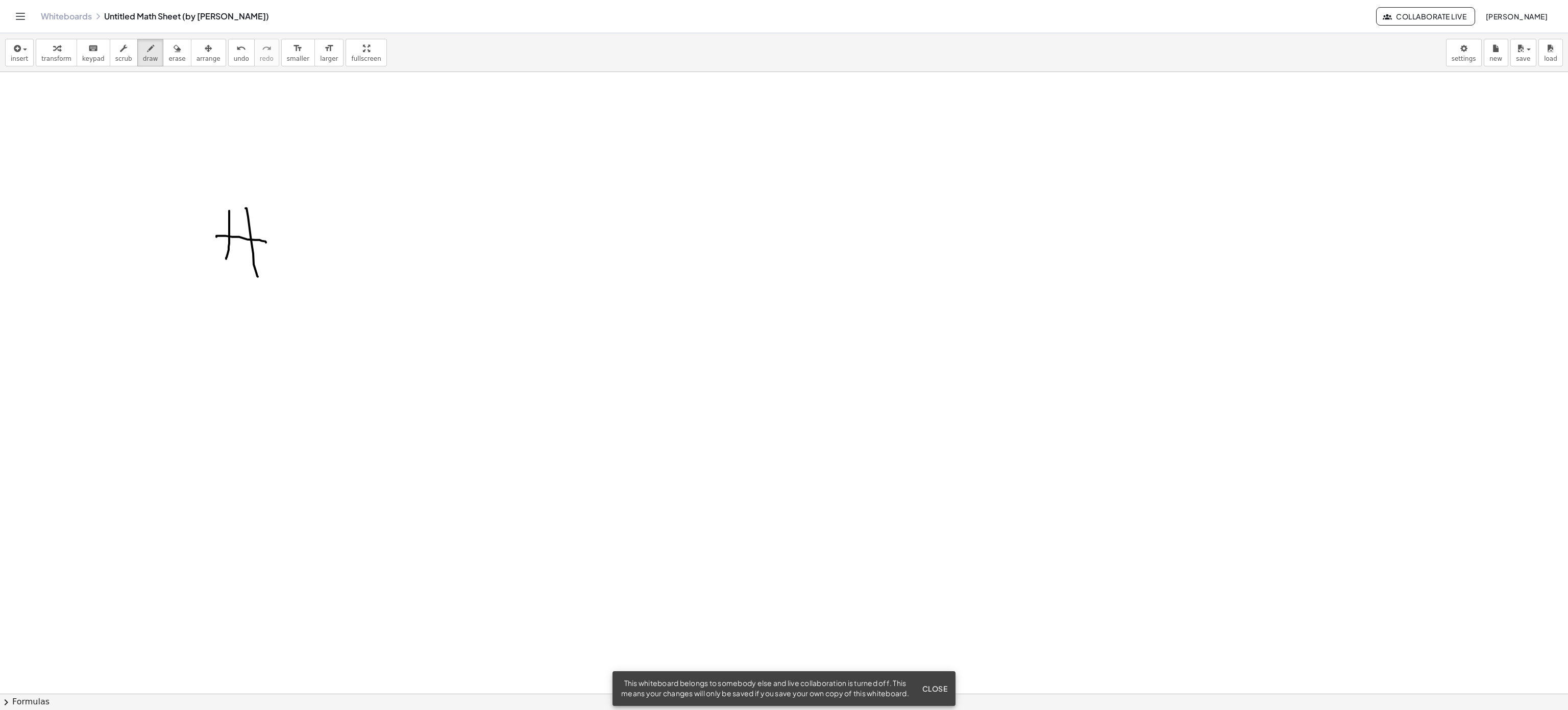
drag, startPoint x: 217, startPoint y: 237, endPoint x: 266, endPoint y: 243, distance: 49.4
drag, startPoint x: 280, startPoint y: 247, endPoint x: 284, endPoint y: 258, distance: 11.7
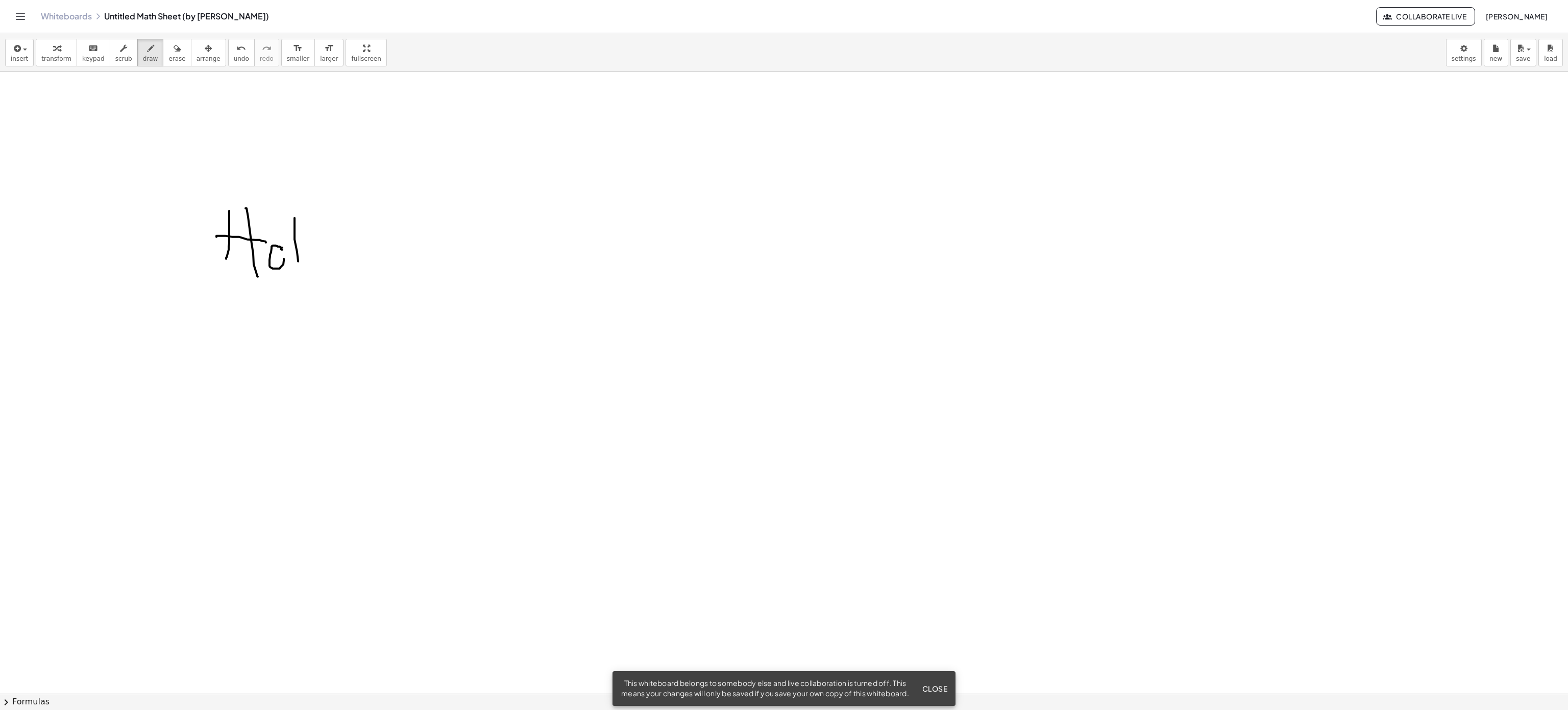
drag, startPoint x: 295, startPoint y: 219, endPoint x: 300, endPoint y: 272, distance: 53.2
drag, startPoint x: 333, startPoint y: 245, endPoint x: 352, endPoint y: 279, distance: 38.9
click at [940, 679] on button "Close" at bounding box center [934, 688] width 33 height 18
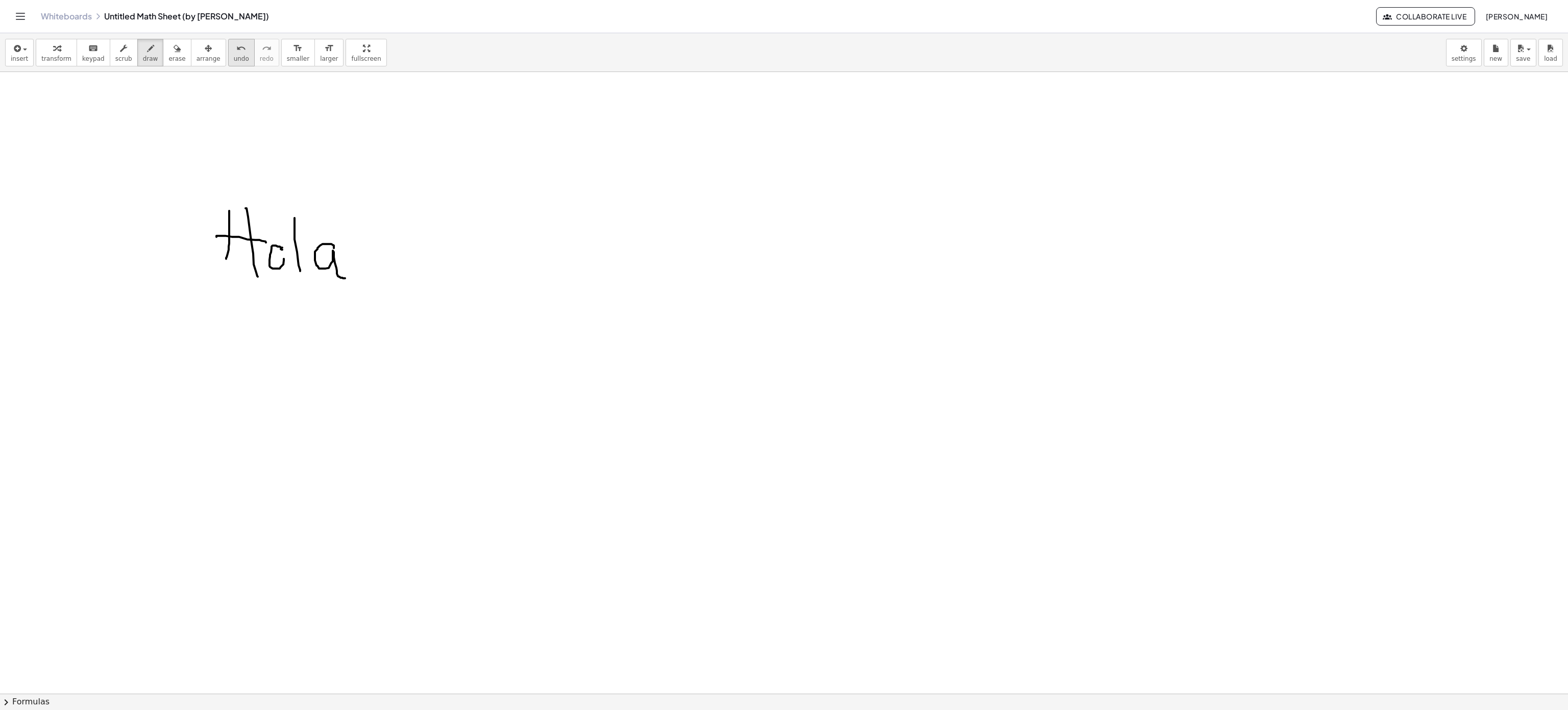
click at [234, 51] on div "undo" at bounding box center [241, 48] width 15 height 12
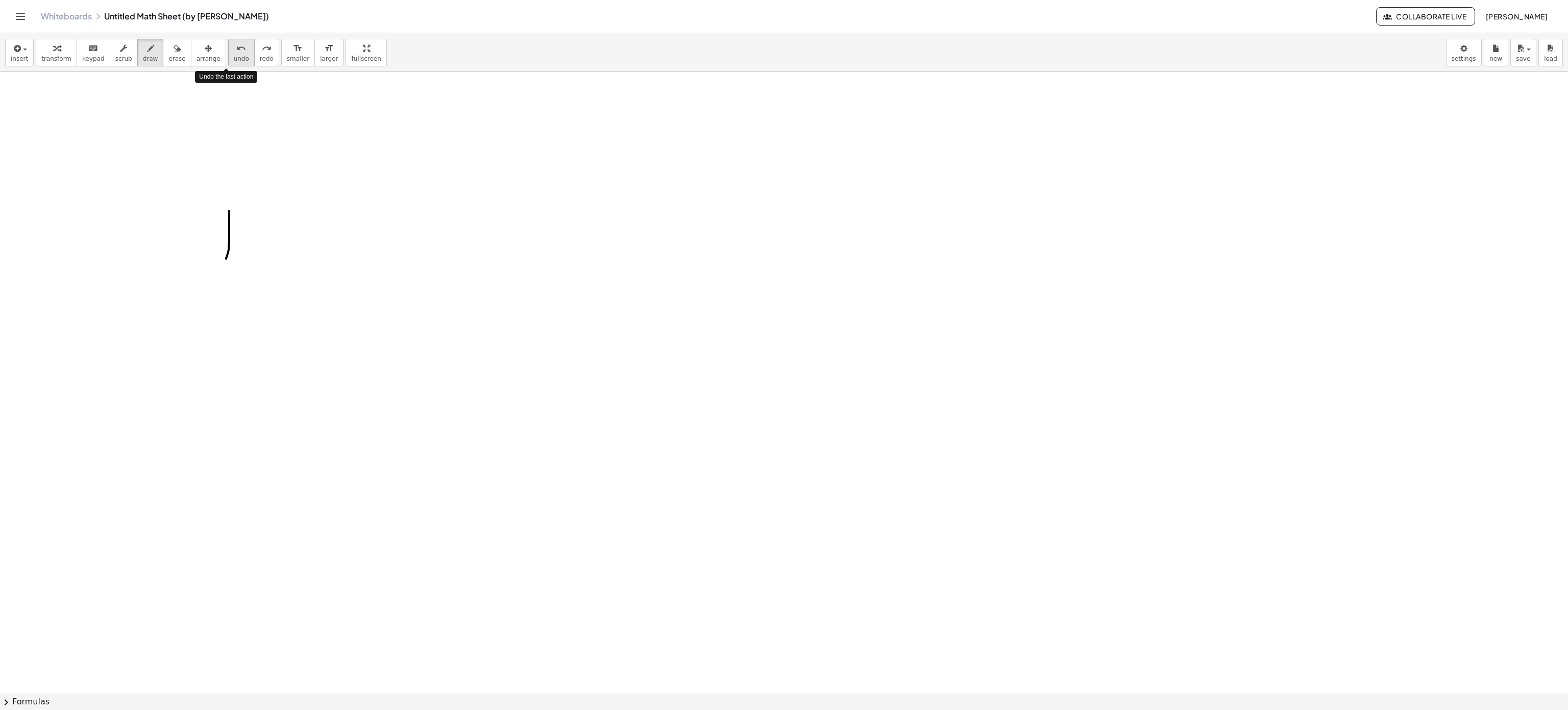
click at [234, 51] on div "undo" at bounding box center [241, 48] width 15 height 12
click at [138, 59] on button "draw" at bounding box center [151, 52] width 27 height 27
click at [159, 17] on div "Whiteboards Untitled Math Sheet (by [PERSON_NAME])" at bounding box center [709, 16] width 1335 height 10
click at [25, 13] on icon "Toggle navigation" at bounding box center [20, 16] width 12 height 12
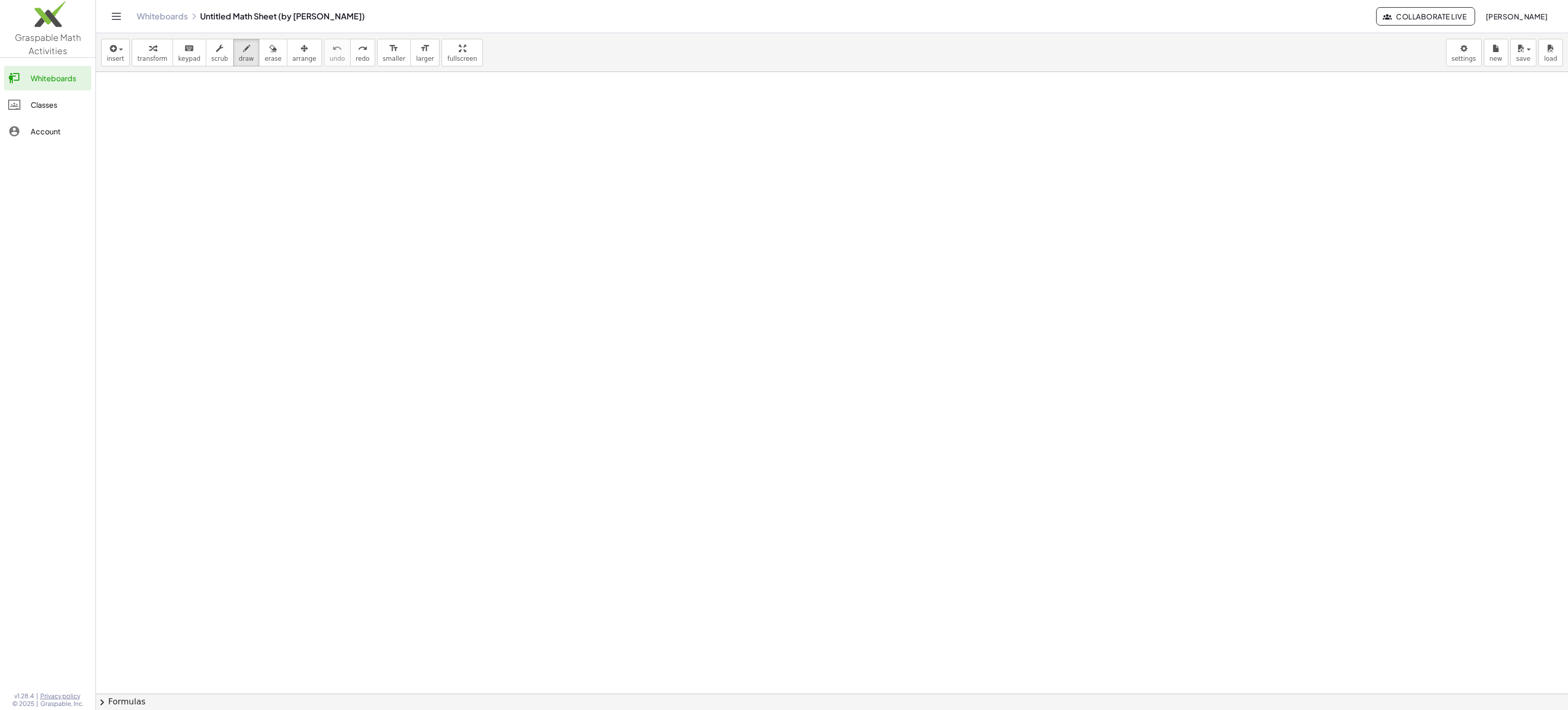
click at [342, 13] on div "Whiteboards Untitled Math Sheet (by [PERSON_NAME])" at bounding box center [757, 16] width 1239 height 10
click at [127, 18] on div "Whiteboards Untitled Math Sheet (by Axel PR) Collaborate Live Nancy Martinez" at bounding box center [832, 16] width 1447 height 33
click at [119, 16] on icon "Toggle navigation" at bounding box center [116, 16] width 9 height 6
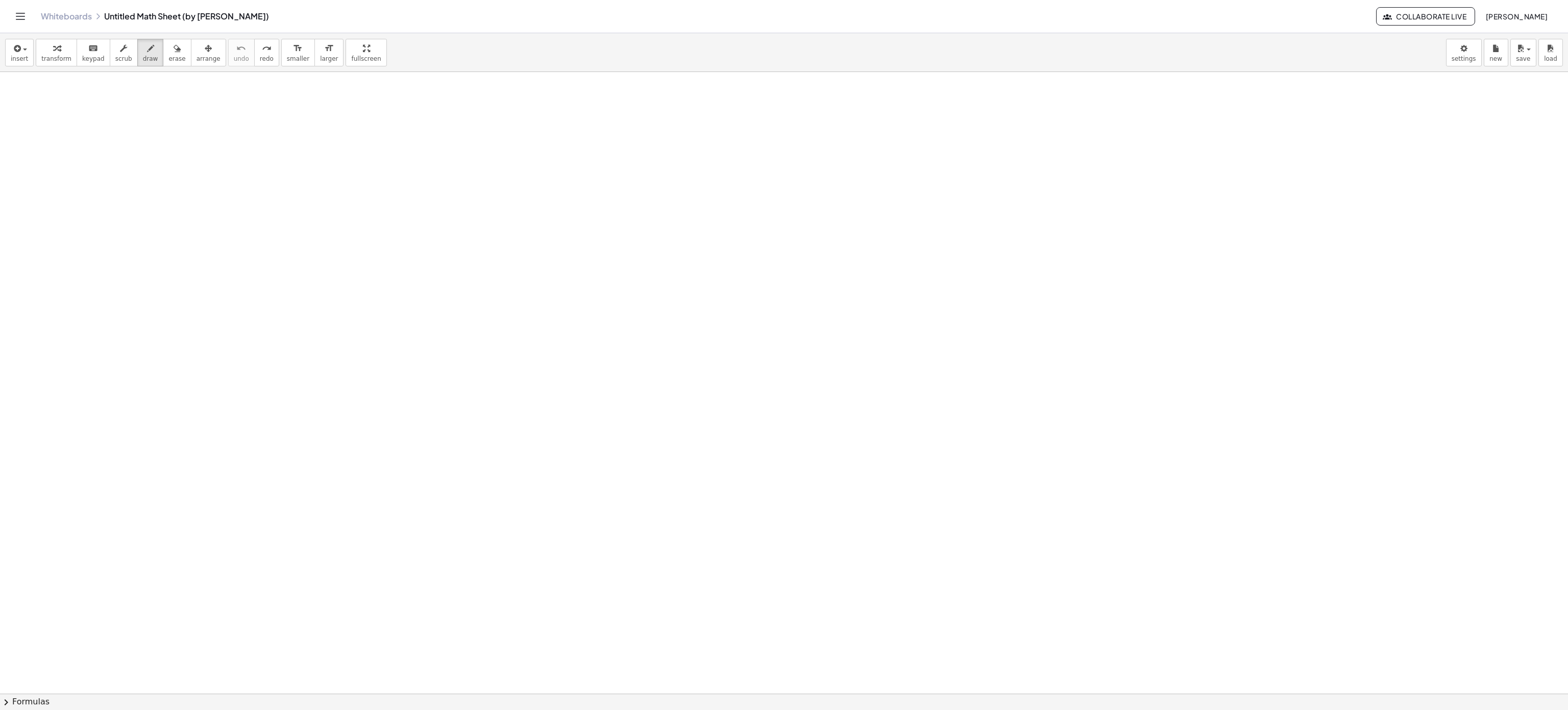
click at [25, 14] on icon "Toggle navigation" at bounding box center [20, 16] width 12 height 12
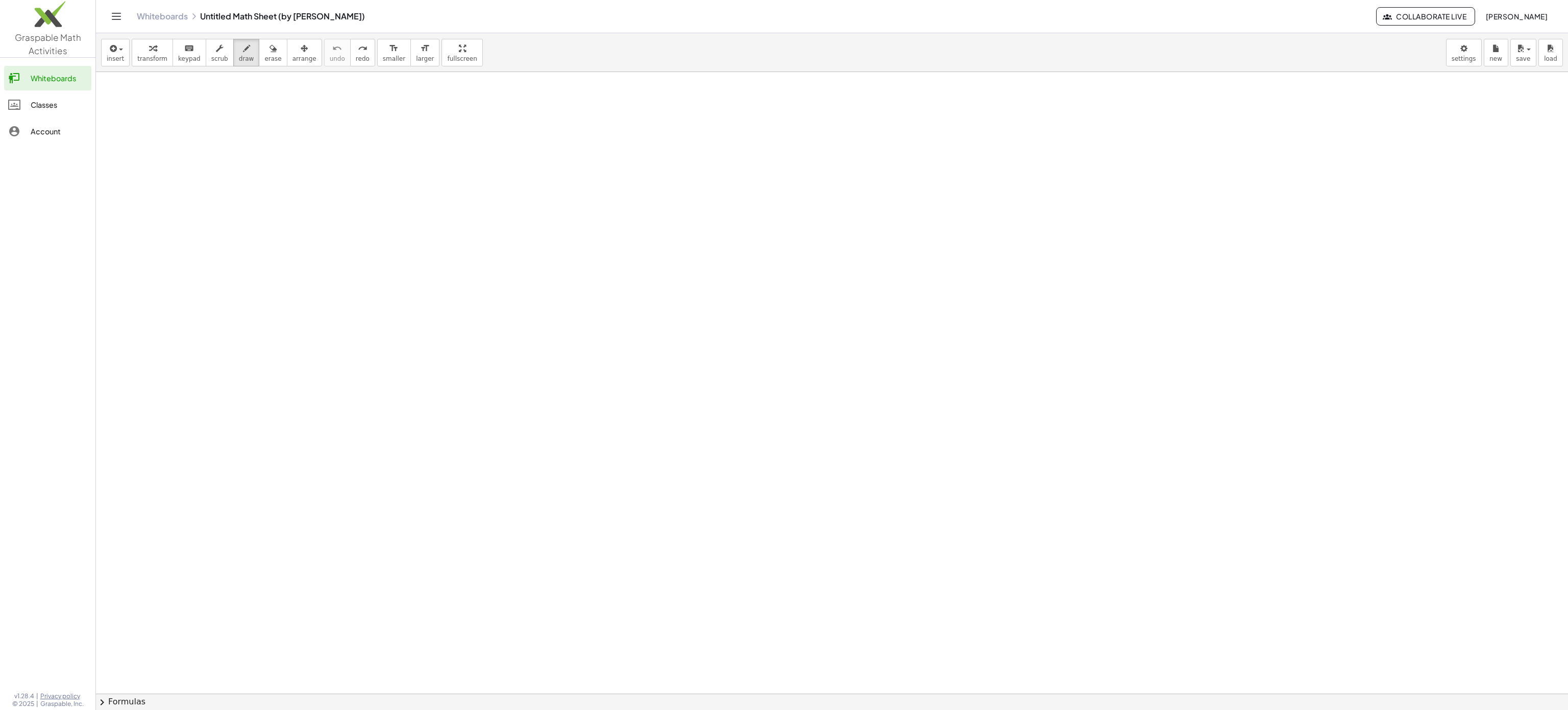
click at [43, 133] on div "Account" at bounding box center [58, 131] width 57 height 12
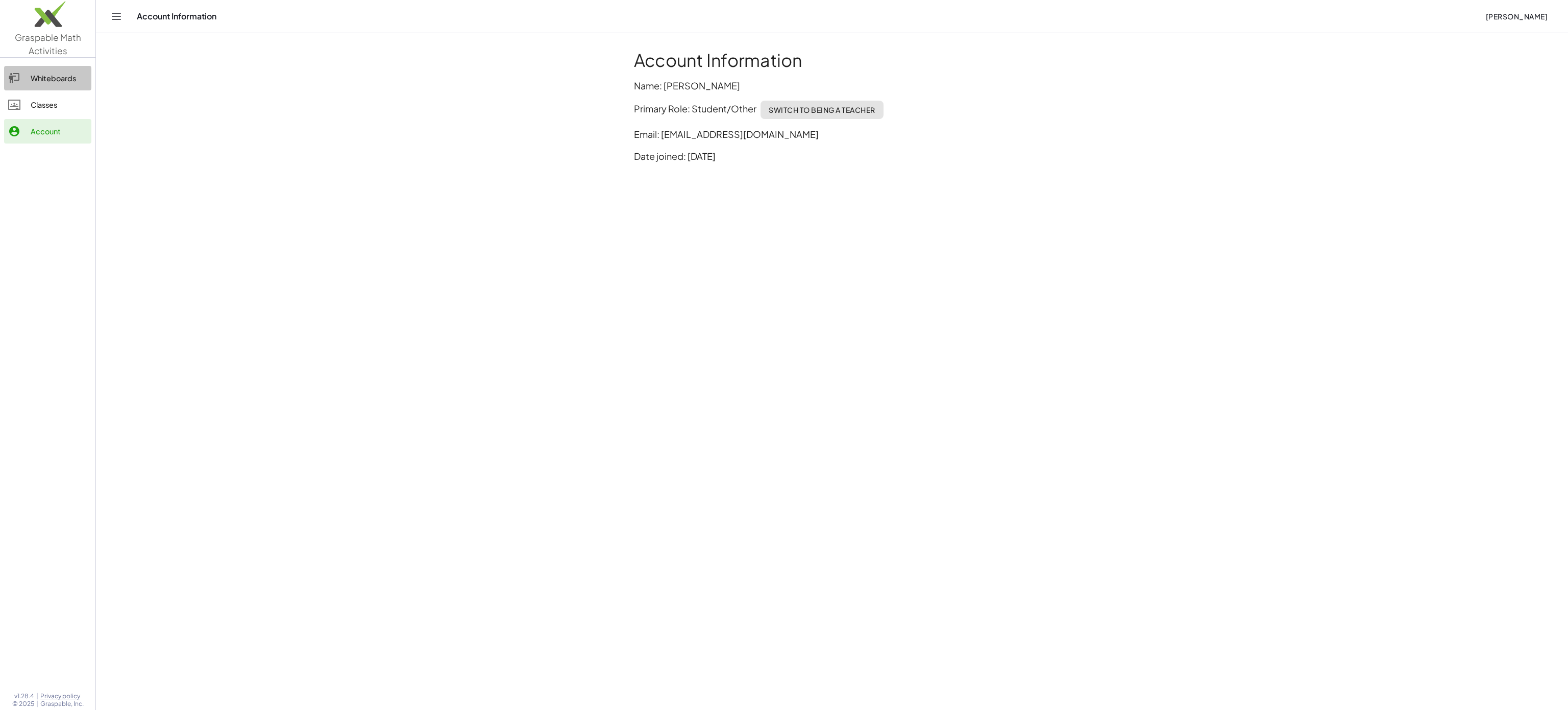
click at [43, 72] on div "Whiteboards" at bounding box center [58, 78] width 57 height 12
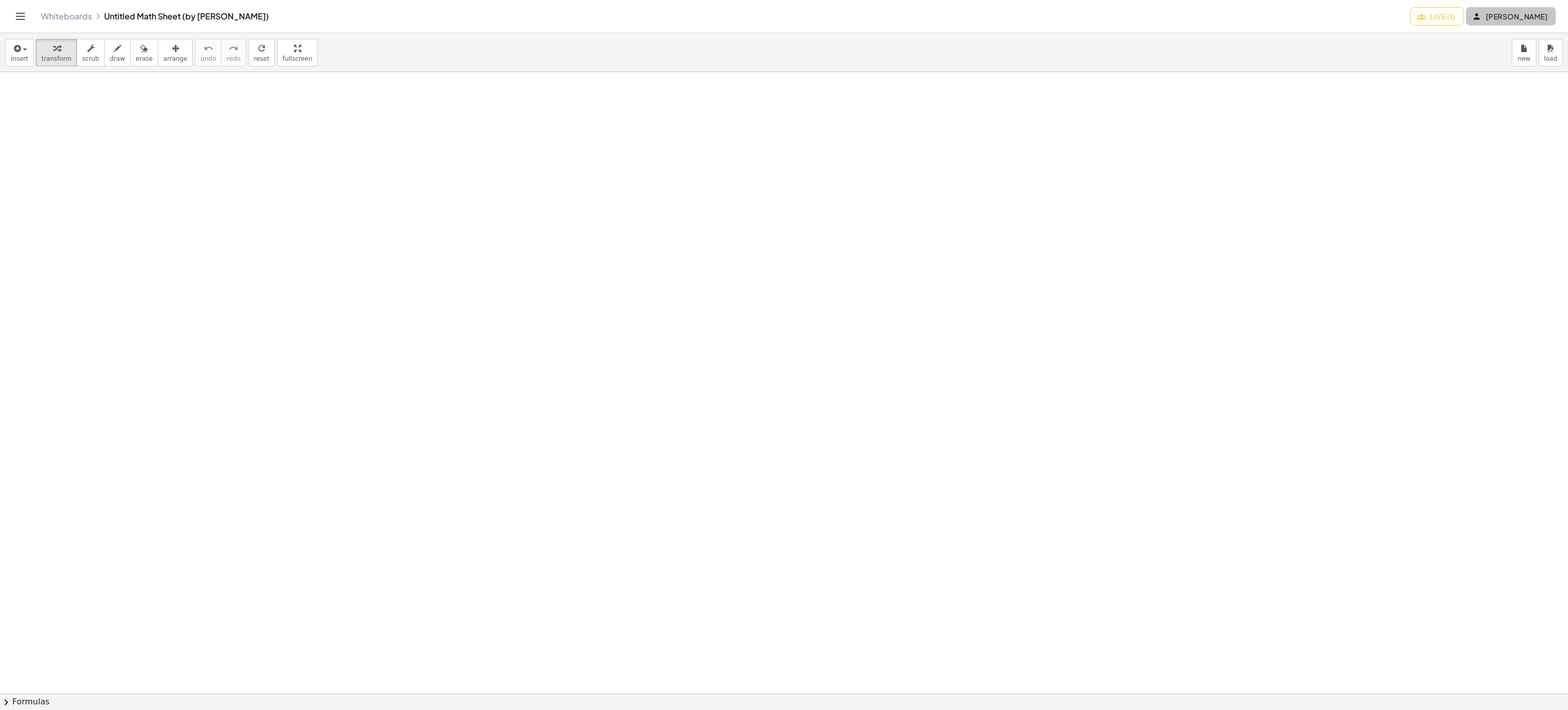
click at [1521, 14] on span "[PERSON_NAME]" at bounding box center [1511, 16] width 74 height 9
click at [1439, 18] on span "Live (1)" at bounding box center [1437, 16] width 37 height 9
click at [1278, 206] on div at bounding box center [784, 694] width 1568 height 1243
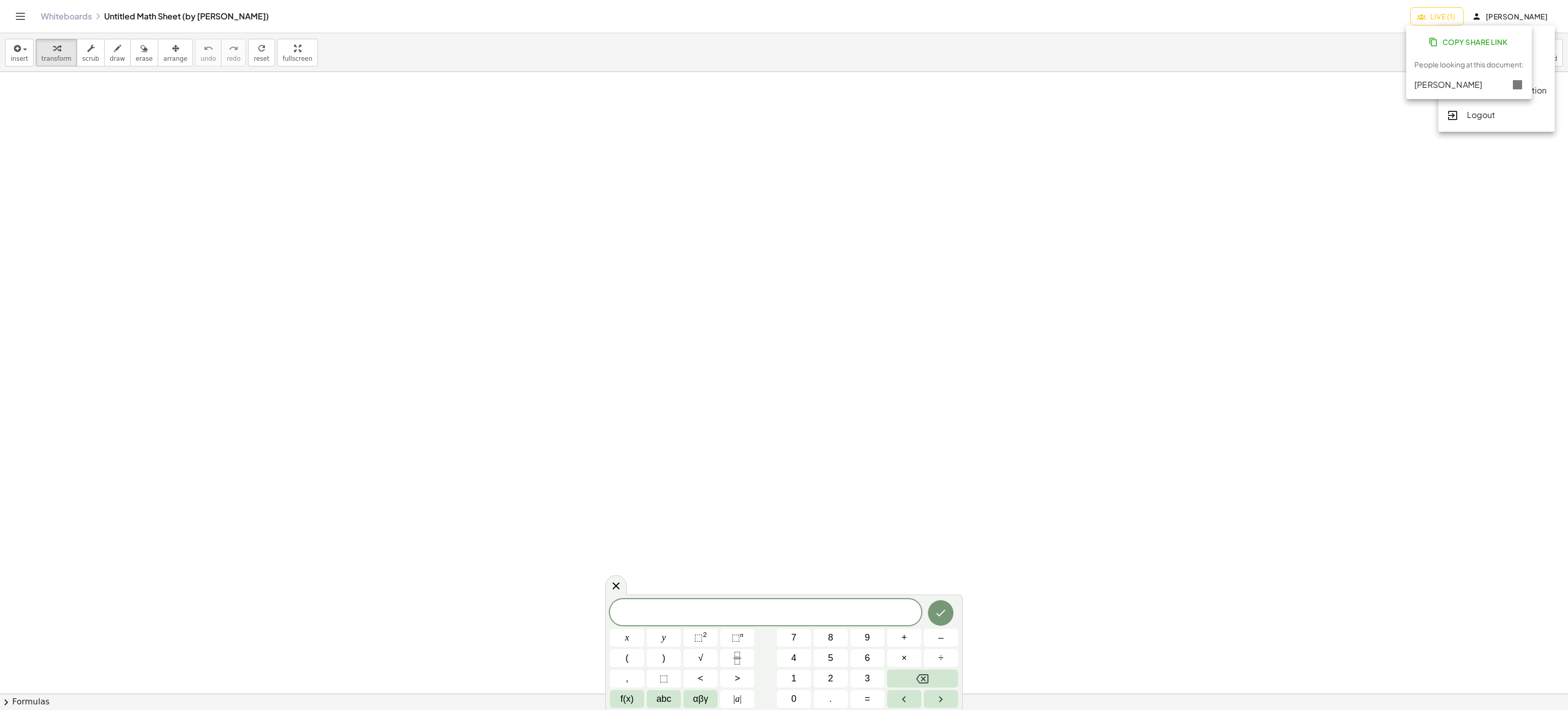
click at [1358, 21] on div "Whiteboards Untitled Math Sheet (by Axel PR)" at bounding box center [726, 16] width 1370 height 10
click at [1374, 167] on div at bounding box center [784, 694] width 1568 height 1243
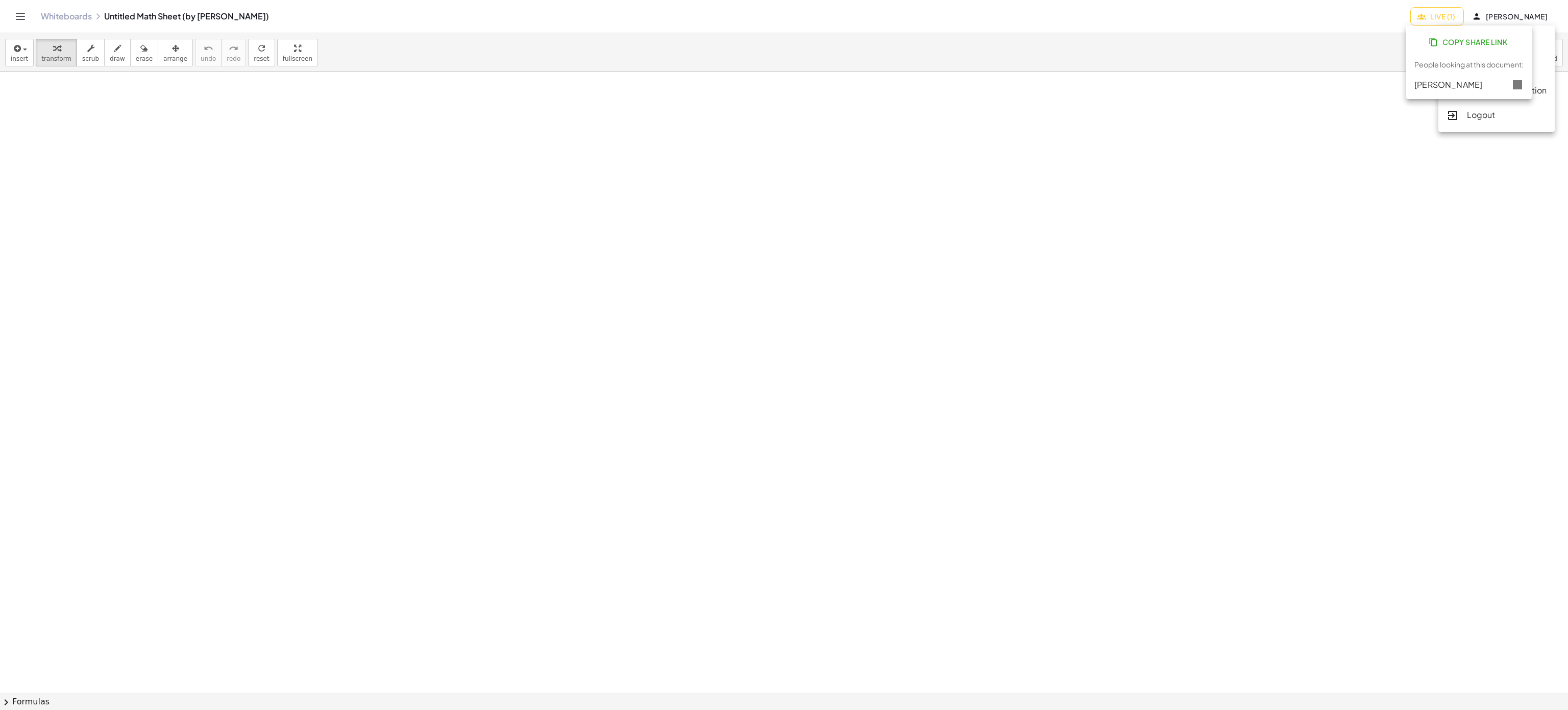
click at [1430, 20] on span "Live (1)" at bounding box center [1437, 16] width 37 height 9
click at [1370, 142] on div at bounding box center [784, 694] width 1568 height 1243
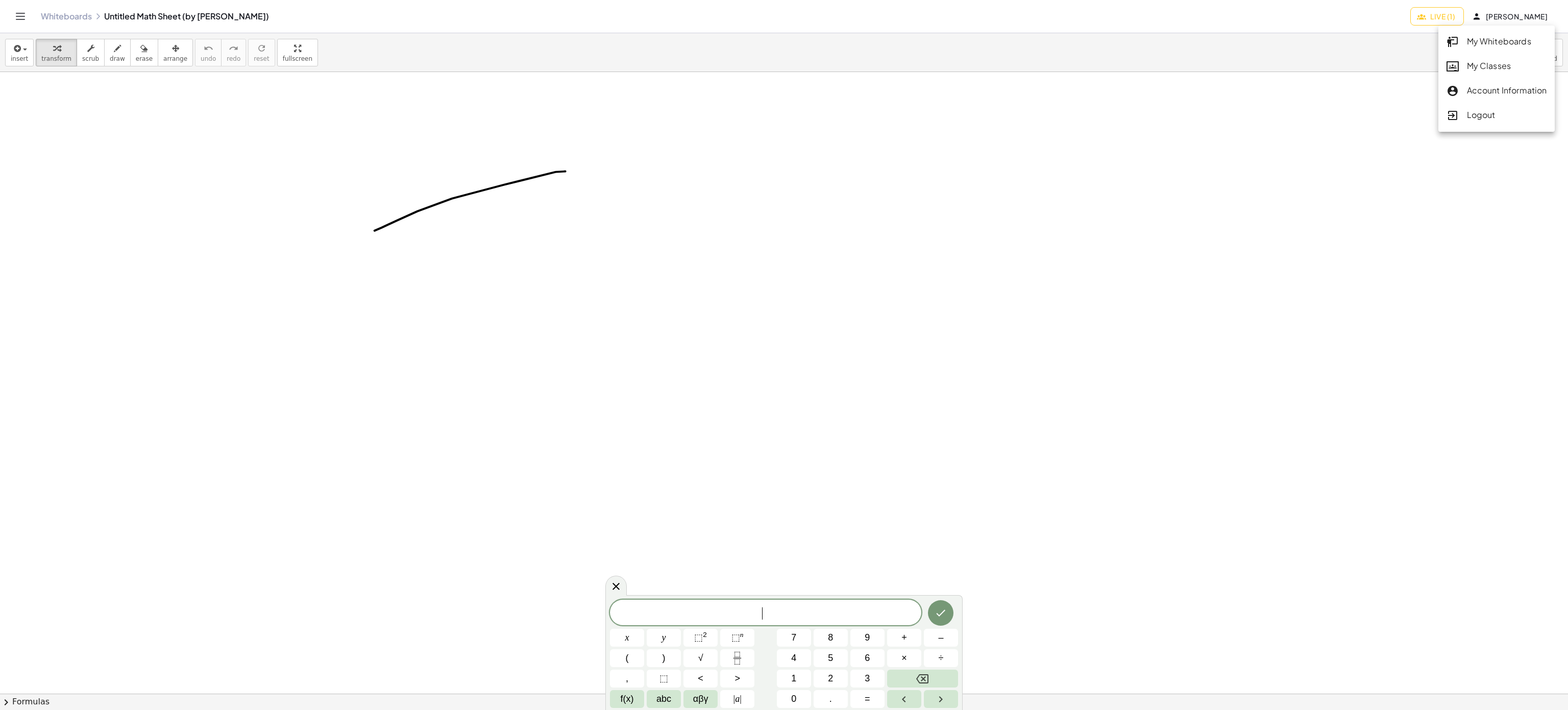
click at [1325, 255] on div at bounding box center [784, 694] width 1568 height 1243
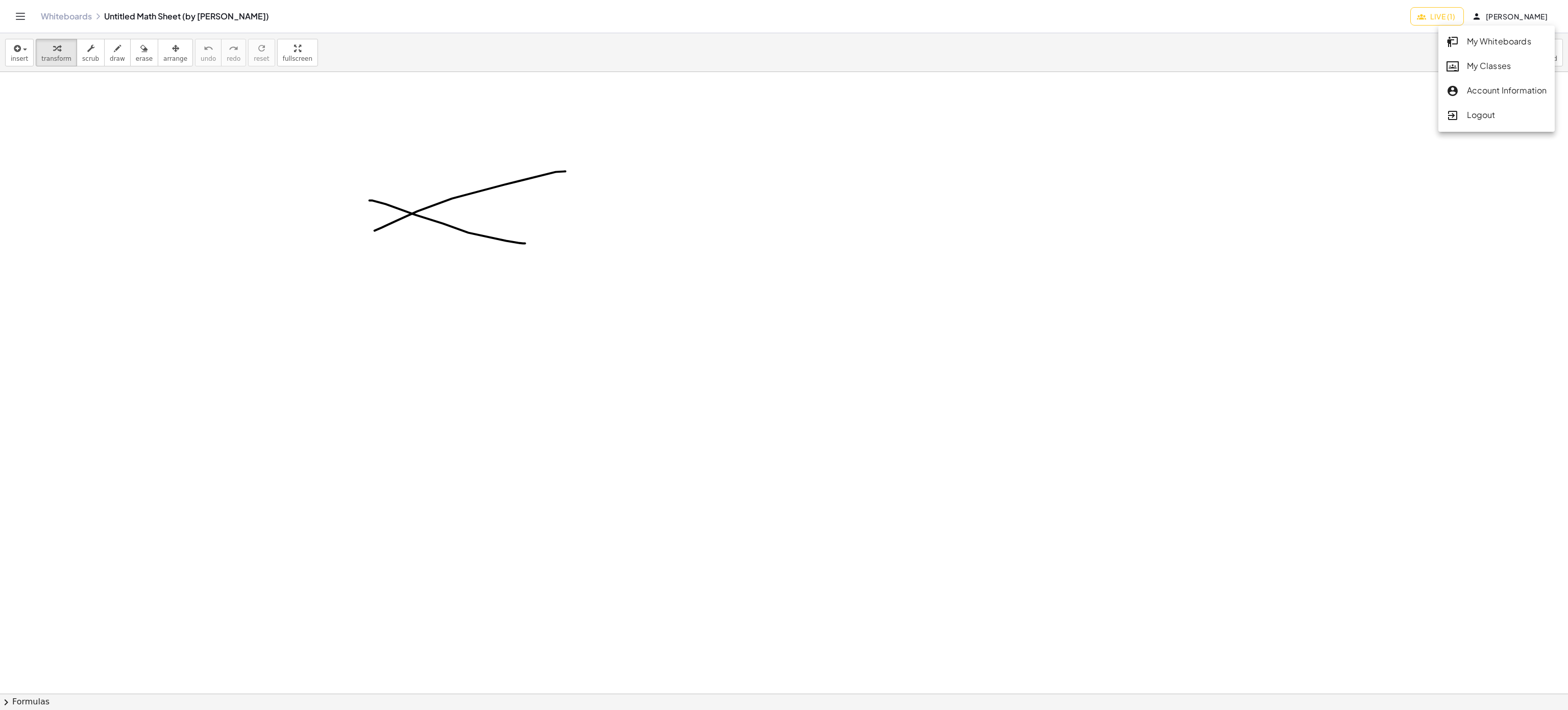
drag, startPoint x: 1381, startPoint y: 252, endPoint x: 1353, endPoint y: 256, distance: 28.3
click at [1353, 256] on div at bounding box center [784, 694] width 1568 height 1243
click at [110, 52] on div "button" at bounding box center [117, 48] width 15 height 12
click at [114, 49] on icon "button" at bounding box center [117, 49] width 7 height 12
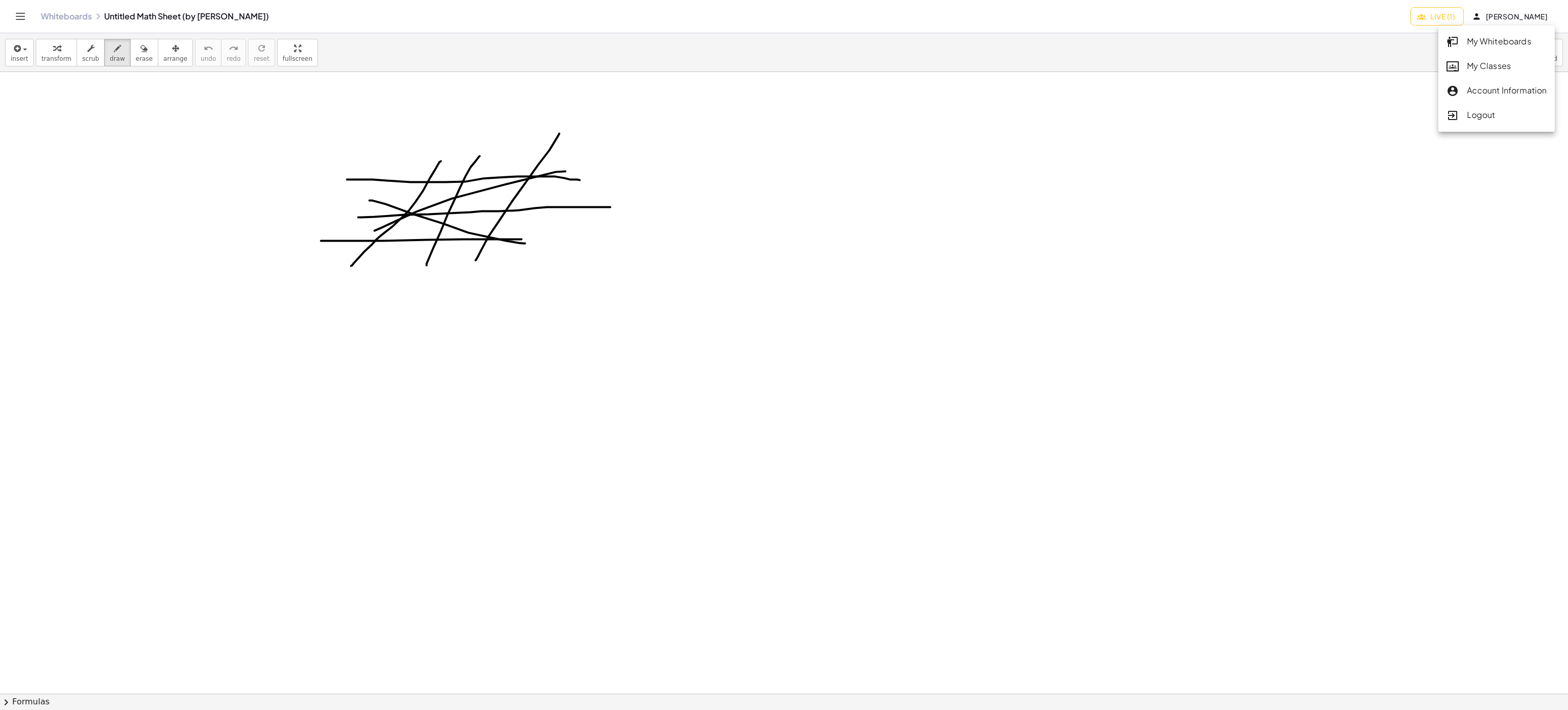
click at [1190, 250] on div at bounding box center [784, 694] width 1568 height 1243
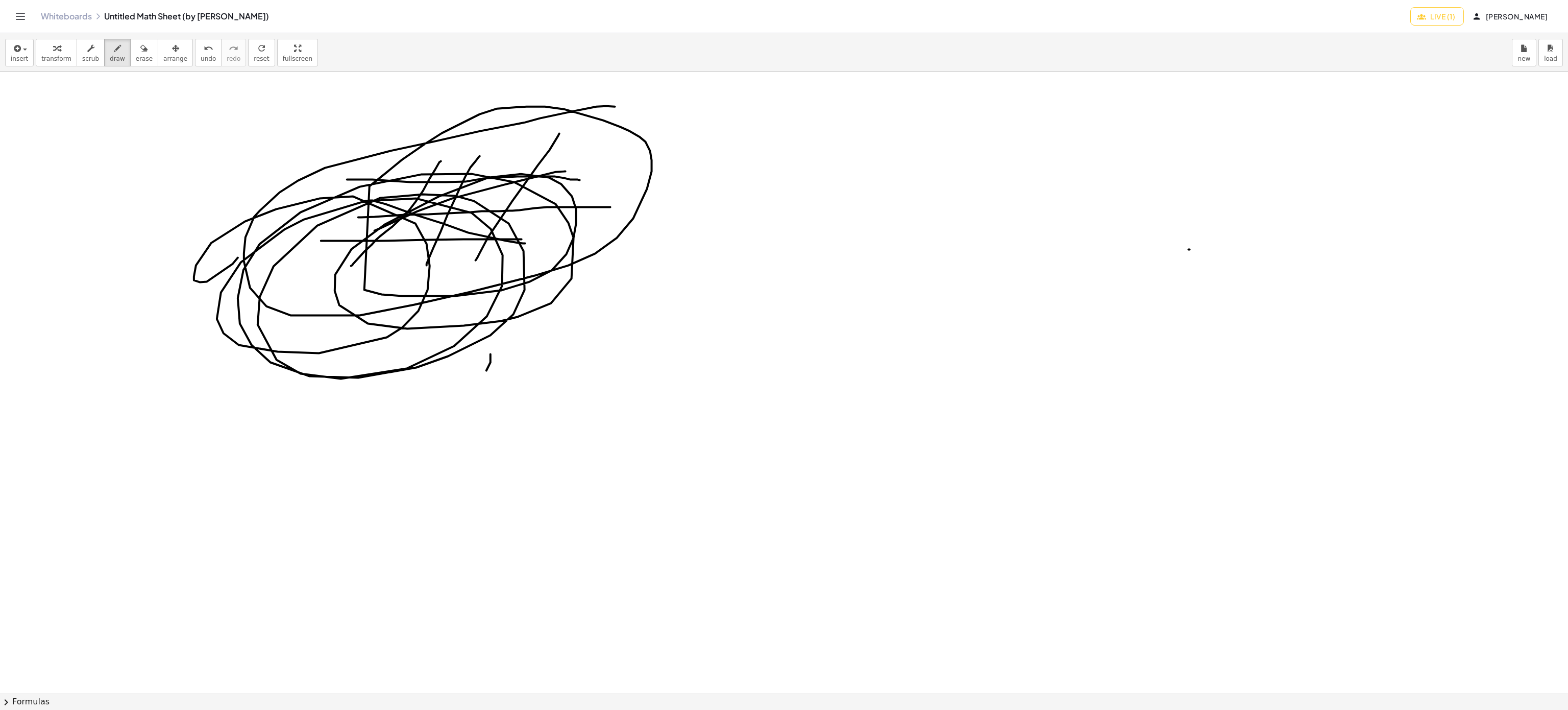
drag, startPoint x: 491, startPoint y: 355, endPoint x: 476, endPoint y: 445, distance: 91.2
click at [476, 445] on div at bounding box center [784, 694] width 1568 height 1243
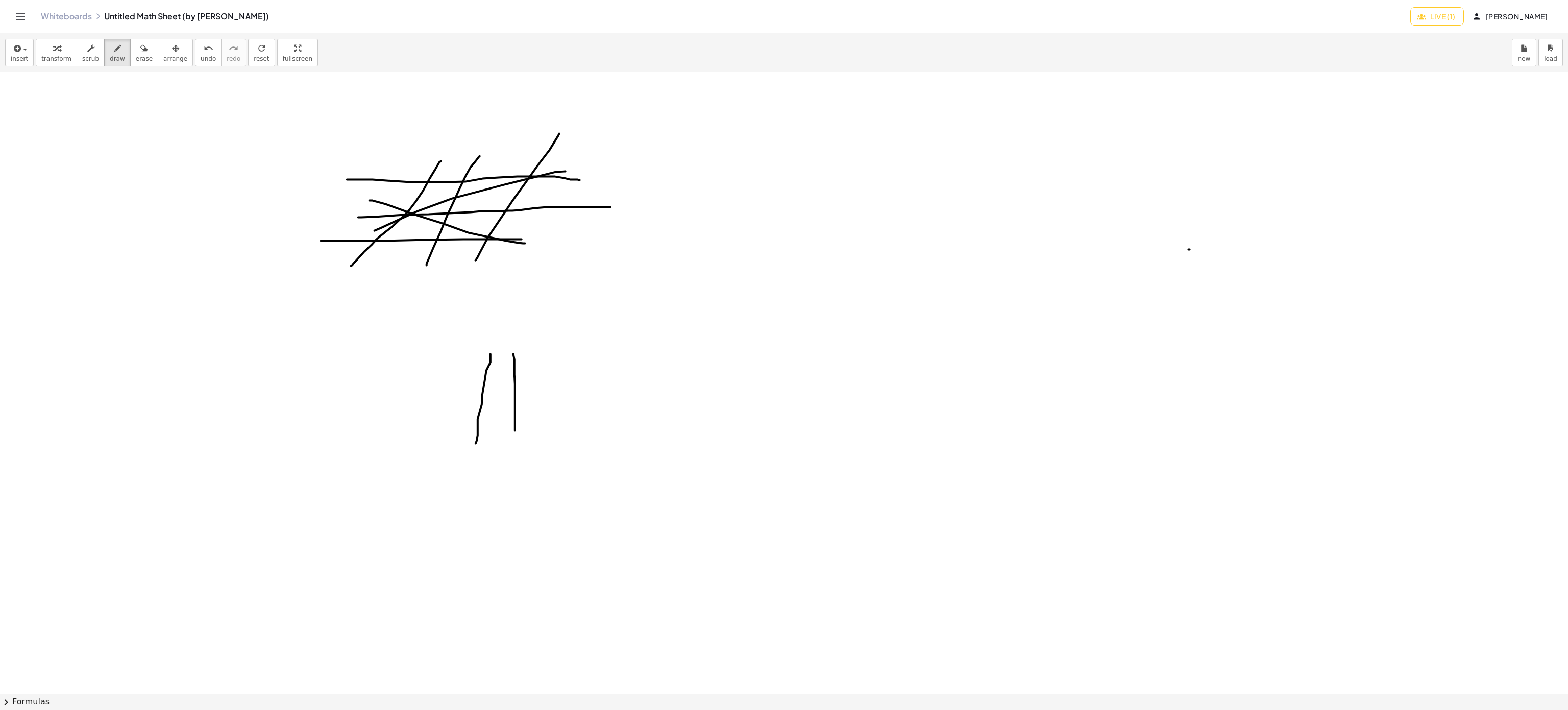
drag, startPoint x: 514, startPoint y: 368, endPoint x: 515, endPoint y: 439, distance: 71.0
click at [515, 439] on div at bounding box center [784, 694] width 1568 height 1243
drag, startPoint x: 429, startPoint y: 397, endPoint x: 528, endPoint y: 395, distance: 99.0
click at [528, 395] on div at bounding box center [784, 694] width 1568 height 1243
click at [544, 420] on div at bounding box center [784, 694] width 1568 height 1243
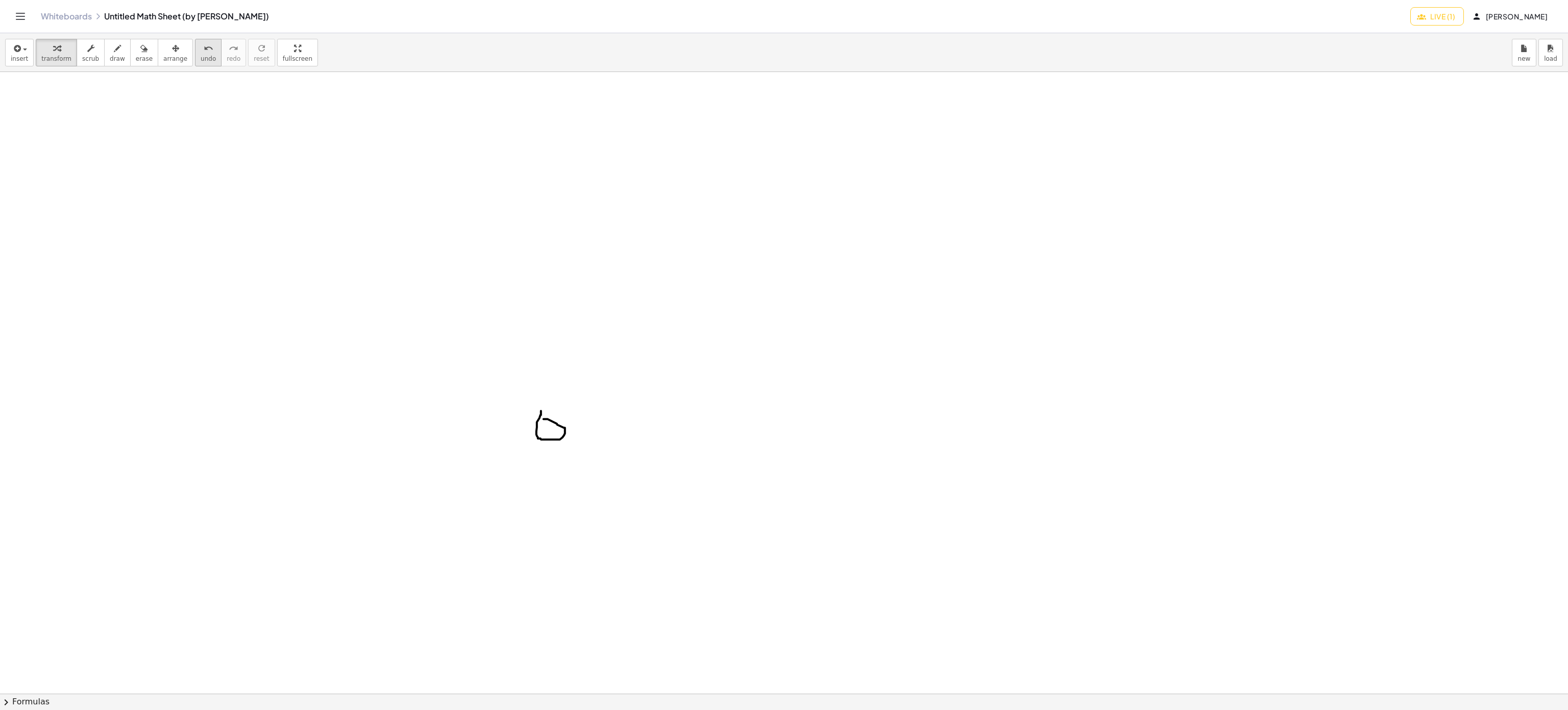
click at [204, 50] on icon "undo" at bounding box center [209, 49] width 10 height 12
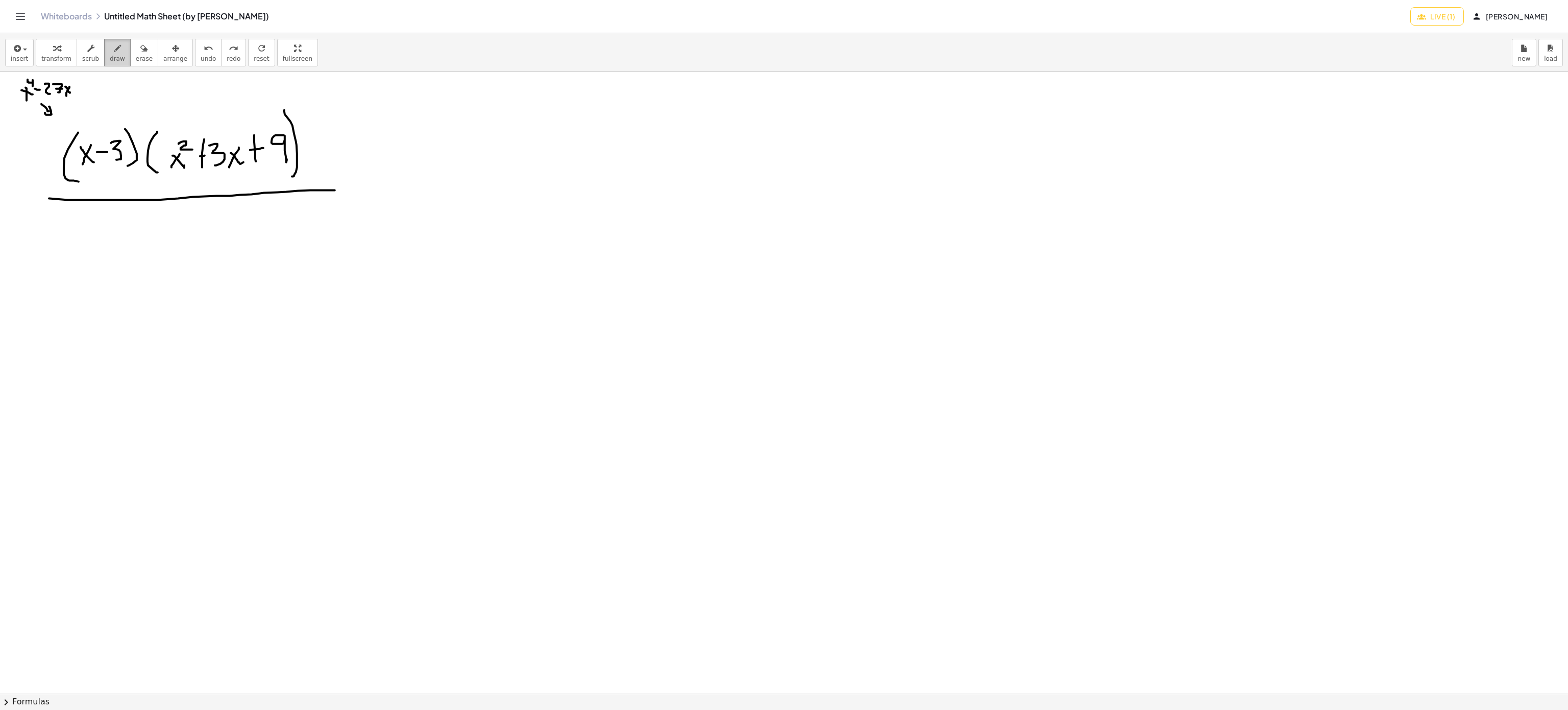
click at [114, 49] on icon "button" at bounding box center [117, 49] width 7 height 12
drag, startPoint x: 85, startPoint y: 219, endPoint x: 85, endPoint y: 258, distance: 39.0
click at [82, 257] on div at bounding box center [784, 694] width 1568 height 1243
drag, startPoint x: 144, startPoint y: 213, endPoint x: 153, endPoint y: 251, distance: 39.1
click at [153, 250] on div at bounding box center [784, 694] width 1568 height 1243
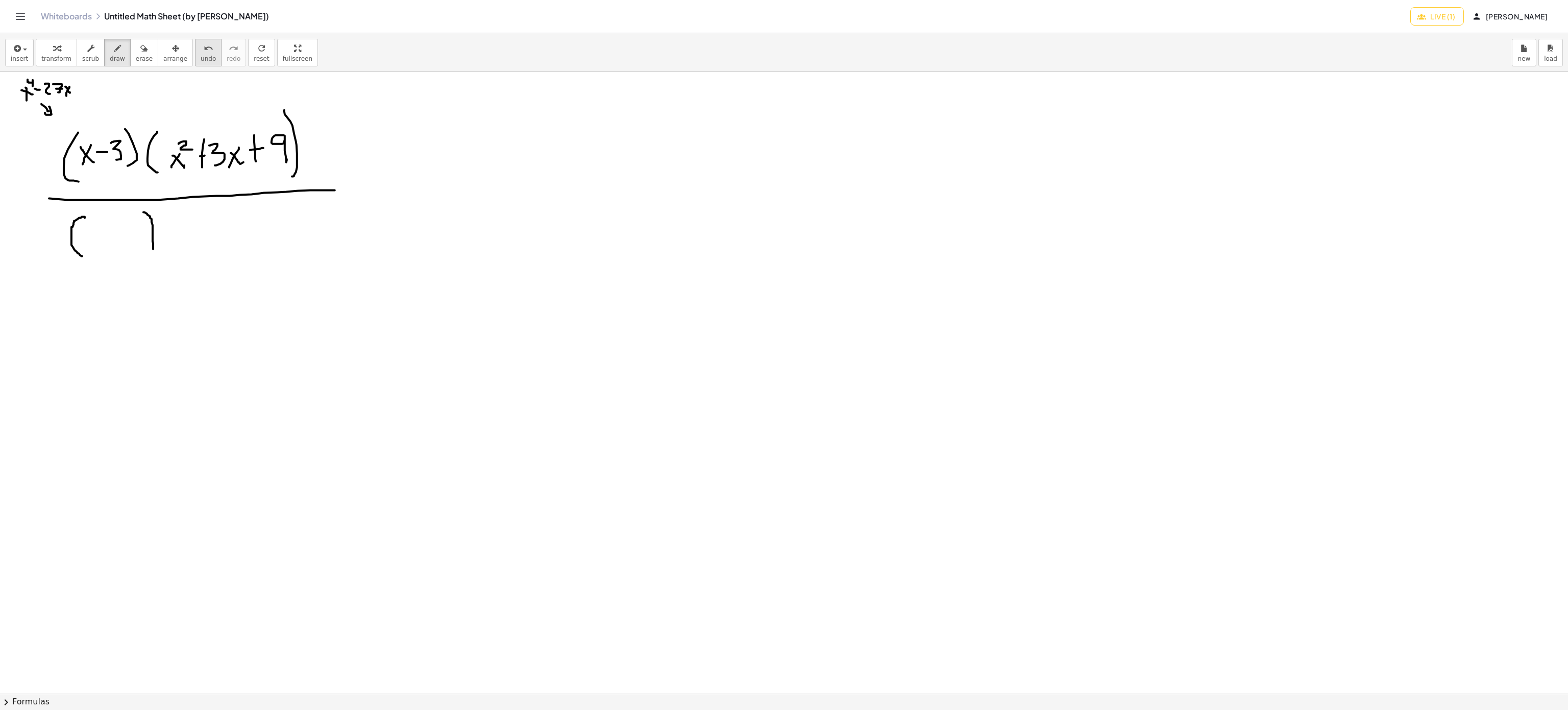
click at [204, 46] on icon "undo" at bounding box center [209, 49] width 10 height 12
drag, startPoint x: 178, startPoint y: 209, endPoint x: 194, endPoint y: 264, distance: 57.3
click at [194, 264] on div at bounding box center [784, 694] width 1568 height 1243
drag, startPoint x: 228, startPoint y: 205, endPoint x: 237, endPoint y: 254, distance: 49.8
click at [237, 254] on div at bounding box center [784, 694] width 1568 height 1243
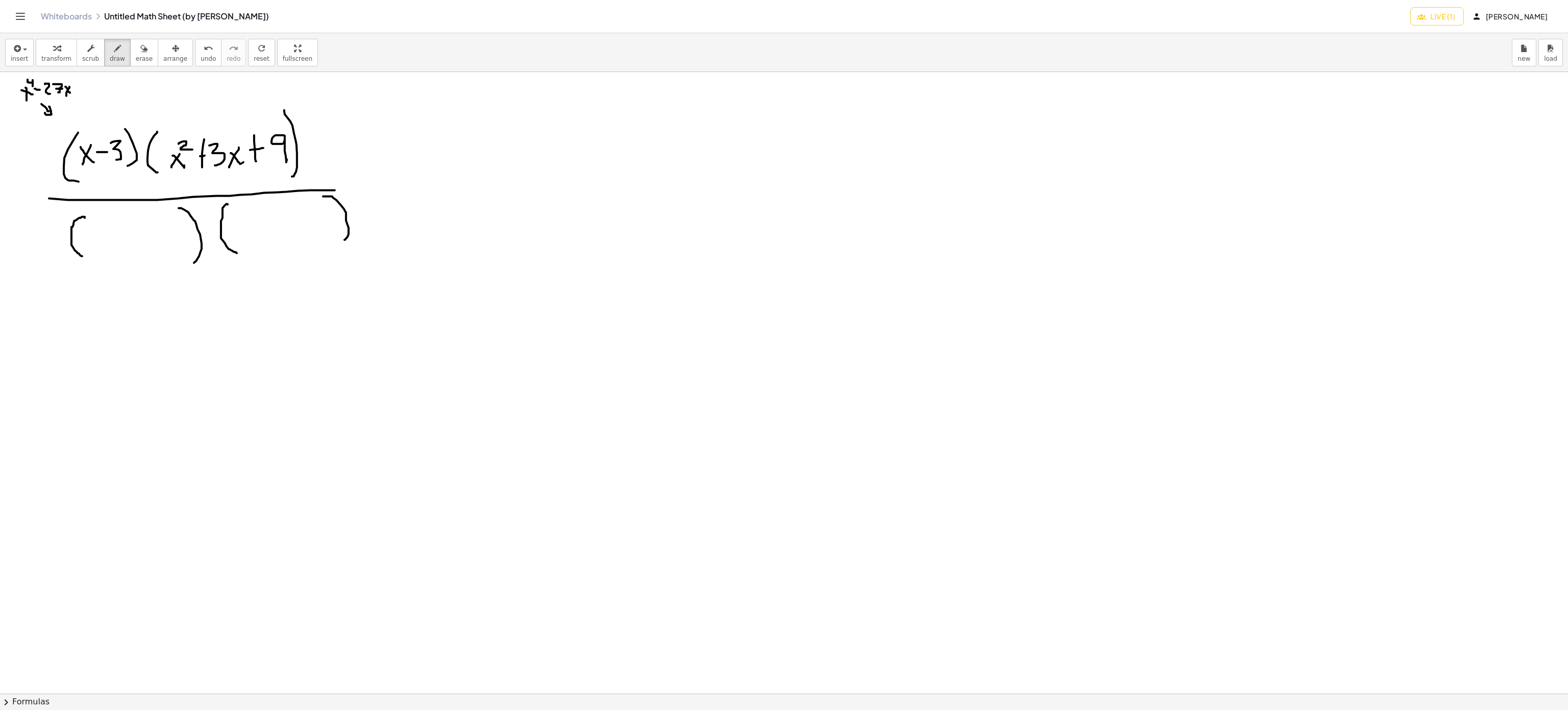
drag, startPoint x: 333, startPoint y: 198, endPoint x: 337, endPoint y: 245, distance: 47.2
click at [339, 245] on div at bounding box center [784, 694] width 1568 height 1243
drag, startPoint x: 103, startPoint y: 233, endPoint x: 87, endPoint y: 248, distance: 21.9
click at [87, 248] on div at bounding box center [784, 694] width 1568 height 1243
drag, startPoint x: 87, startPoint y: 233, endPoint x: 104, endPoint y: 251, distance: 24.8
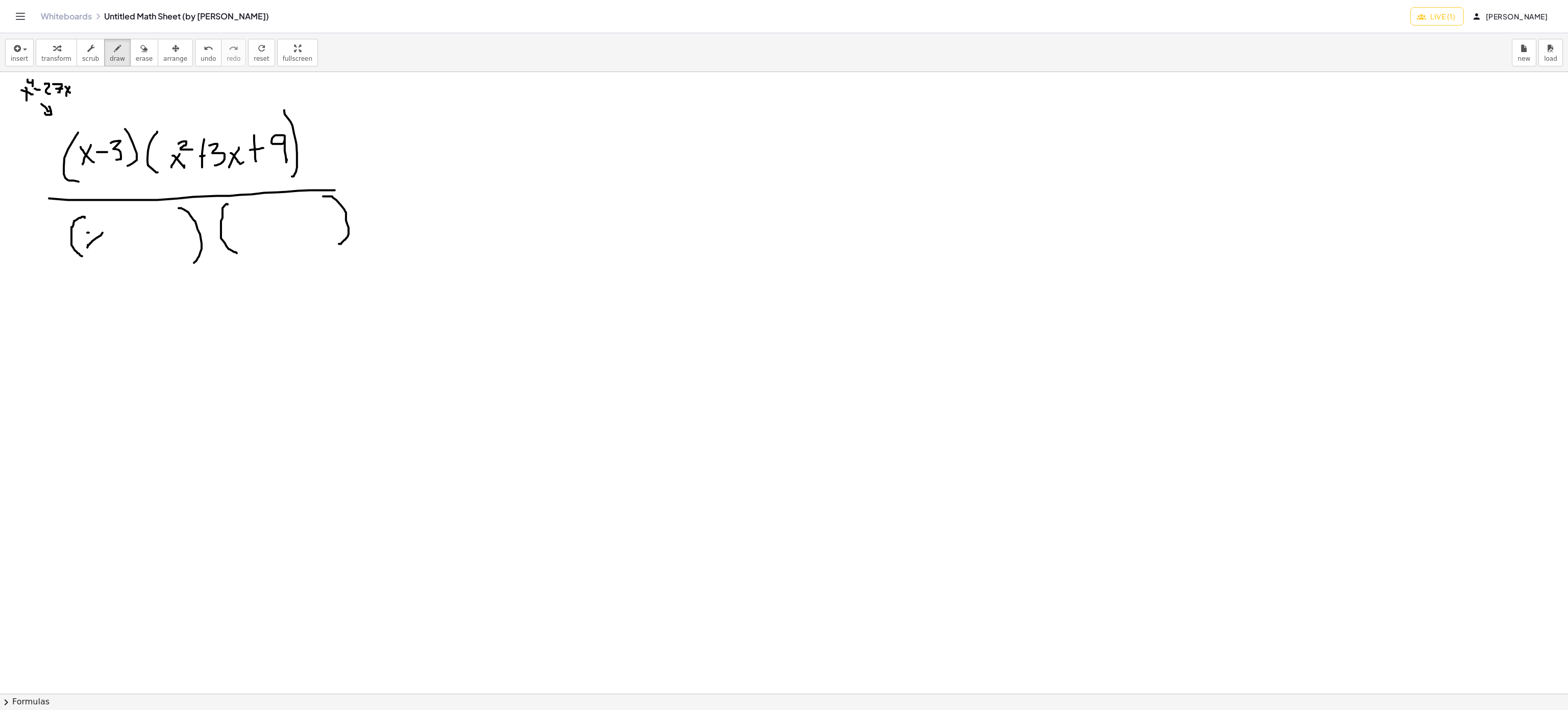
click at [104, 250] on div at bounding box center [784, 694] width 1568 height 1243
drag, startPoint x: 245, startPoint y: 228, endPoint x: 234, endPoint y: 242, distance: 17.8
click at [234, 242] on div at bounding box center [784, 694] width 1568 height 1243
drag, startPoint x: 233, startPoint y: 227, endPoint x: 248, endPoint y: 246, distance: 24.2
click at [248, 246] on div at bounding box center [784, 694] width 1568 height 1243
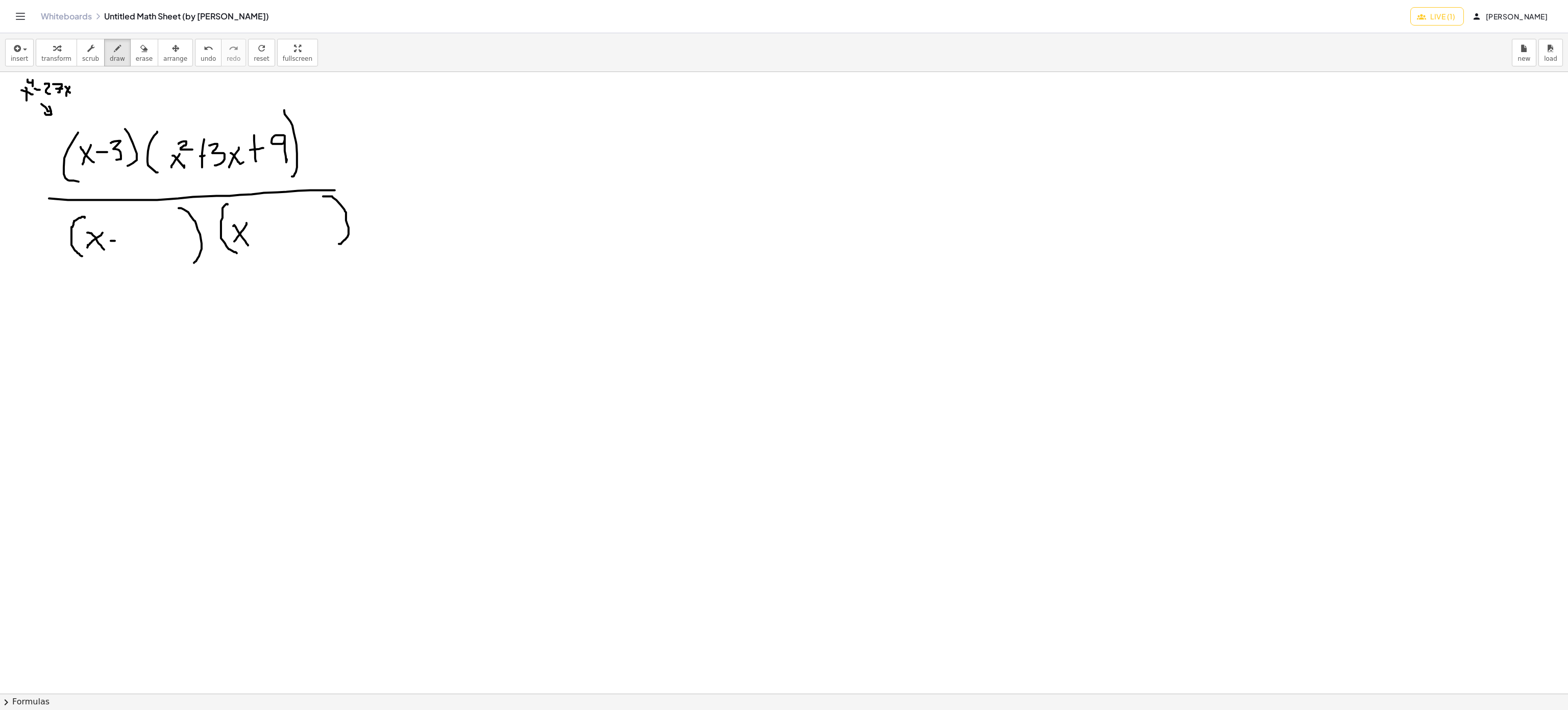
drag, startPoint x: 111, startPoint y: 242, endPoint x: 127, endPoint y: 242, distance: 16.0
click at [127, 242] on div at bounding box center [784, 694] width 1568 height 1243
drag, startPoint x: 119, startPoint y: 227, endPoint x: 119, endPoint y: 250, distance: 23.0
click at [119, 250] on div at bounding box center [784, 694] width 1568 height 1243
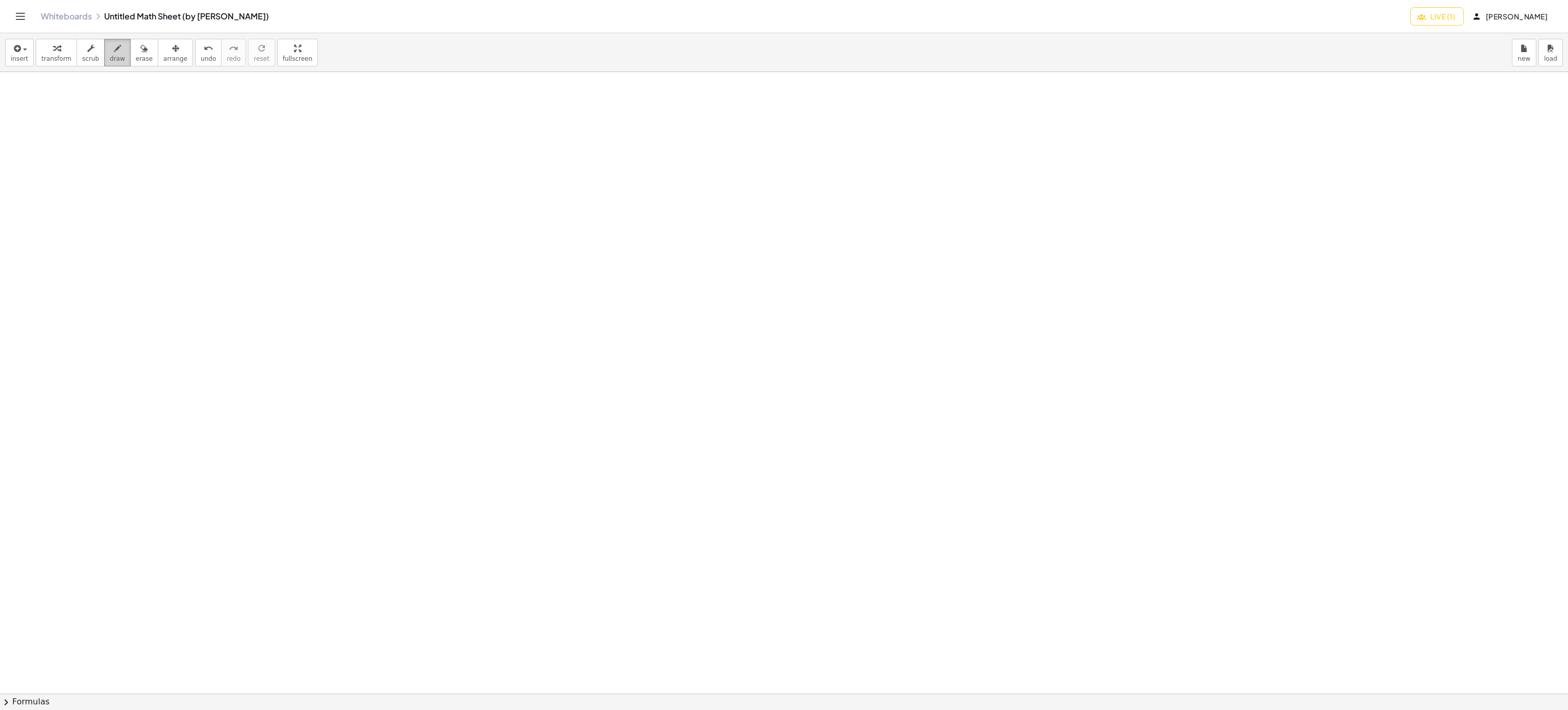
click at [114, 54] on icon "button" at bounding box center [117, 49] width 7 height 12
click at [1500, 15] on span "[PERSON_NAME]" at bounding box center [1511, 16] width 74 height 9
click at [1476, 118] on div "Logout" at bounding box center [1496, 116] width 100 height 13
